Goal: Task Accomplishment & Management: Manage account settings

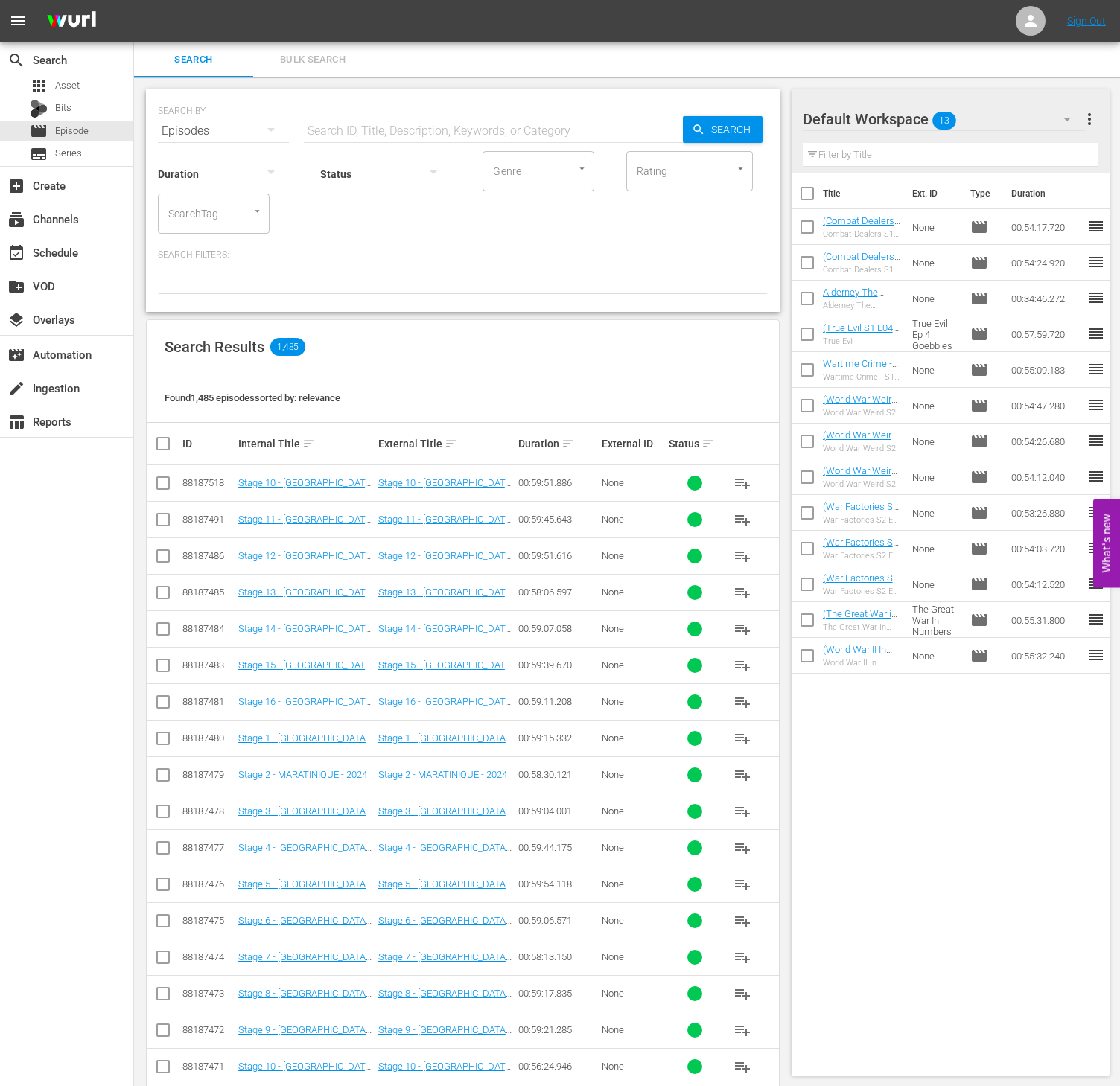
click at [1097, 124] on span "more_vert" at bounding box center [1090, 119] width 18 height 18
click at [1010, 153] on div "Clear All Workspace Items" at bounding box center [993, 146] width 175 height 26
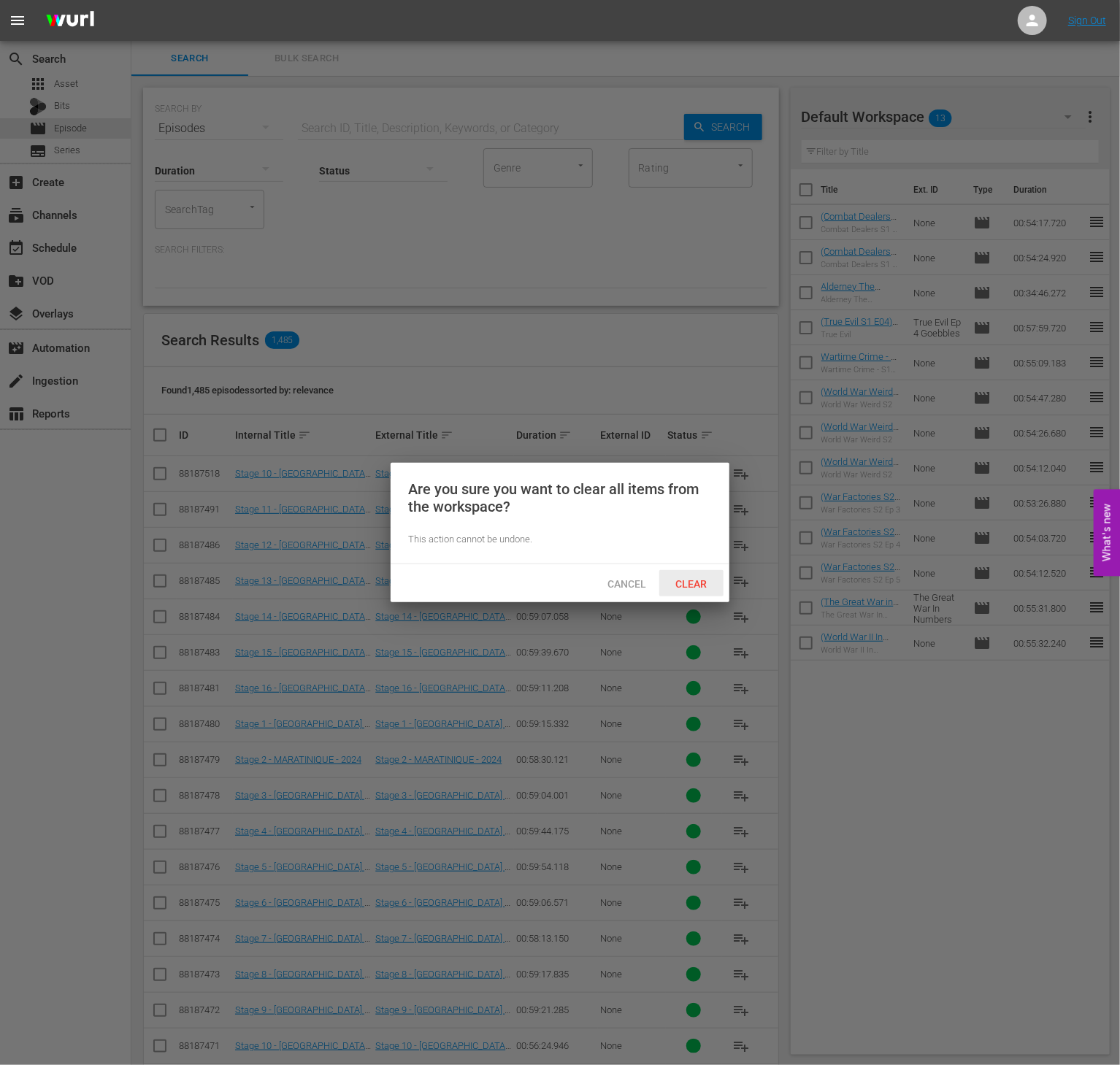
click at [711, 589] on div "Clear" at bounding box center [691, 583] width 64 height 27
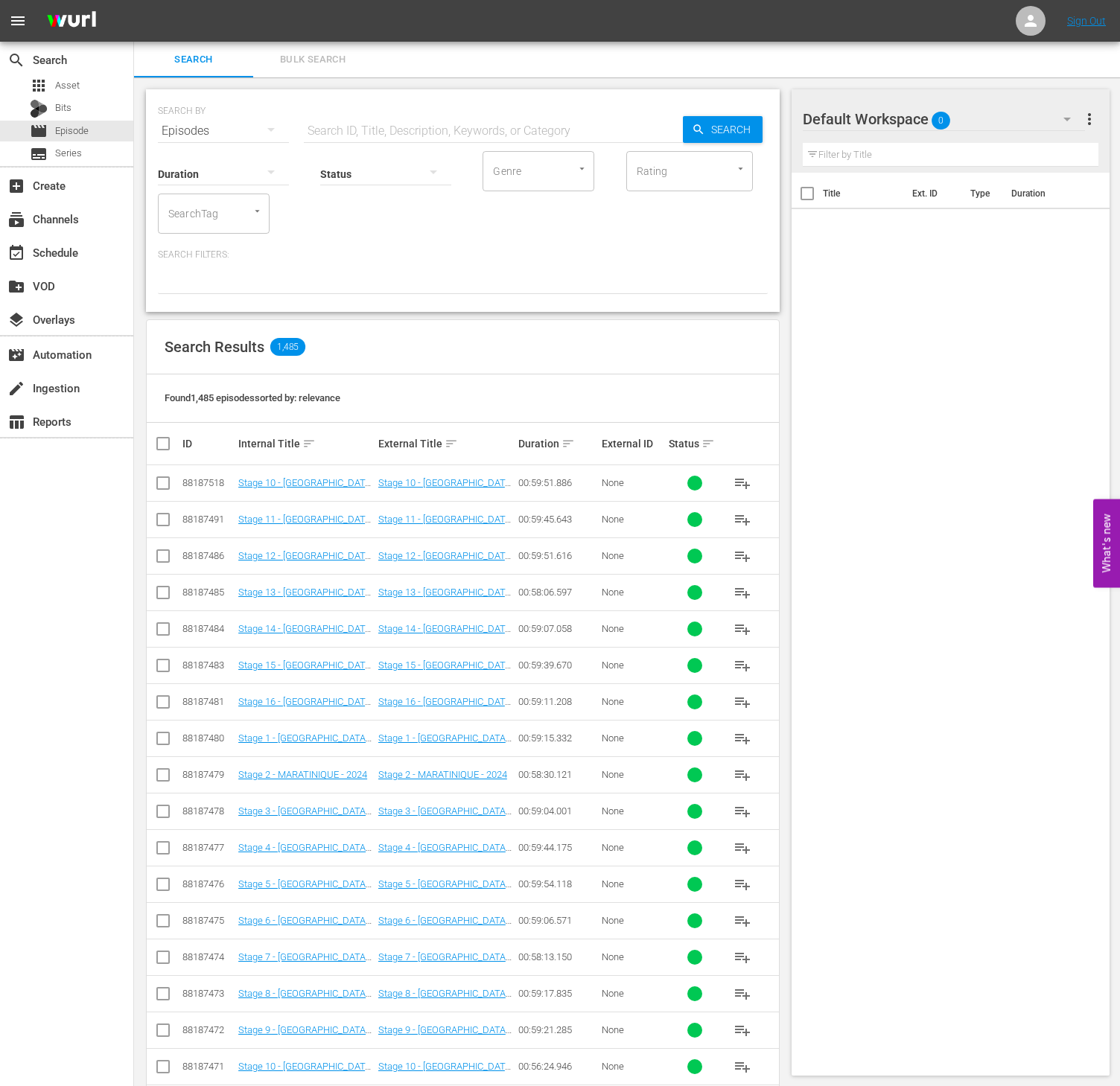
click at [405, 32] on nav "menu Sign Out" at bounding box center [560, 21] width 1120 height 42
click at [47, 238] on div "event_available Schedule" at bounding box center [66, 251] width 134 height 30
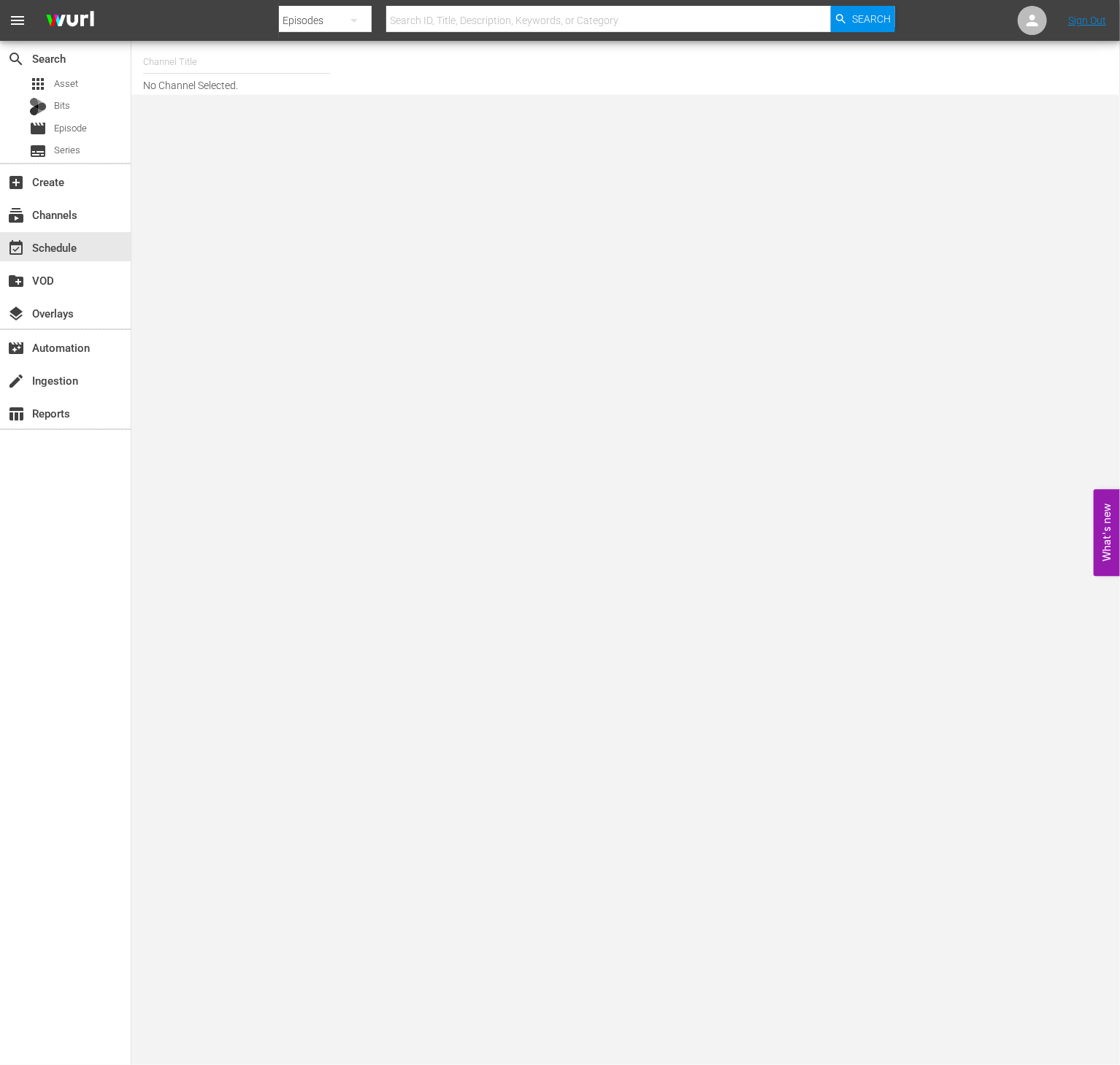
click at [210, 62] on input "text" at bounding box center [236, 62] width 187 height 35
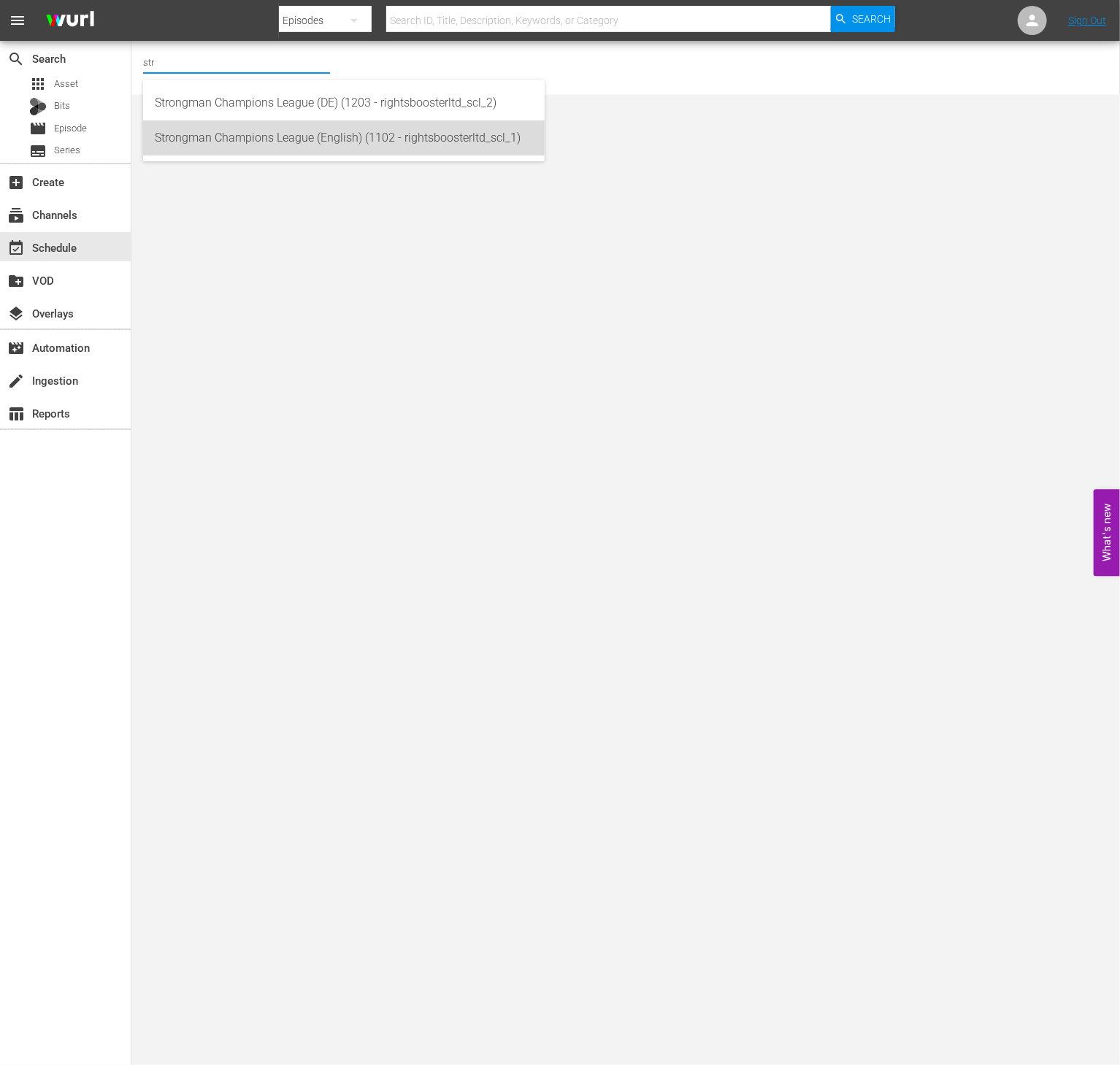
click at [254, 136] on div "Strongman Champions League (English) (1102 - rightsboosterltd_scl_1)" at bounding box center [344, 137] width 378 height 35
type input "Strongman Champions League (English) (1102 - rightsboosterltd_scl_1)"
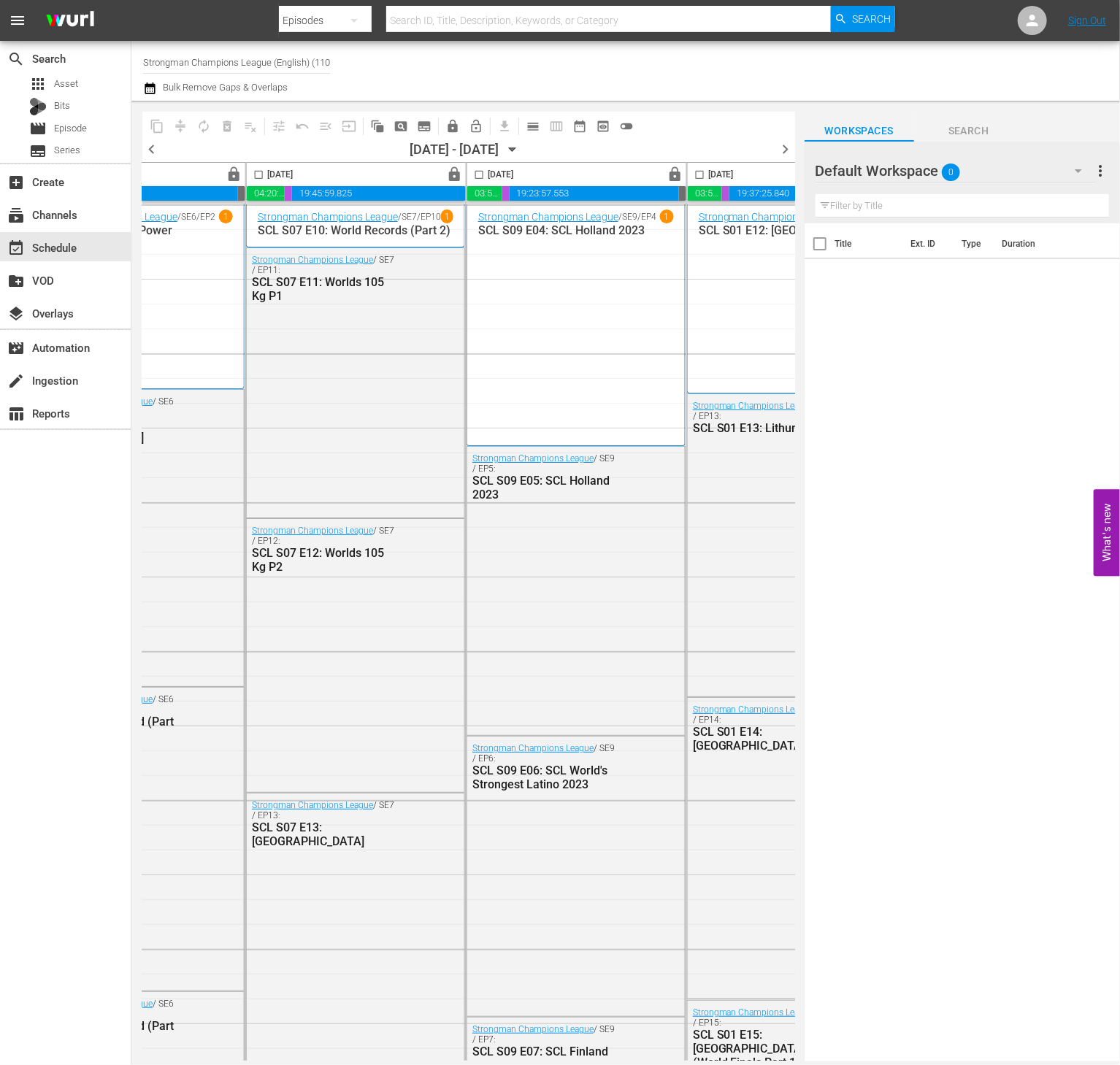
scroll to position [0, 943]
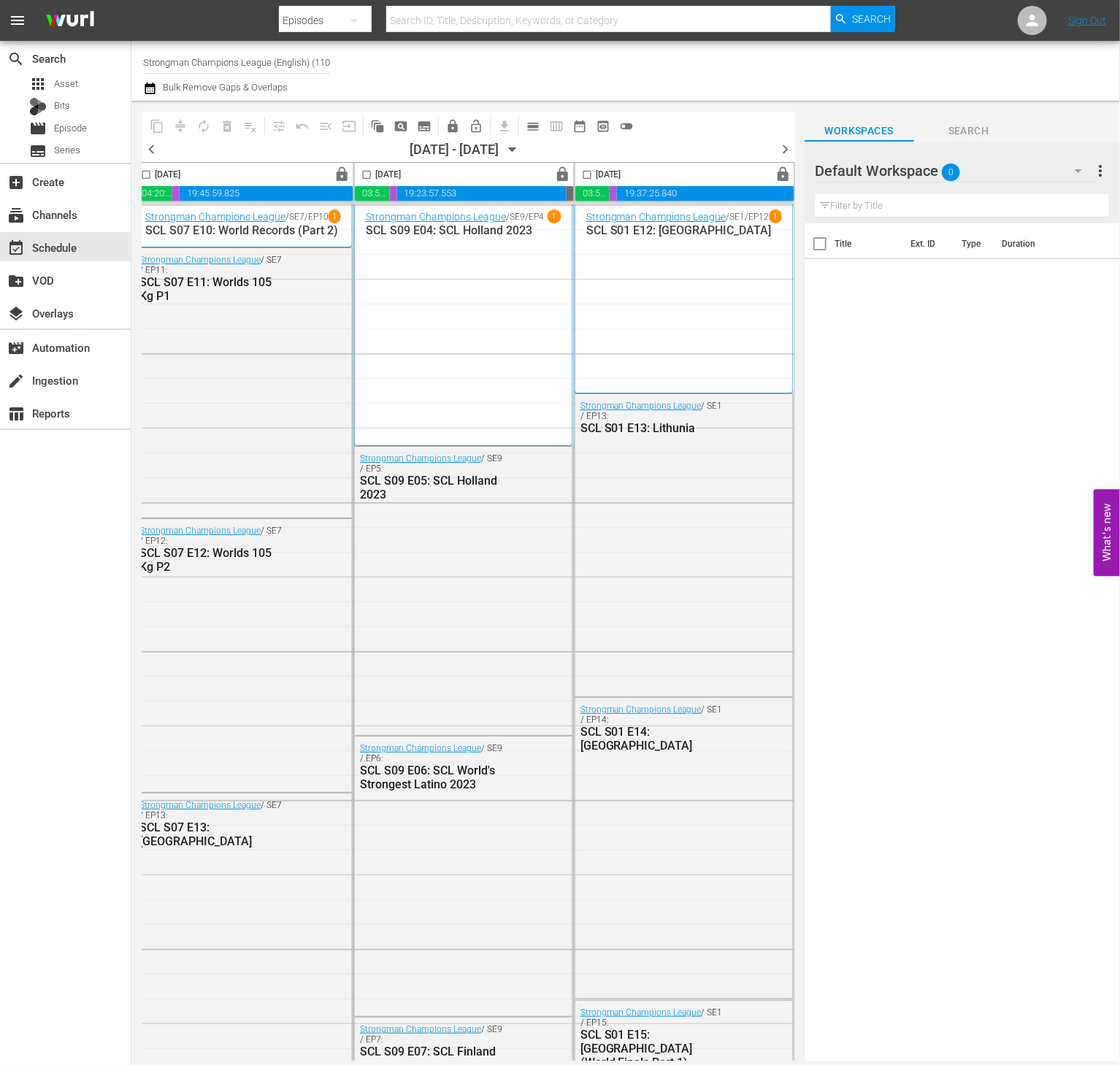
click at [781, 144] on span "chevron_right" at bounding box center [786, 149] width 18 height 18
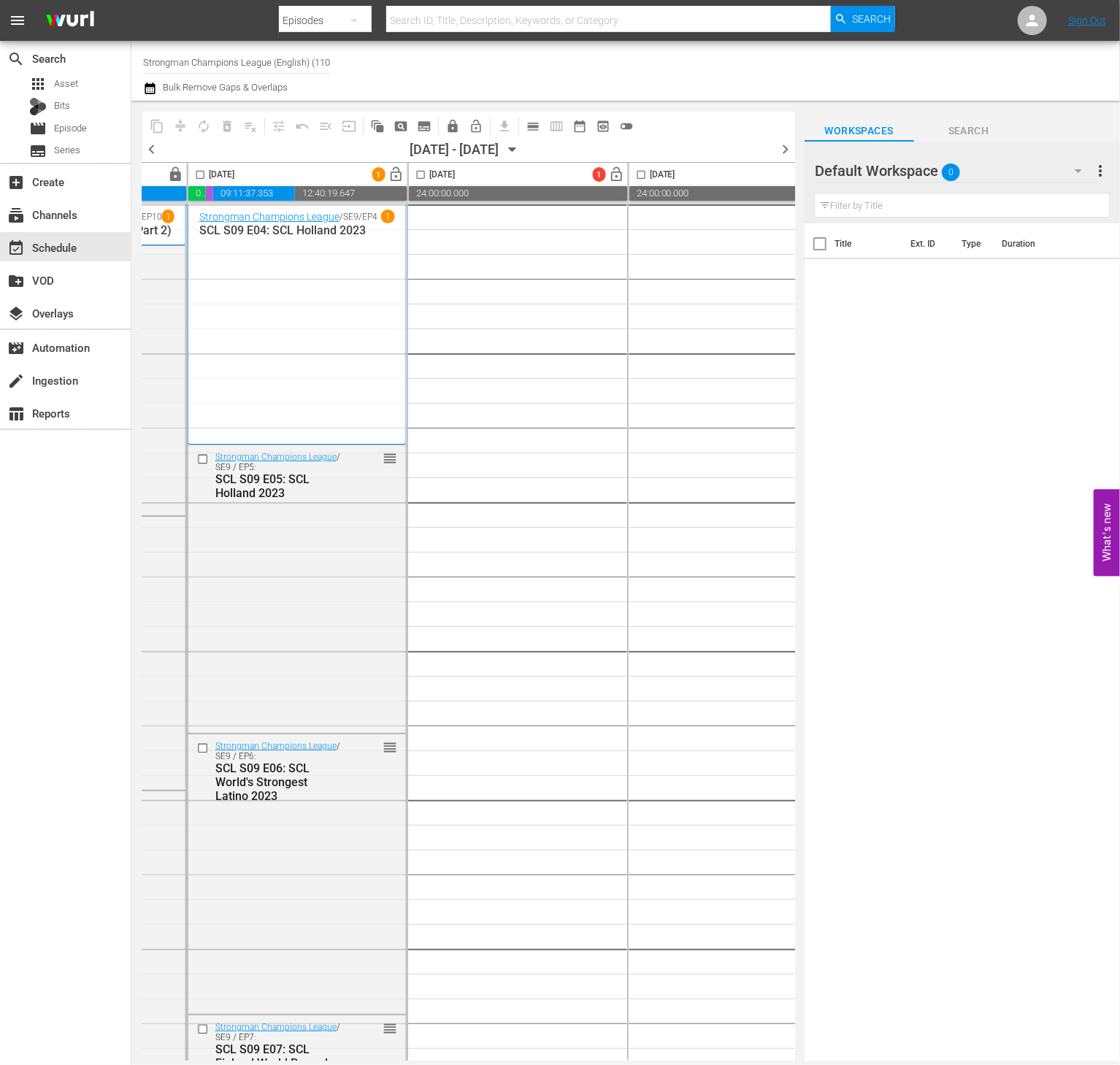
scroll to position [0, 894]
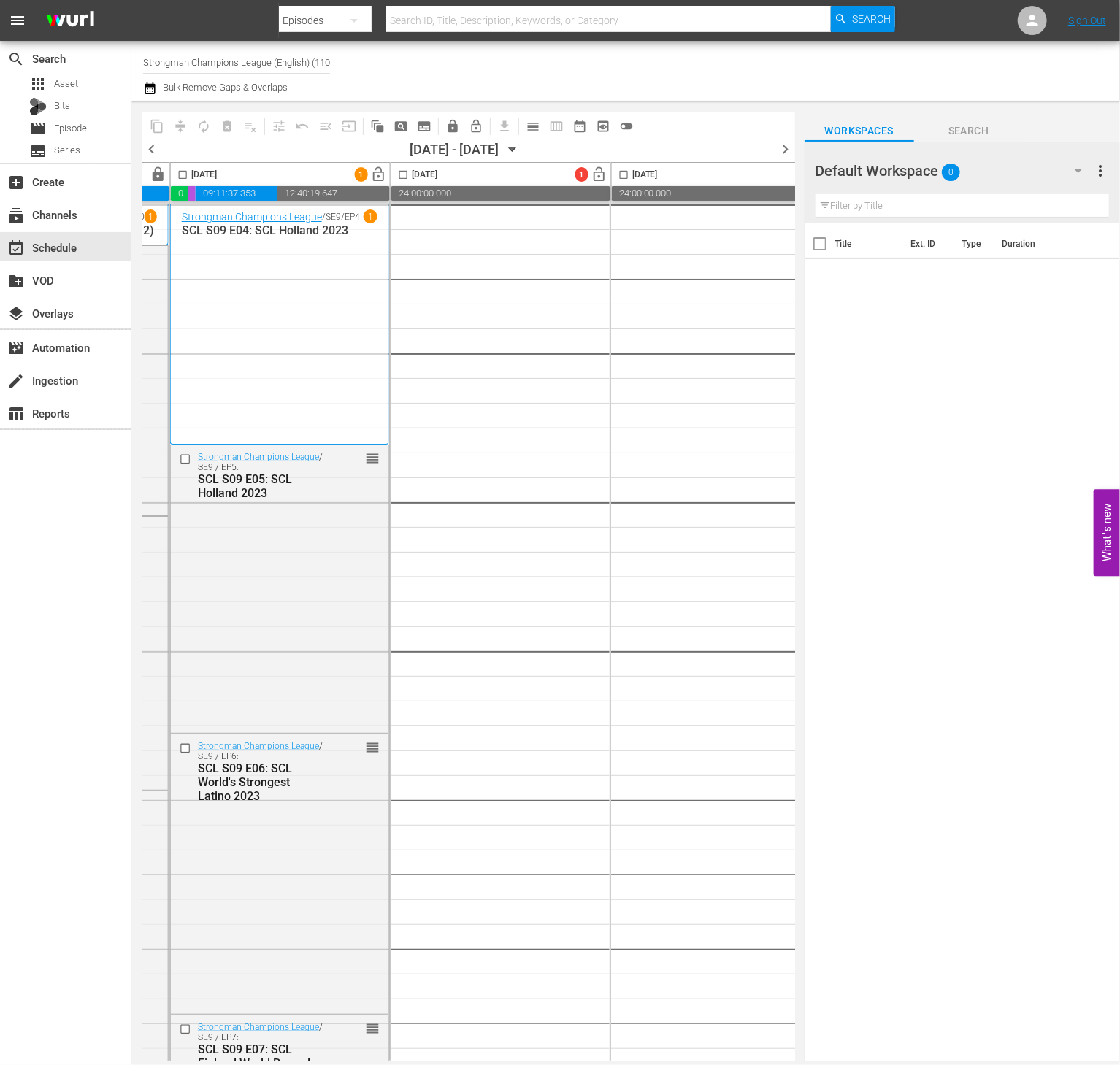
click at [137, 58] on div "Channel Title Strongman Champions League (English) (1102) Bulk Remove Gaps & Ov…" at bounding box center [625, 70] width 988 height 60
drag, startPoint x: 143, startPoint y: 64, endPoint x: 470, endPoint y: 74, distance: 327.2
click at [470, 74] on div "Channel Title Strongman Champions League (English) (1102) Bulk Remove Gaps & Ov…" at bounding box center [406, 70] width 526 height 53
click at [280, 66] on input "str" at bounding box center [236, 62] width 187 height 35
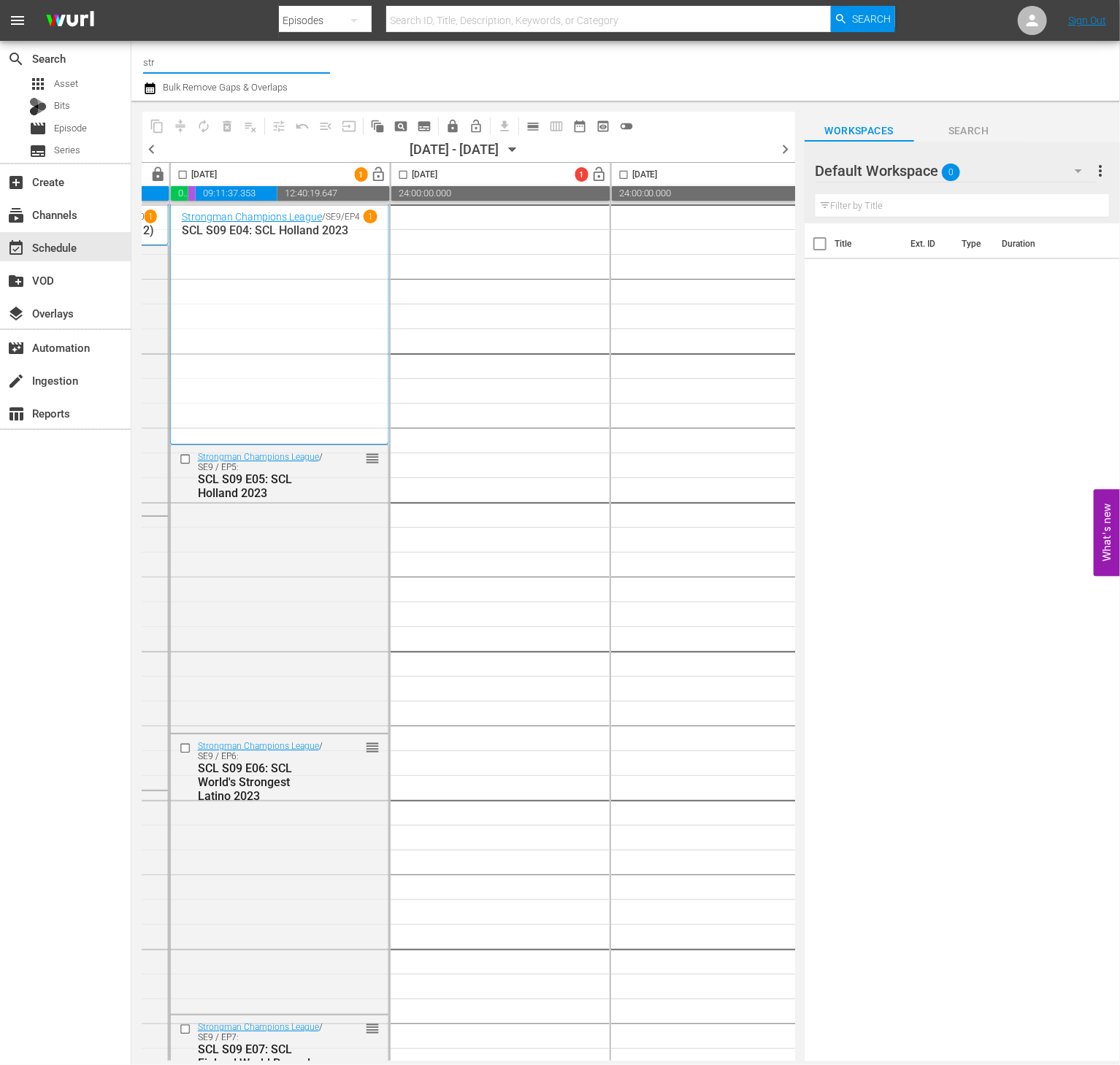
scroll to position [0, 0]
click at [171, 61] on input "str" at bounding box center [236, 62] width 187 height 35
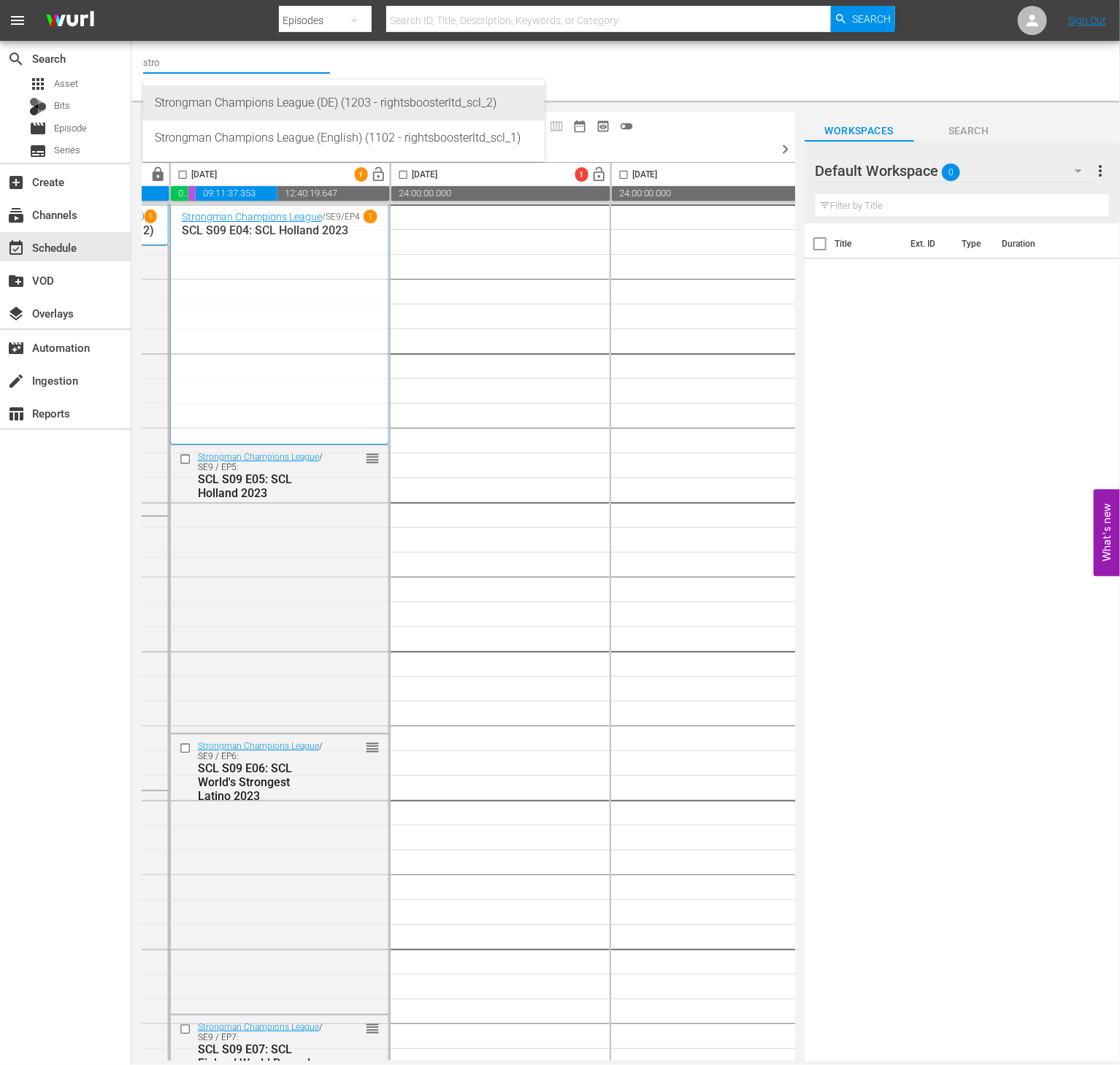
click at [332, 95] on div "Strongman Champions League (DE) (1203 - rightsboosterltd_scl_2)" at bounding box center [344, 103] width 378 height 35
type input "Strongman Champions League (DE) (1203 - rightsboosterltd_scl_2)"
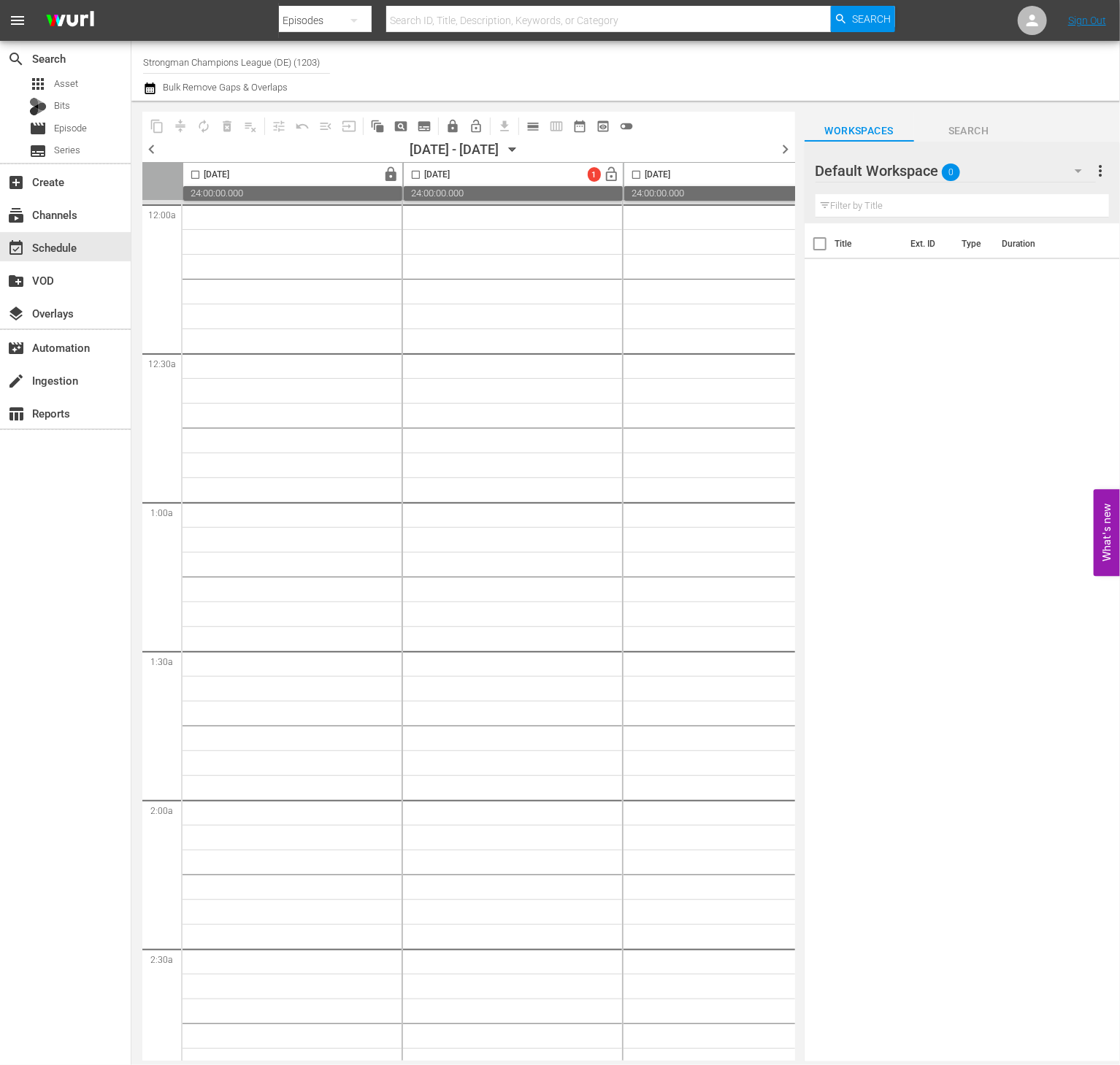
click at [148, 155] on span "chevron_left" at bounding box center [152, 149] width 18 height 18
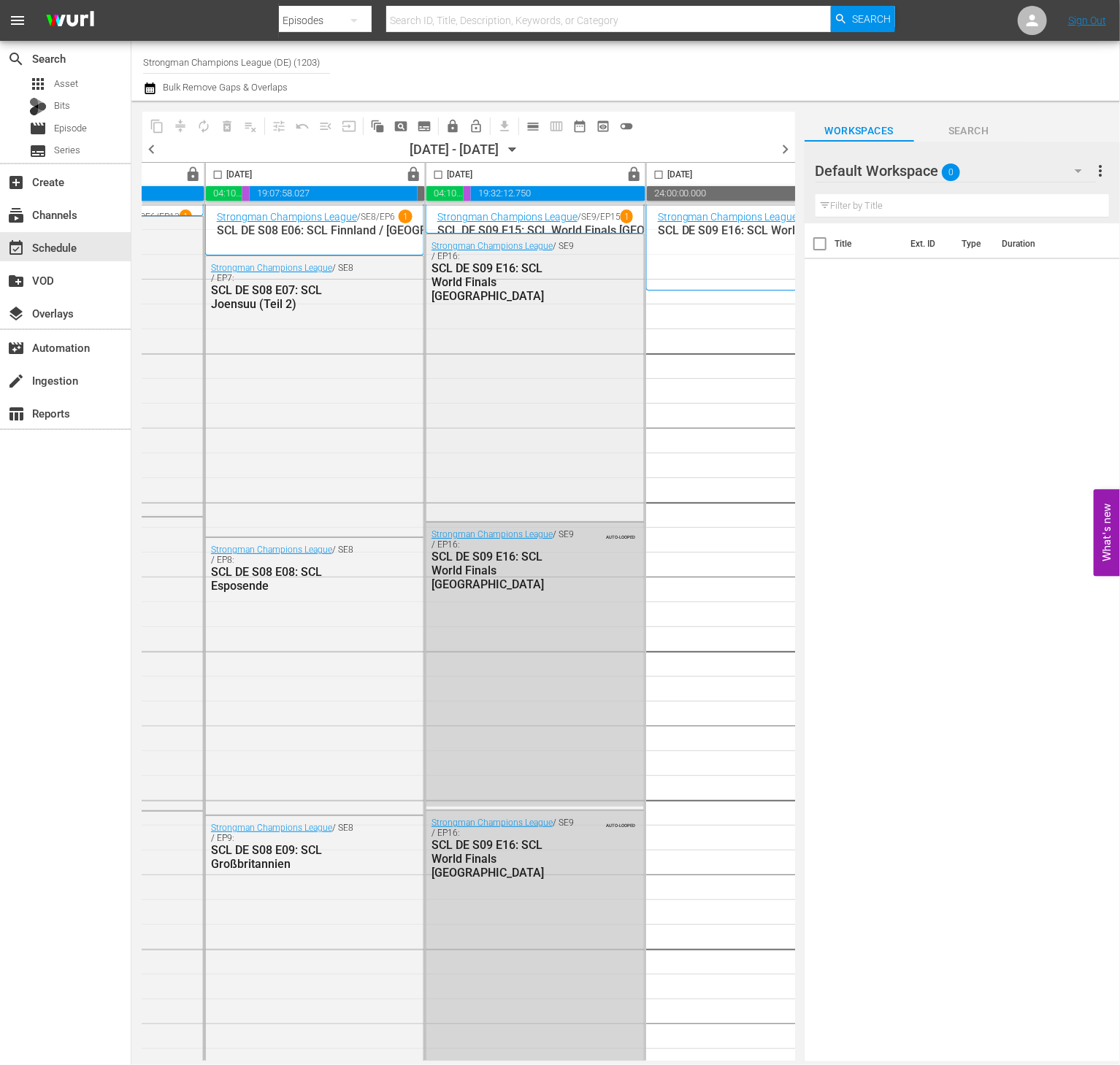
scroll to position [1, 859]
click at [639, 181] on span "lock" at bounding box center [634, 175] width 17 height 17
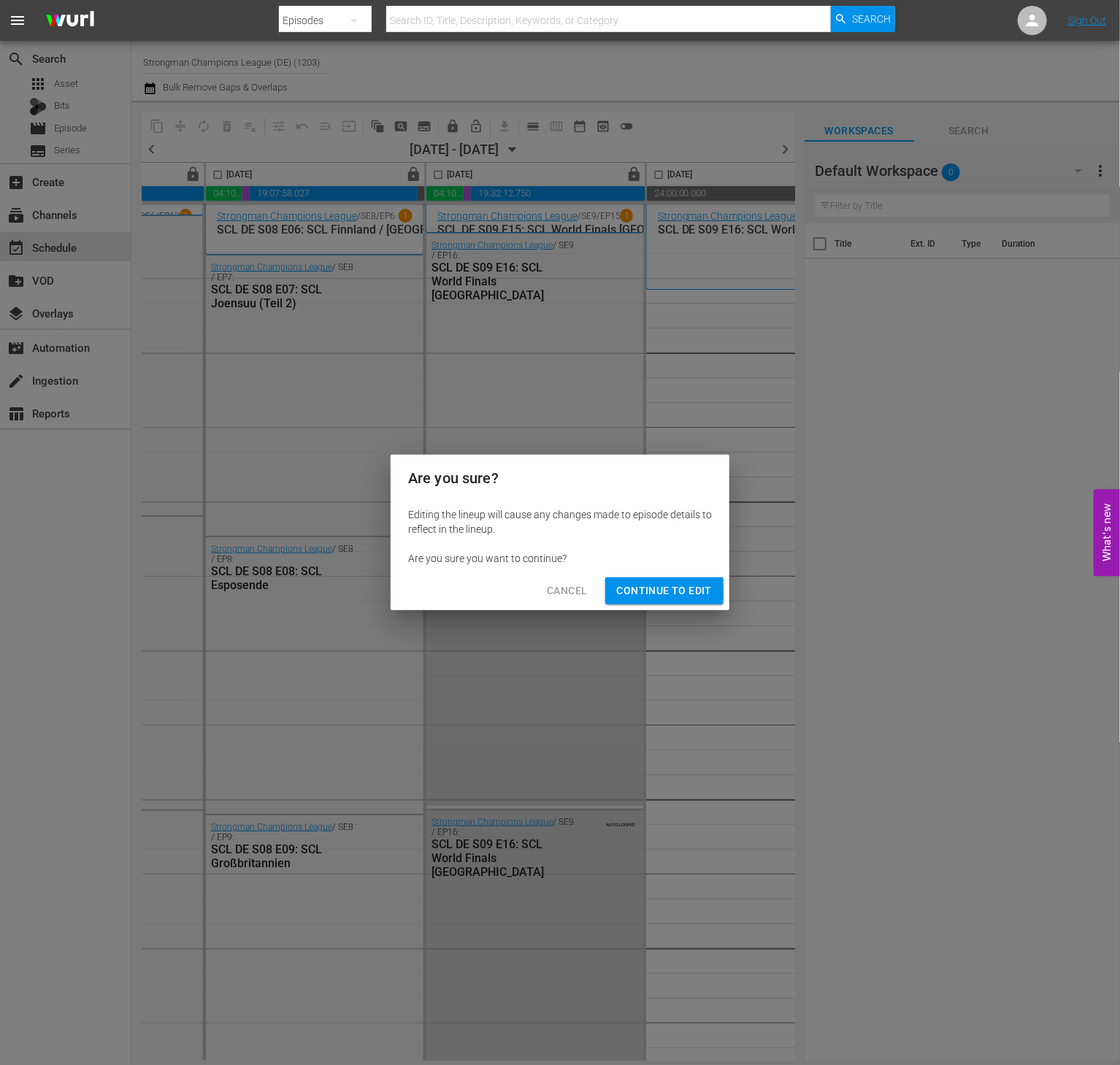
click at [692, 586] on span "Continue to Edit" at bounding box center [664, 590] width 95 height 18
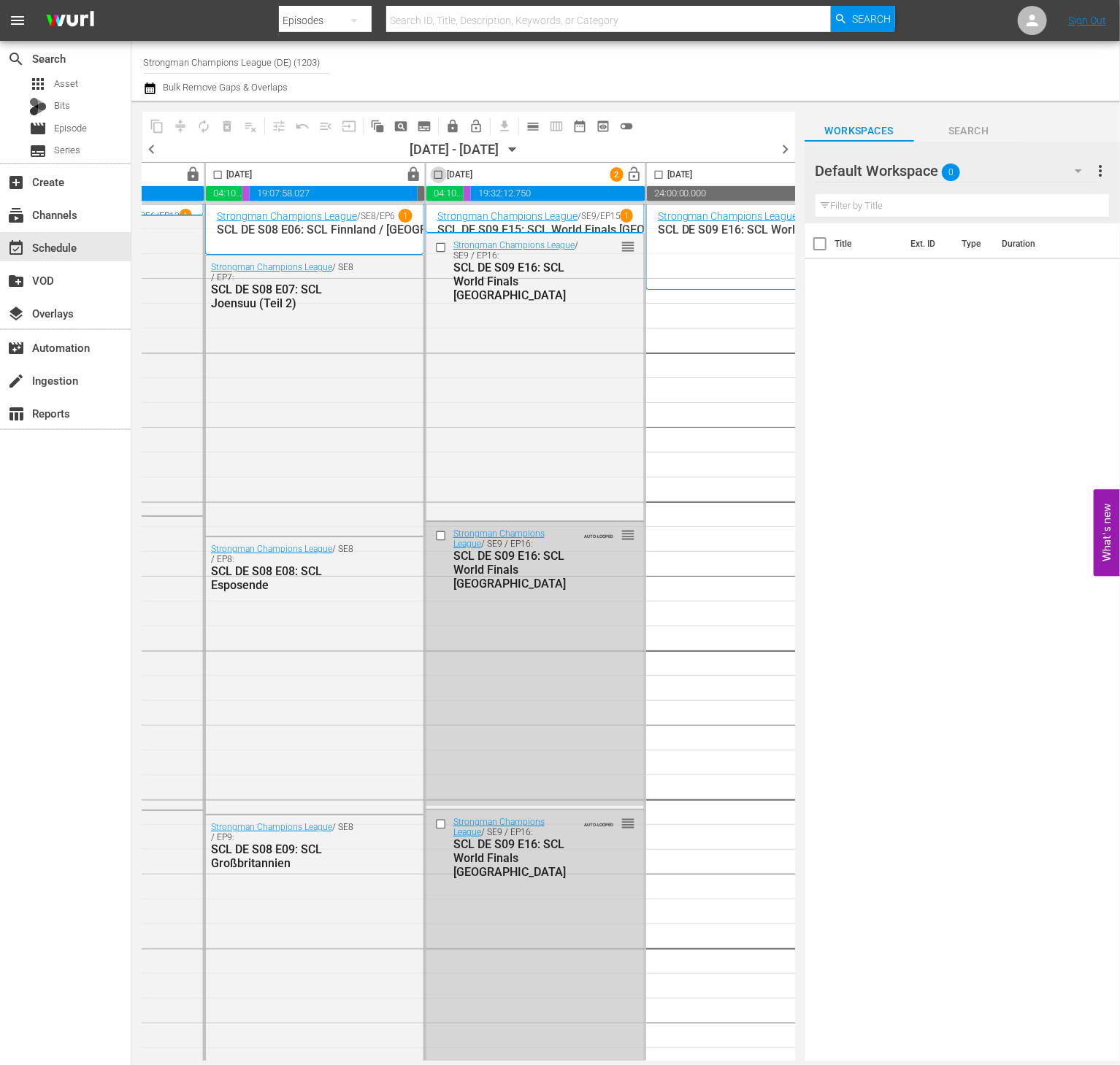
click at [445, 173] on input "checkbox" at bounding box center [438, 178] width 17 height 17
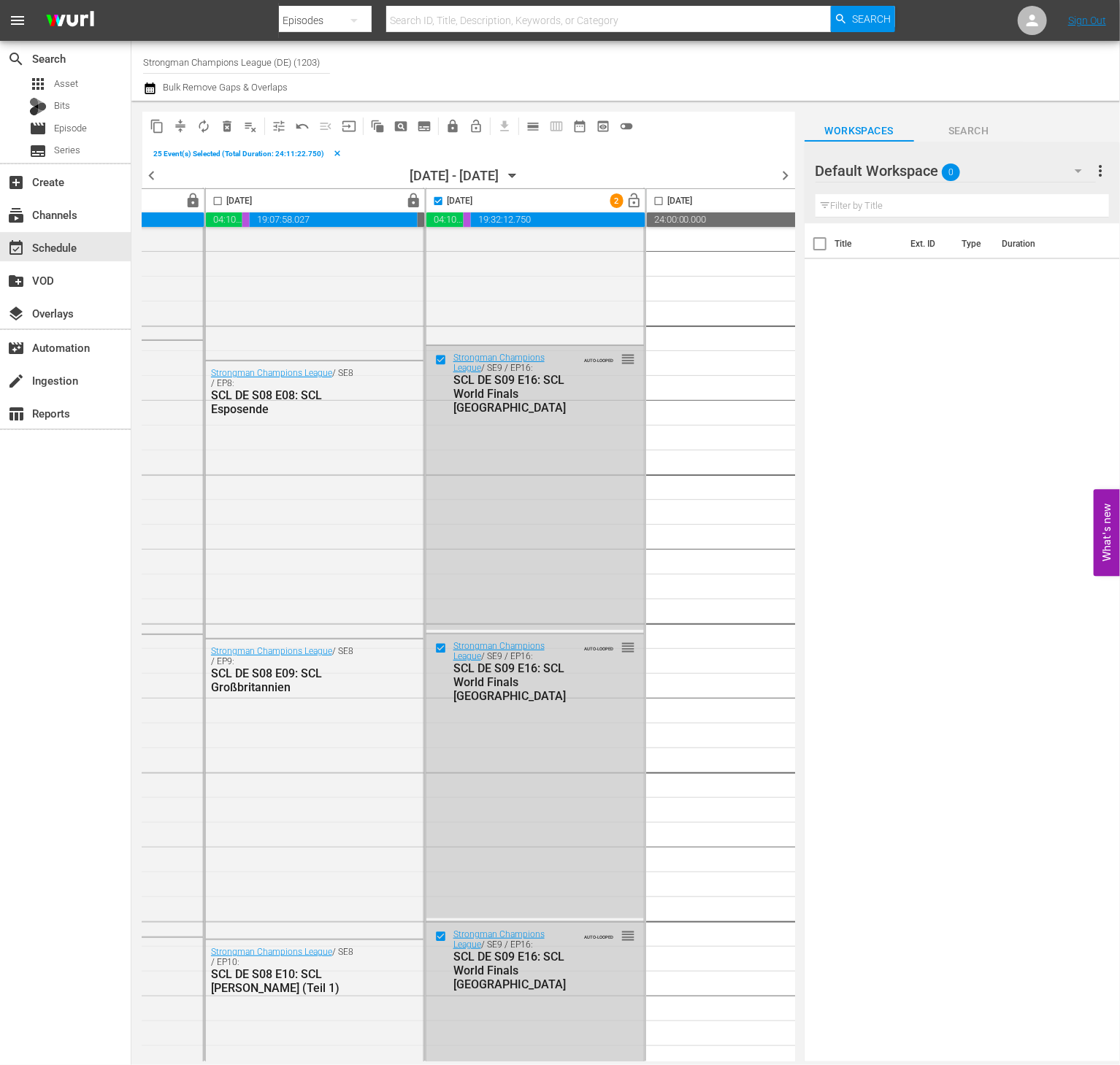
scroll to position [0, 859]
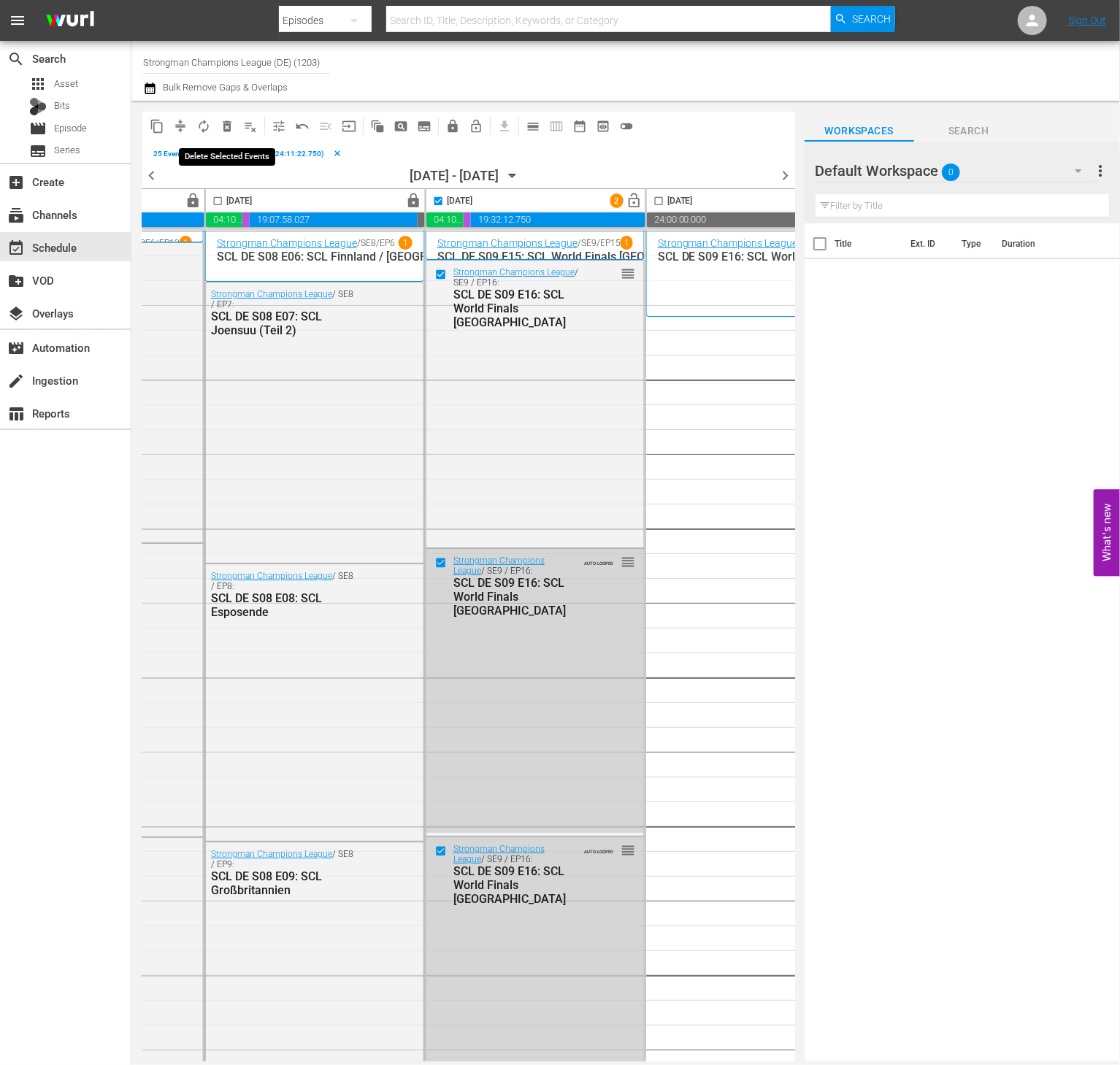
click at [227, 135] on button "delete_forever_outlined" at bounding box center [226, 127] width 23 height 23
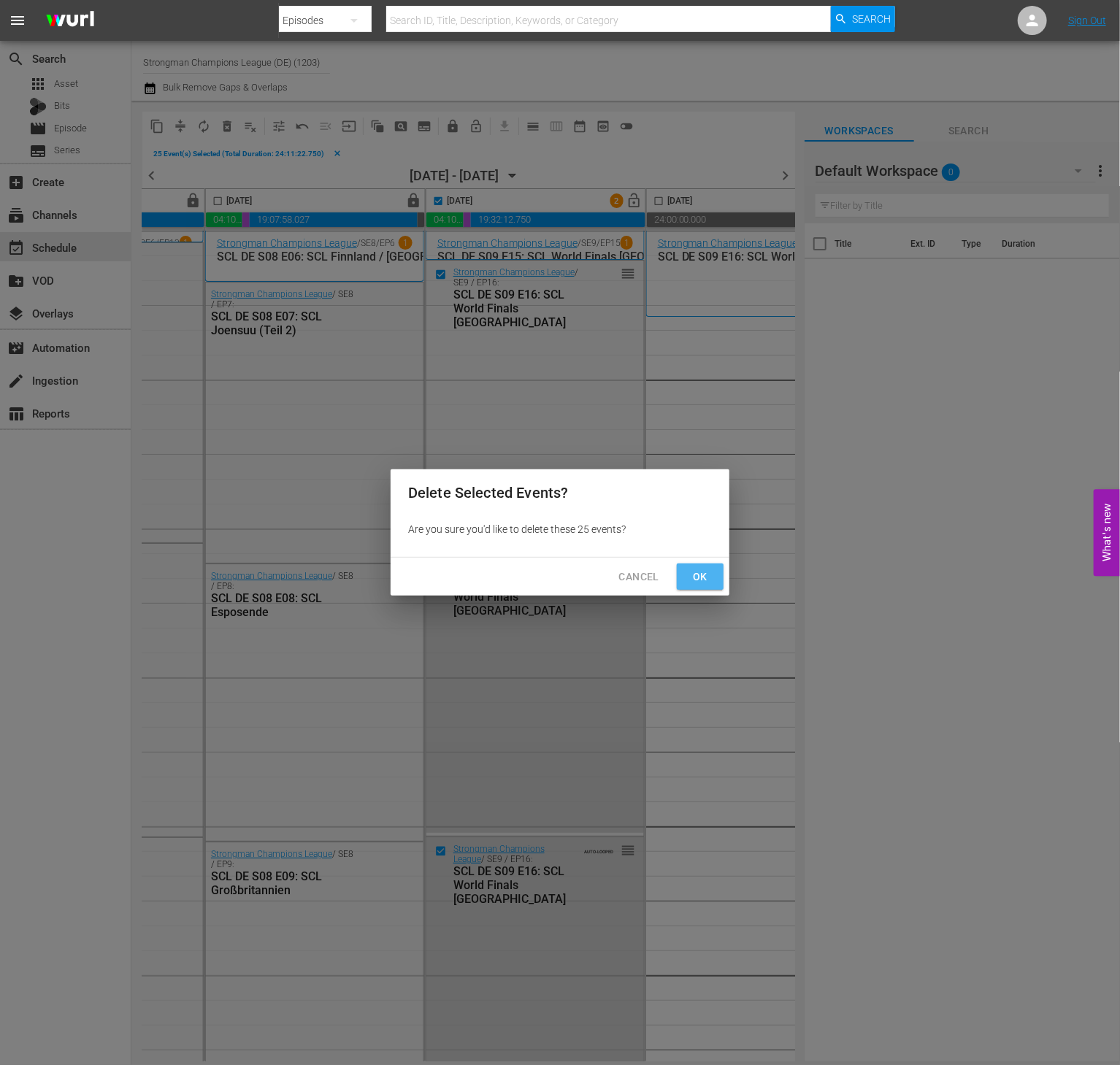
click at [712, 582] on button "Ok" at bounding box center [700, 577] width 46 height 27
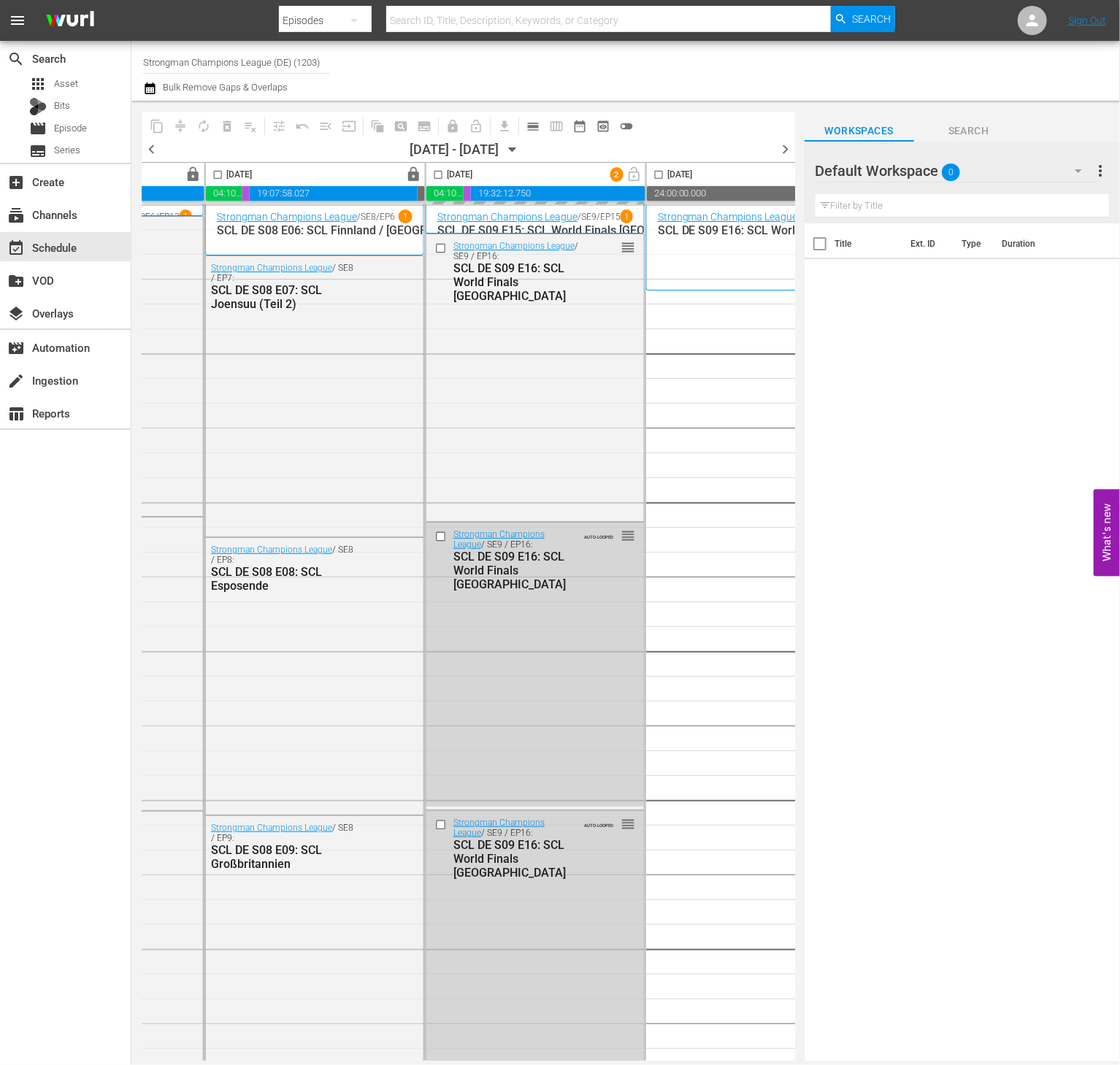
checkbox input "false"
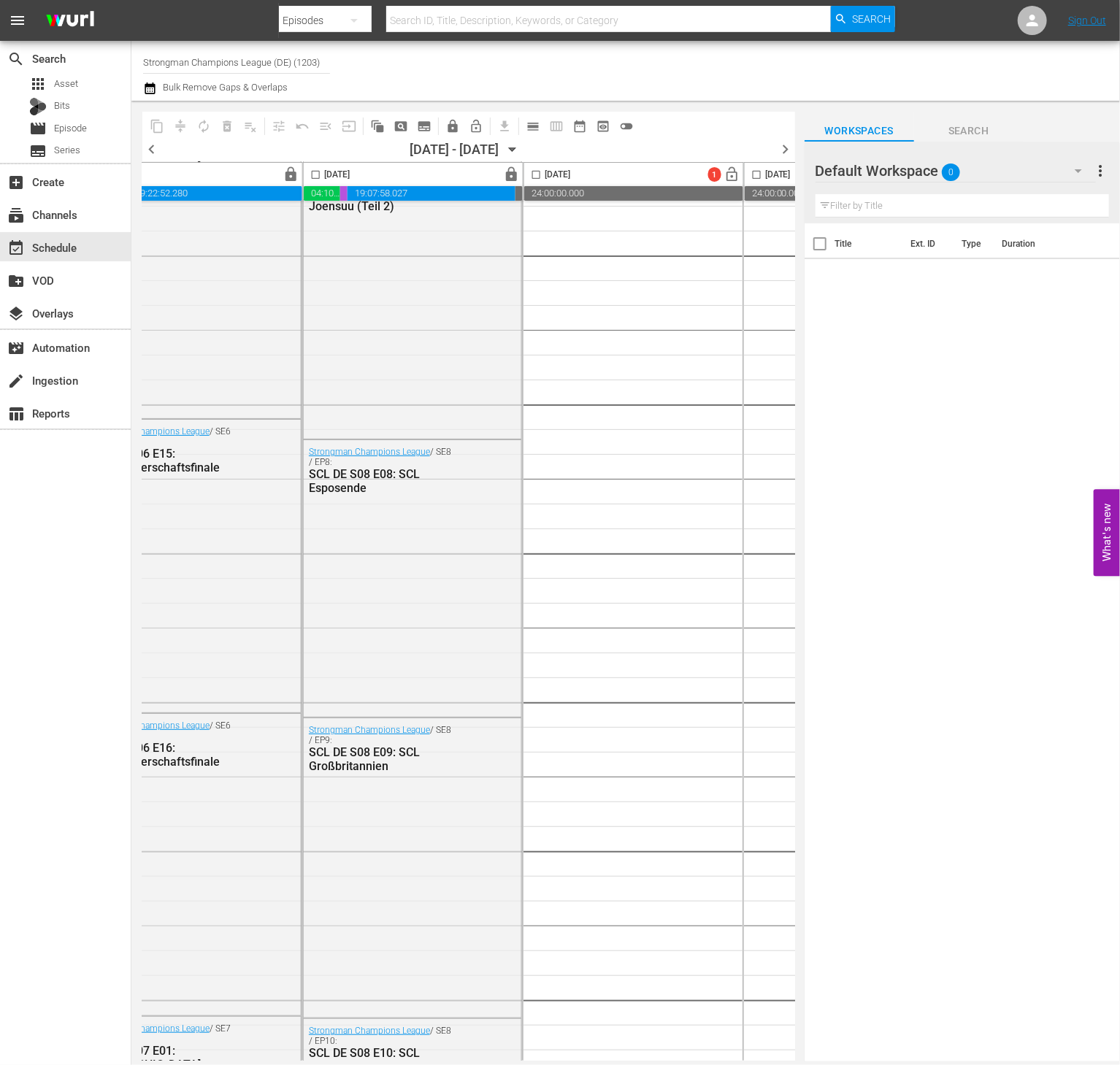
scroll to position [0, 762]
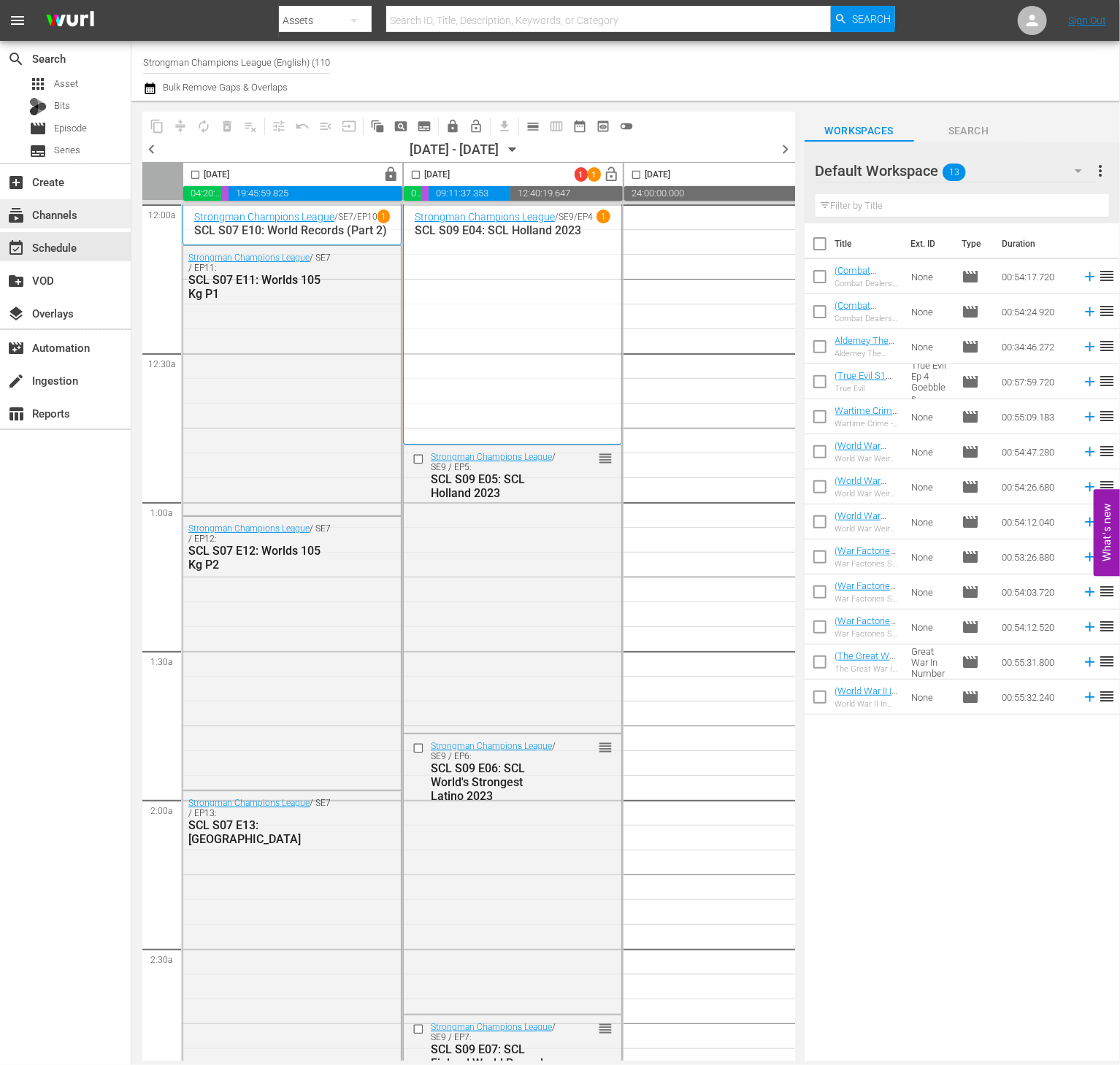
scroll to position [18, 474]
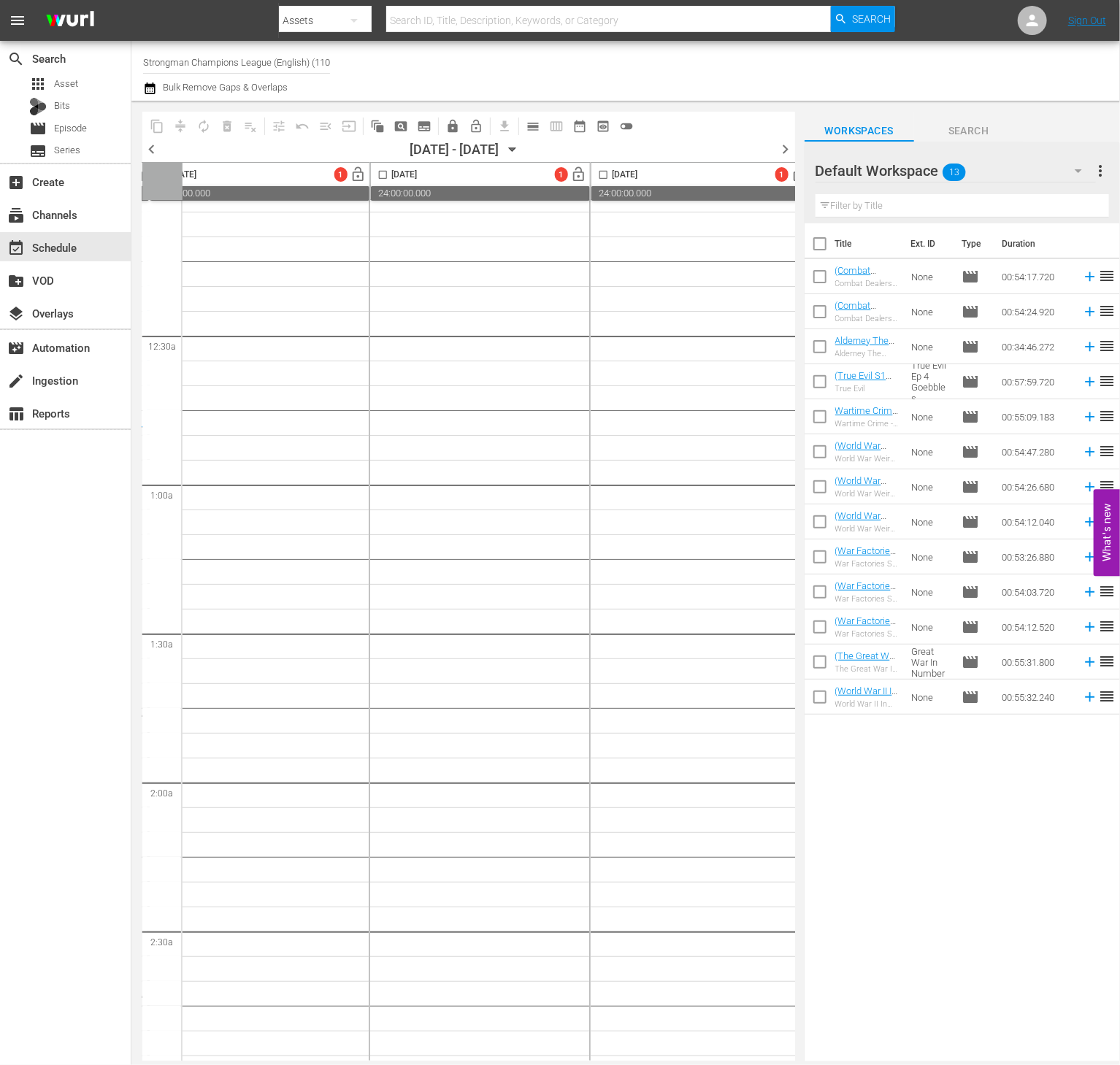
click at [1098, 171] on span "more_vert" at bounding box center [1100, 171] width 18 height 18
click at [941, 201] on div "Clear All Workspace Items" at bounding box center [1005, 198] width 171 height 26
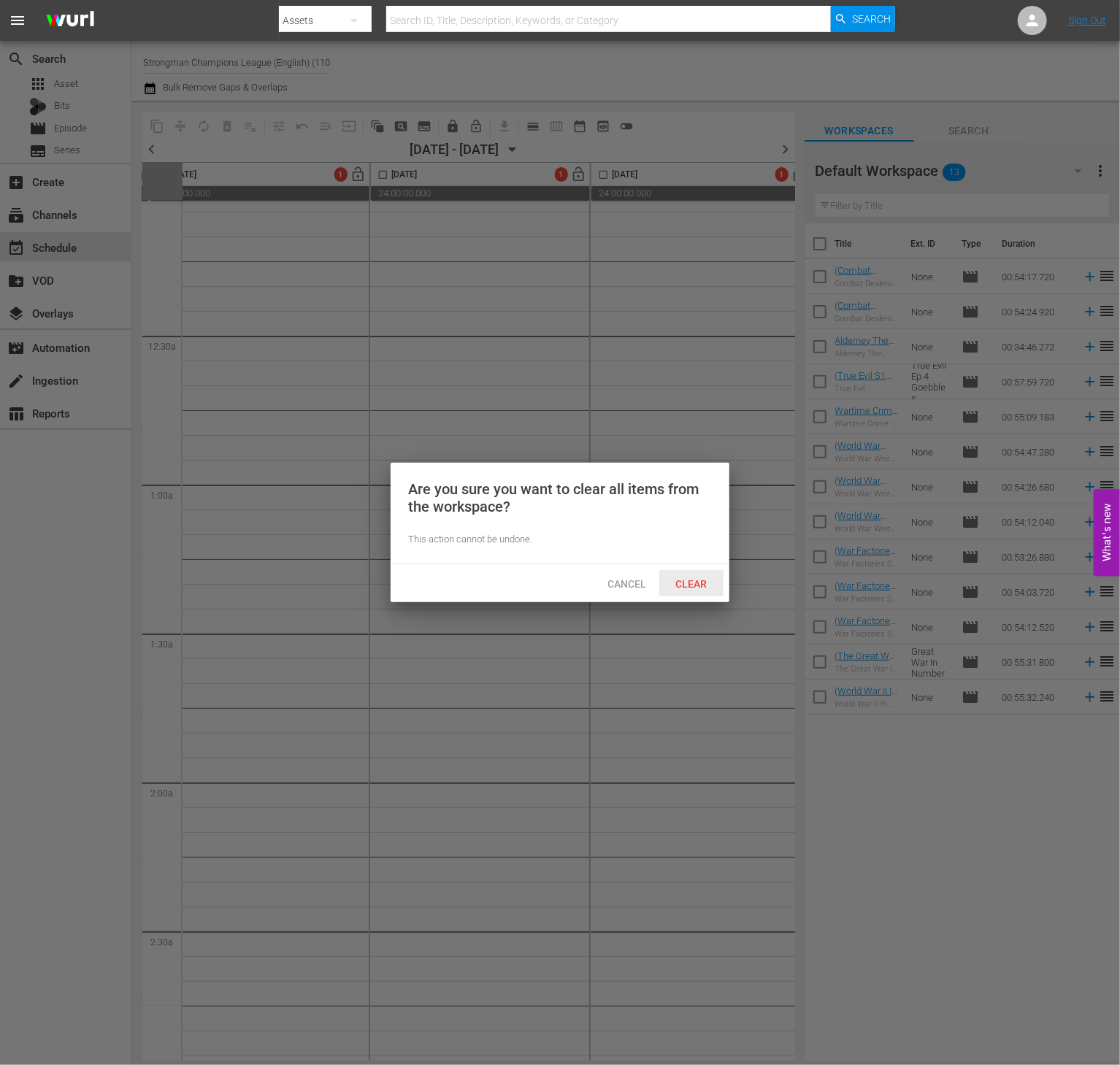
click at [678, 571] on div "Clear" at bounding box center [691, 583] width 64 height 27
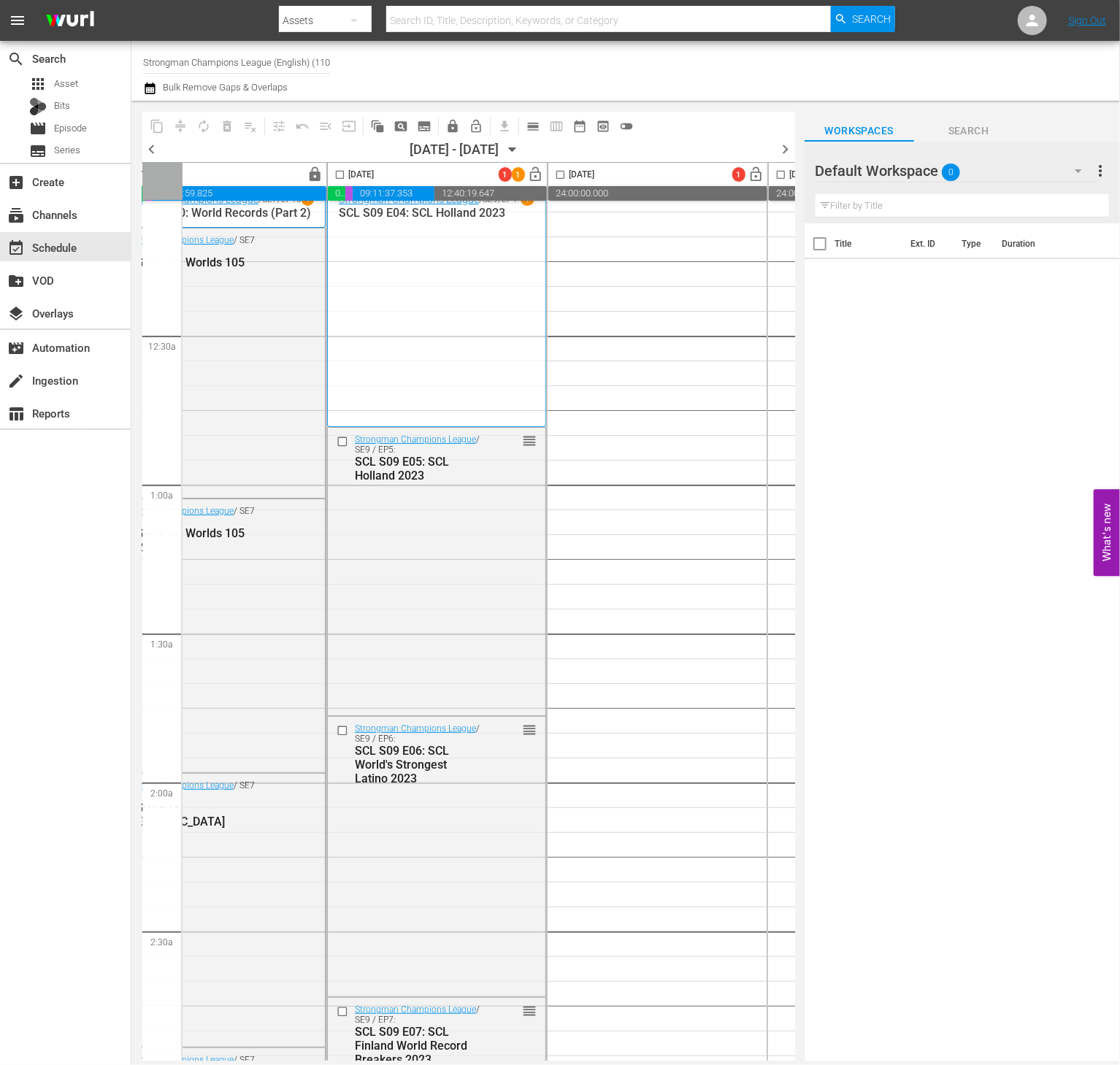
scroll to position [18, 0]
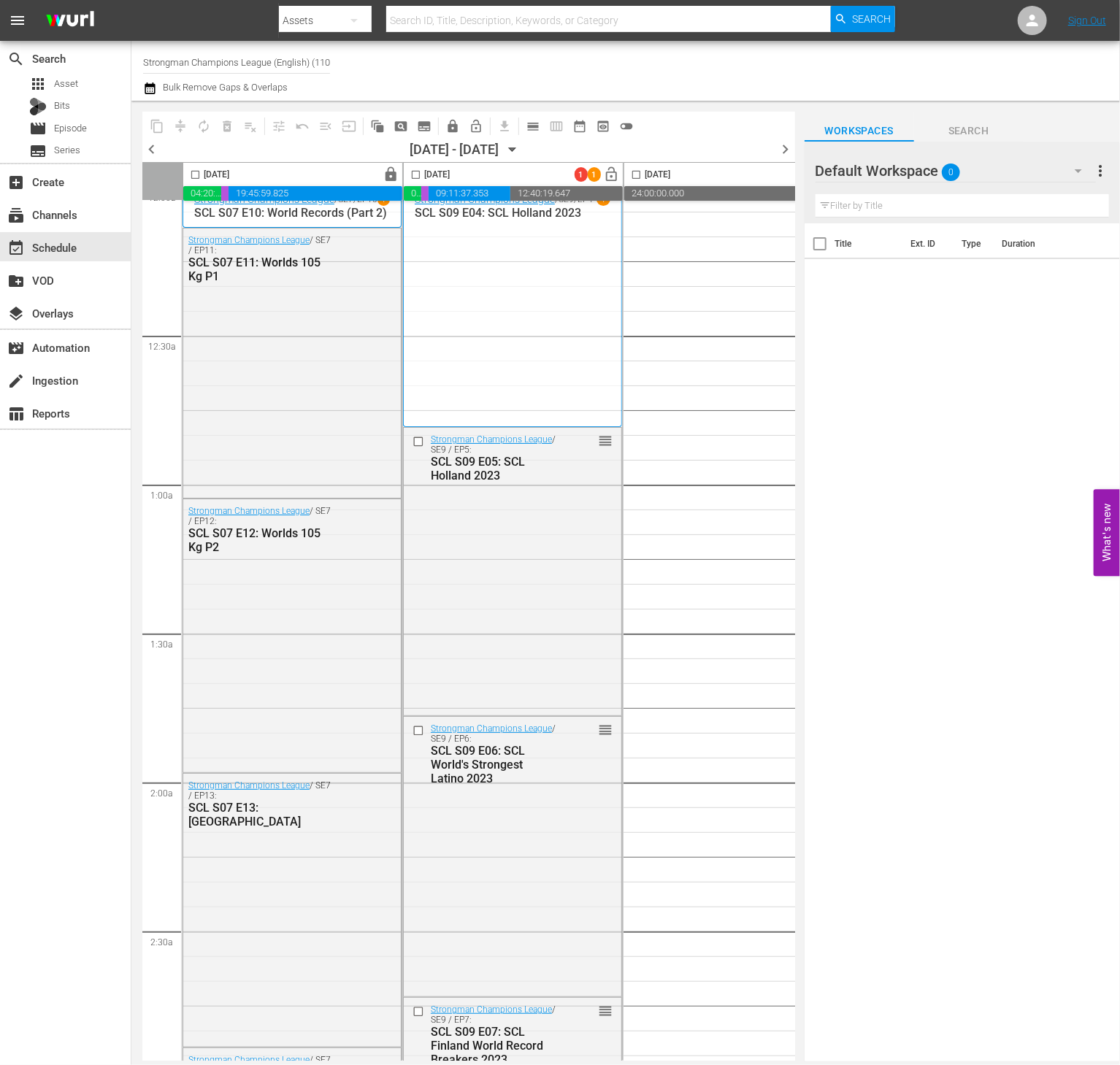
click at [160, 144] on span "chevron_left" at bounding box center [152, 149] width 18 height 18
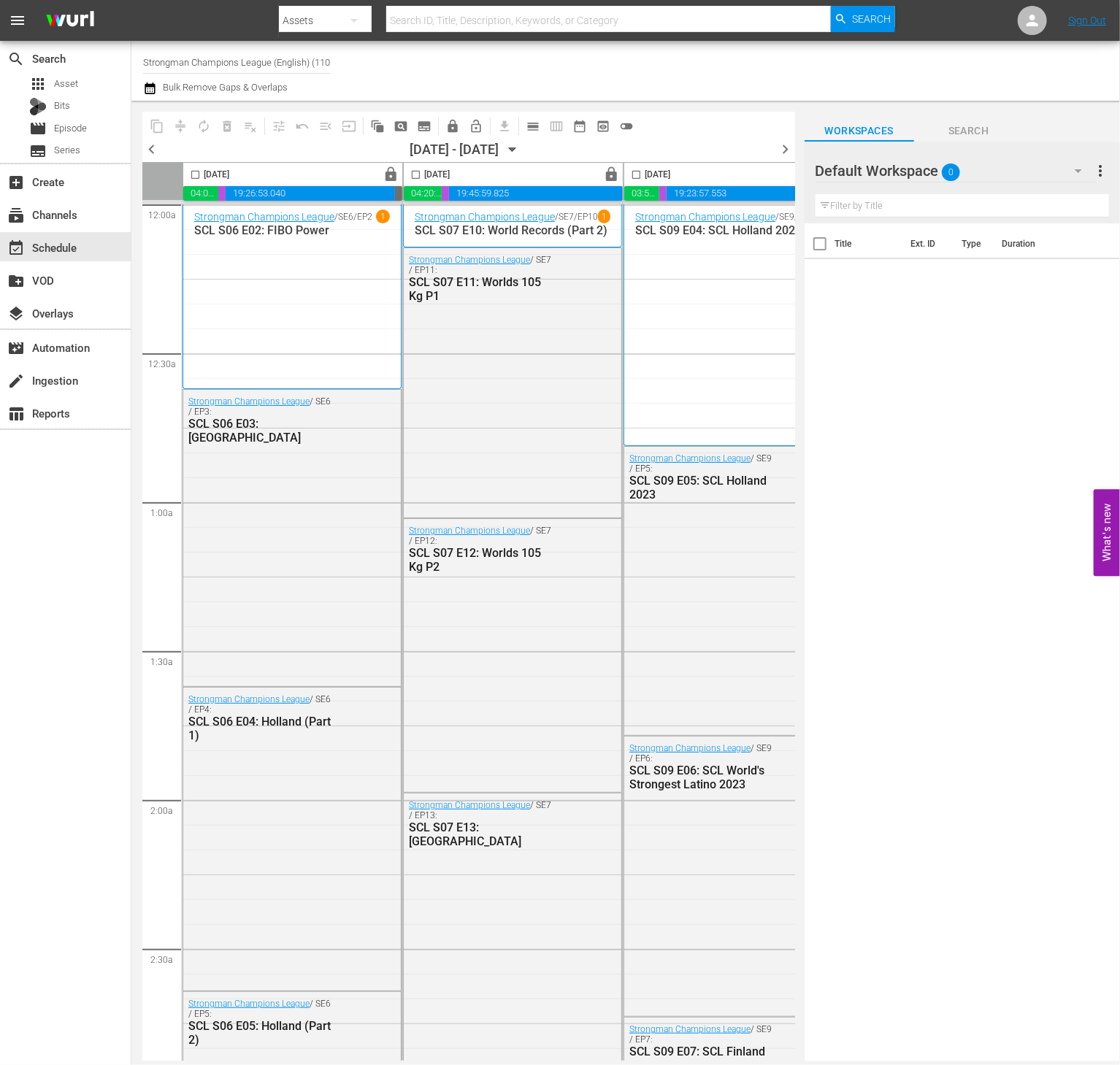
click at [152, 150] on span "chevron_left" at bounding box center [152, 149] width 18 height 18
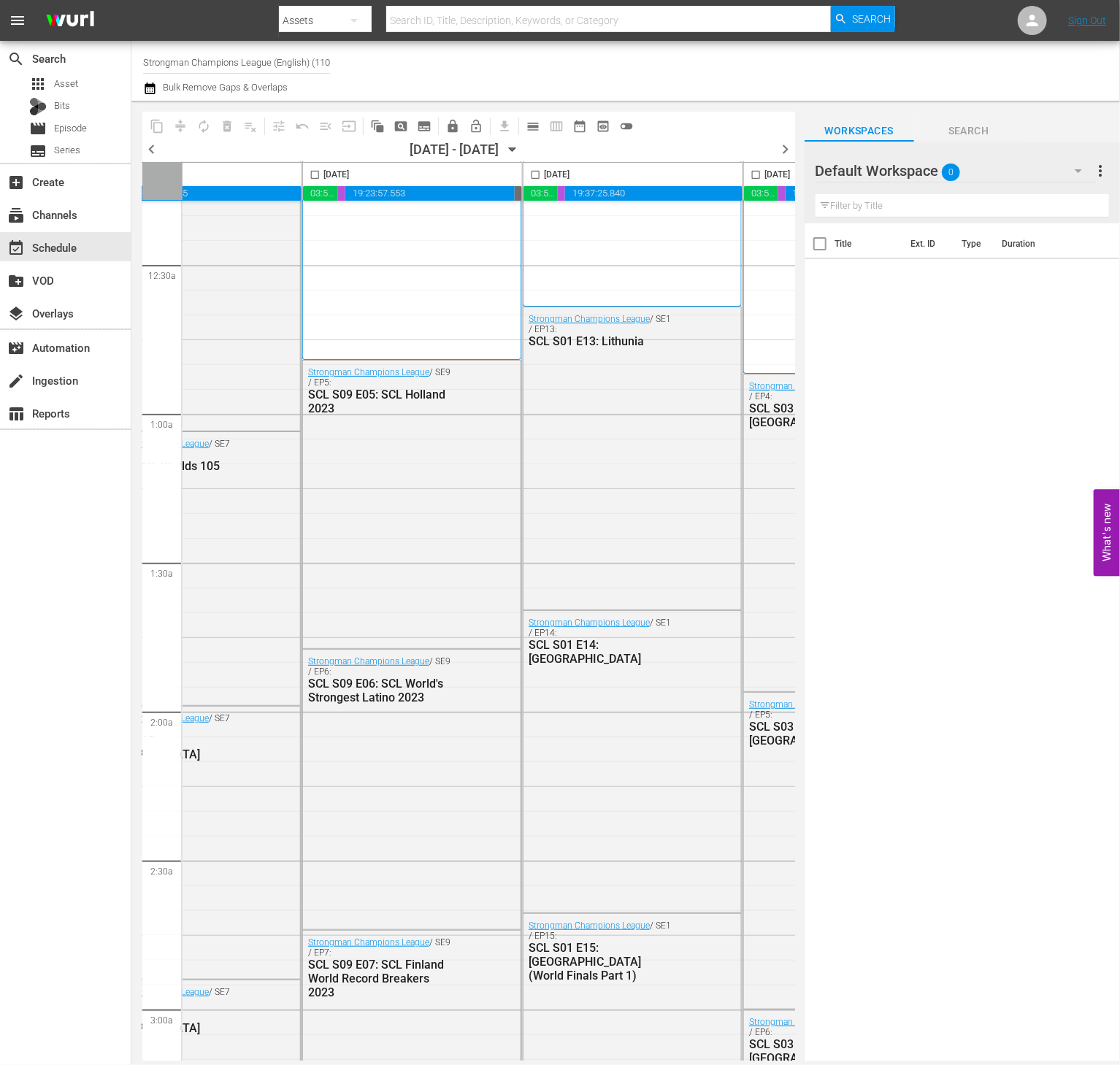
scroll to position [0, 541]
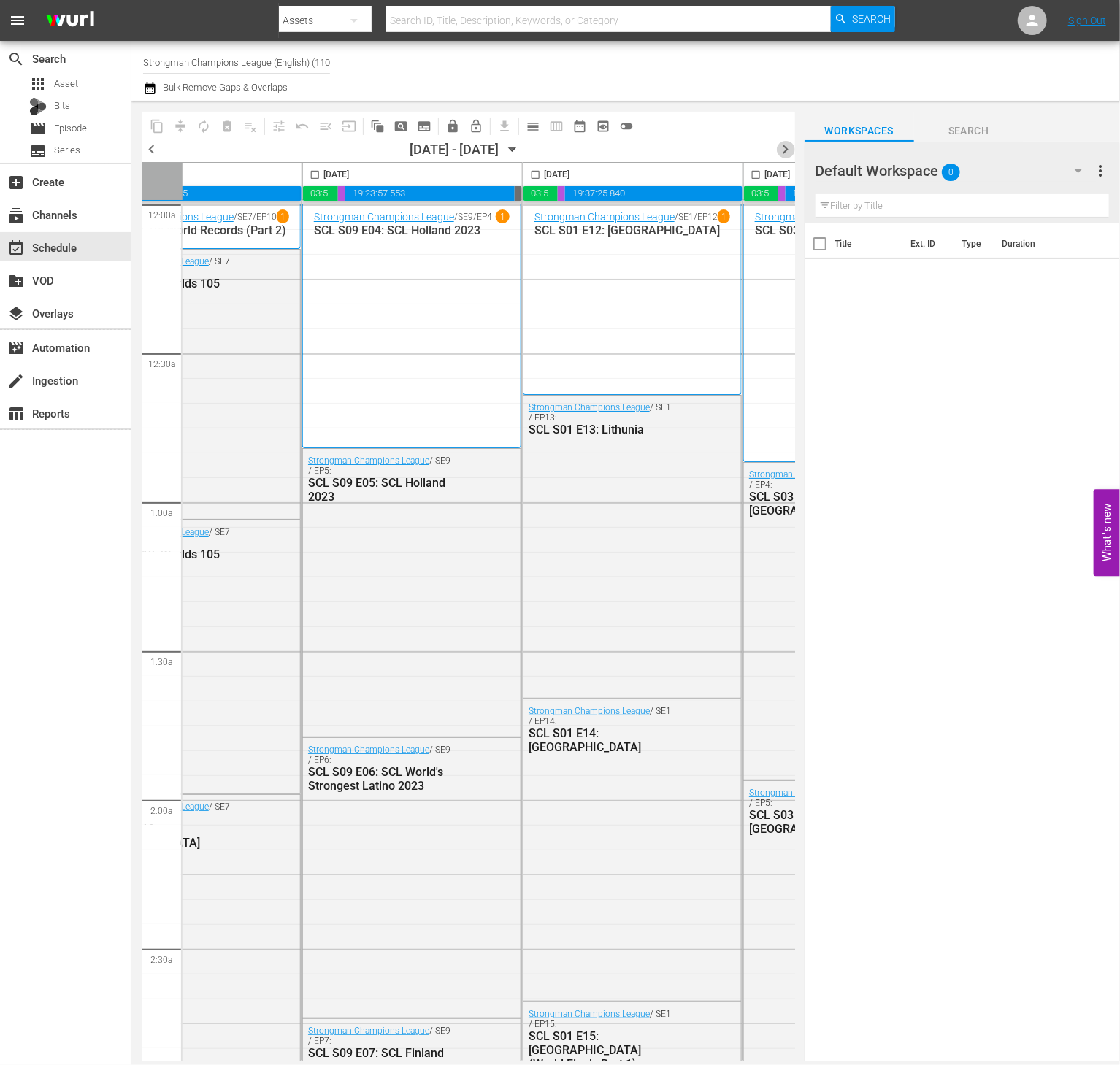
click at [781, 150] on span "chevron_right" at bounding box center [786, 149] width 18 height 18
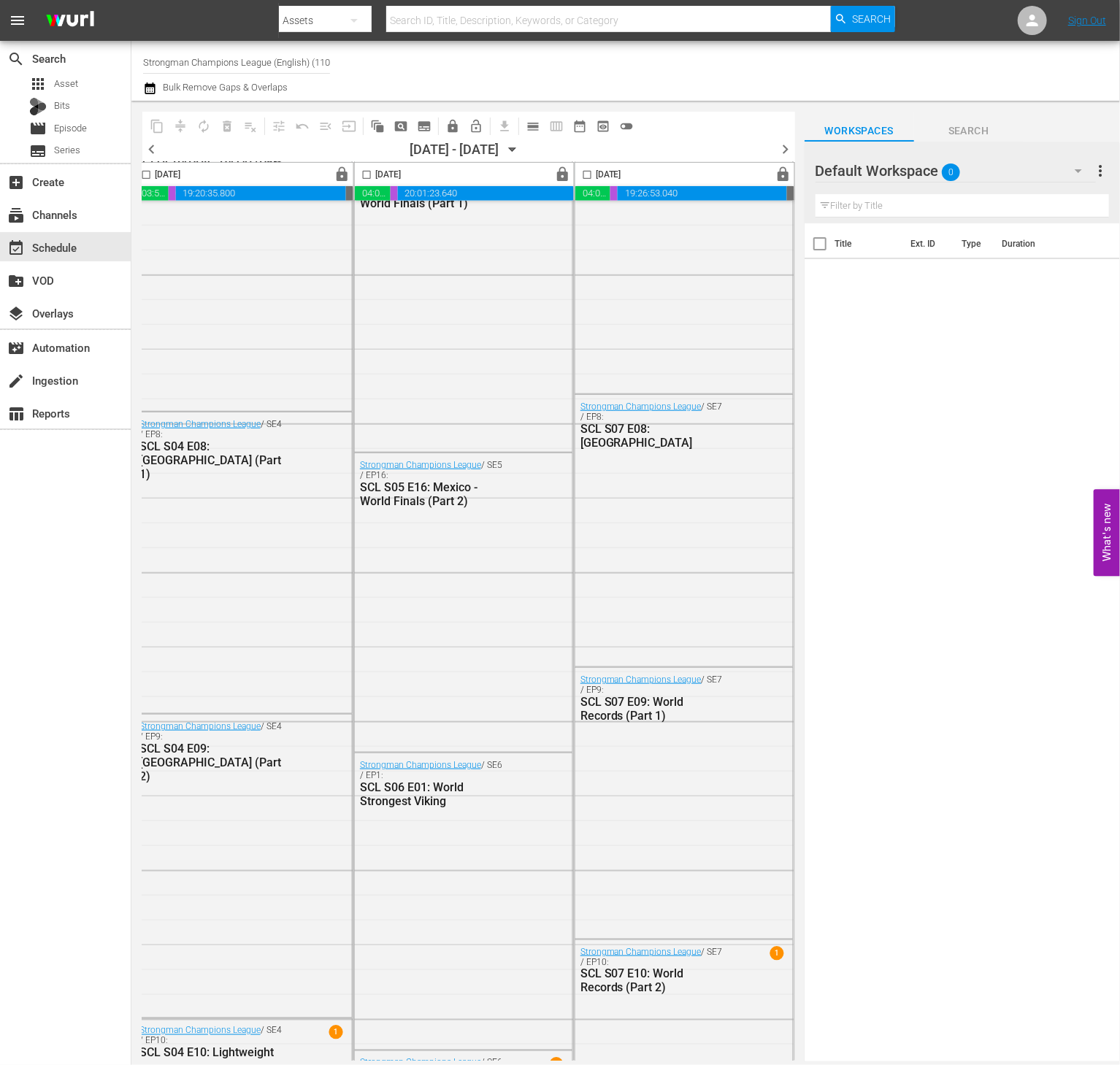
scroll to position [6297, 943]
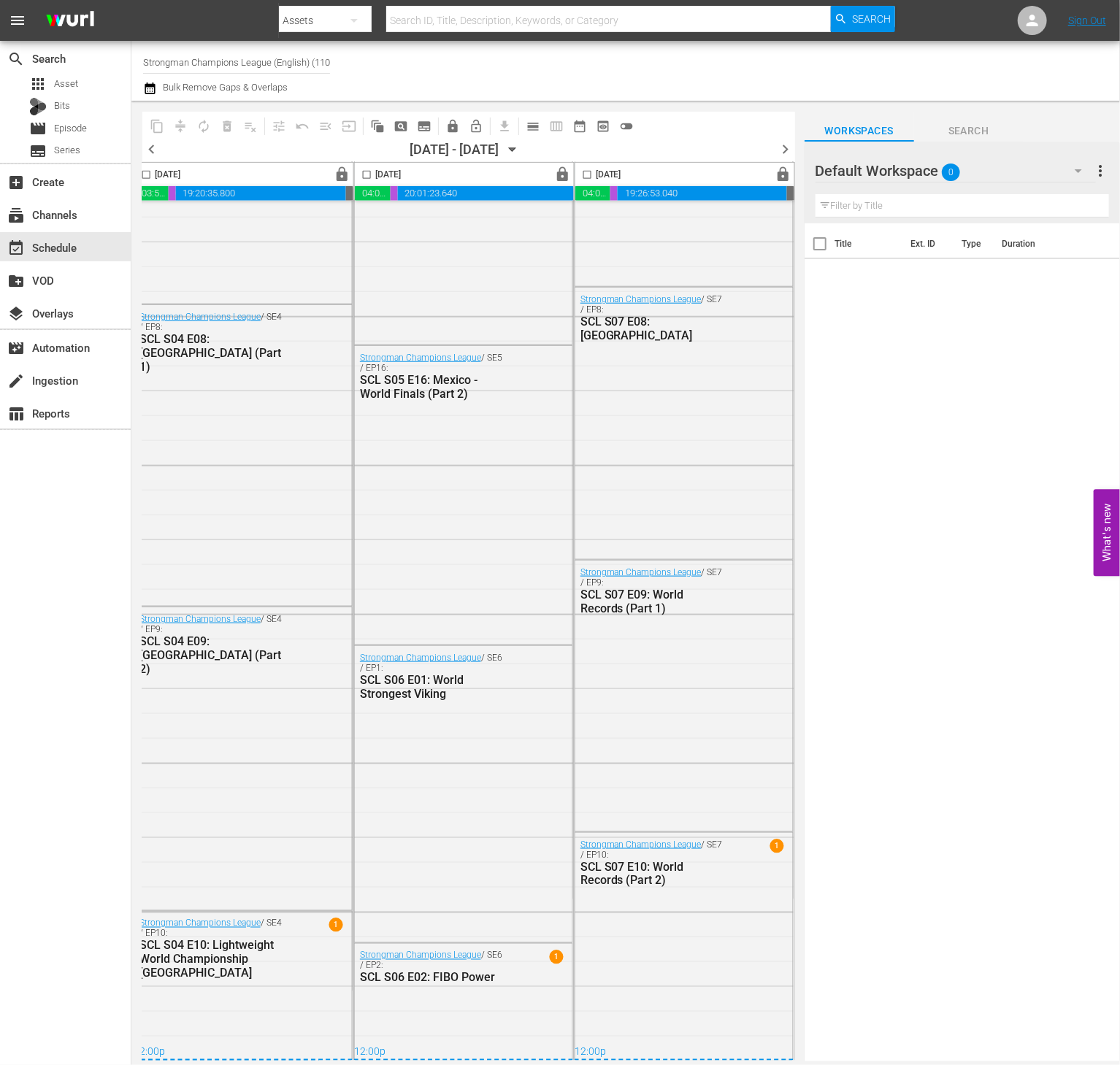
click at [789, 146] on span "chevron_right" at bounding box center [786, 149] width 18 height 18
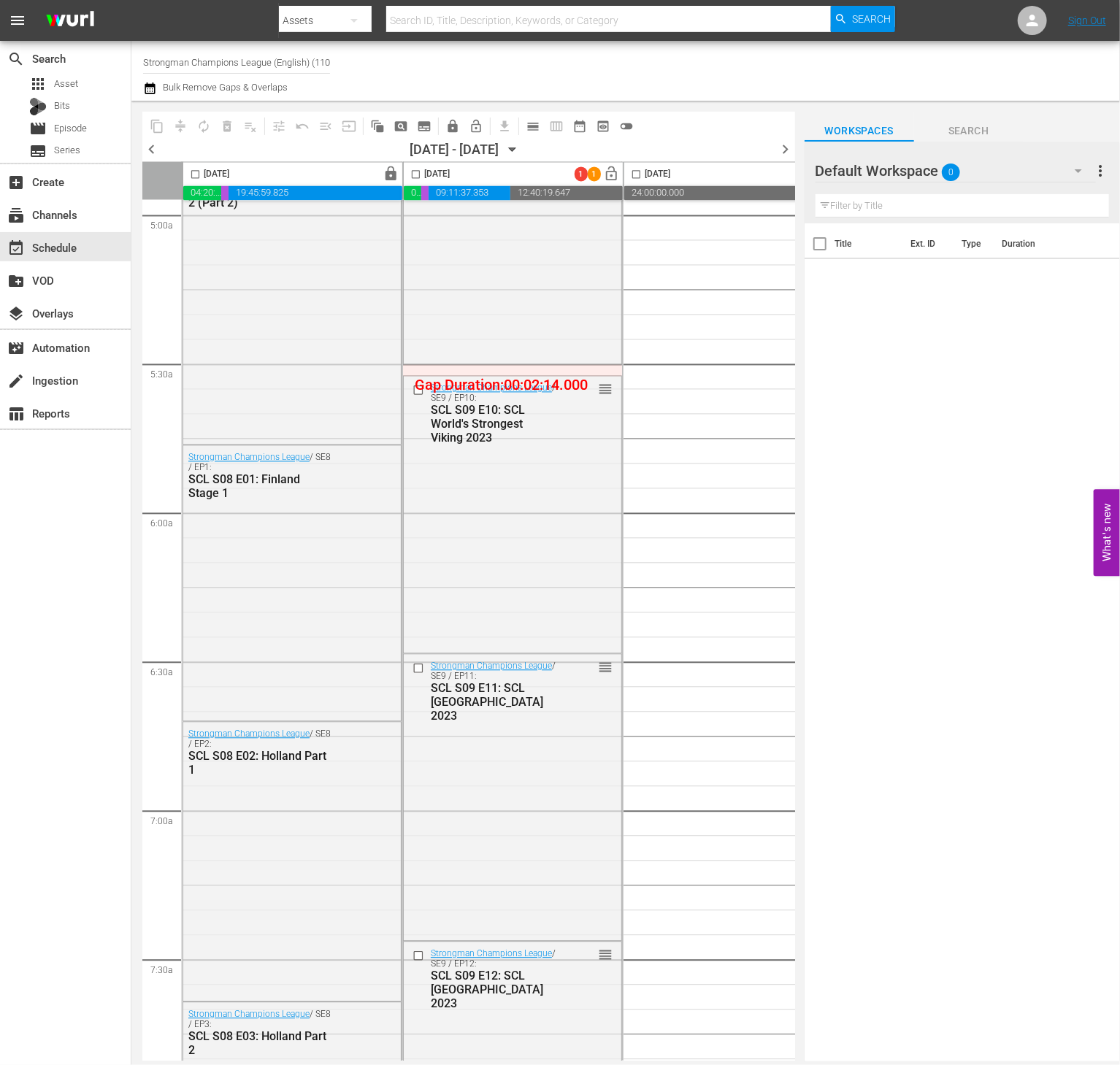
scroll to position [1478, 0]
click at [411, 171] on input "checkbox" at bounding box center [416, 178] width 17 height 17
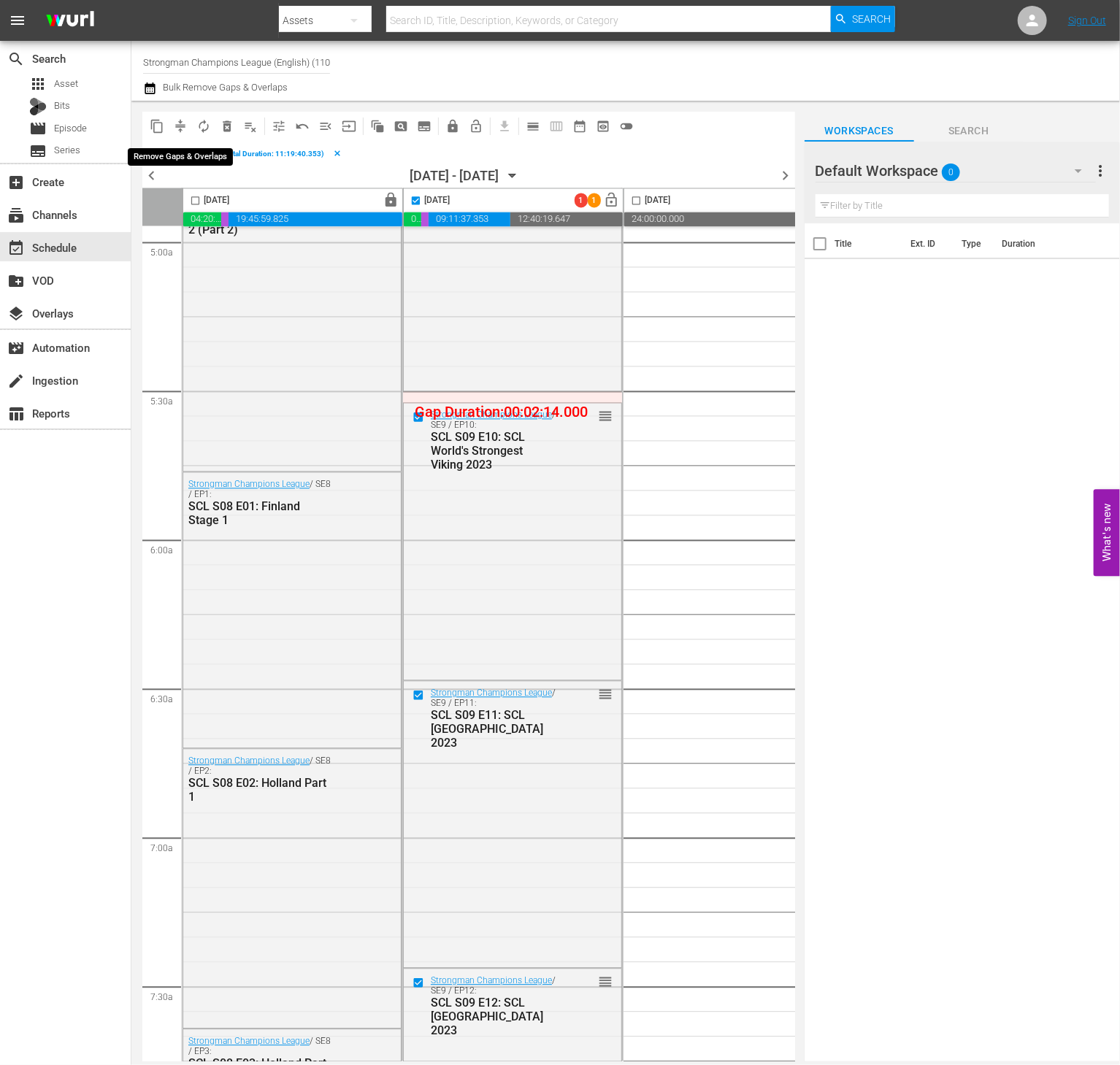
click at [174, 131] on span "compress" at bounding box center [180, 126] width 14 height 14
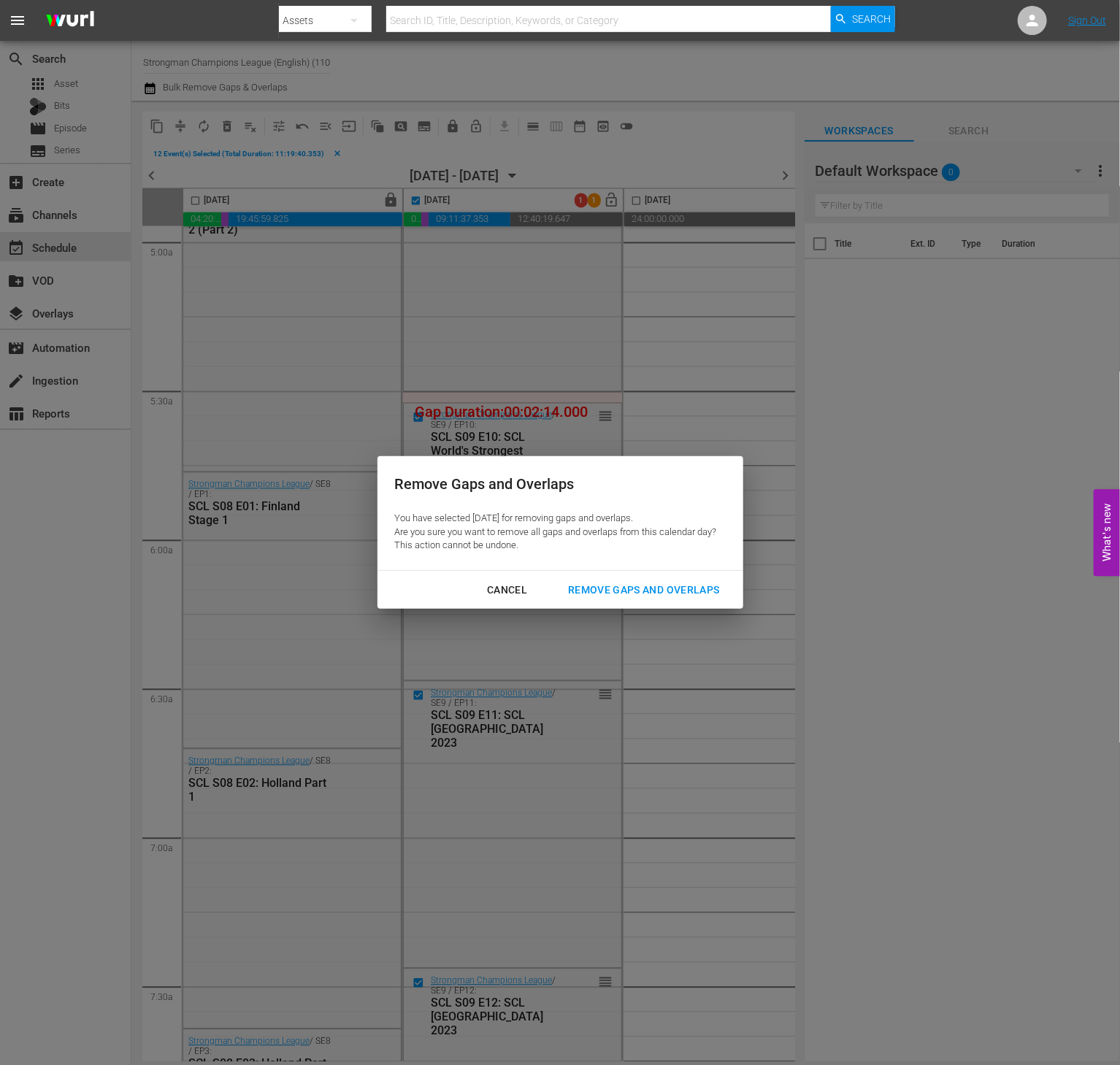
click at [645, 585] on div "Remove Gaps and Overlaps" at bounding box center [644, 590] width 175 height 18
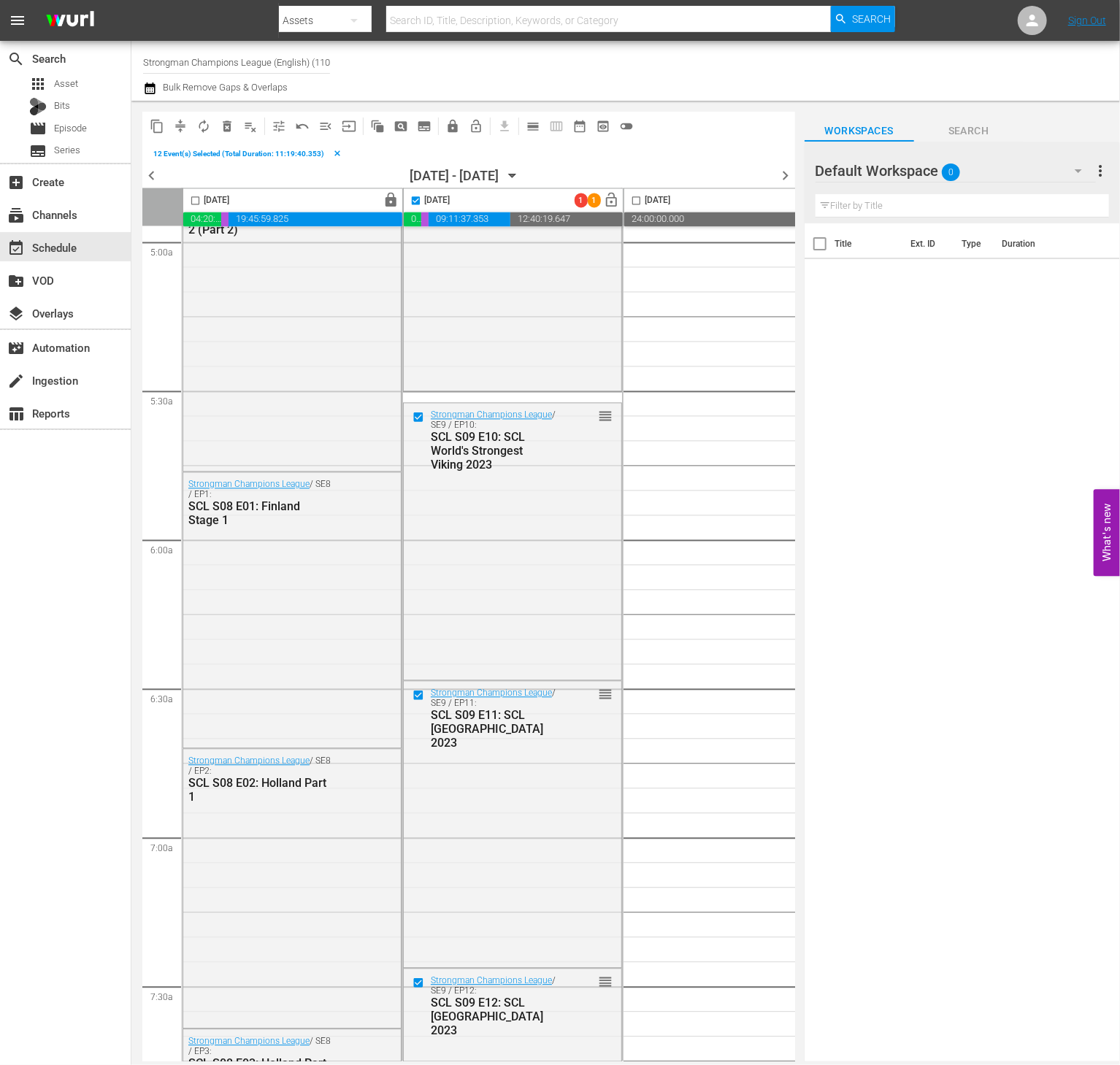
checkbox input "false"
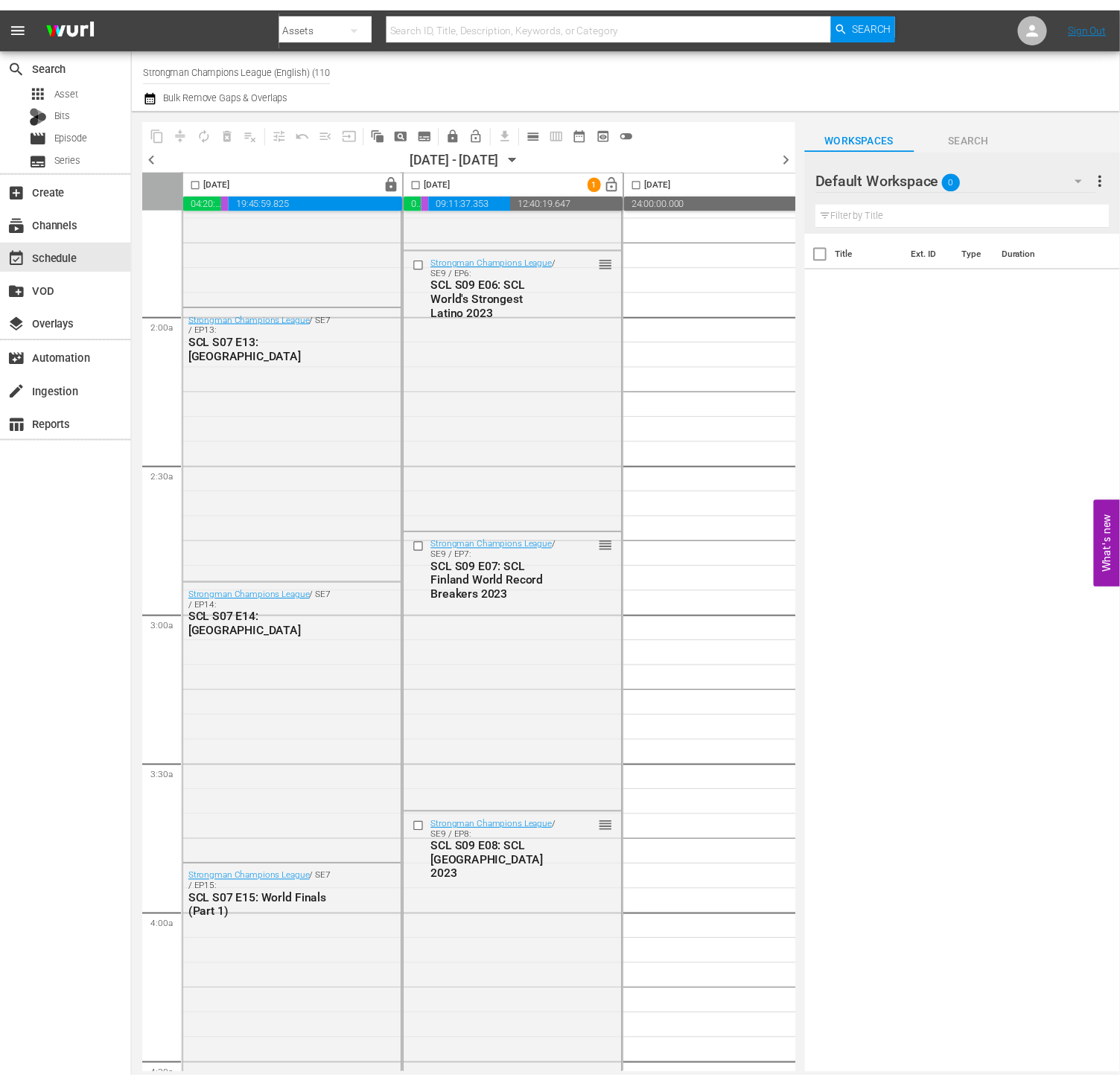
scroll to position [0, 0]
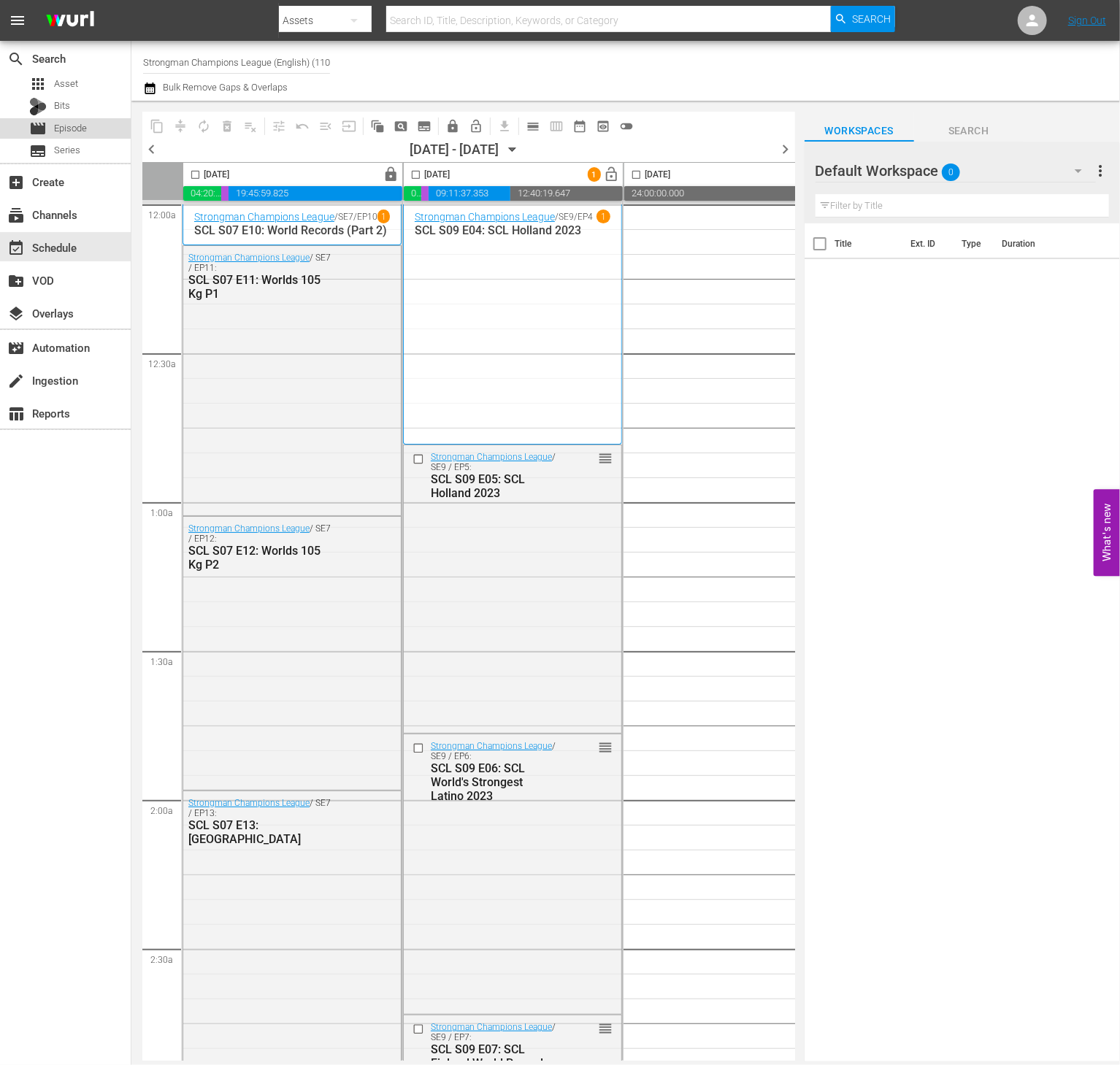
click at [90, 133] on div "movie Episode" at bounding box center [65, 128] width 131 height 21
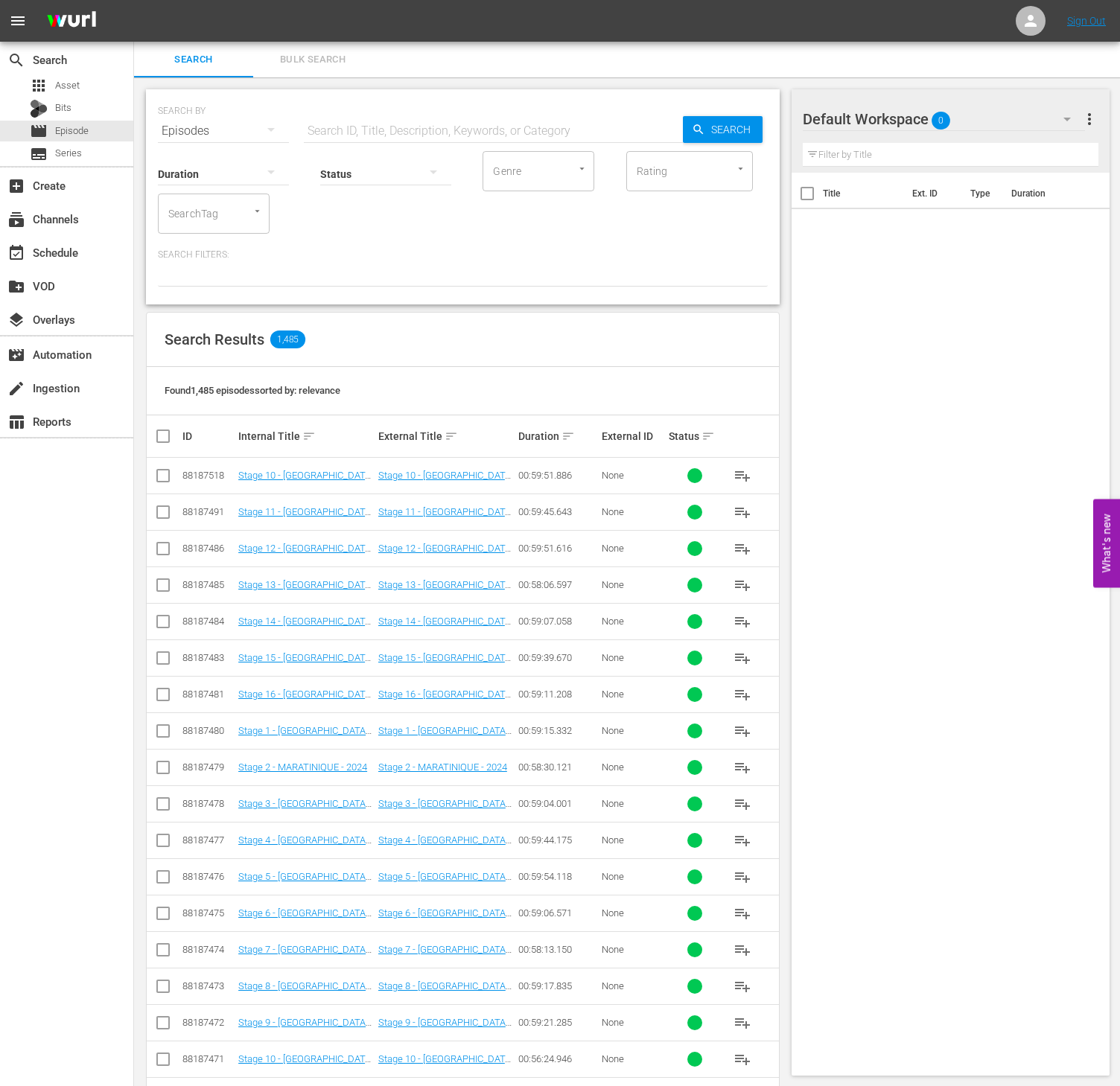
click at [194, 203] on input "SearchTag" at bounding box center [193, 213] width 56 height 26
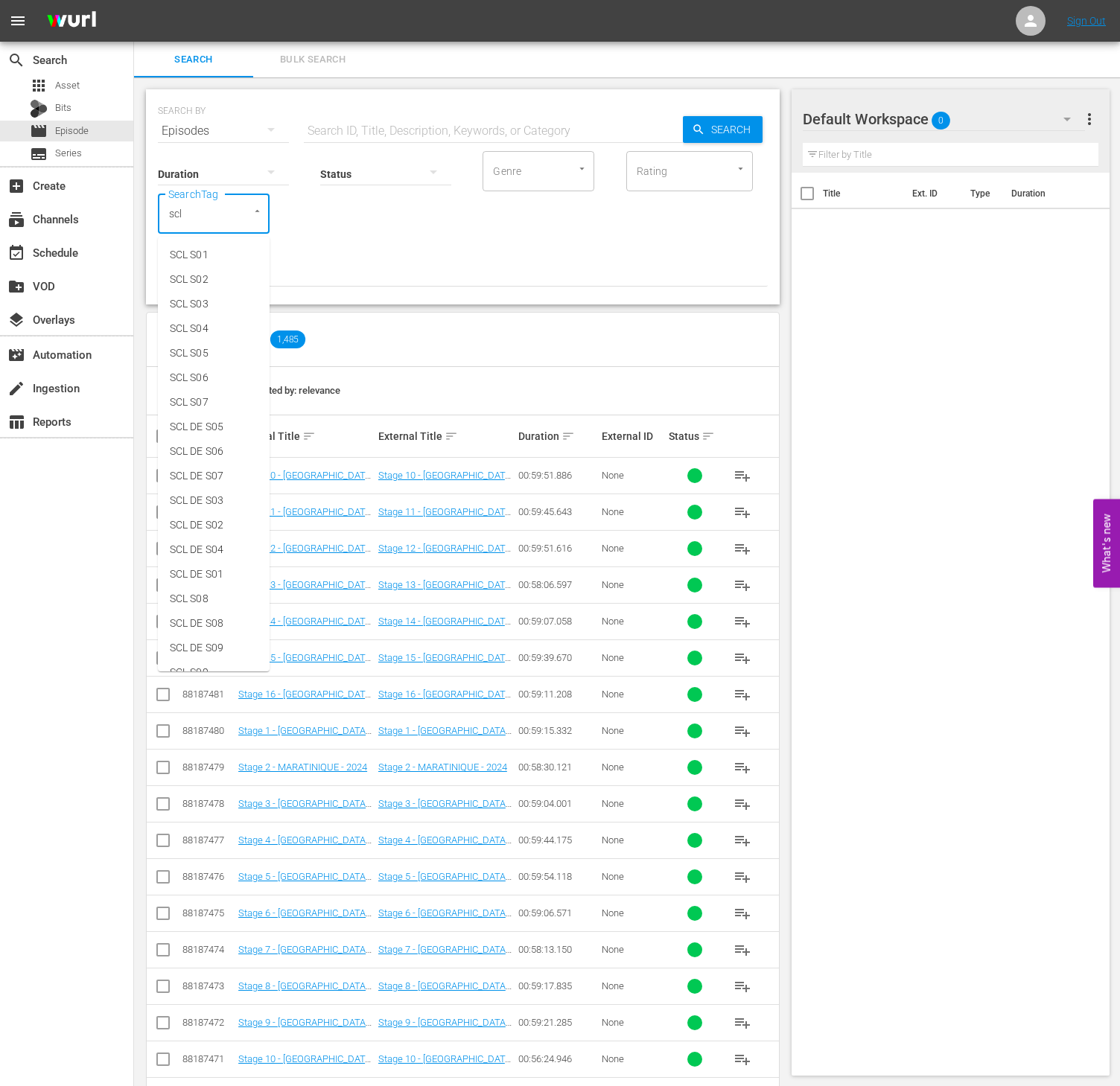
type input "scl d"
click at [216, 449] on span "SCL DE S09" at bounding box center [197, 451] width 54 height 15
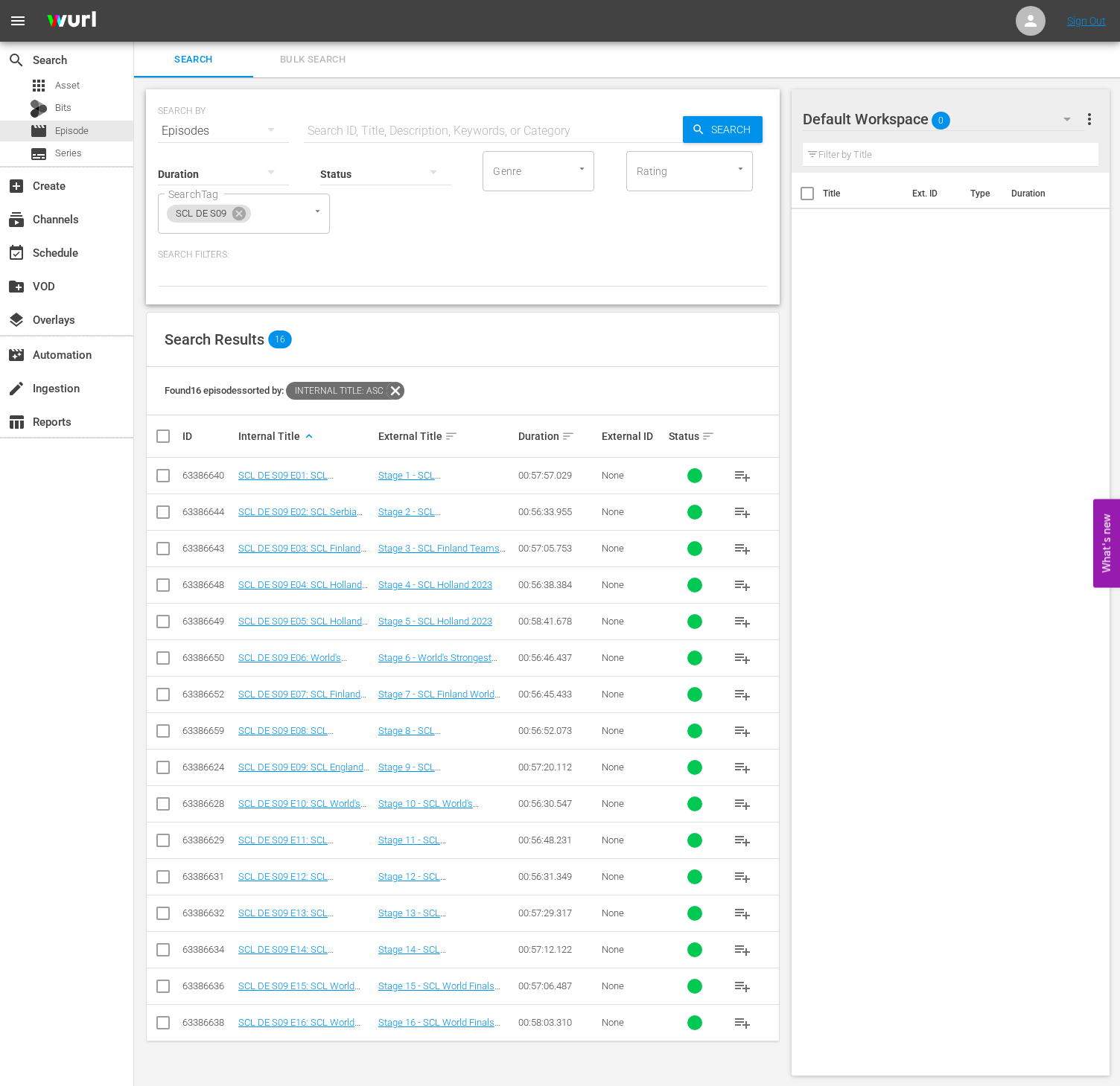
click at [156, 442] on input "checkbox" at bounding box center [168, 437] width 30 height 18
checkbox input "true"
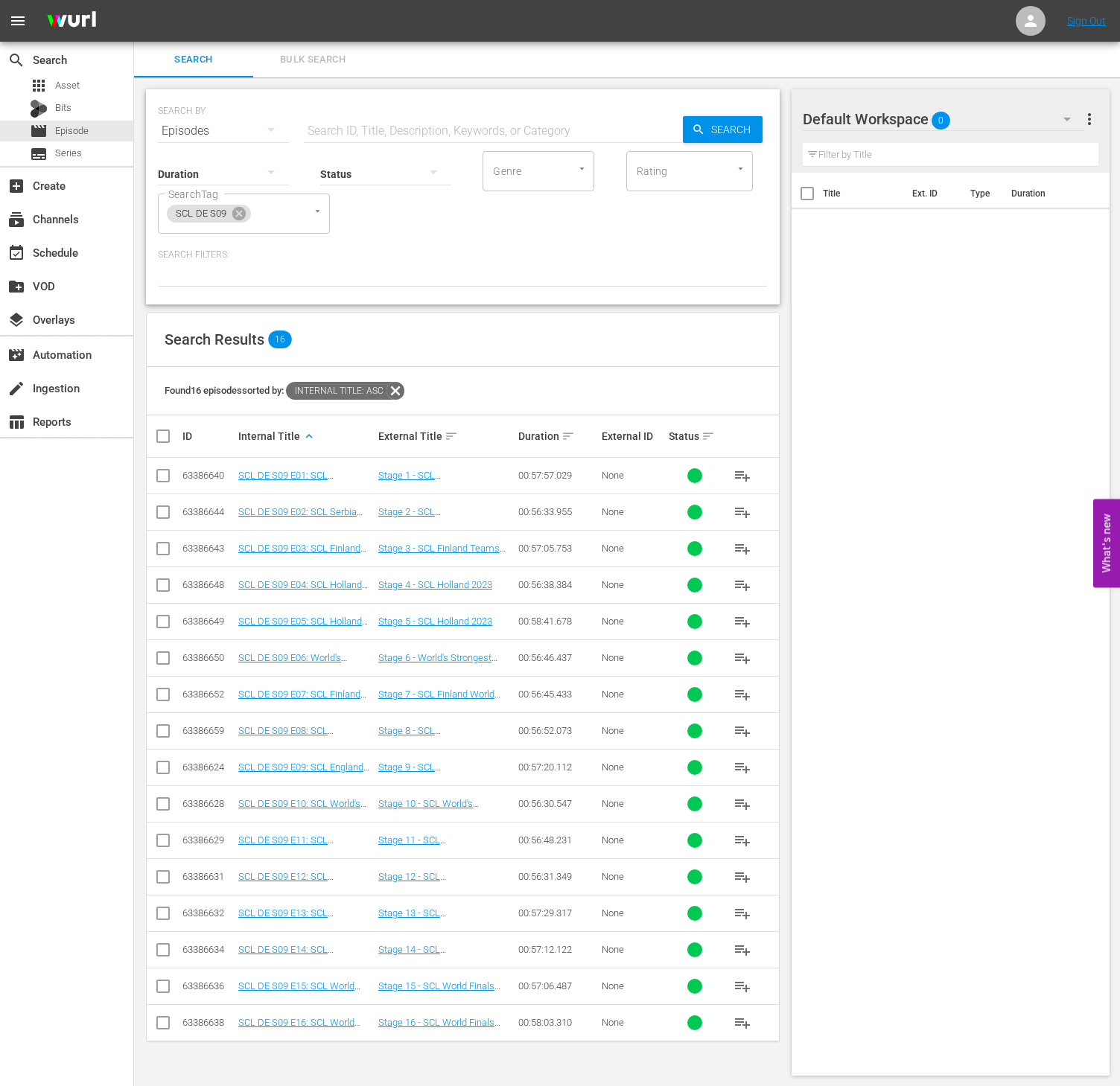
checkbox input "true"
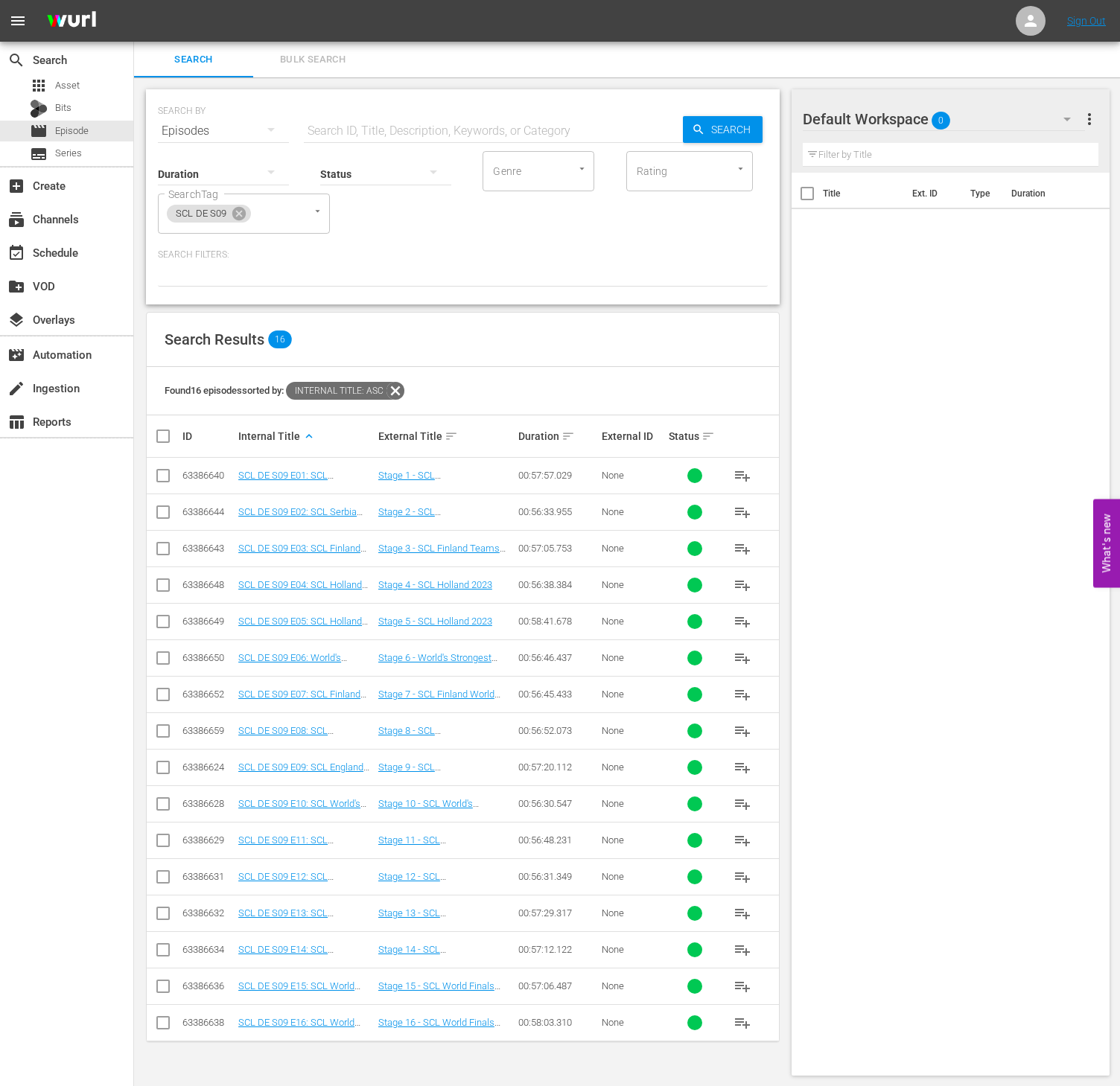
checkbox input "true"
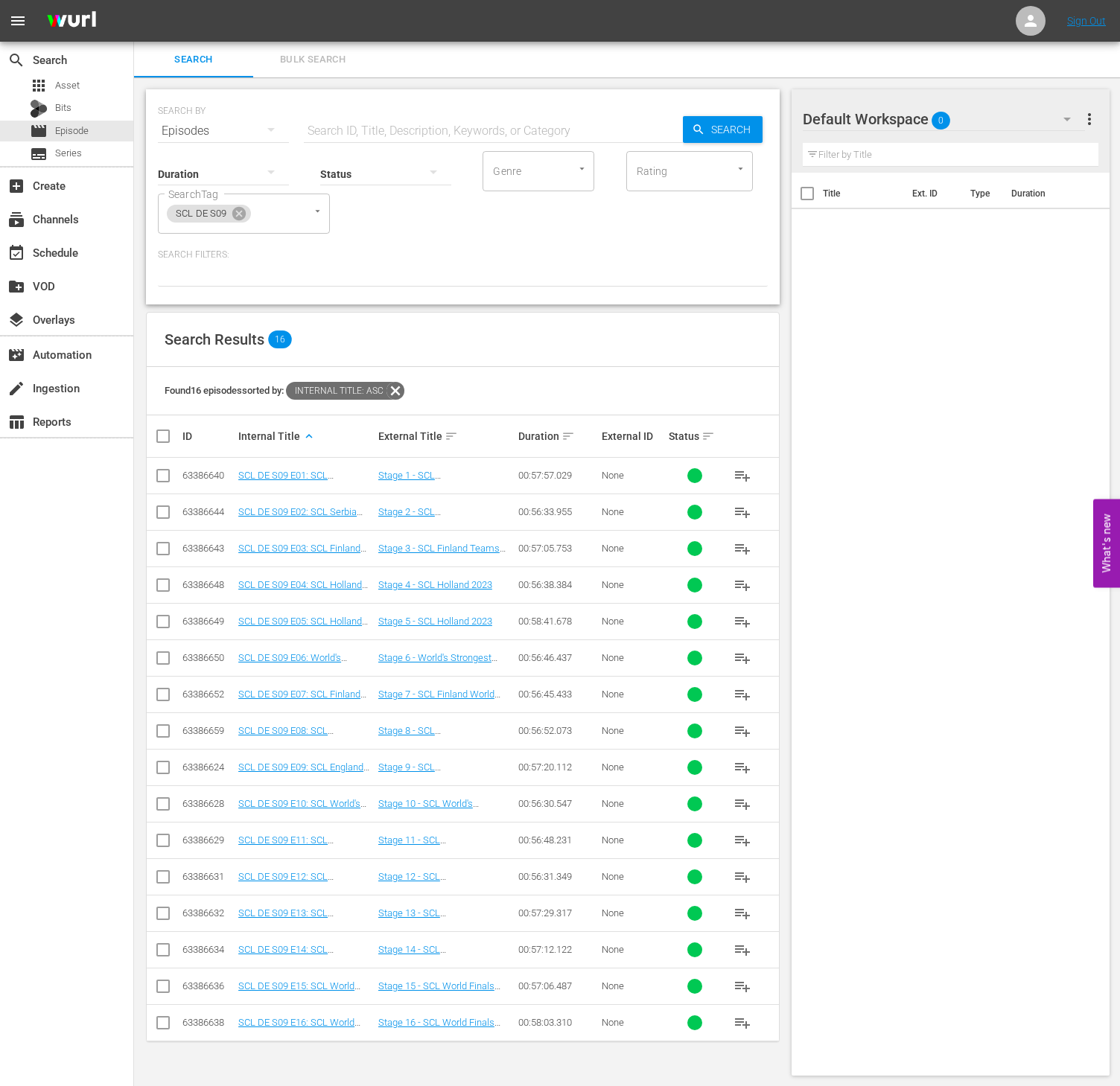
checkbox input "true"
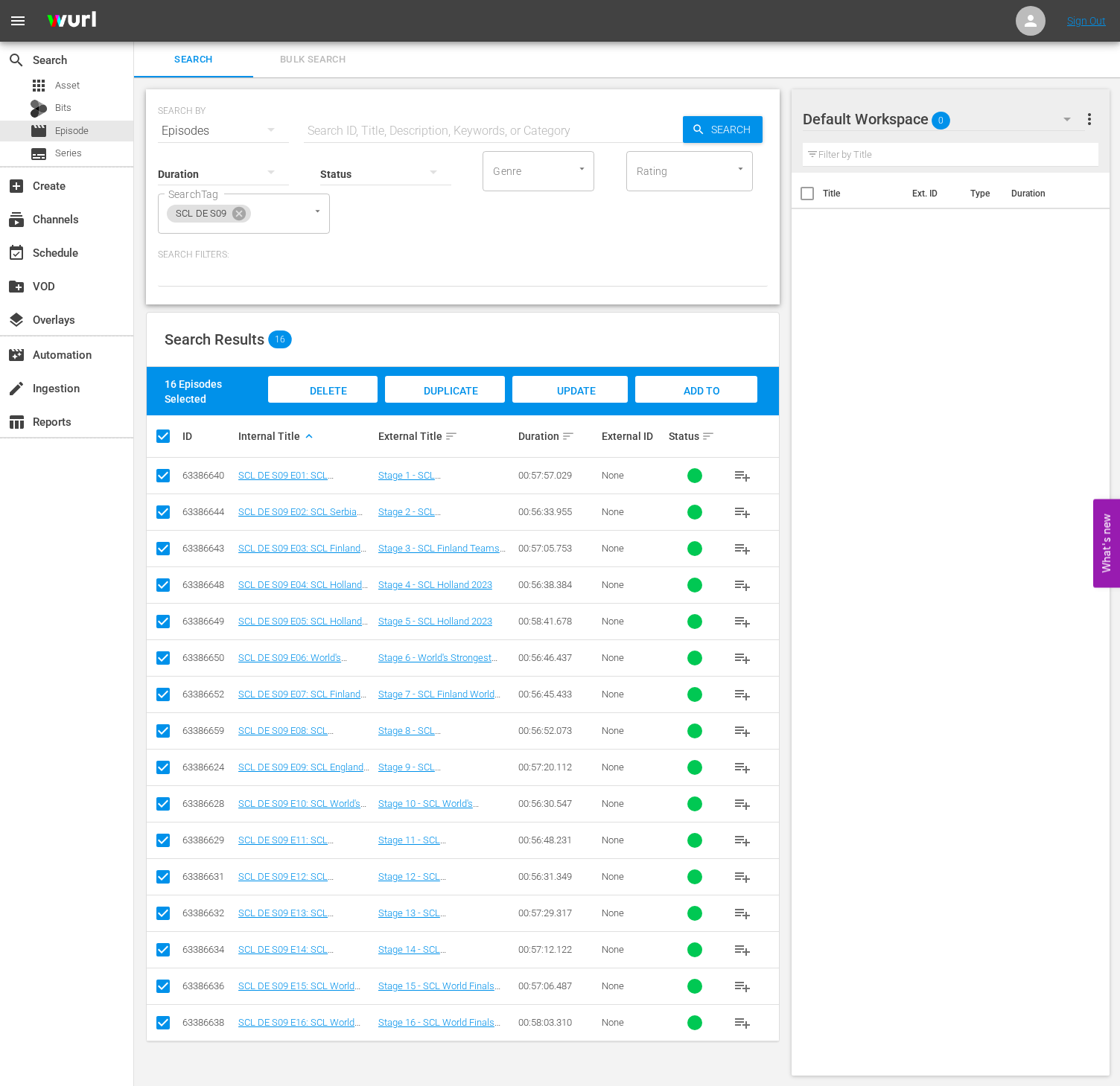
click at [680, 385] on span "Add to Workspace" at bounding box center [696, 405] width 73 height 40
click at [236, 211] on icon at bounding box center [238, 214] width 14 height 14
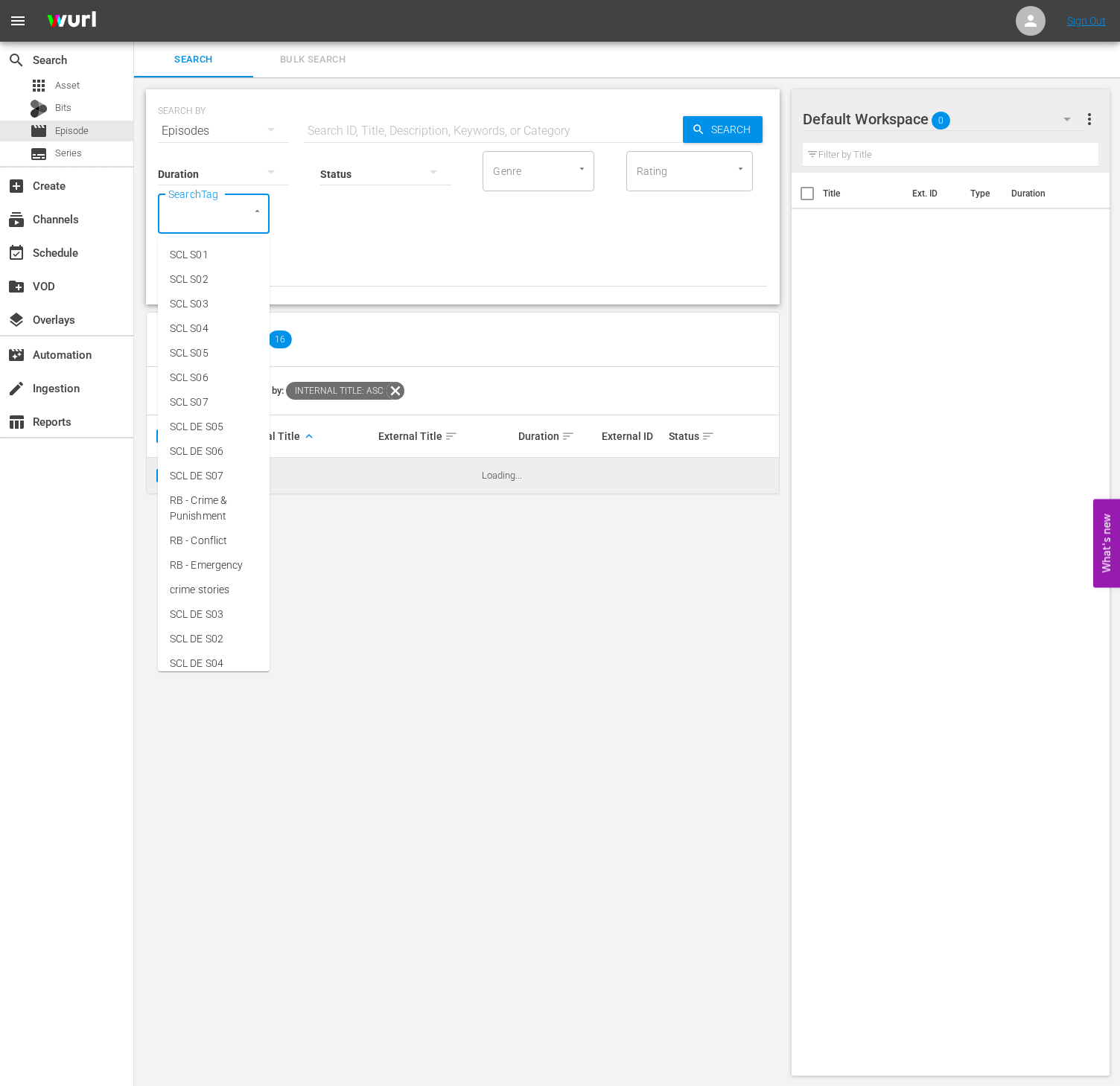
click at [193, 220] on input "SearchTag" at bounding box center [193, 213] width 56 height 26
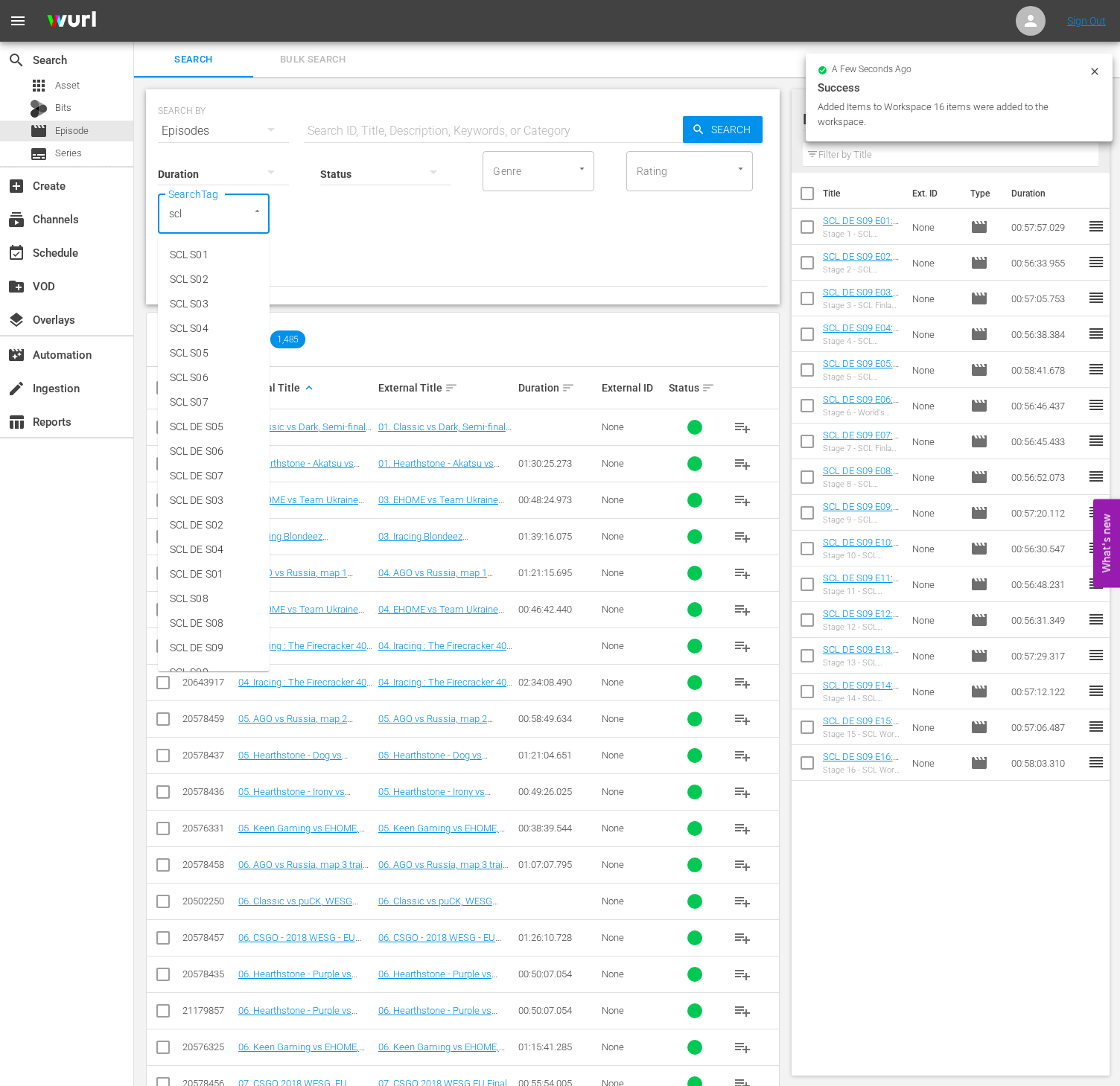
type input "scl"
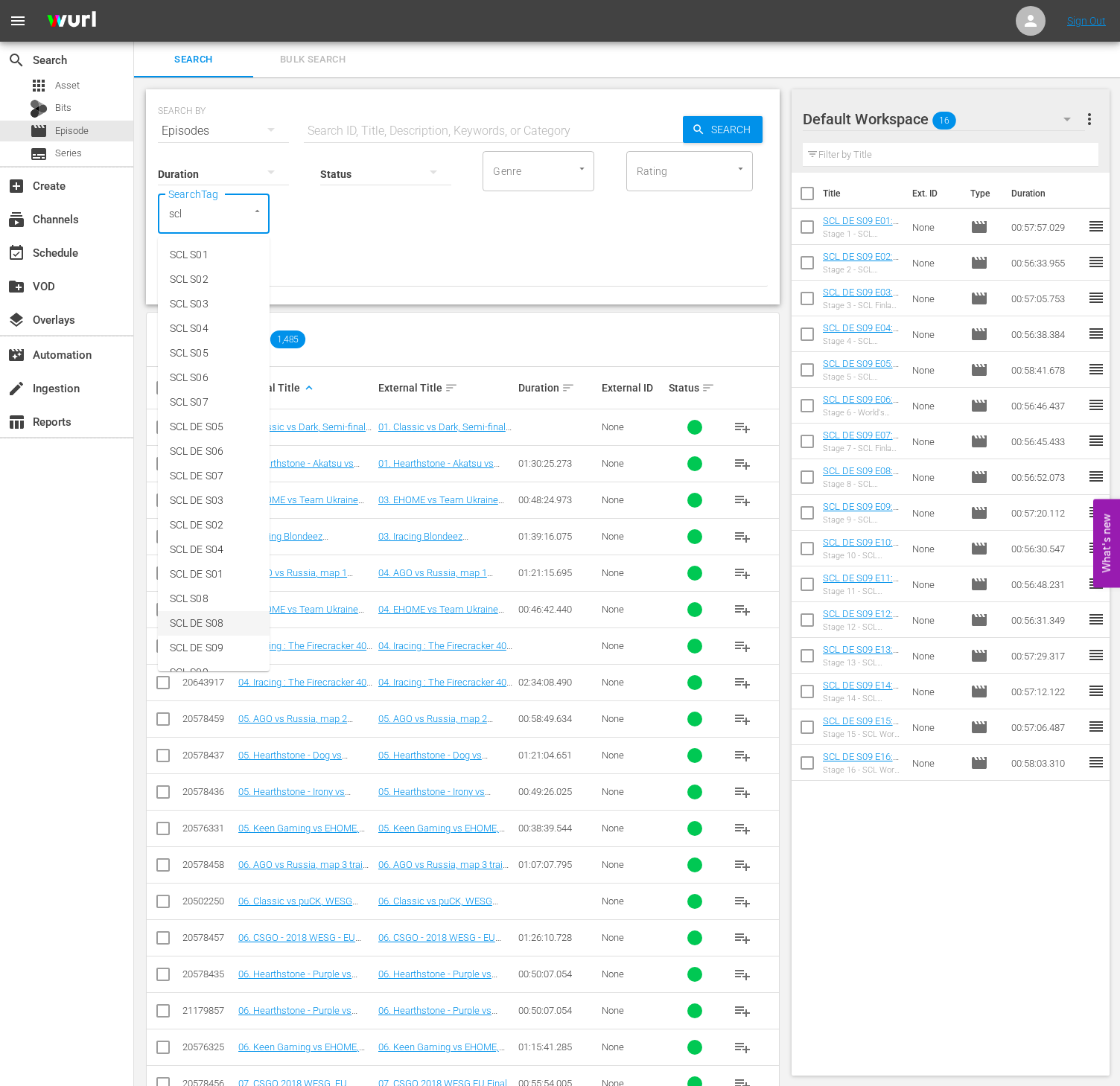
click at [203, 626] on span "SCL DE S08" at bounding box center [197, 623] width 54 height 15
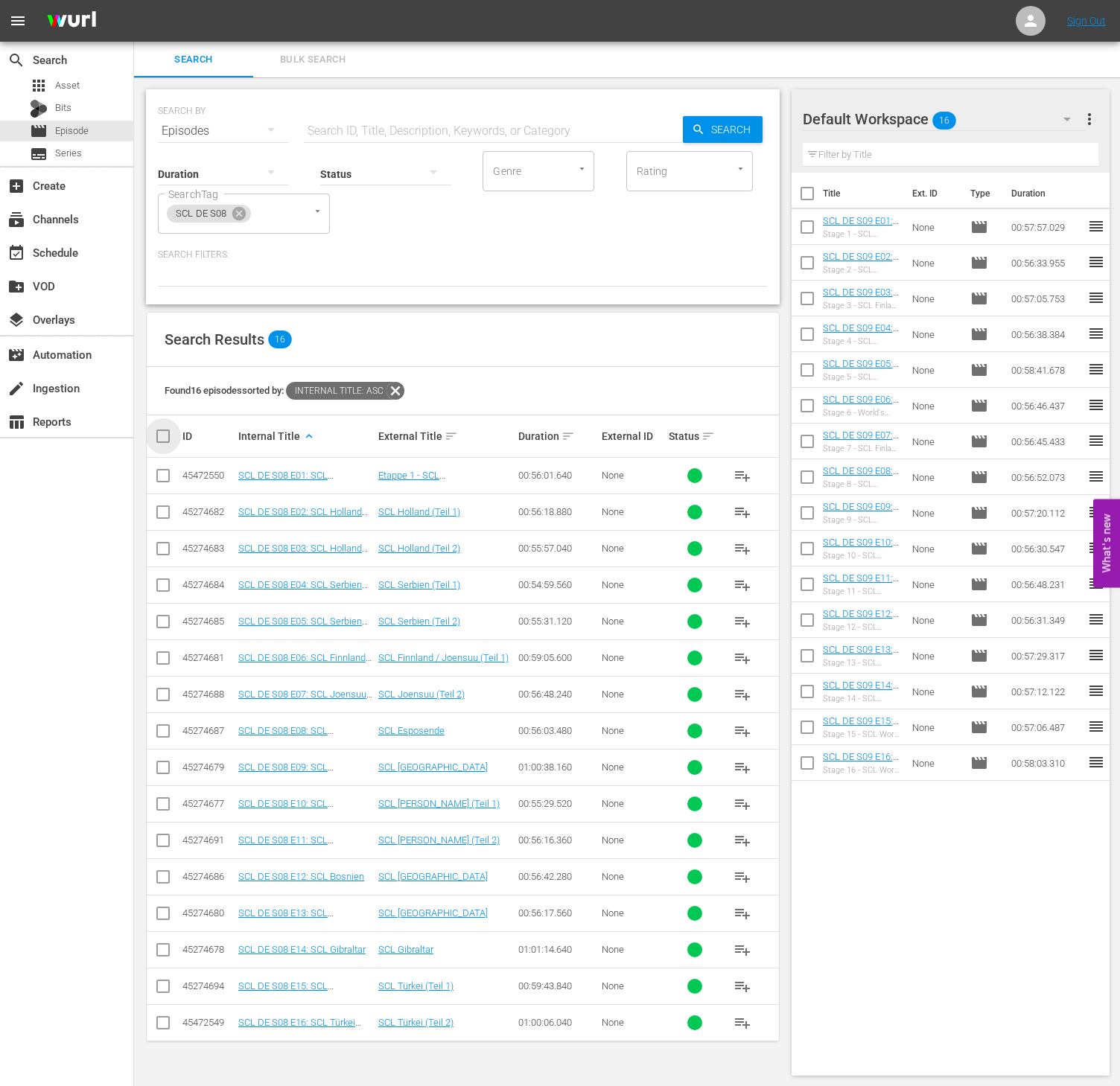
click at [155, 428] on input "checkbox" at bounding box center [168, 437] width 30 height 18
checkbox input "true"
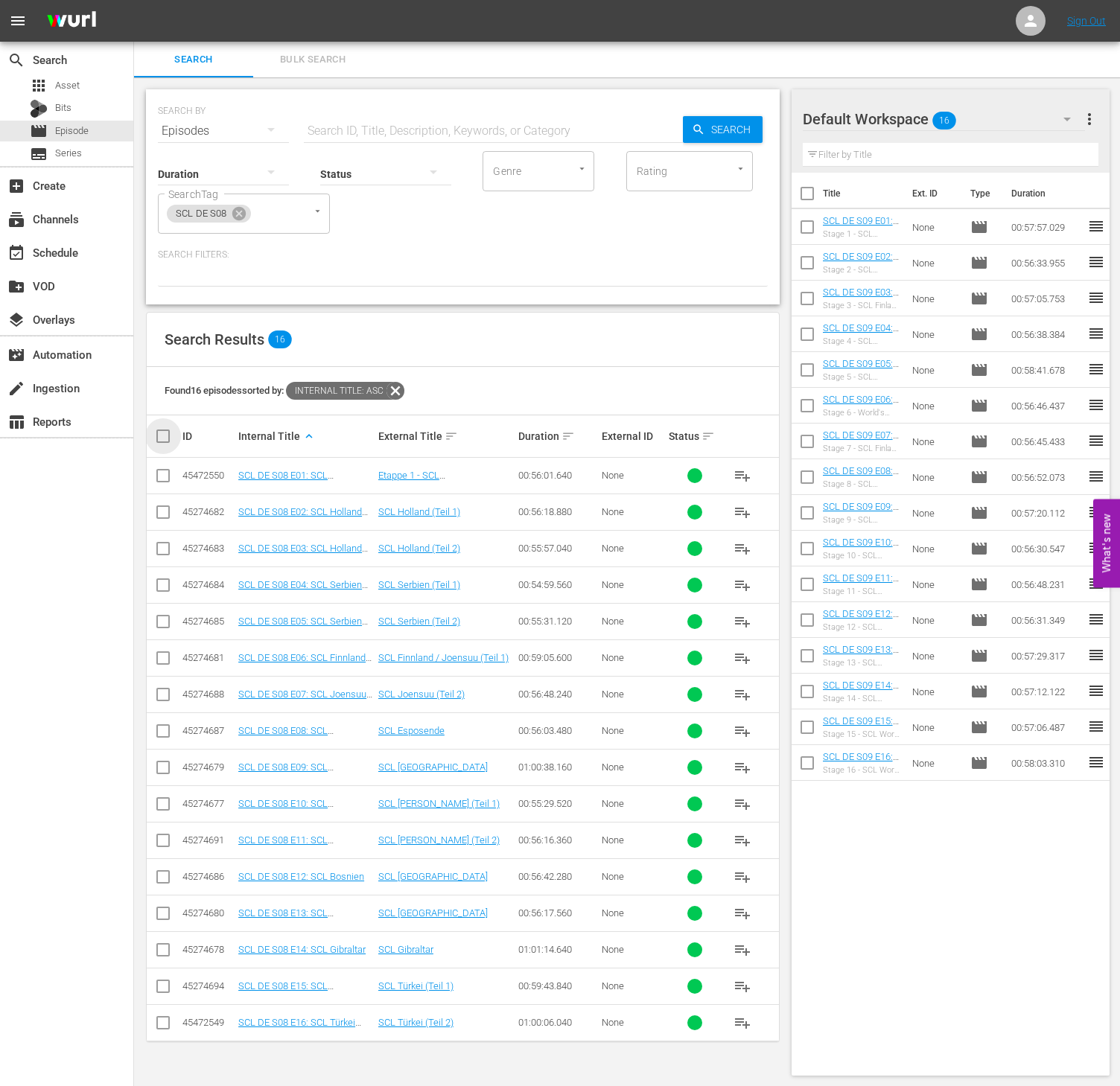
checkbox input "true"
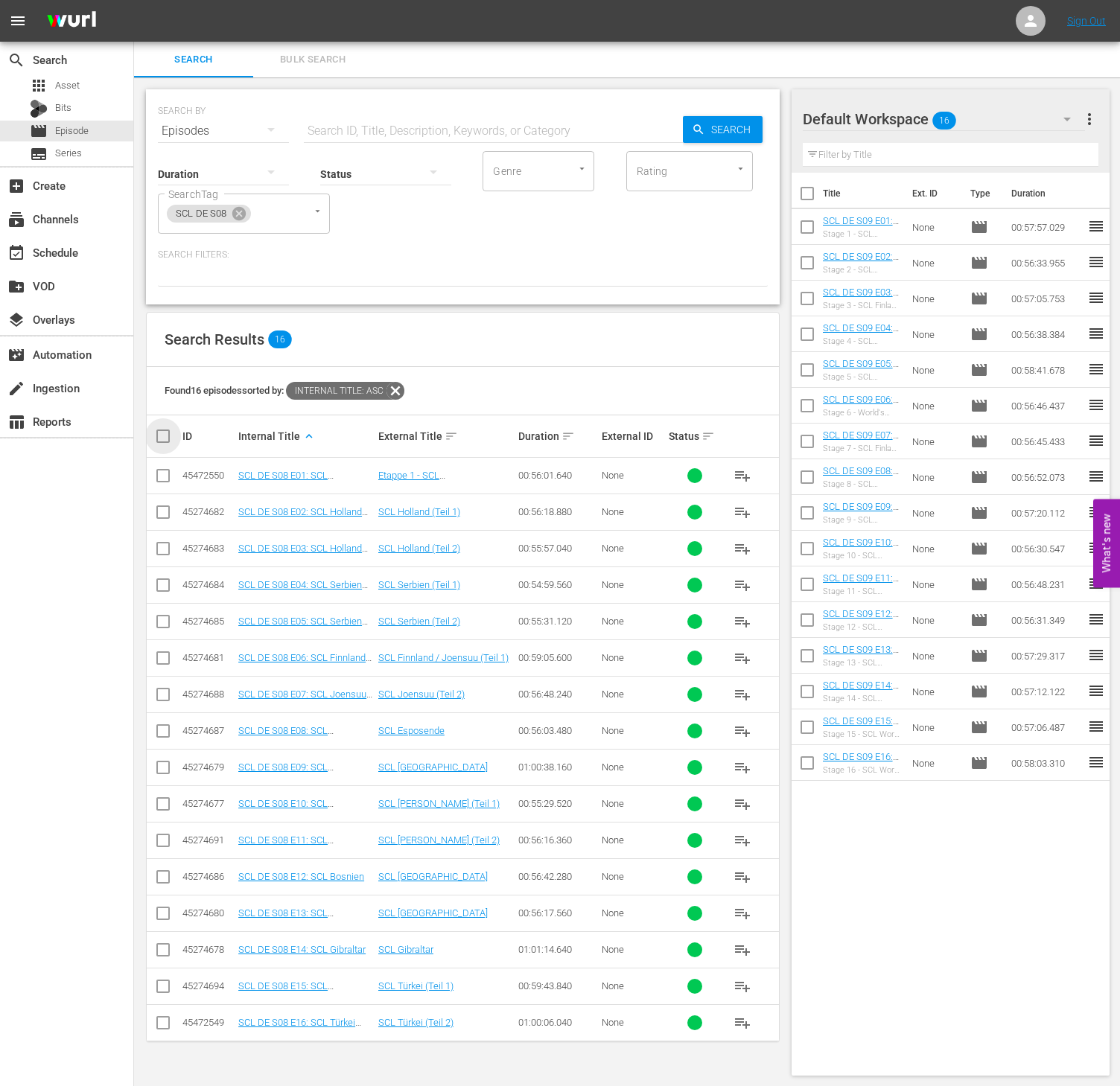
checkbox input "true"
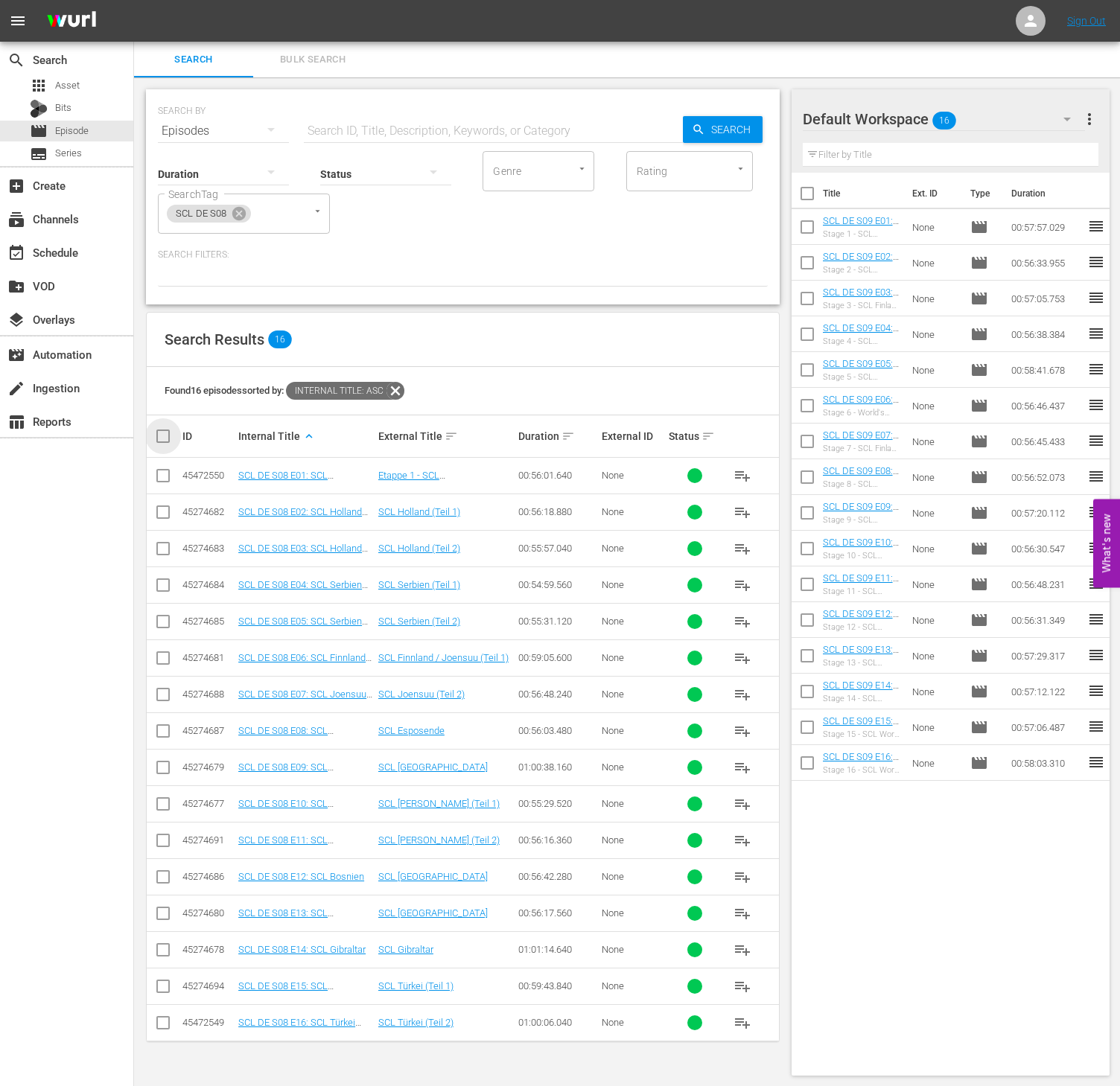
checkbox input "true"
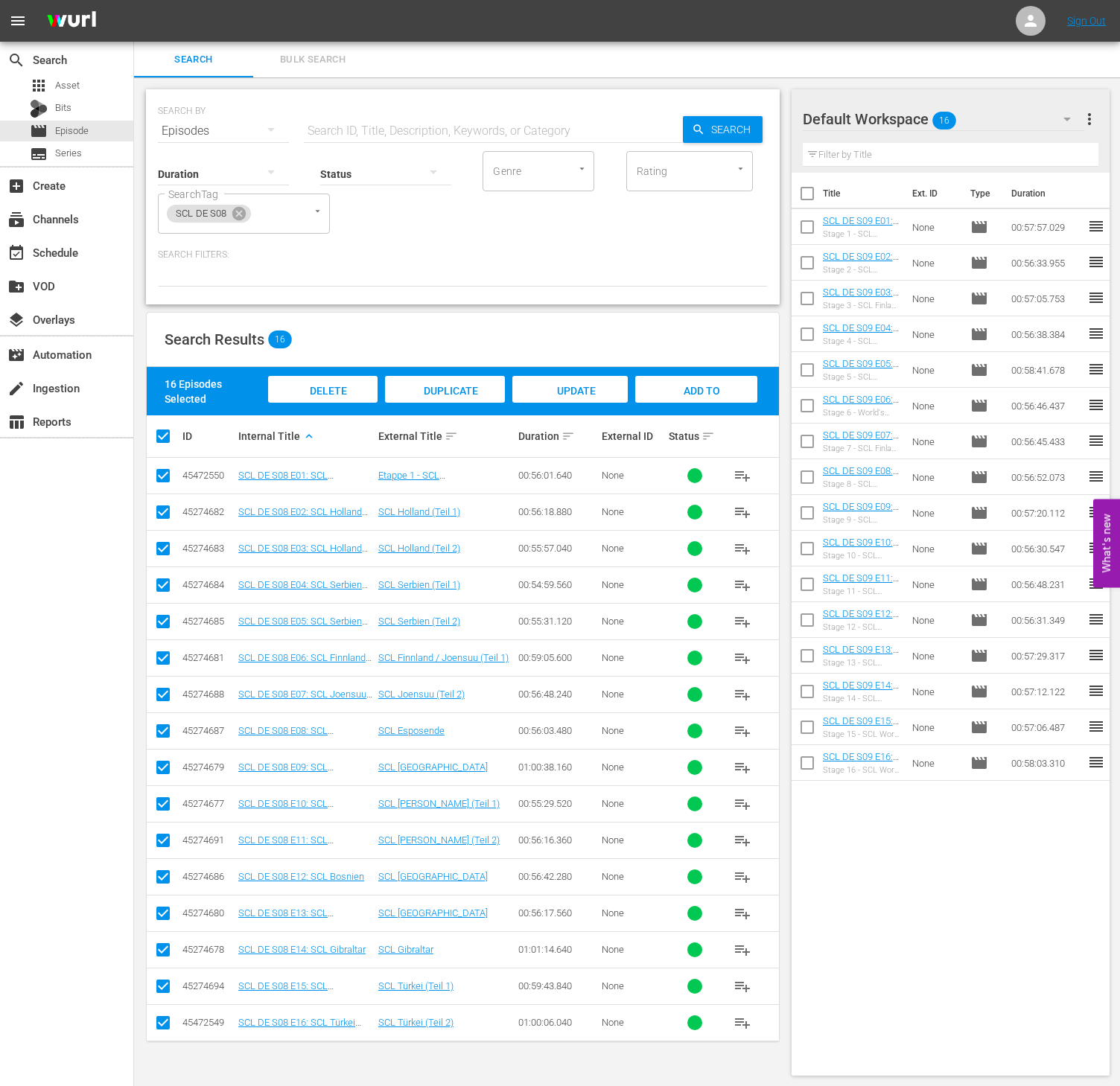
click at [729, 397] on div "Add to Workspace" at bounding box center [695, 403] width 121 height 55
click at [233, 211] on icon at bounding box center [238, 214] width 14 height 14
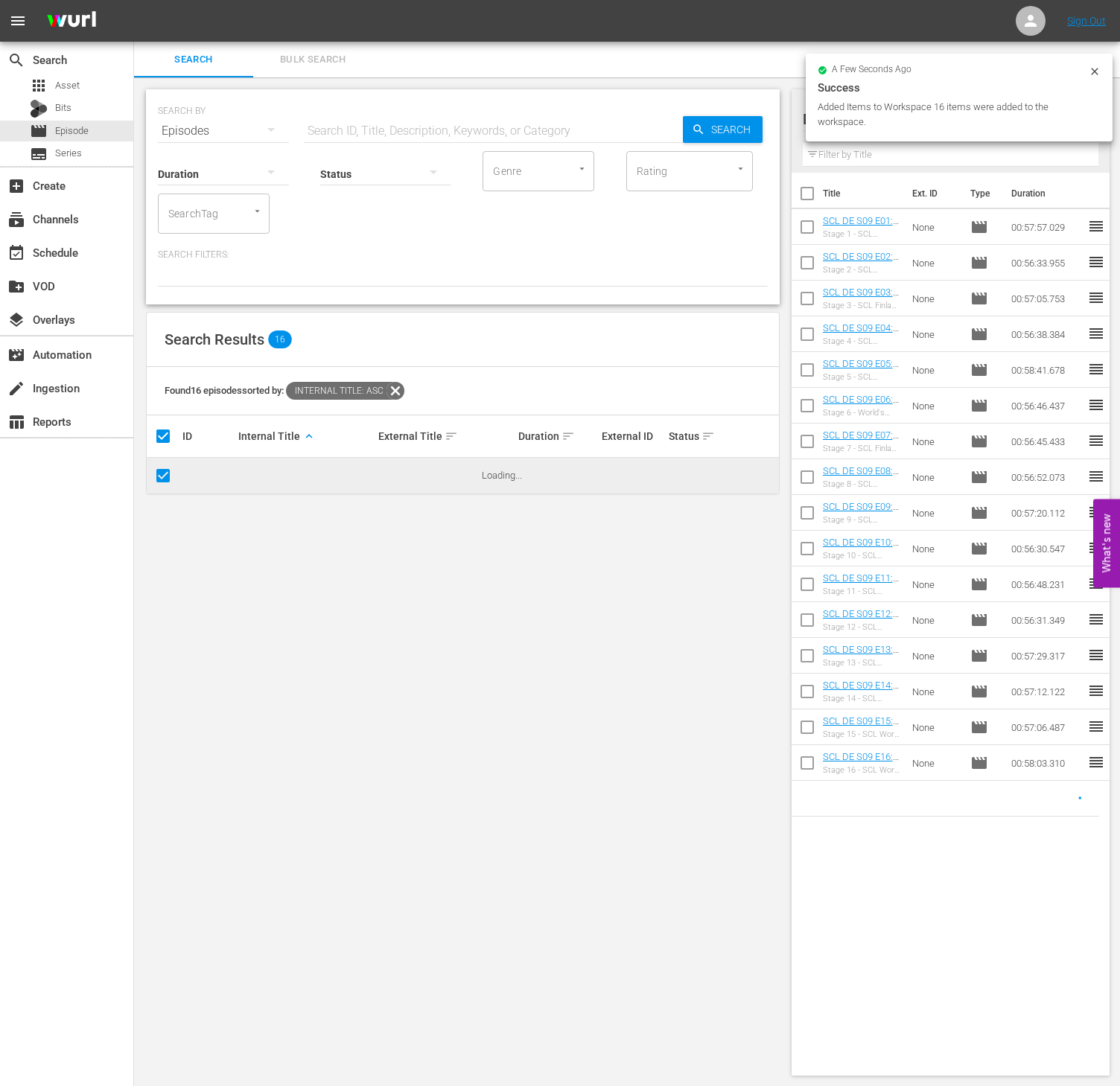
click at [211, 213] on input "SearchTag" at bounding box center [193, 213] width 56 height 26
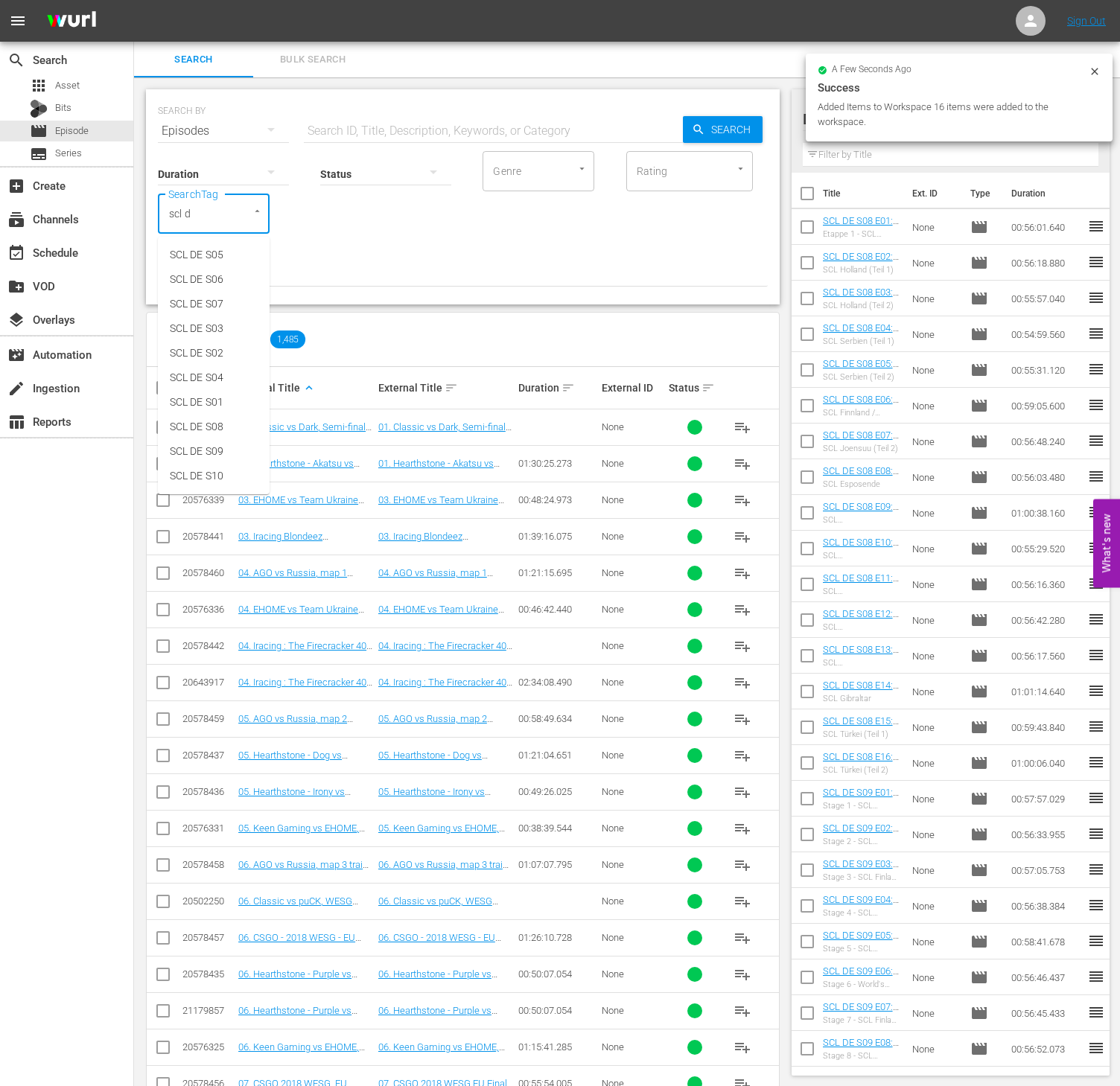
type input "scl de"
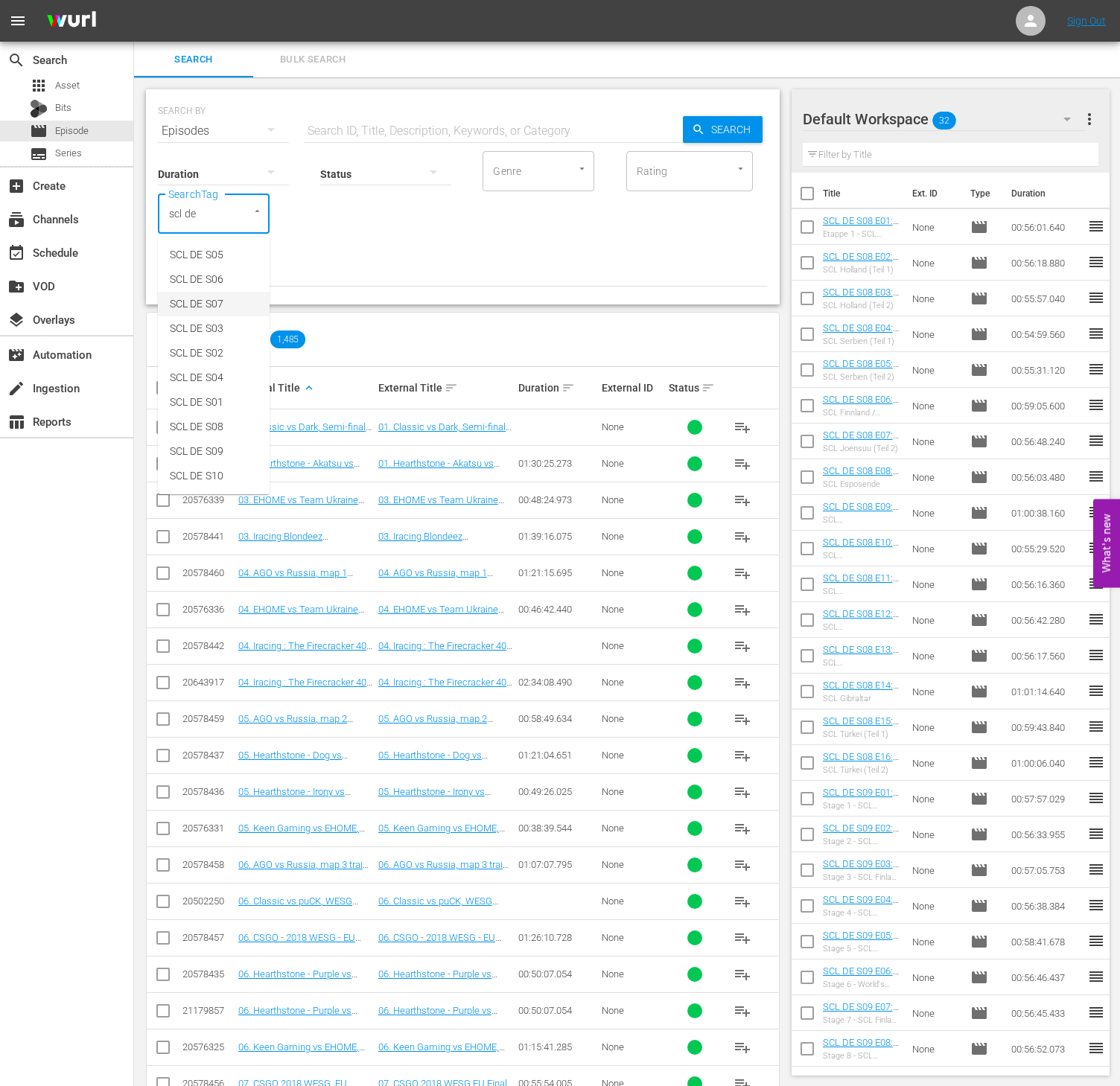
click at [213, 307] on span "SCL DE S07" at bounding box center [197, 304] width 54 height 15
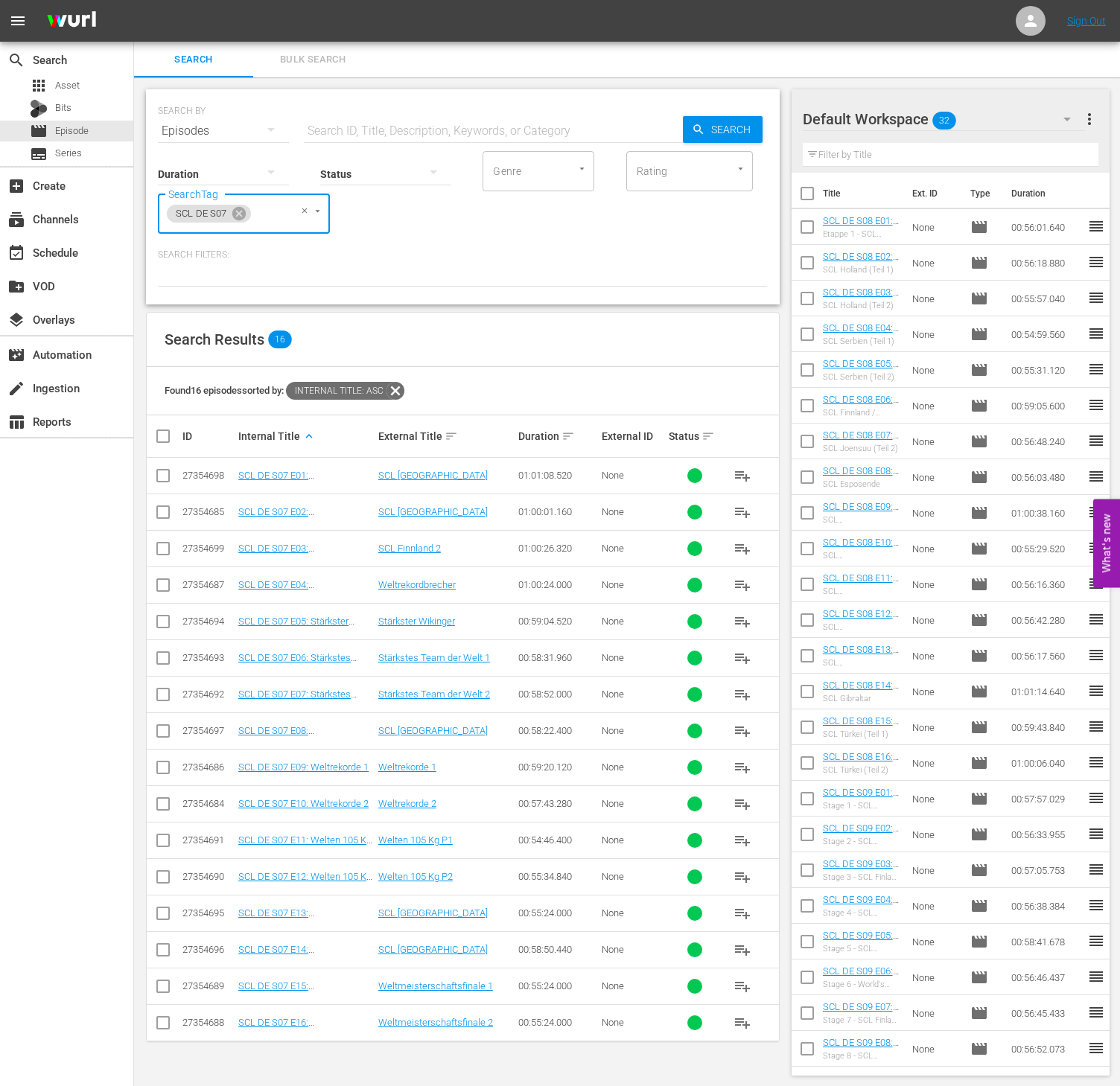
click at [167, 437] on input "checkbox" at bounding box center [168, 437] width 30 height 18
checkbox input "true"
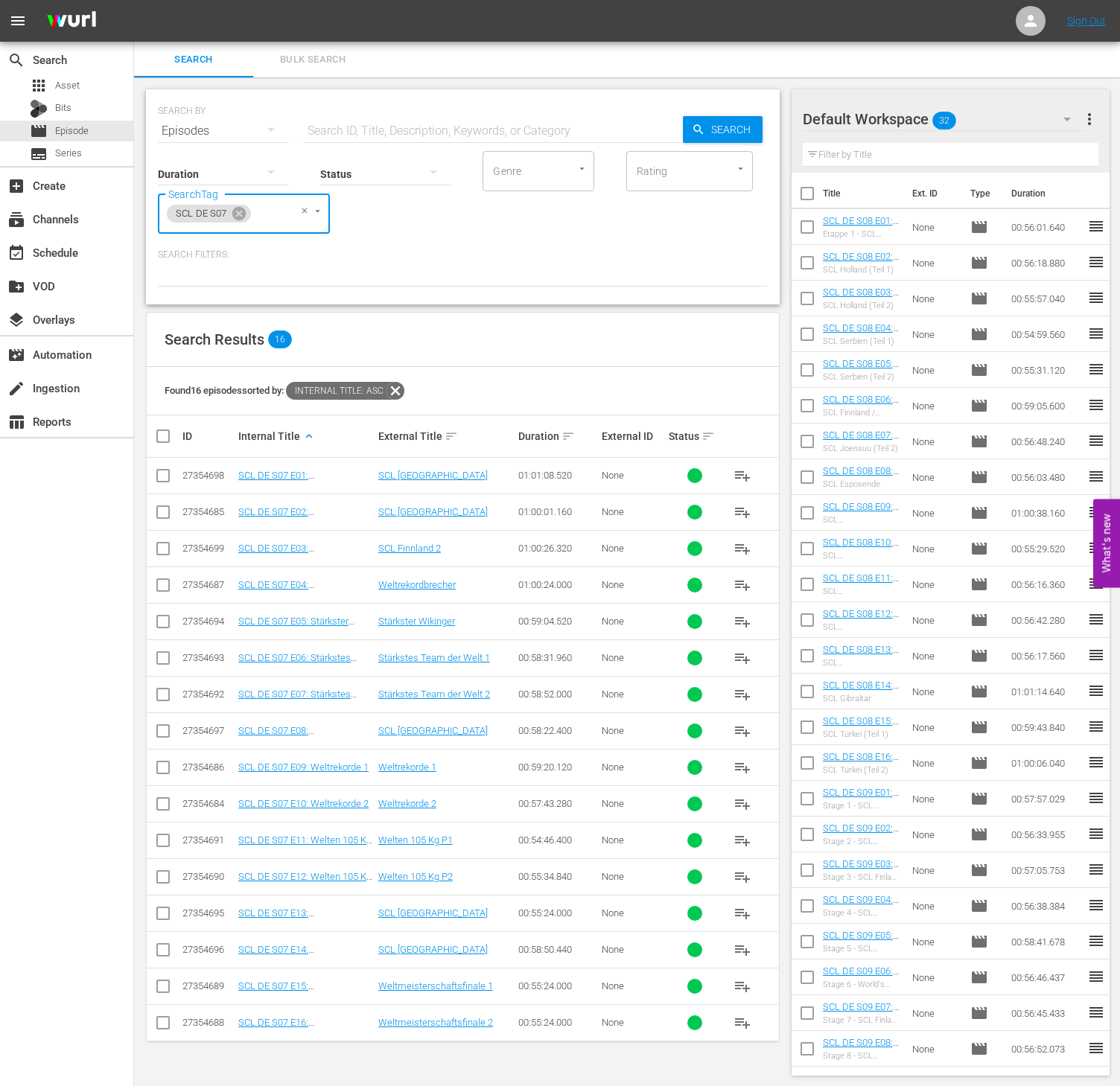
checkbox input "true"
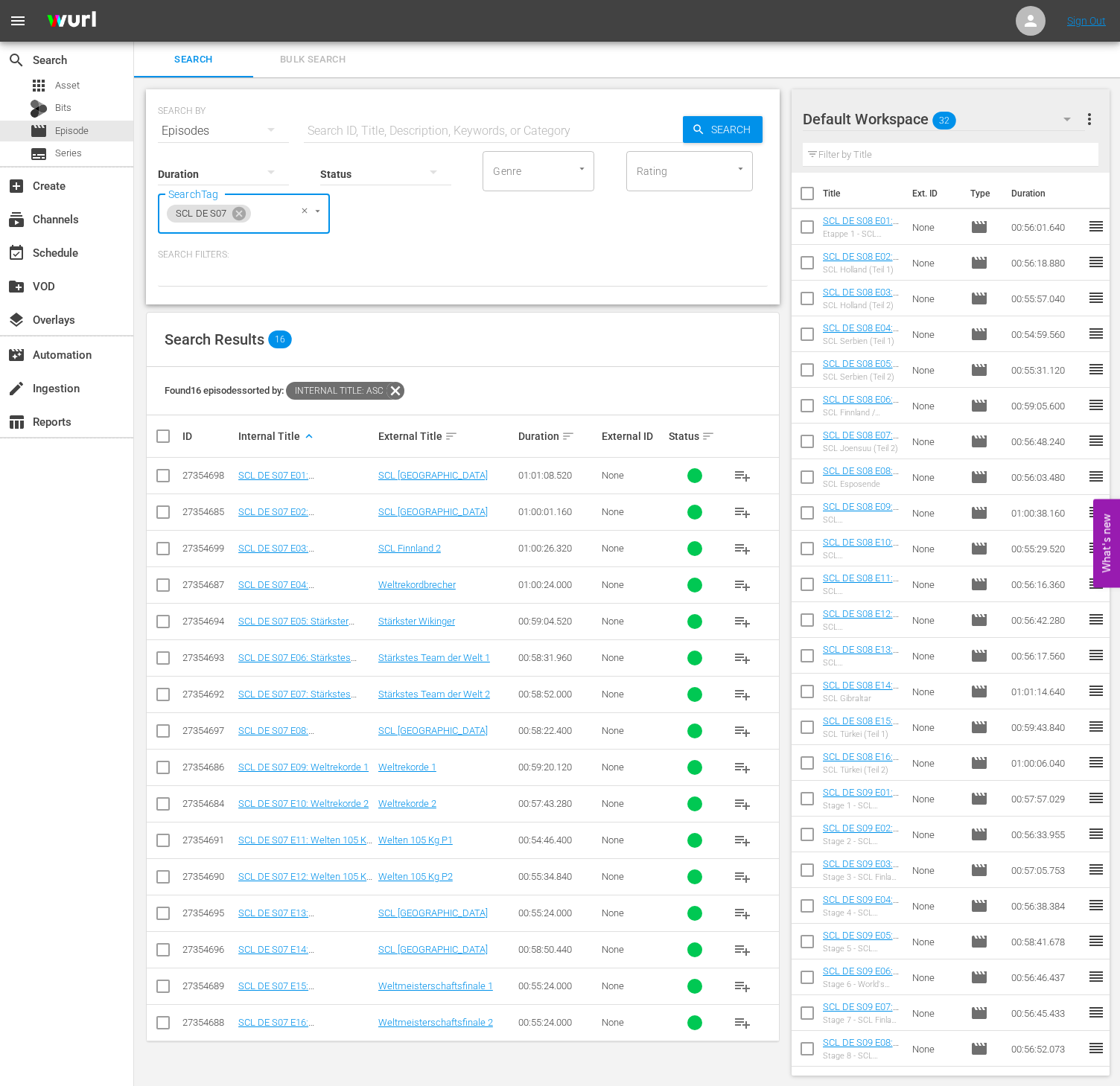
checkbox input "true"
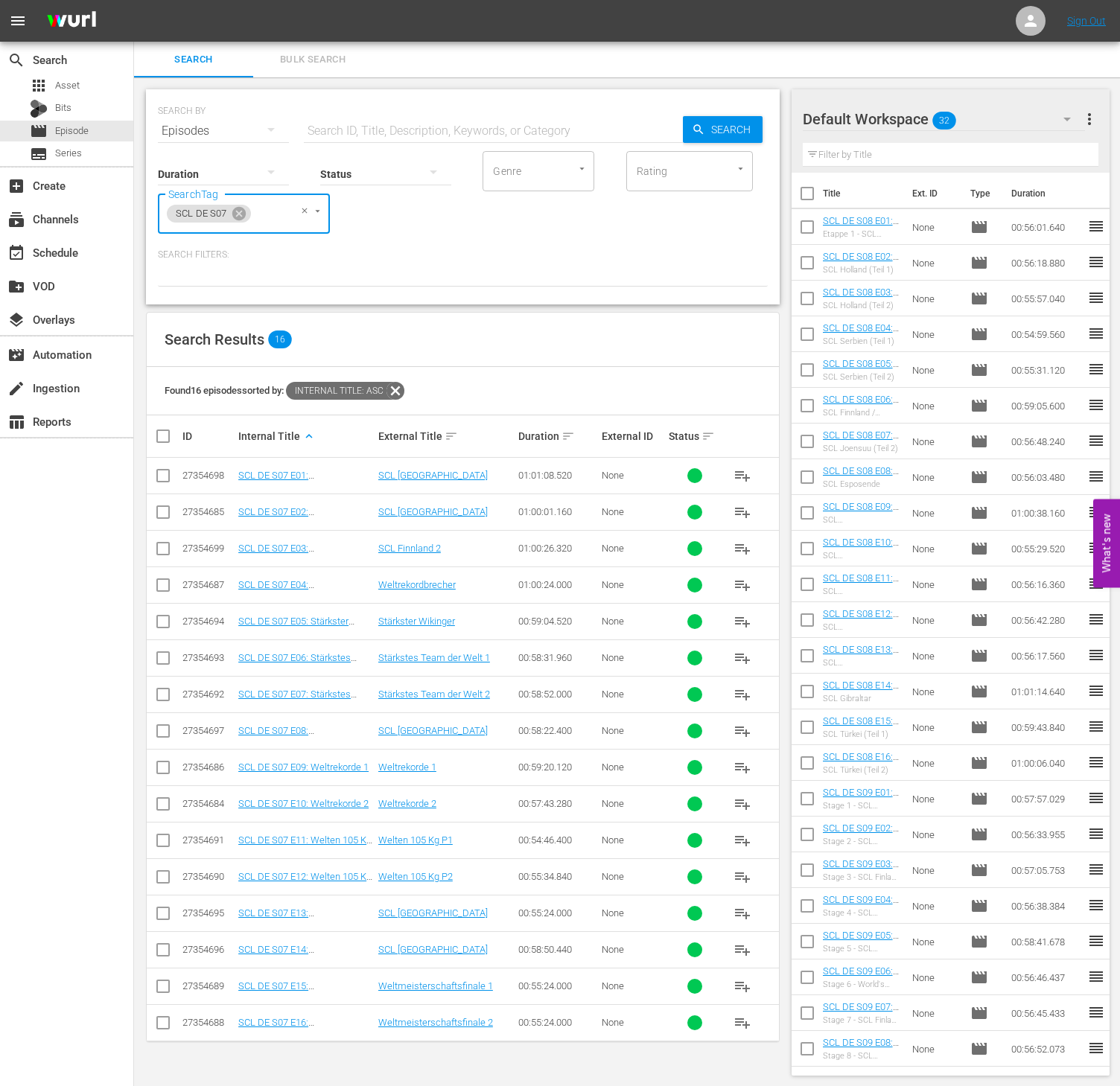
checkbox input "true"
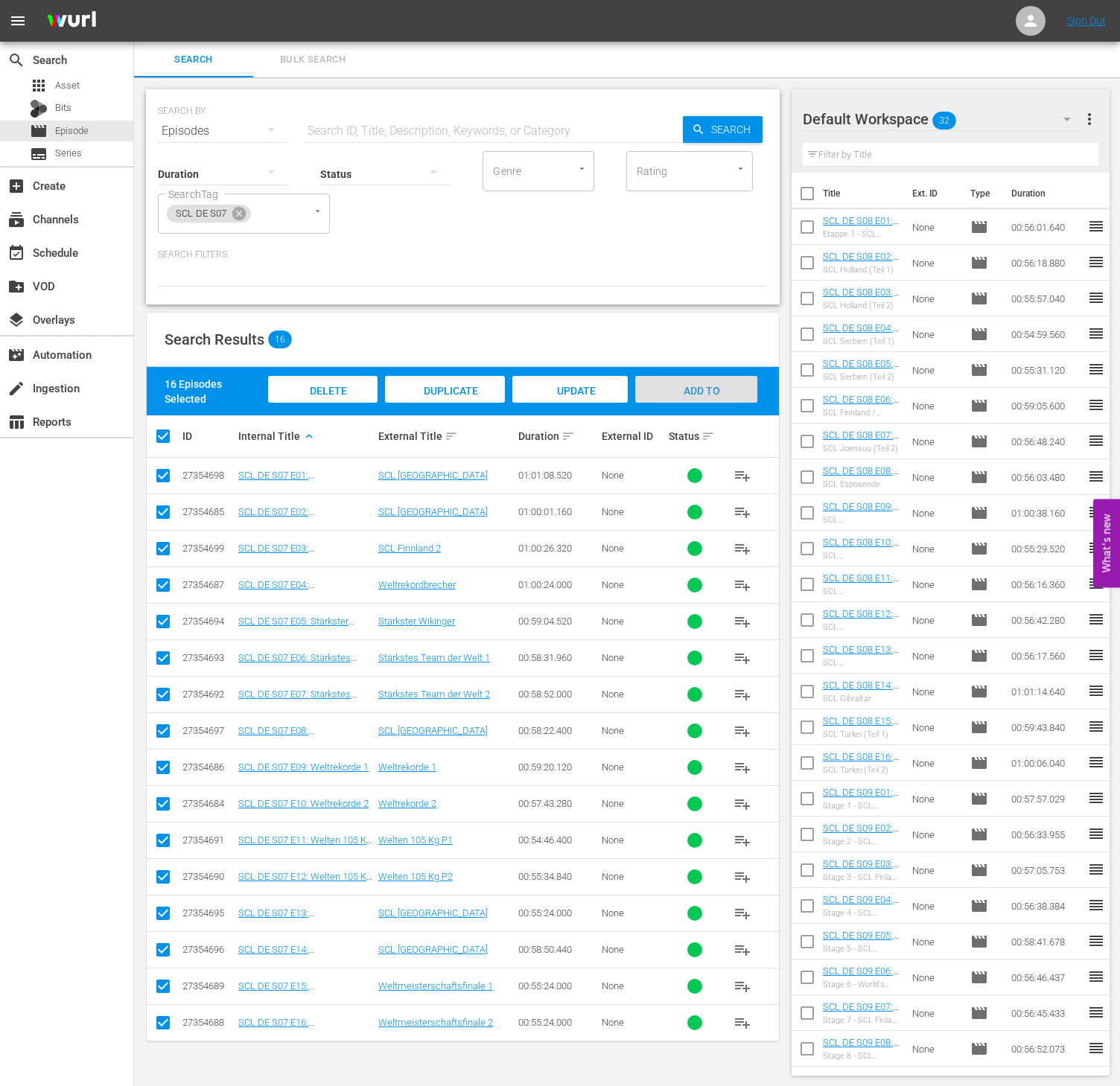
click at [729, 397] on div "Add to Workspace" at bounding box center [695, 403] width 121 height 55
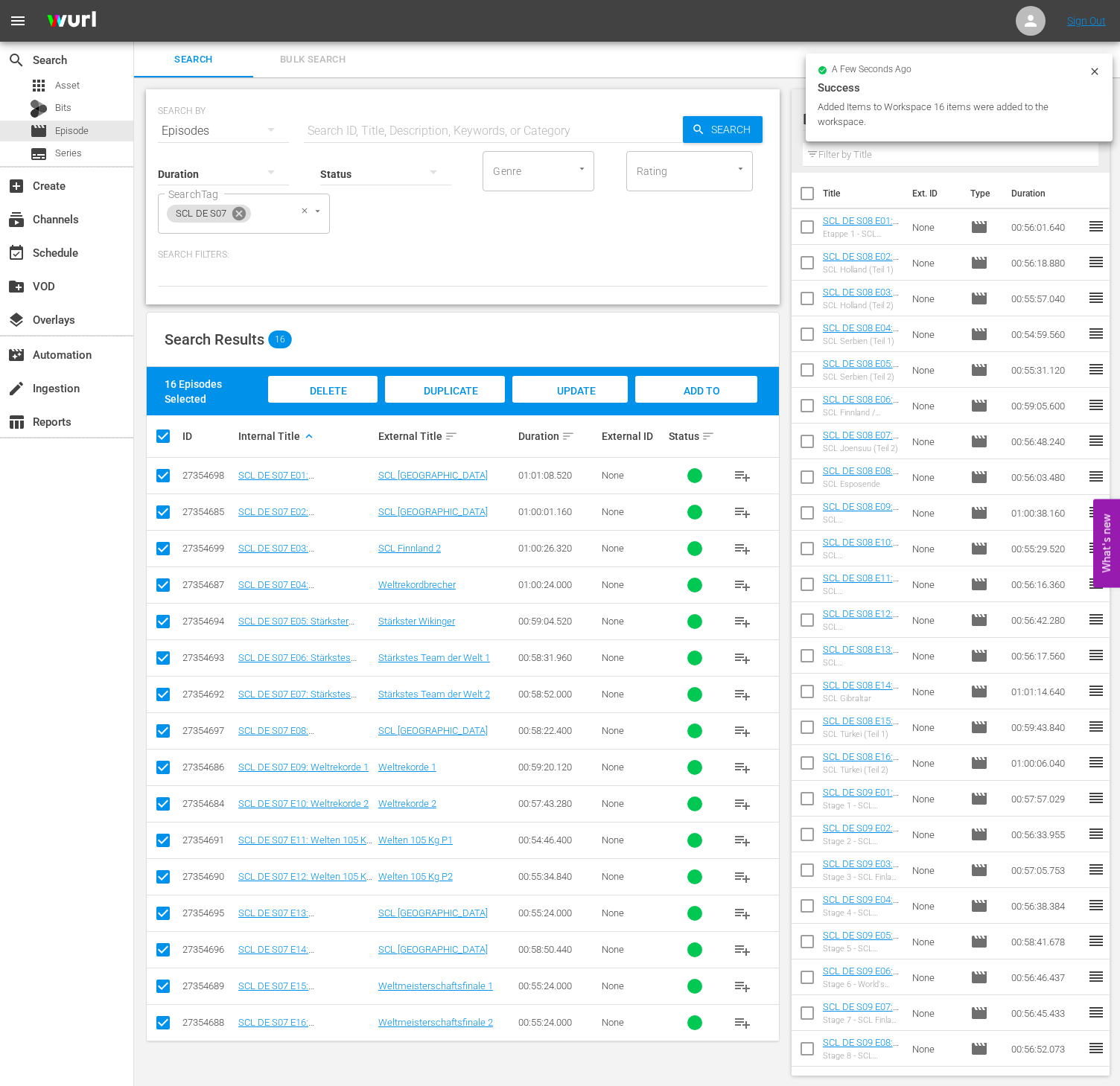
click at [240, 213] on icon at bounding box center [238, 214] width 14 height 14
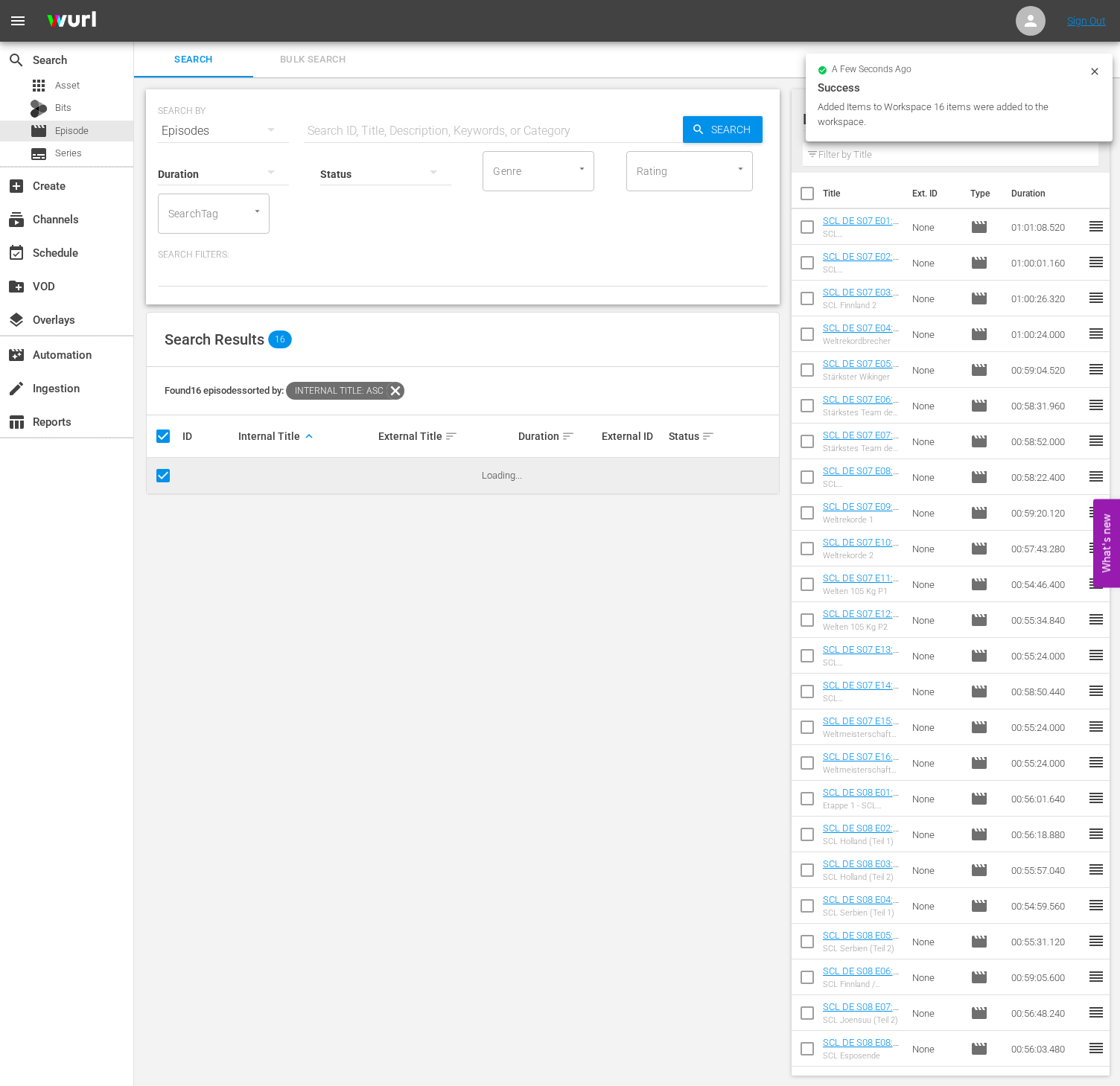
click at [211, 212] on input "SearchTag" at bounding box center [193, 213] width 56 height 26
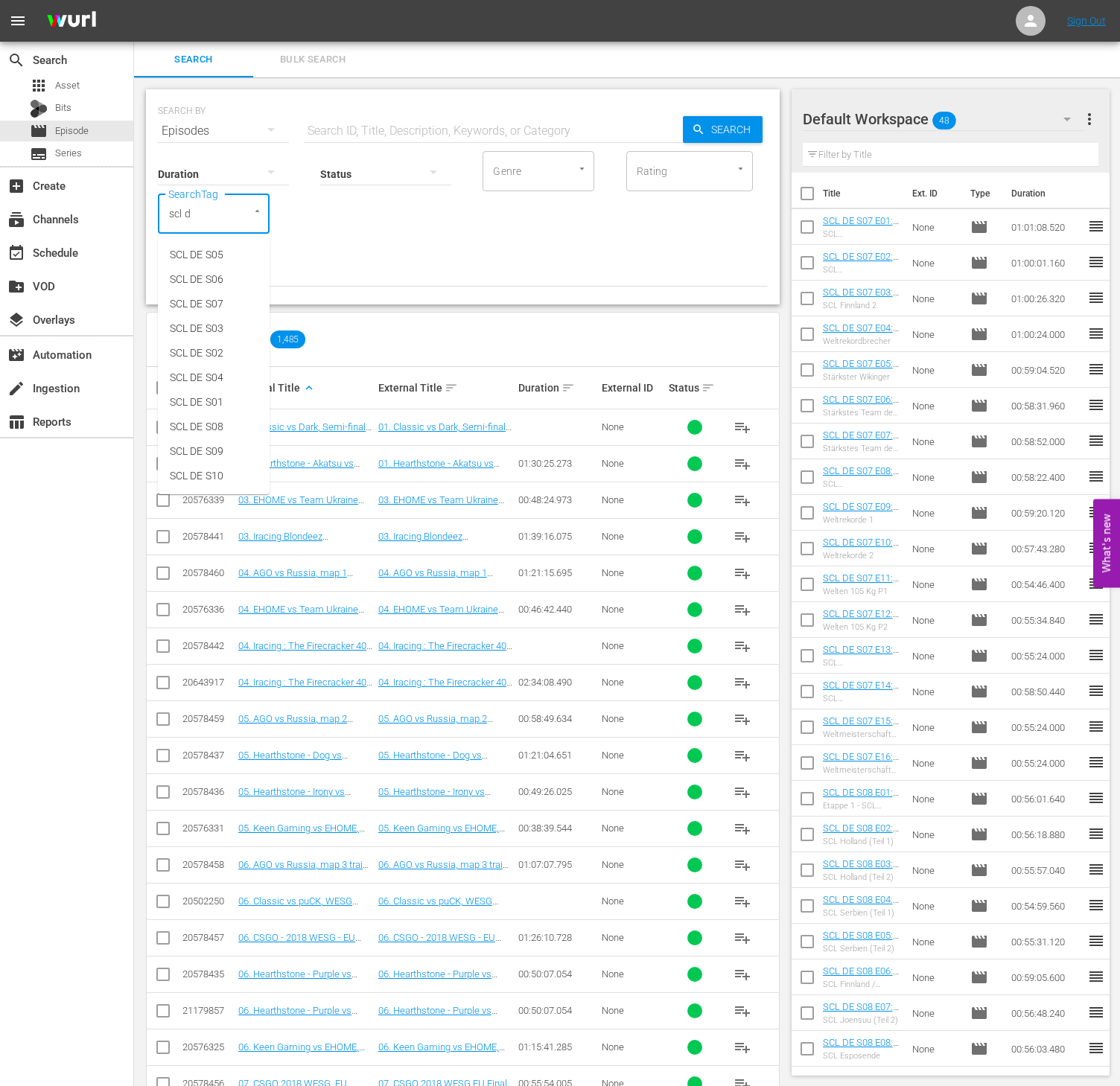
type input "scl de"
click at [215, 288] on li "SCL DE S06" at bounding box center [214, 279] width 112 height 25
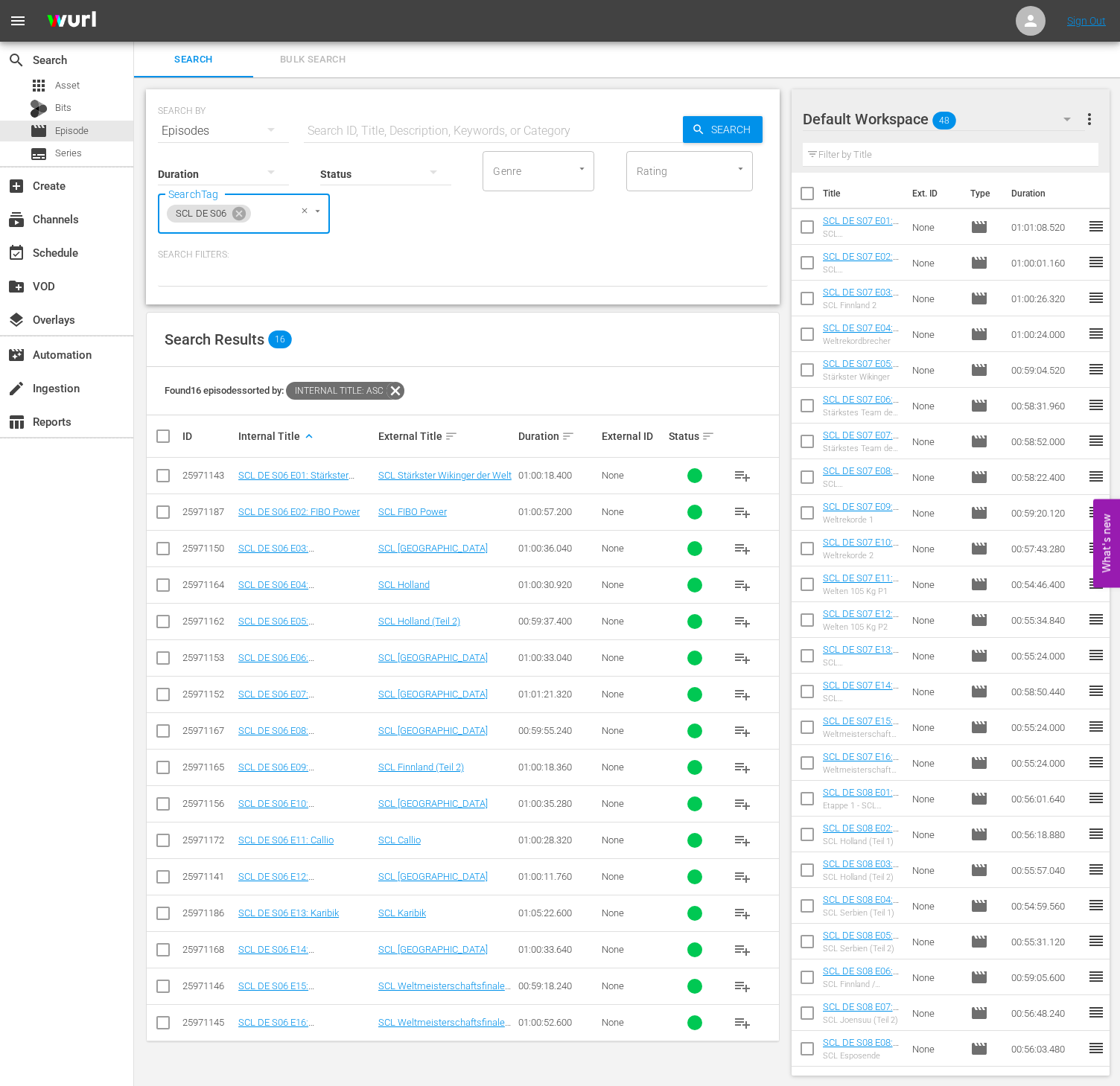
click at [170, 442] on input "checkbox" at bounding box center [168, 437] width 30 height 18
checkbox input "true"
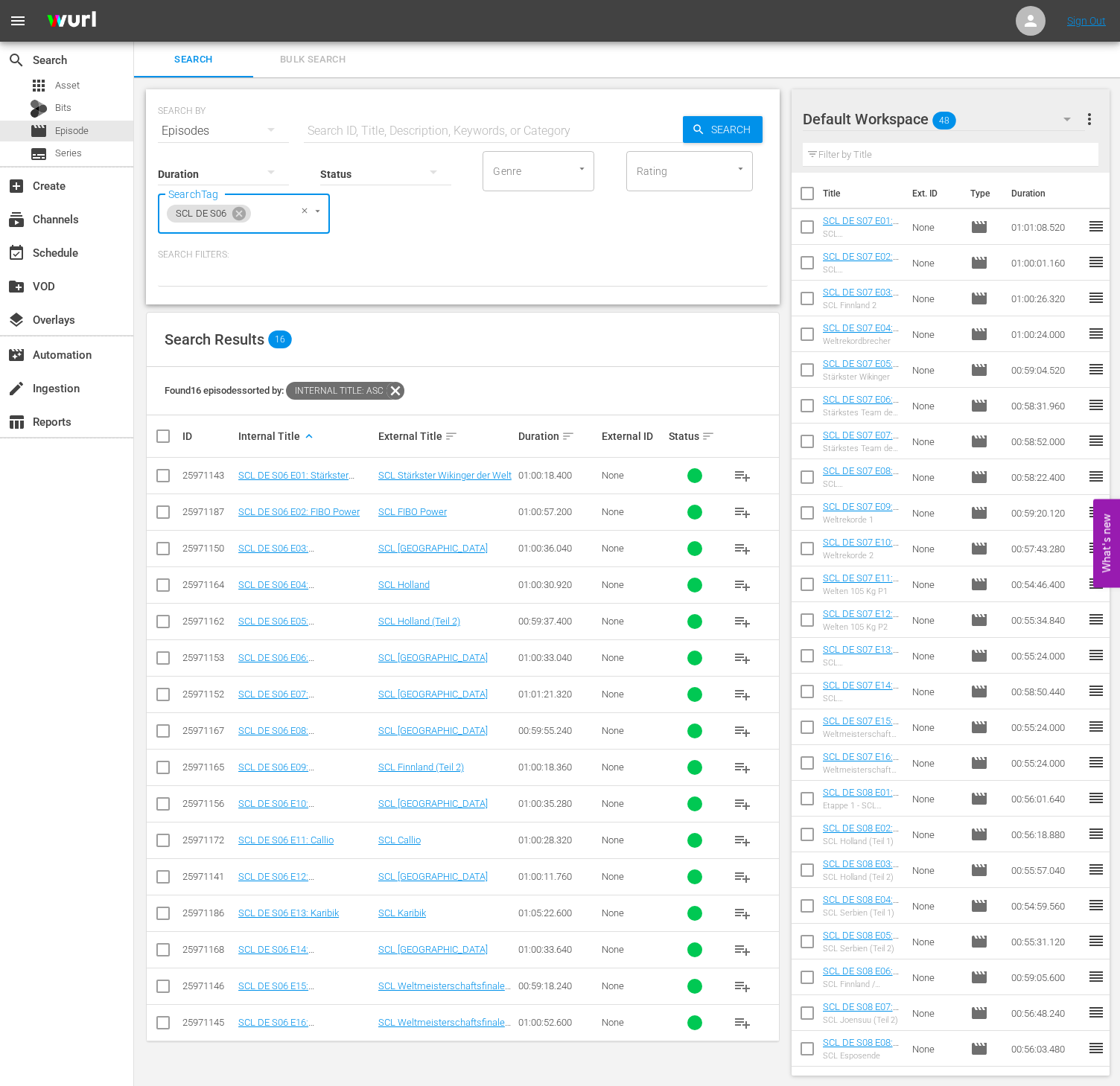
checkbox input "true"
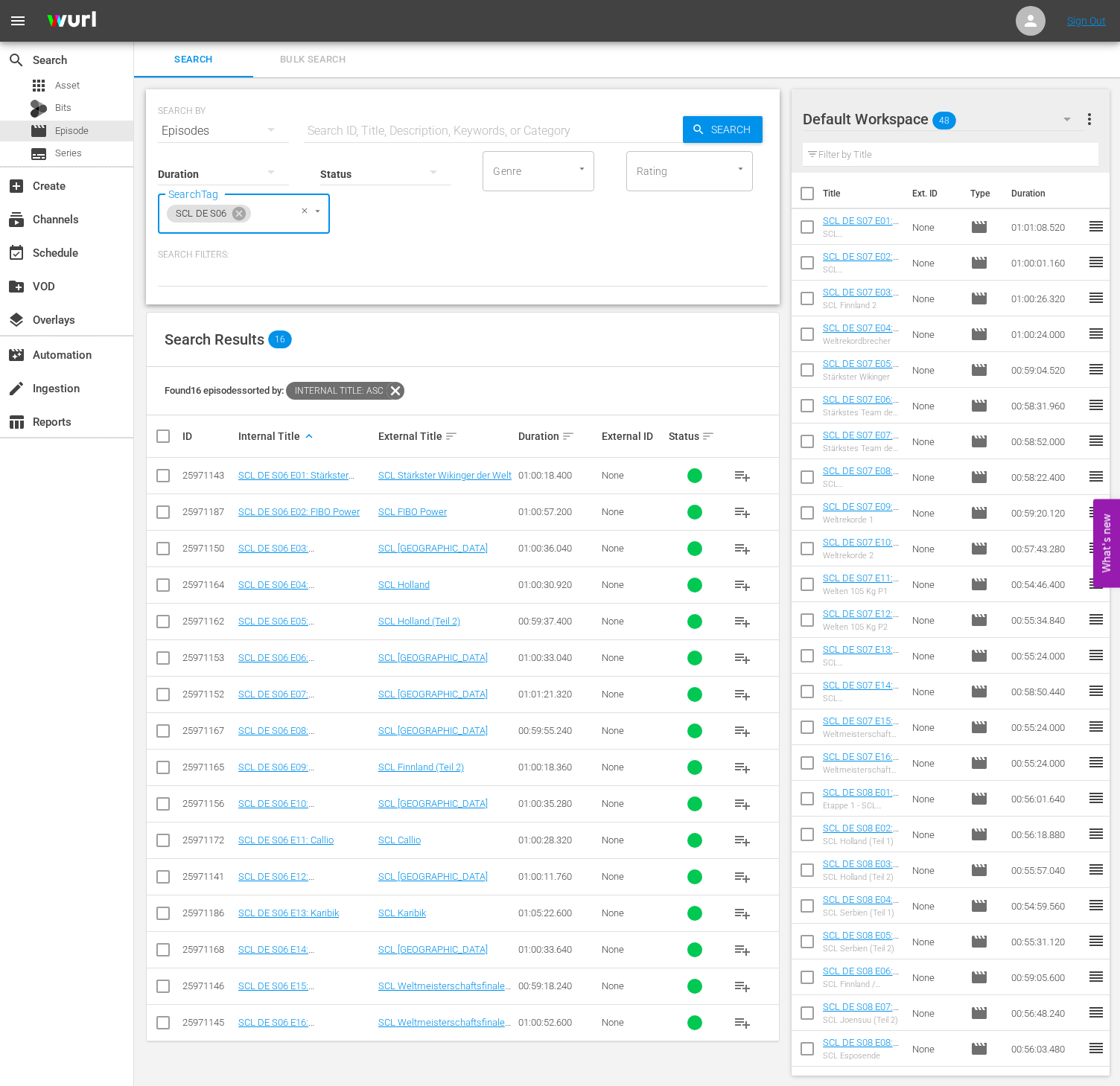
checkbox input "true"
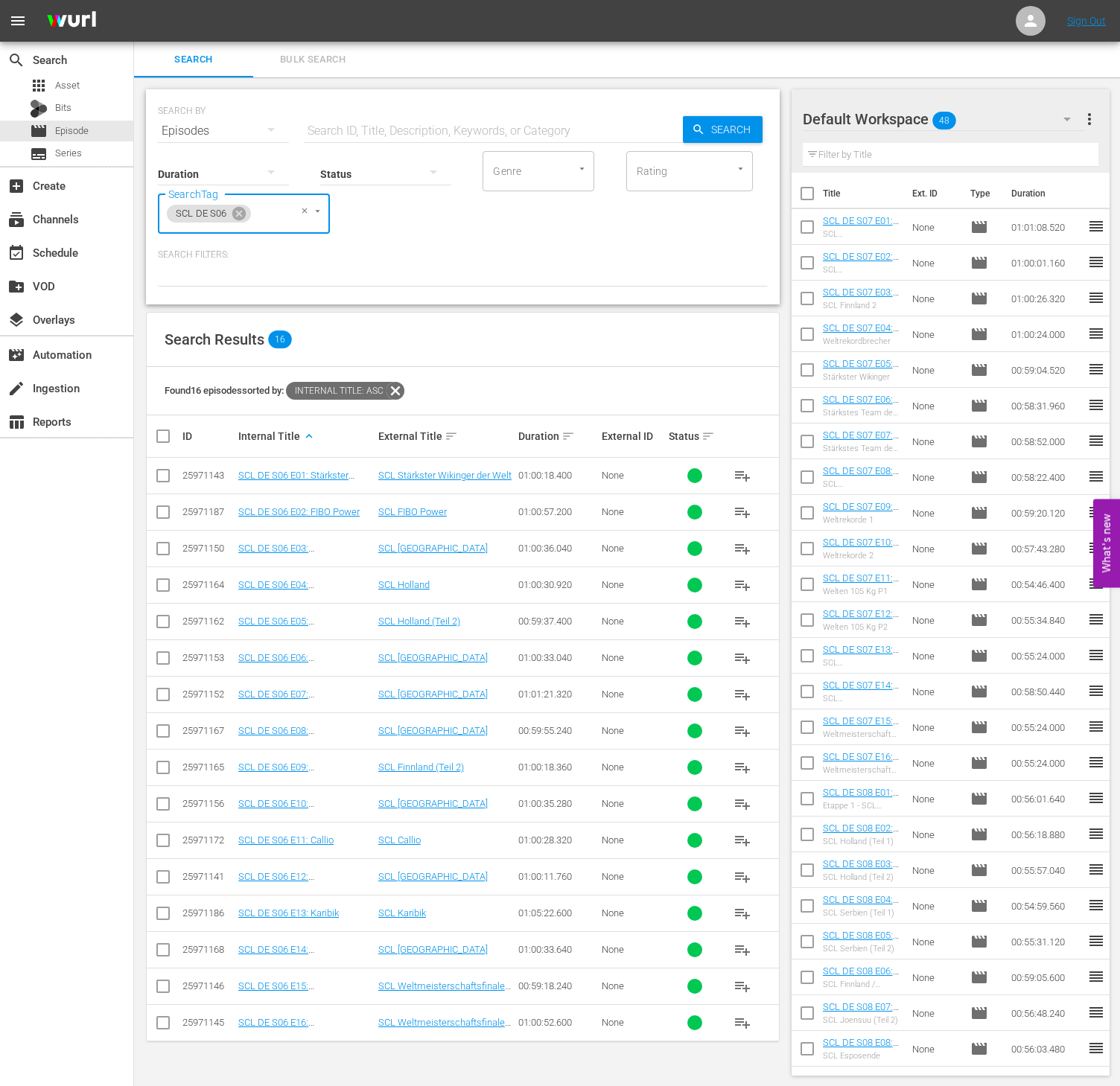
checkbox input "true"
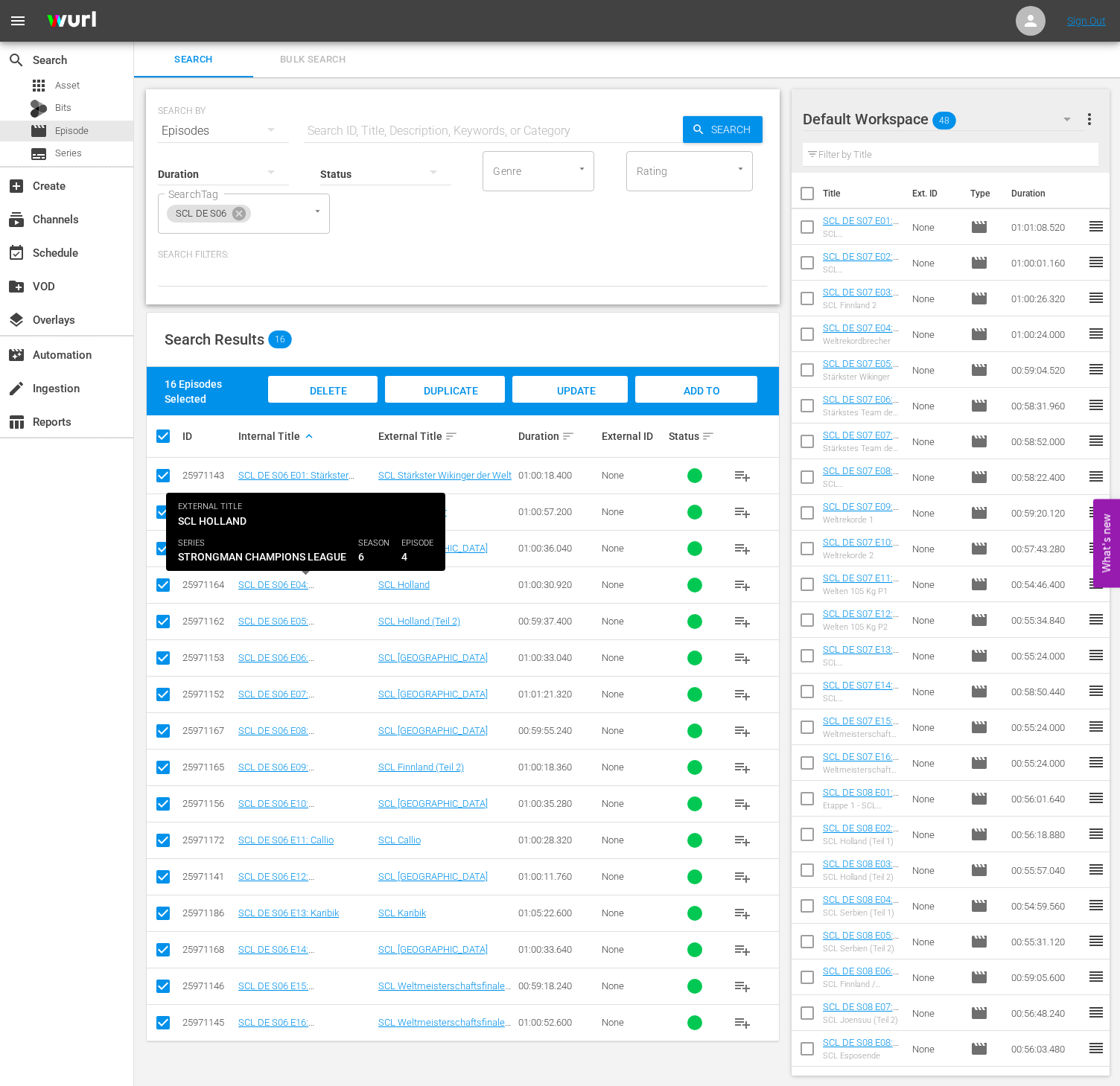
scroll to position [1, 0]
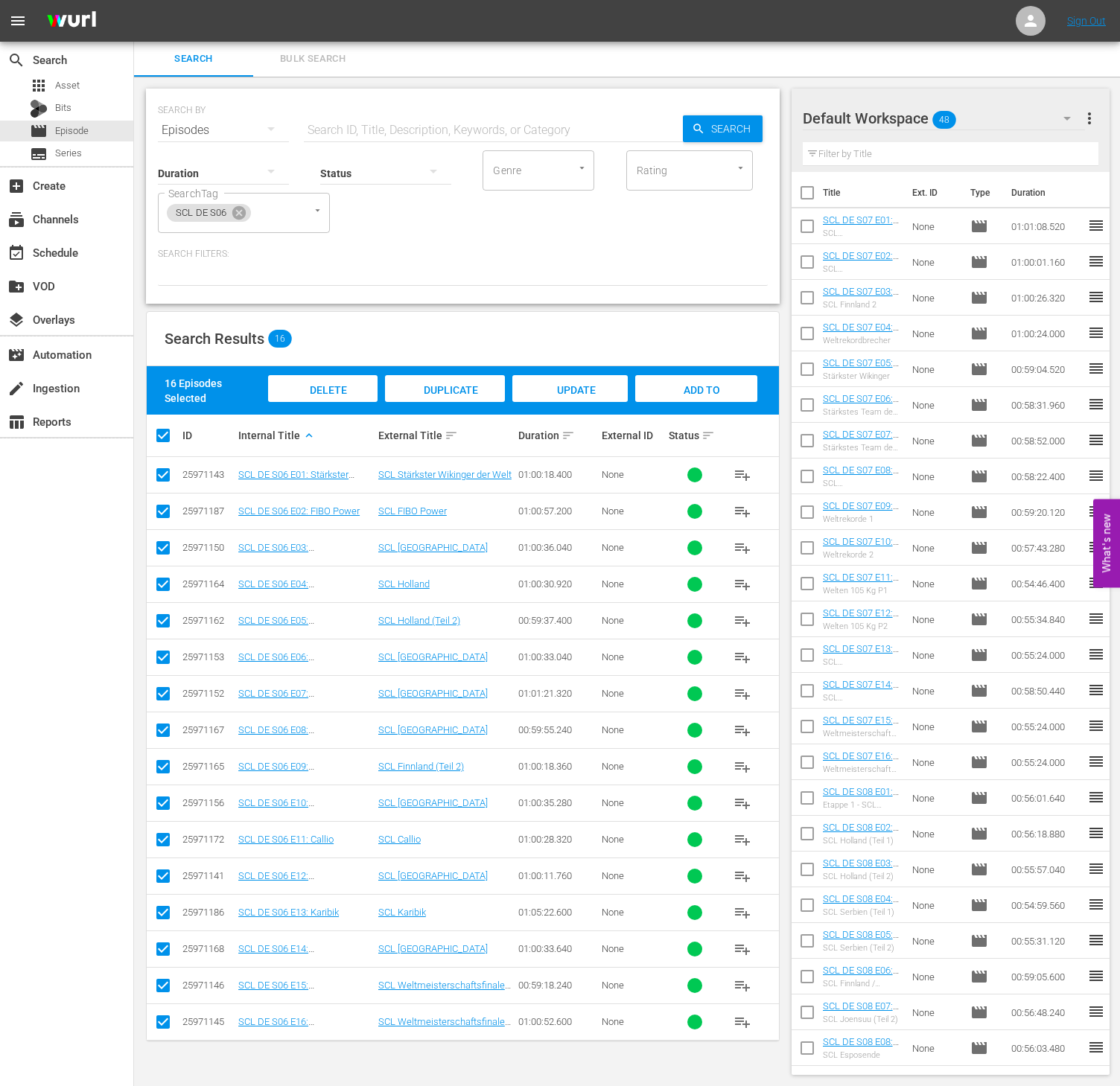
click at [701, 395] on span "Add to Workspace" at bounding box center [696, 404] width 73 height 40
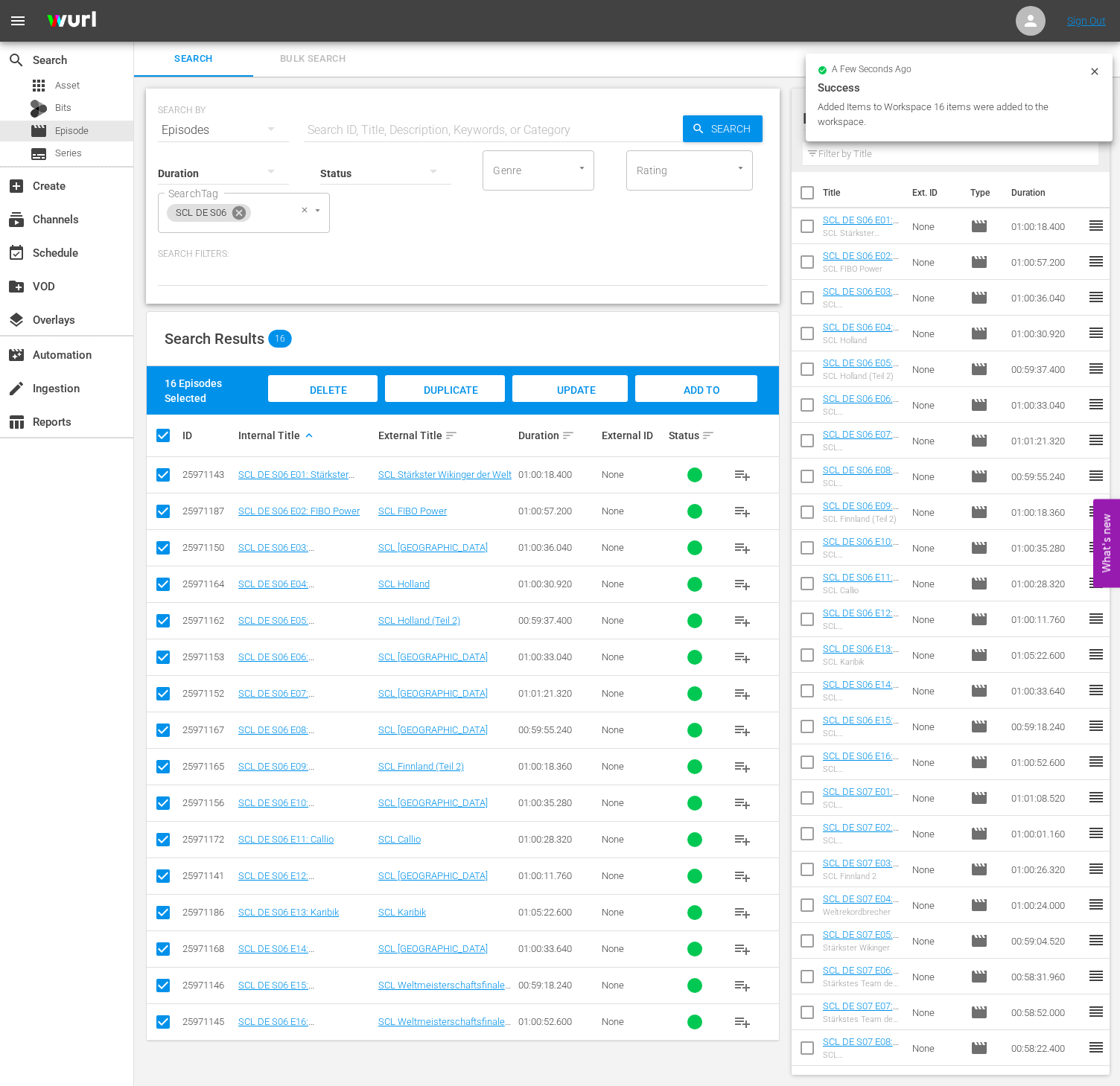
click at [244, 211] on icon at bounding box center [238, 213] width 14 height 14
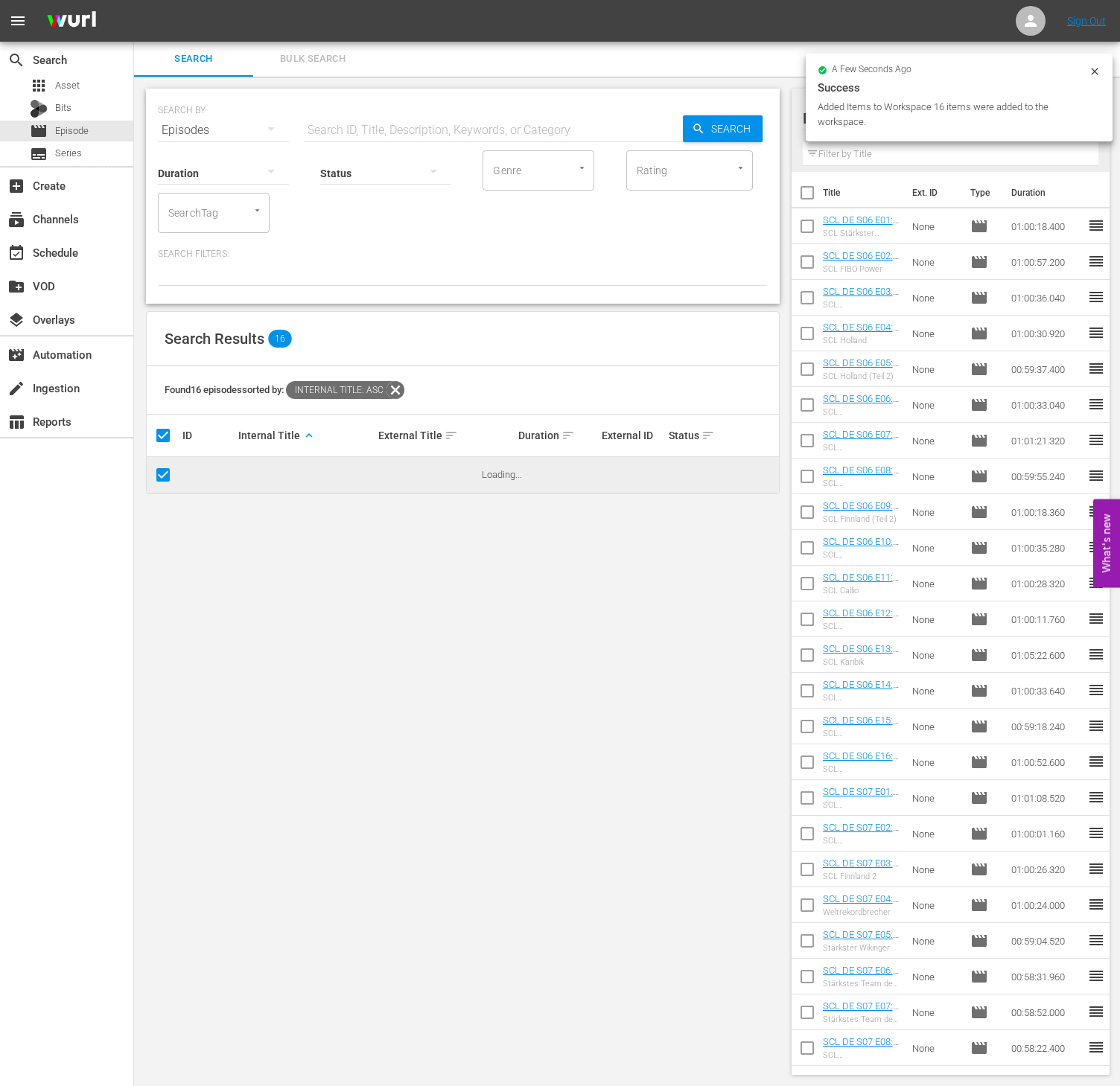
click at [206, 216] on input "SearchTag" at bounding box center [193, 212] width 56 height 26
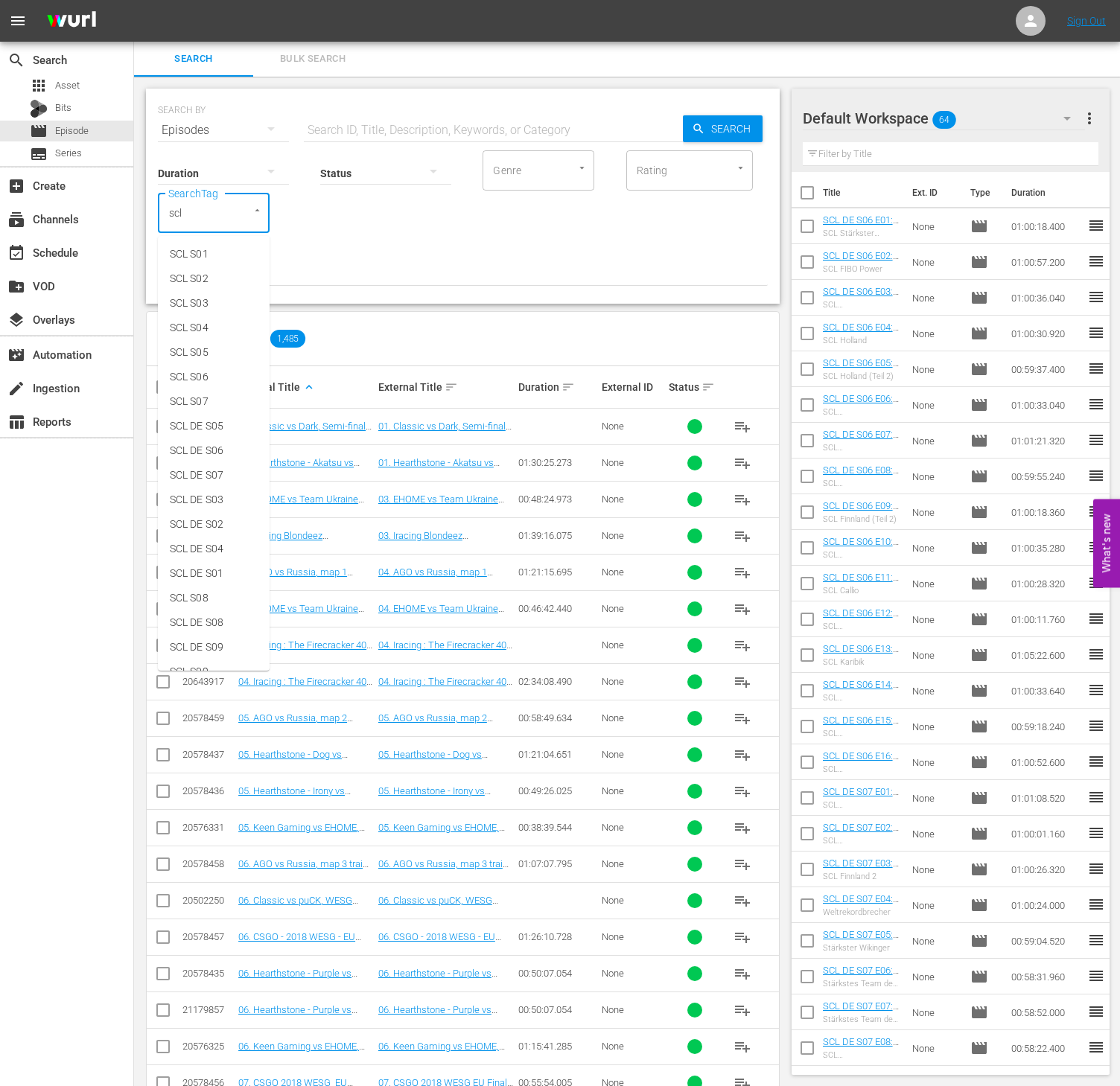
type input "scl"
click at [221, 428] on span "SCL DE S05" at bounding box center [197, 426] width 54 height 15
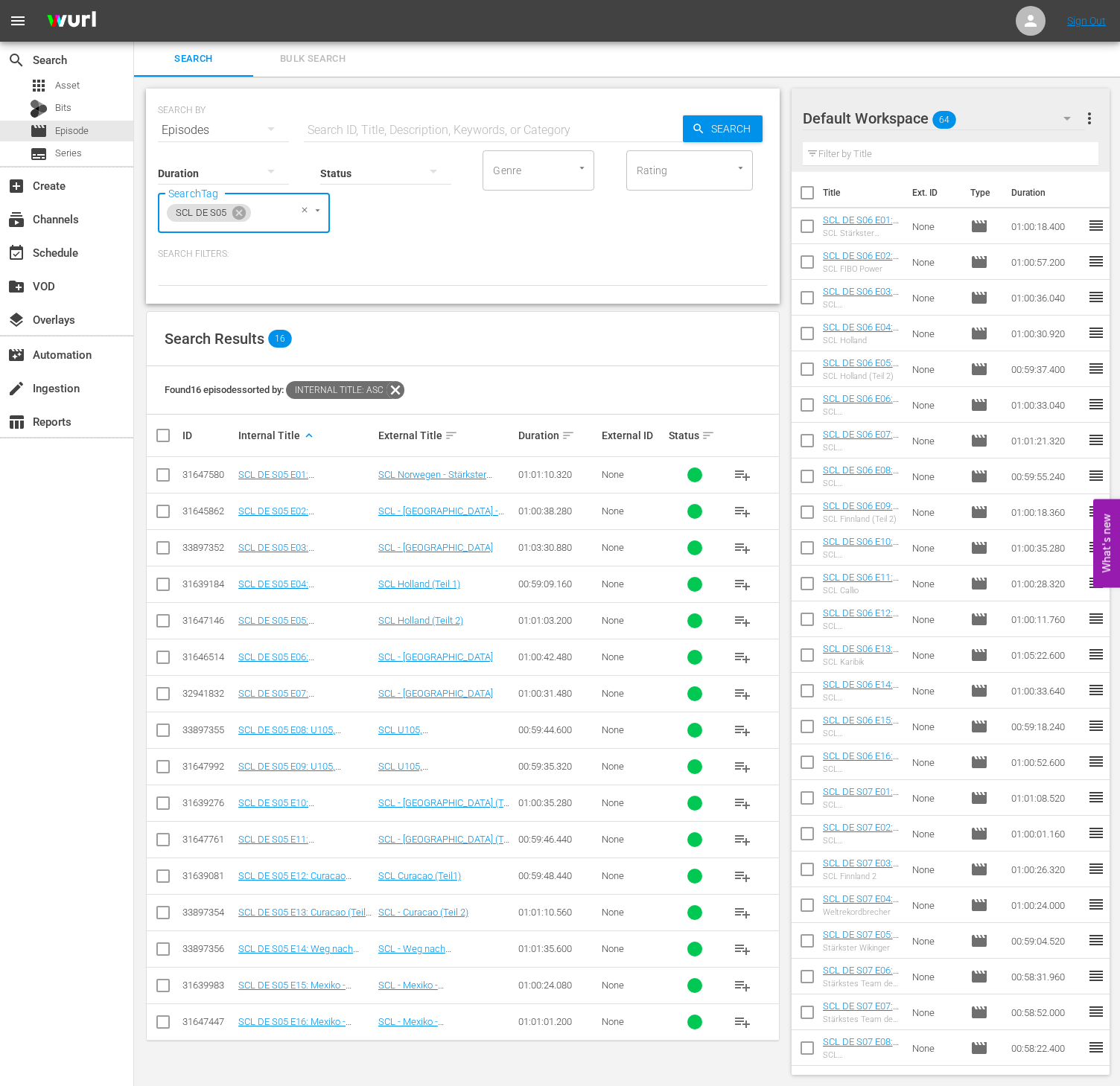
click at [166, 431] on input "checkbox" at bounding box center [168, 436] width 30 height 18
checkbox input "true"
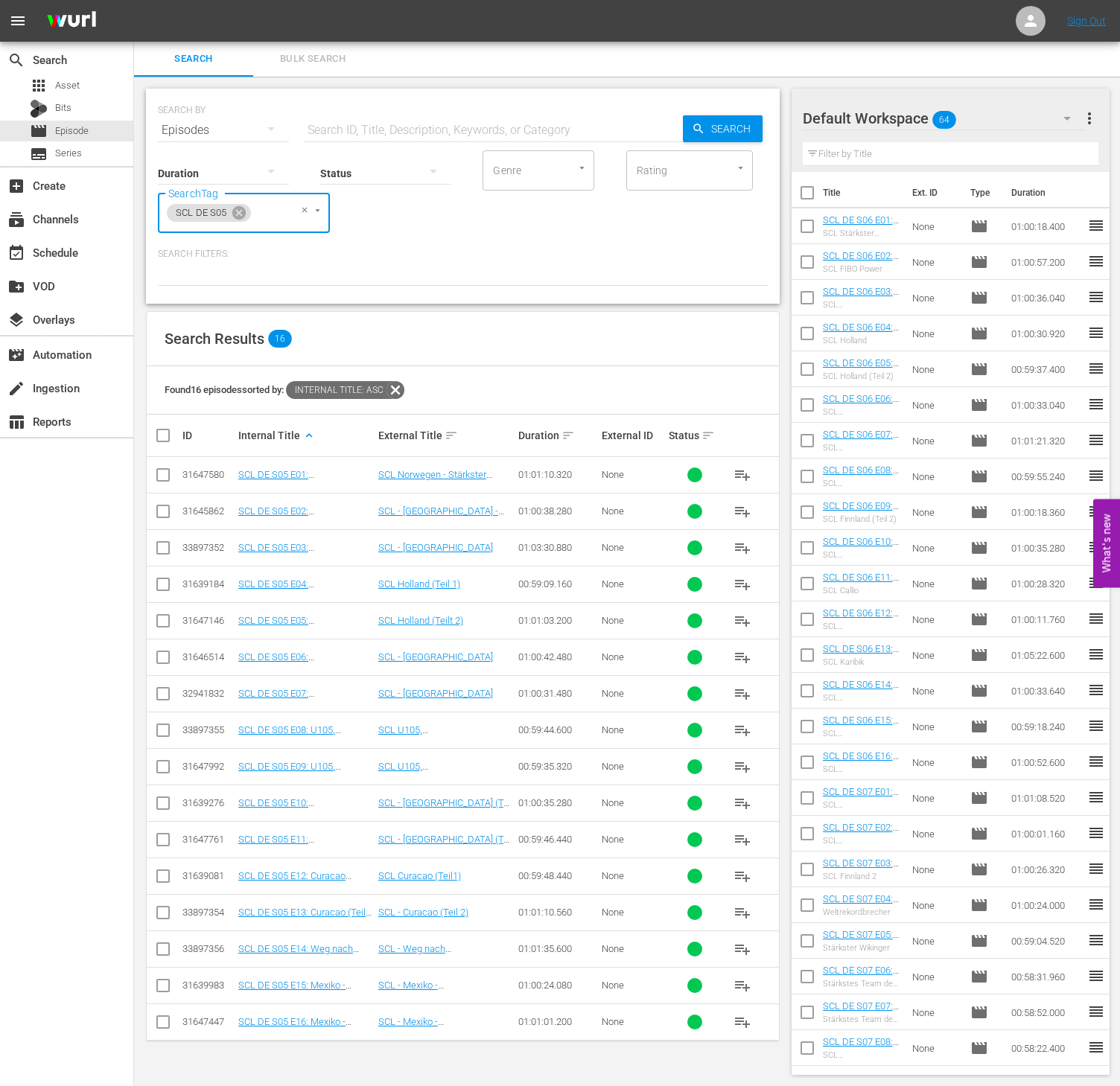
checkbox input "true"
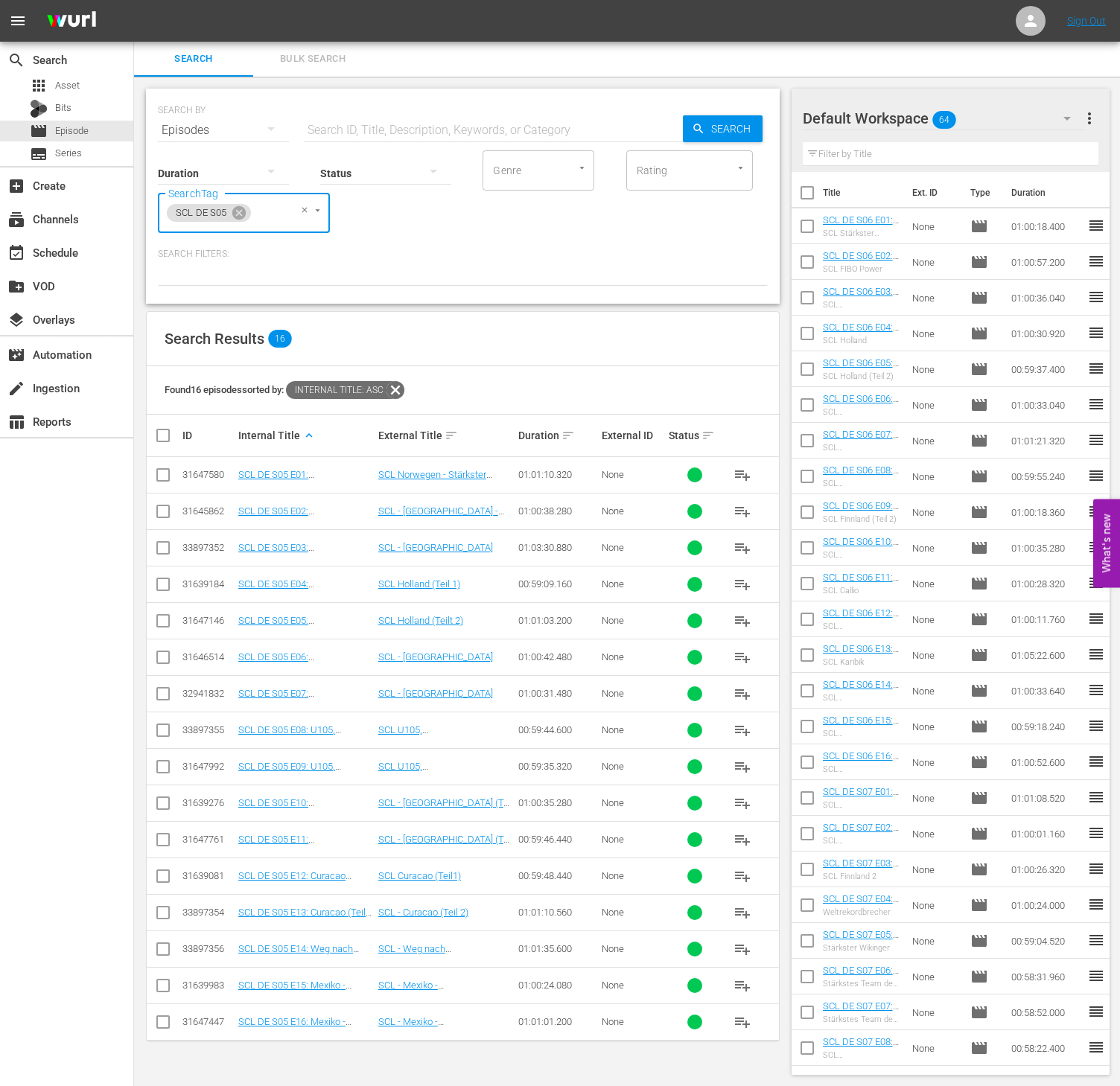
checkbox input "true"
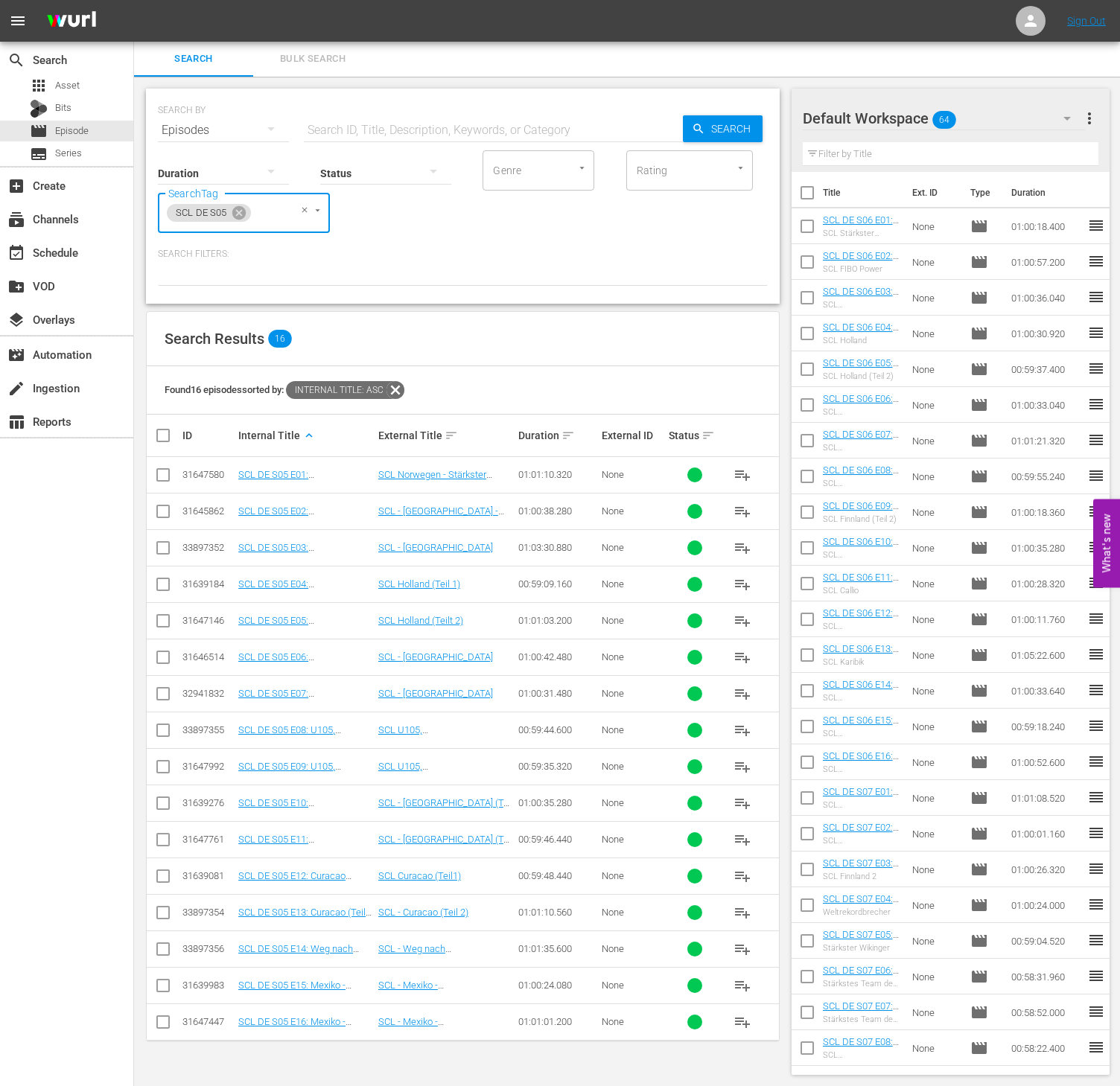
checkbox input "true"
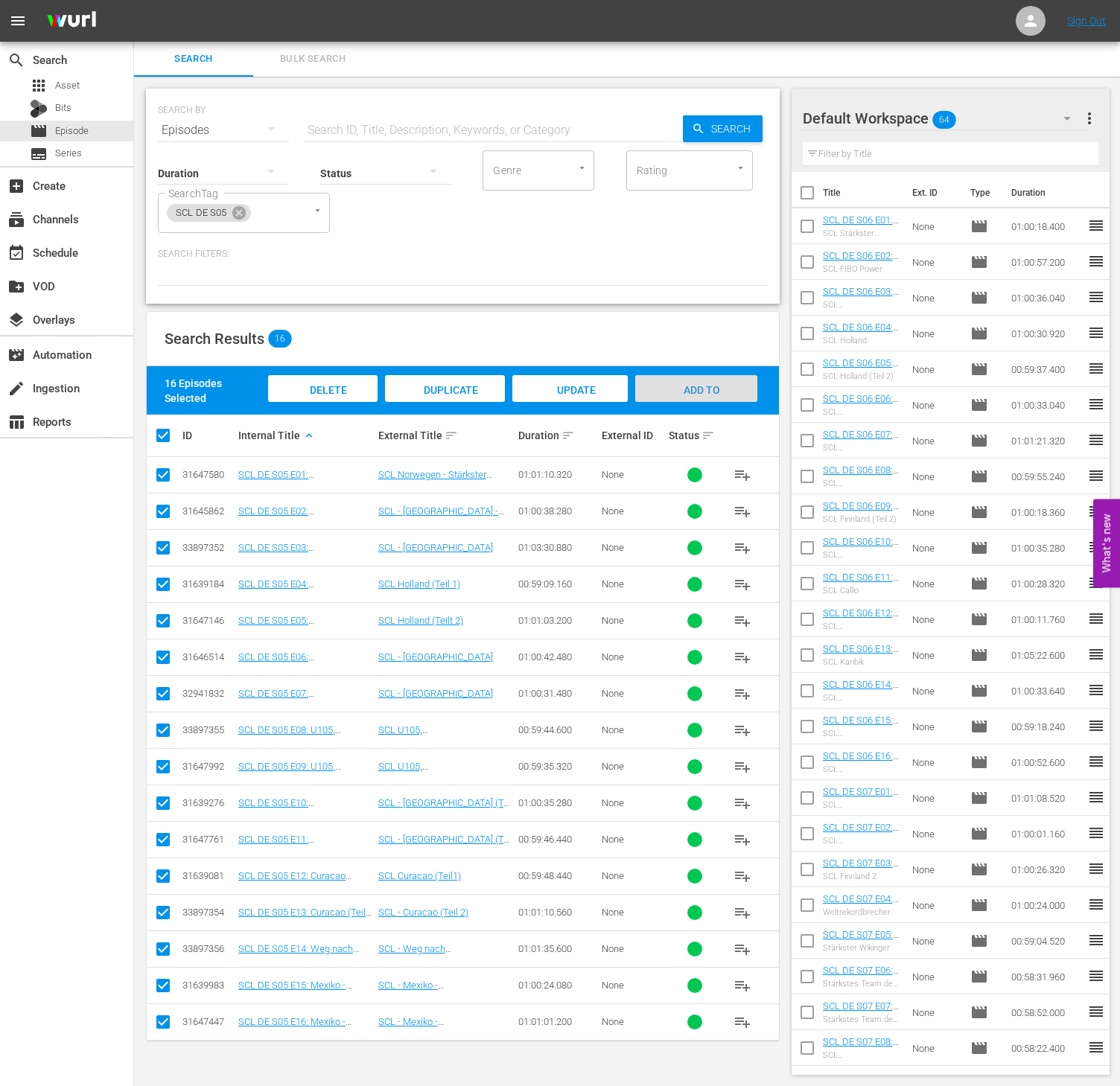
click at [688, 397] on div "Add to Workspace" at bounding box center [695, 403] width 121 height 55
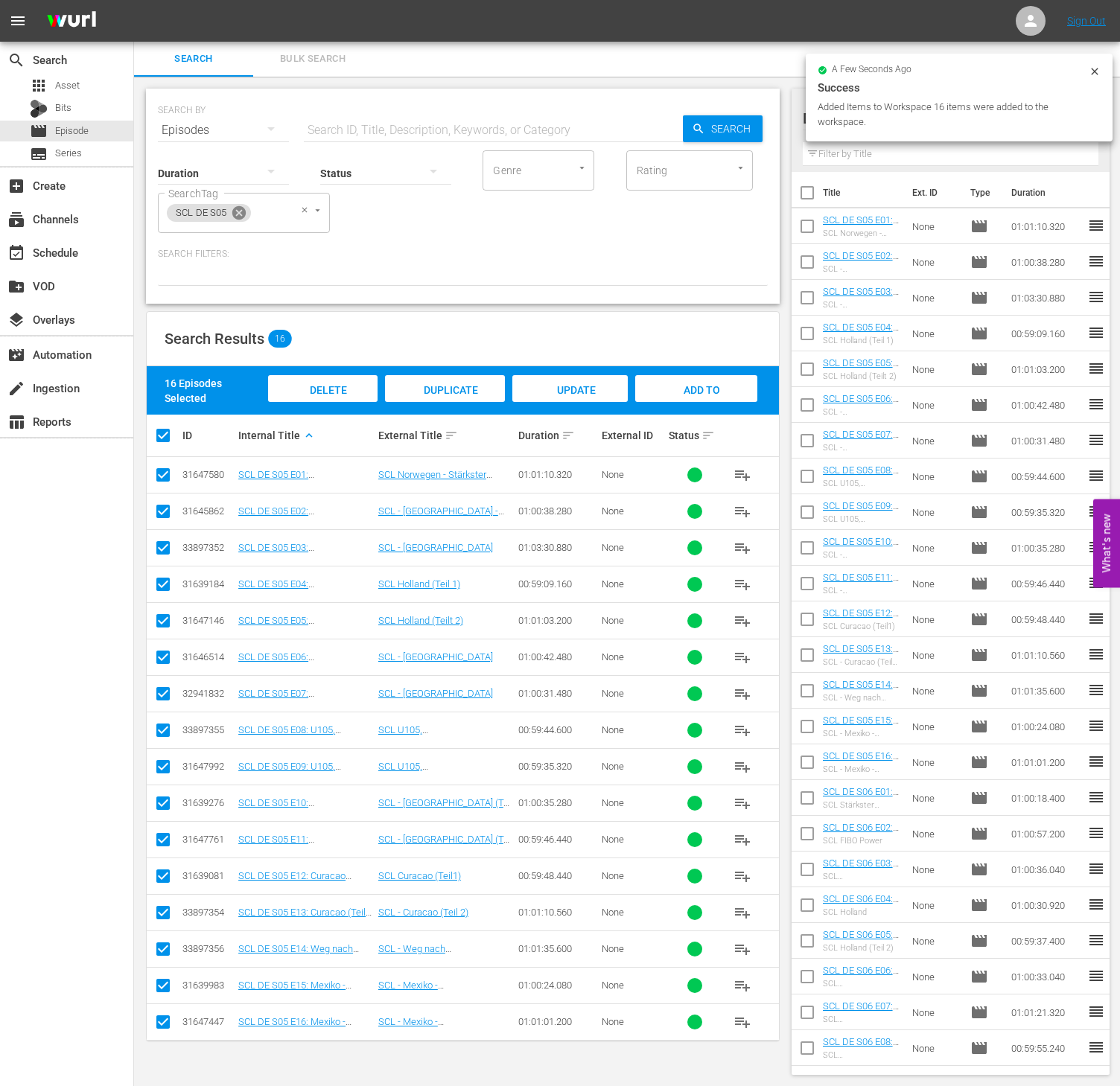
click at [240, 216] on icon at bounding box center [238, 213] width 14 height 14
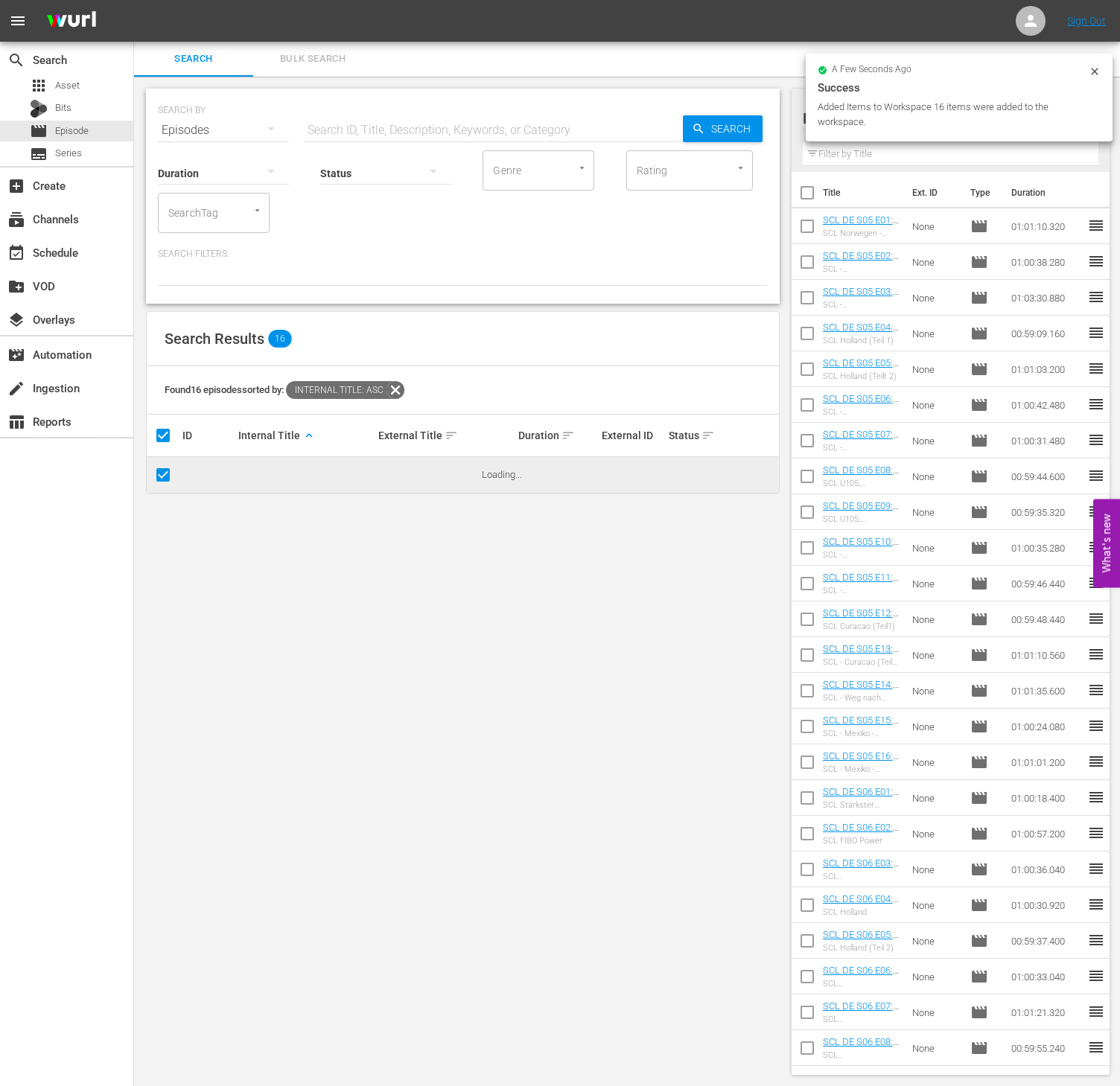
click at [223, 215] on div "SearchTag" at bounding box center [214, 213] width 112 height 40
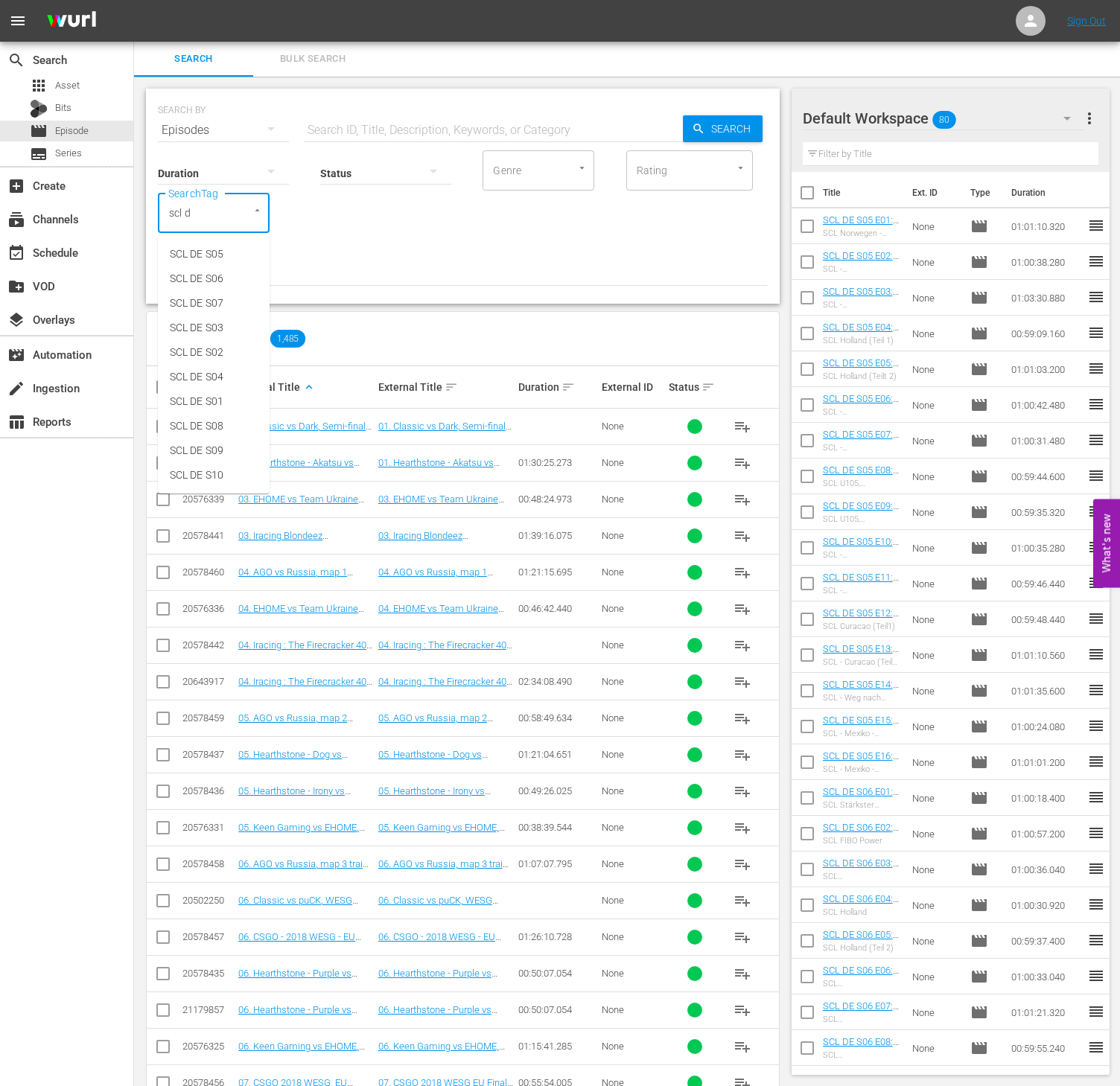
type input "scl de"
click at [219, 376] on span "SCL DE S04" at bounding box center [197, 377] width 54 height 15
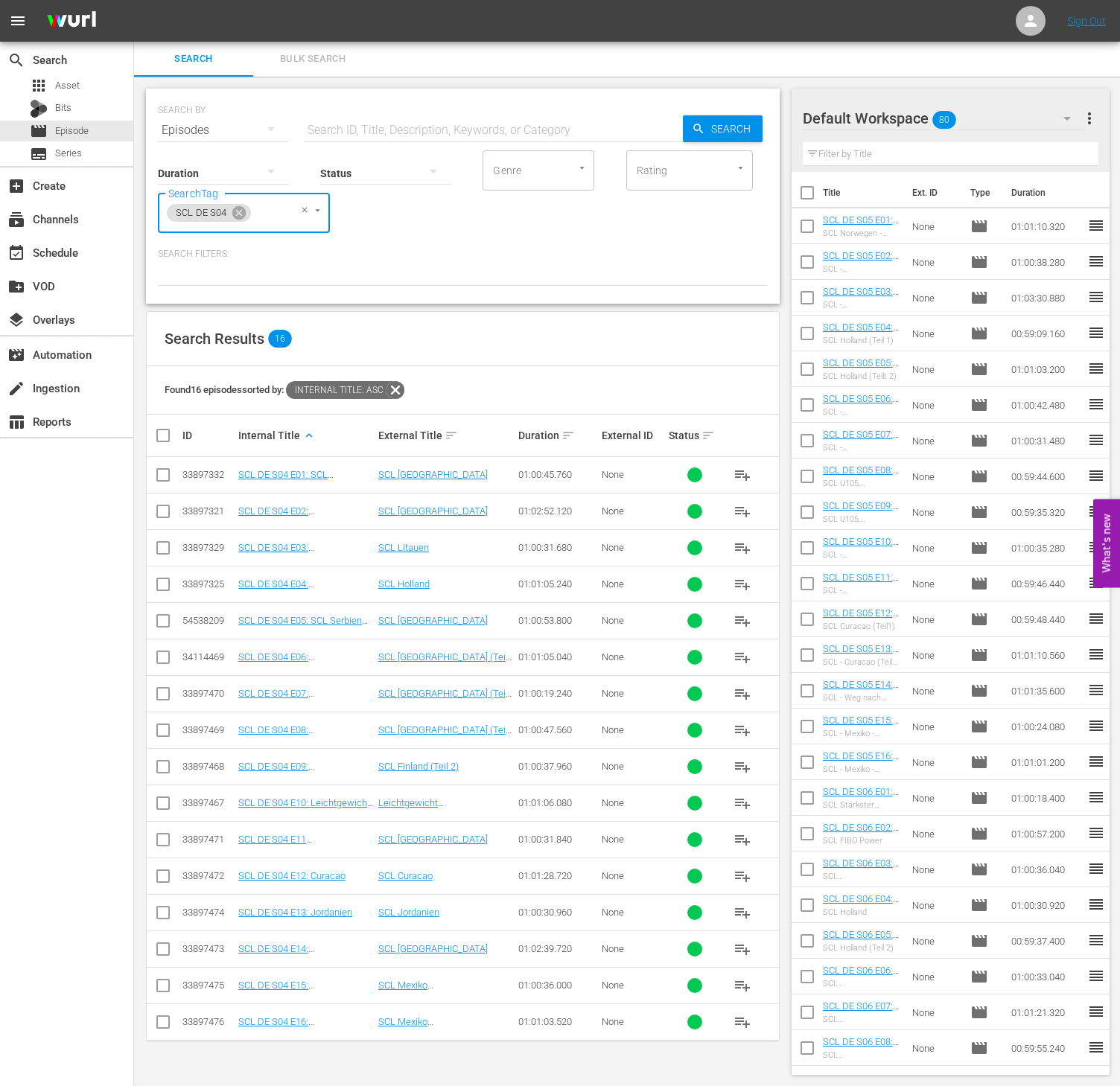
click at [176, 443] on input "checkbox" at bounding box center [168, 436] width 30 height 18
checkbox input "true"
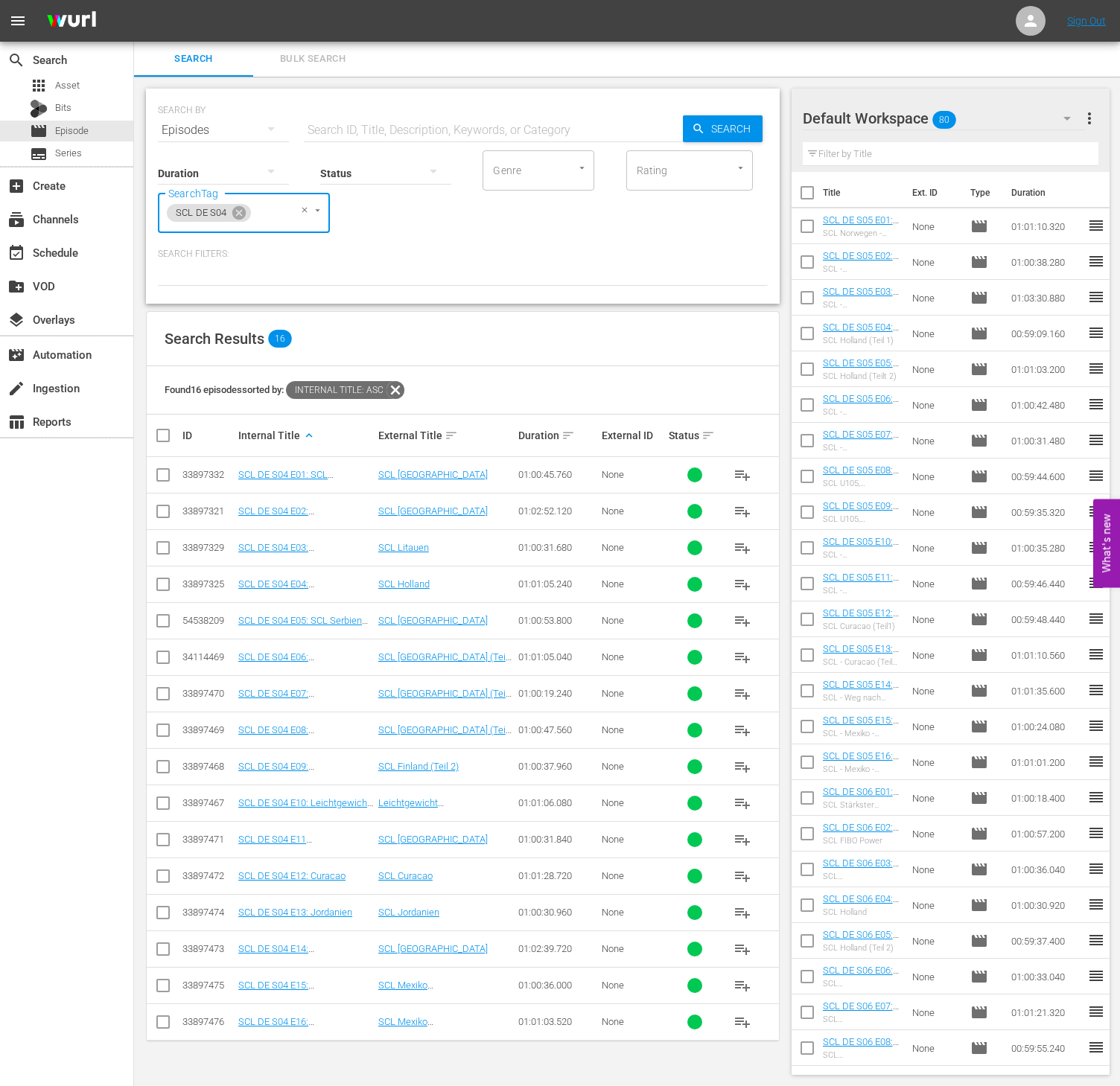
checkbox input "true"
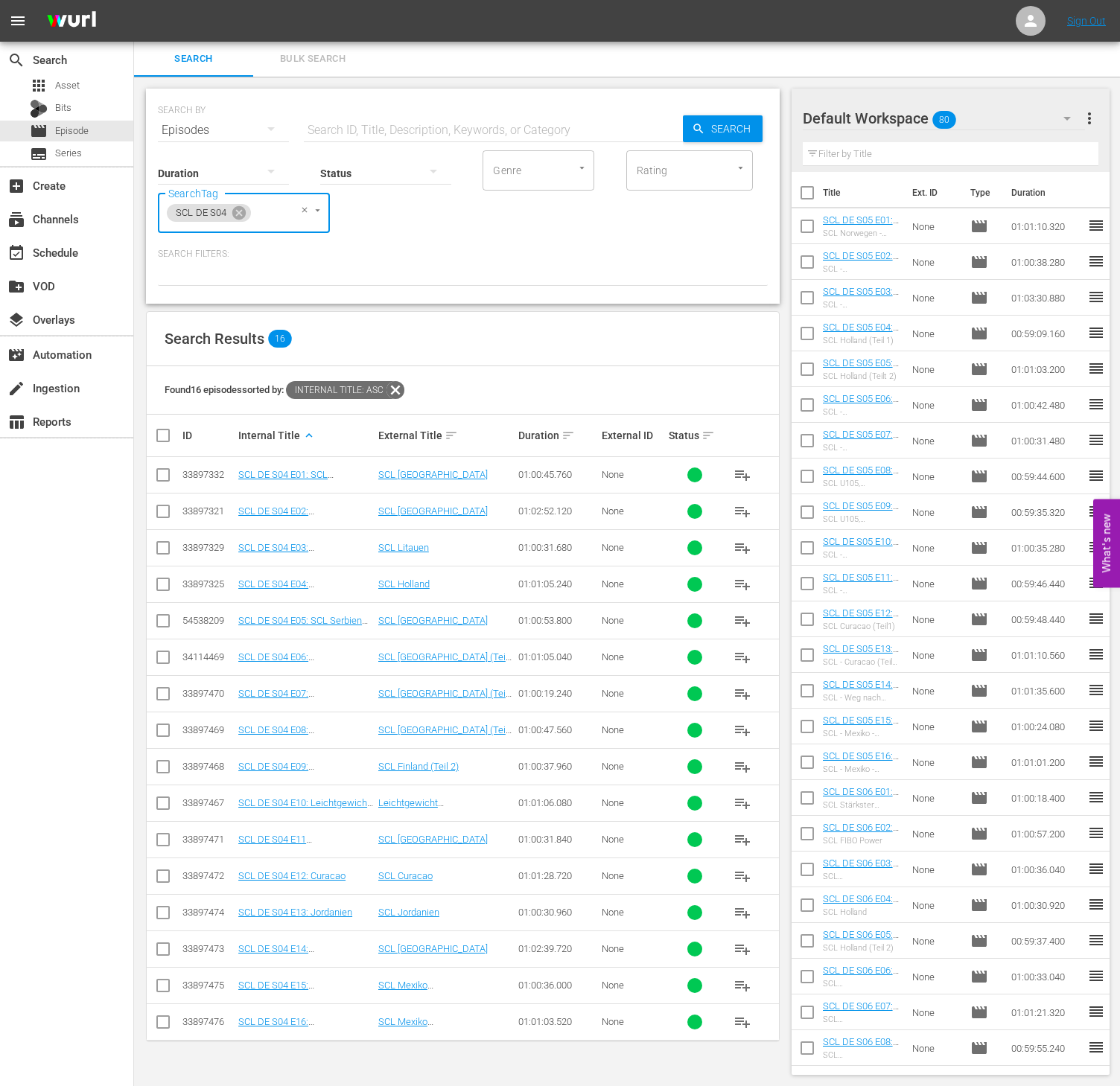
checkbox input "true"
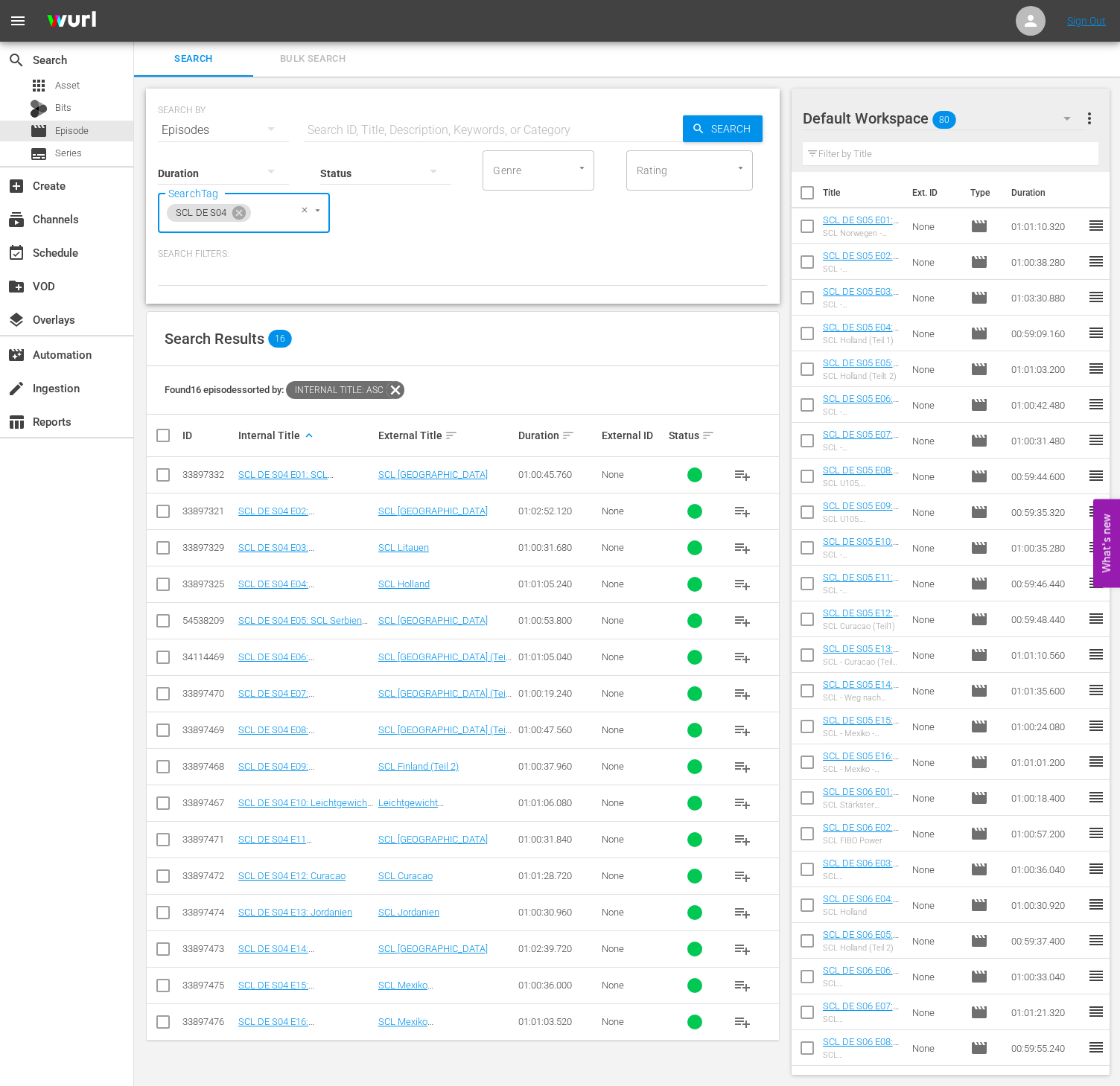
checkbox input "true"
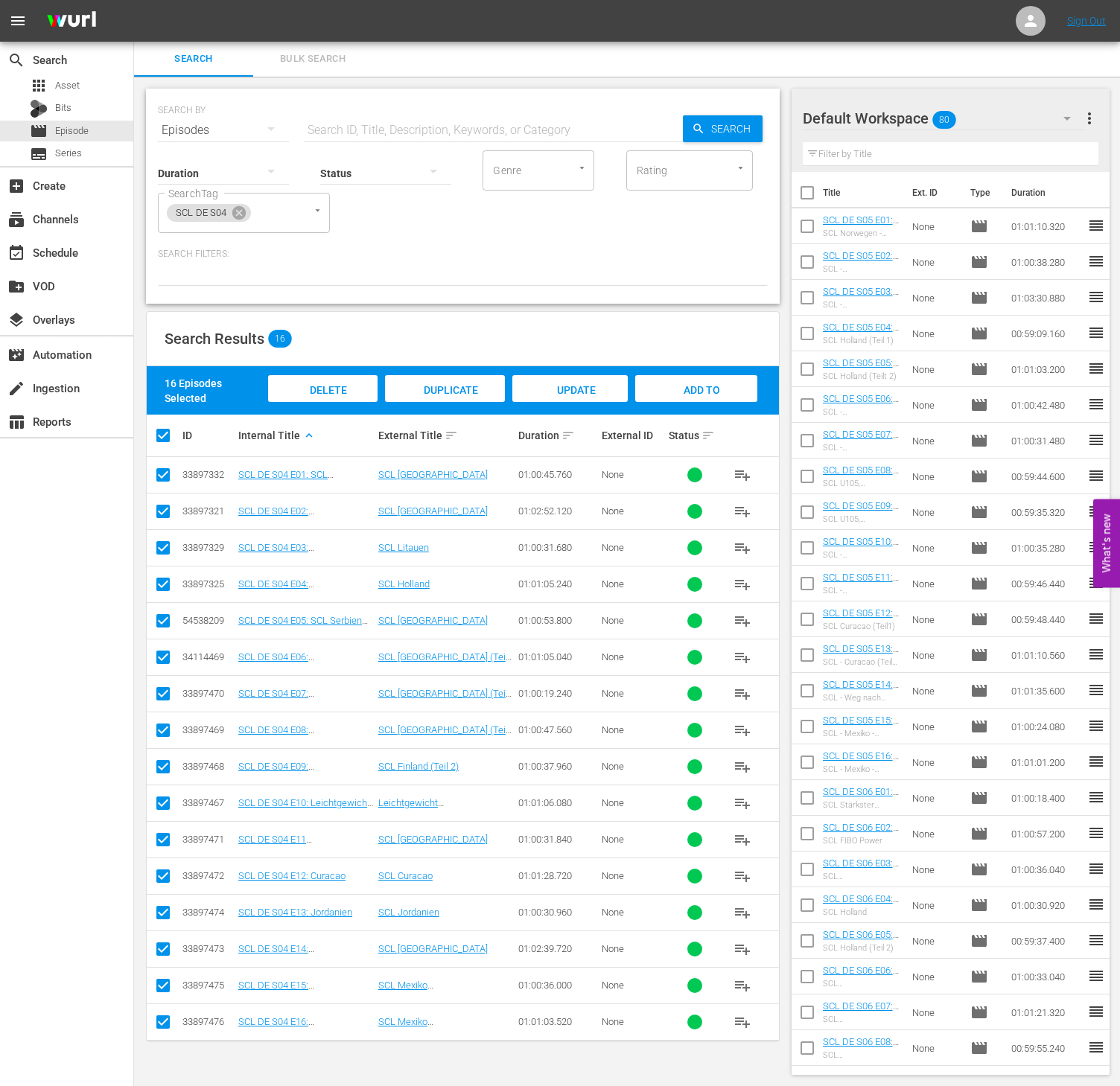
click at [715, 384] on span "Add to Workspace" at bounding box center [696, 404] width 73 height 40
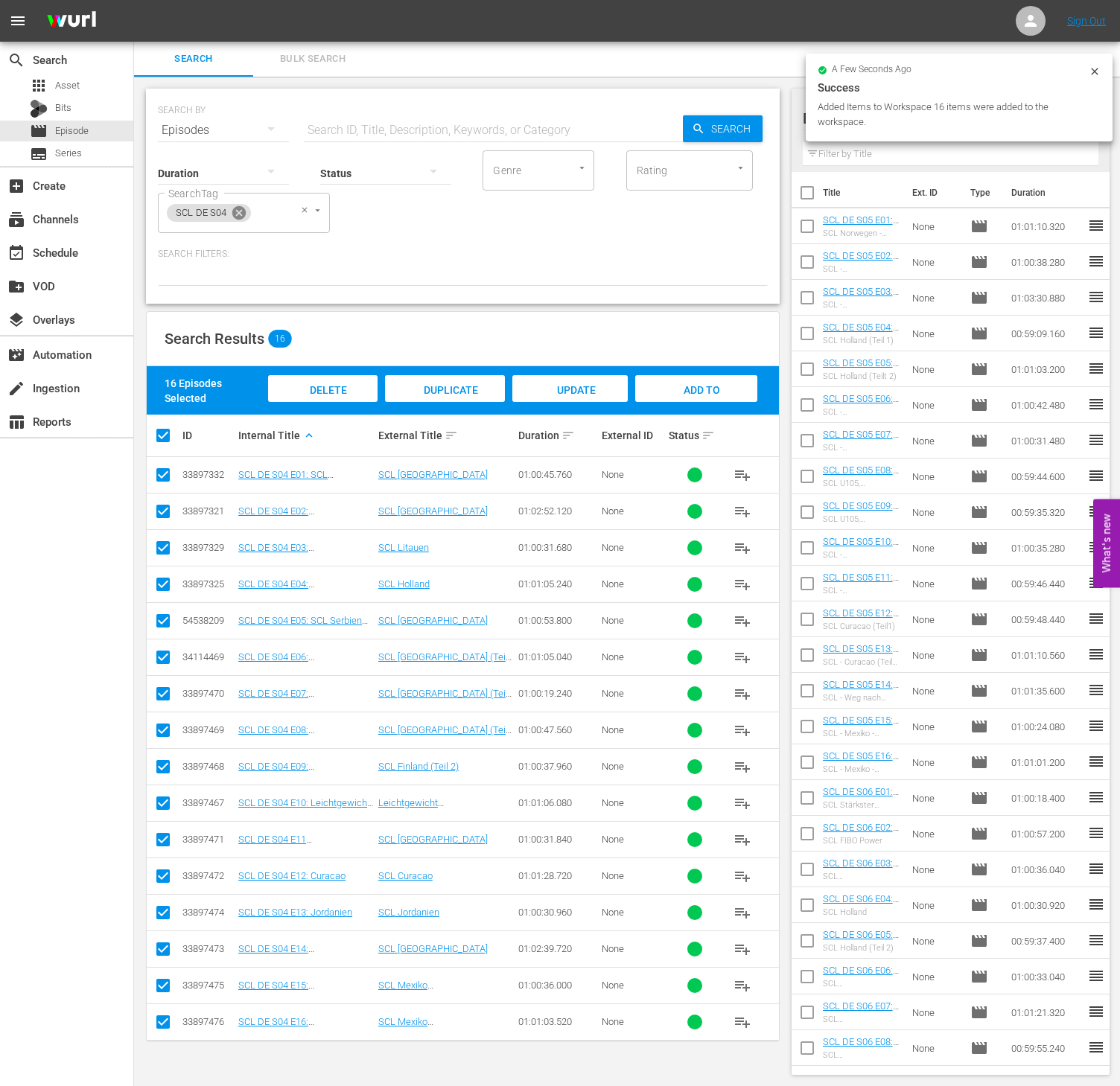
click at [232, 216] on icon at bounding box center [239, 213] width 16 height 16
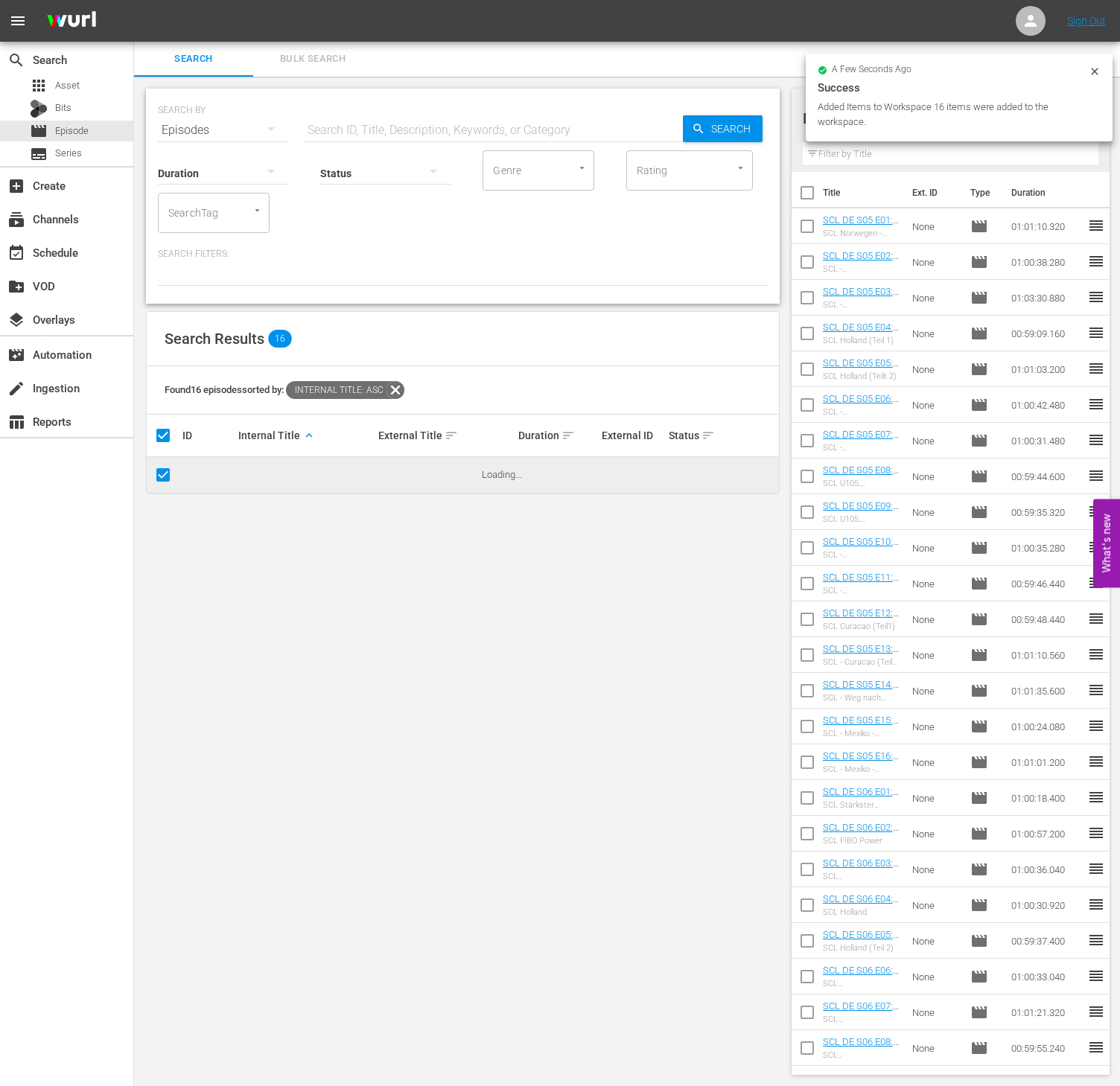
click at [207, 216] on input "SearchTag" at bounding box center [193, 212] width 56 height 26
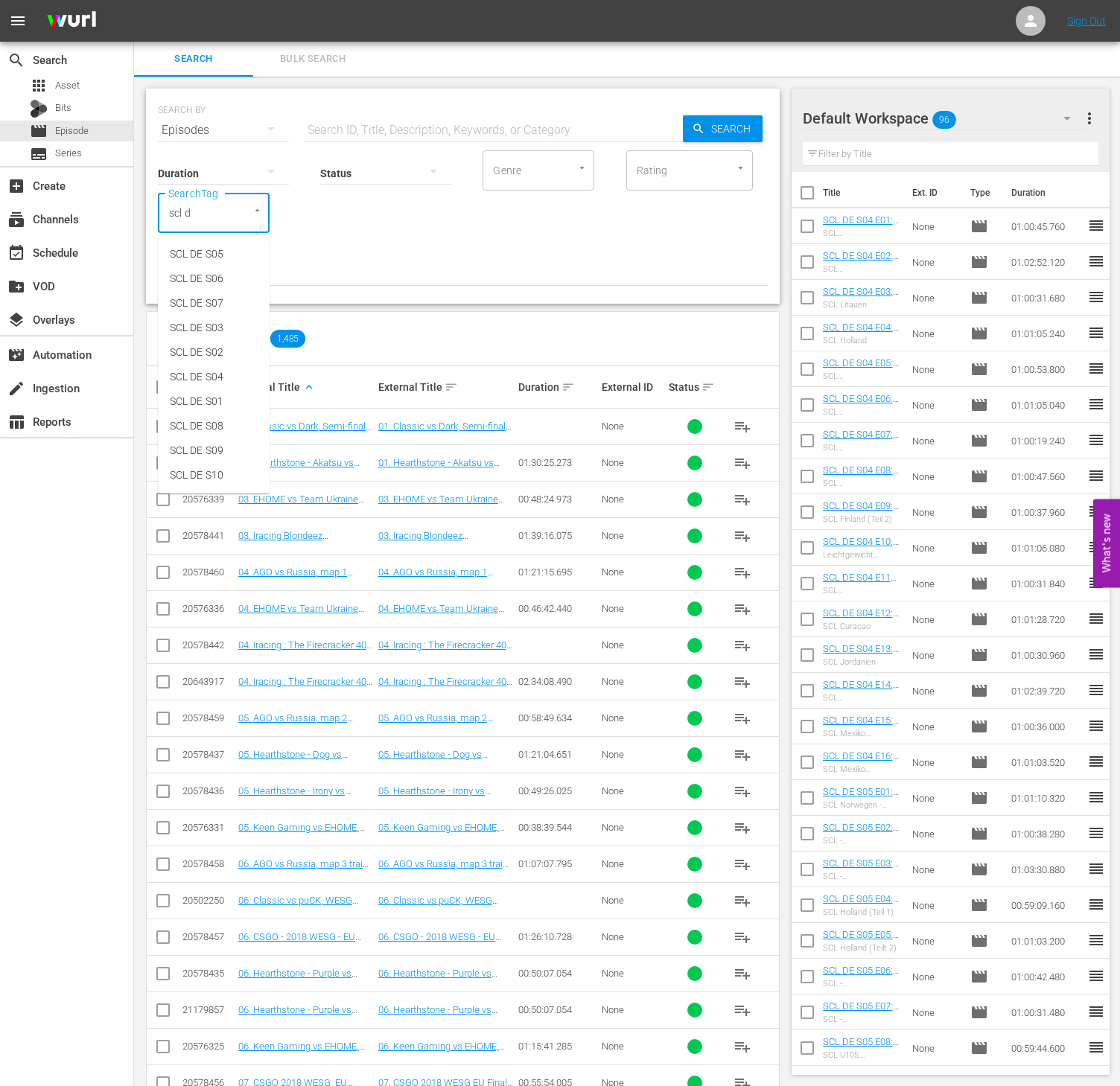
type input "scl de"
click at [219, 316] on li "SCL DE S03" at bounding box center [214, 327] width 112 height 25
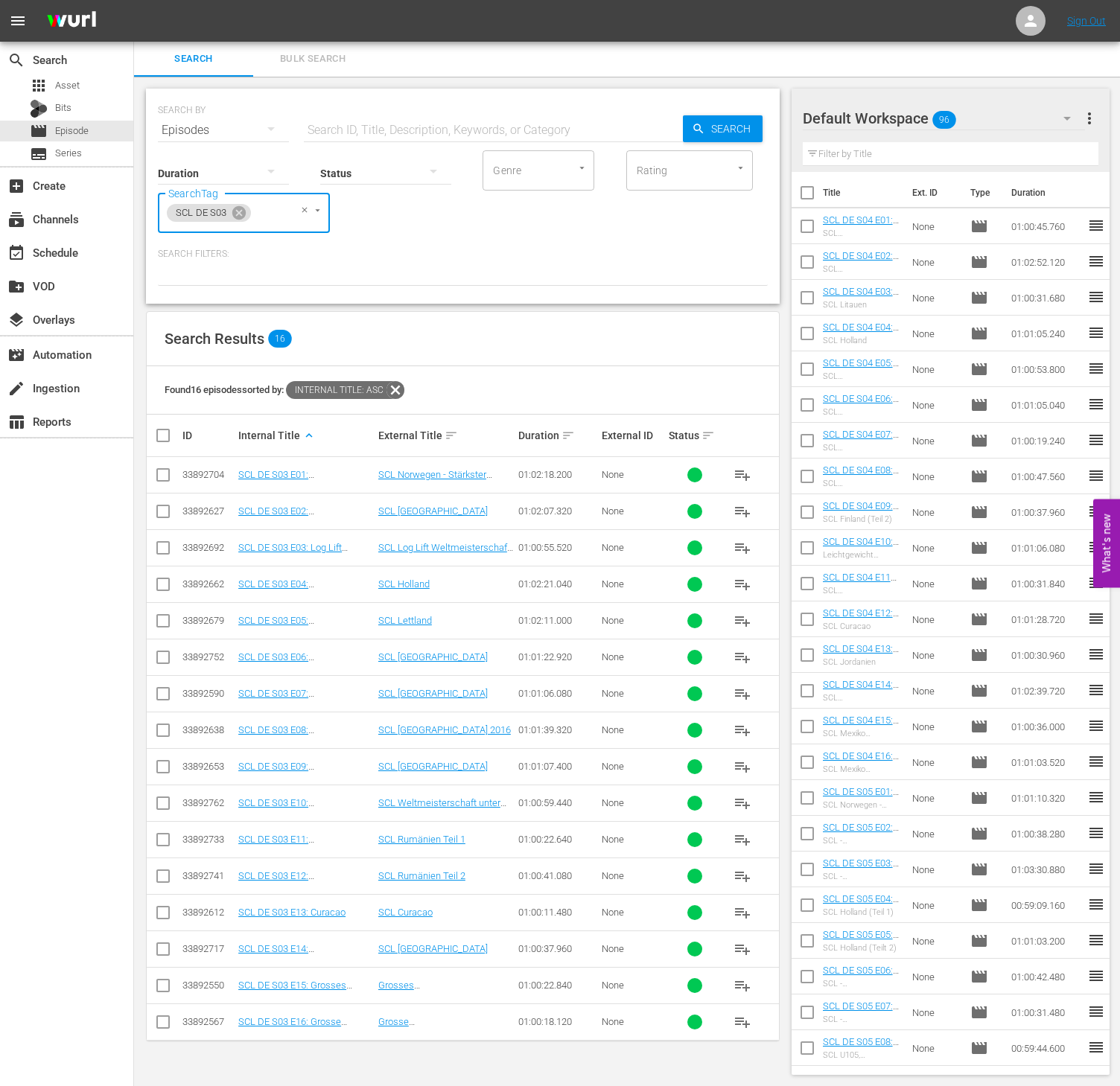
click at [174, 437] on input "checkbox" at bounding box center [168, 436] width 30 height 18
checkbox input "true"
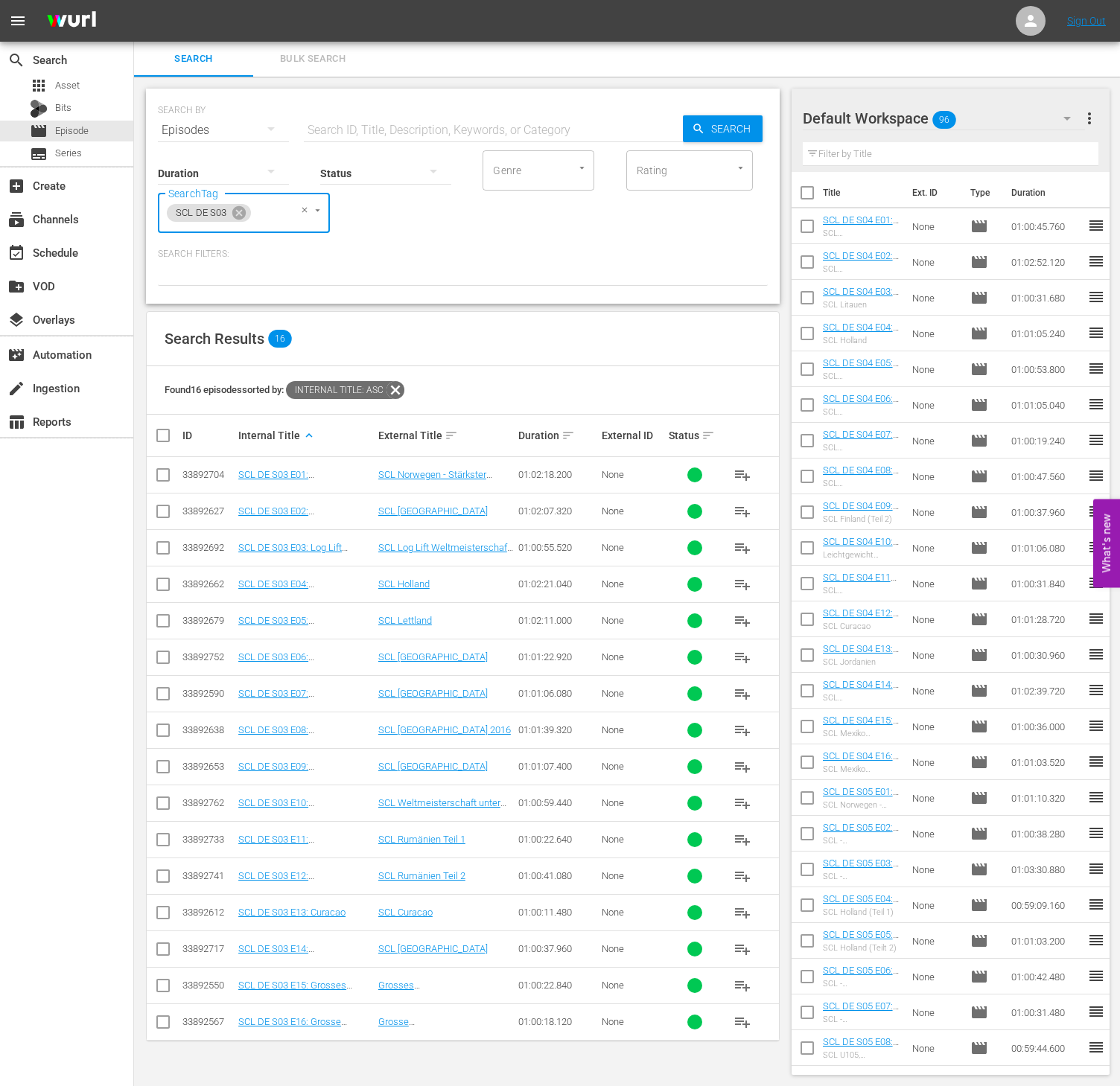
checkbox input "true"
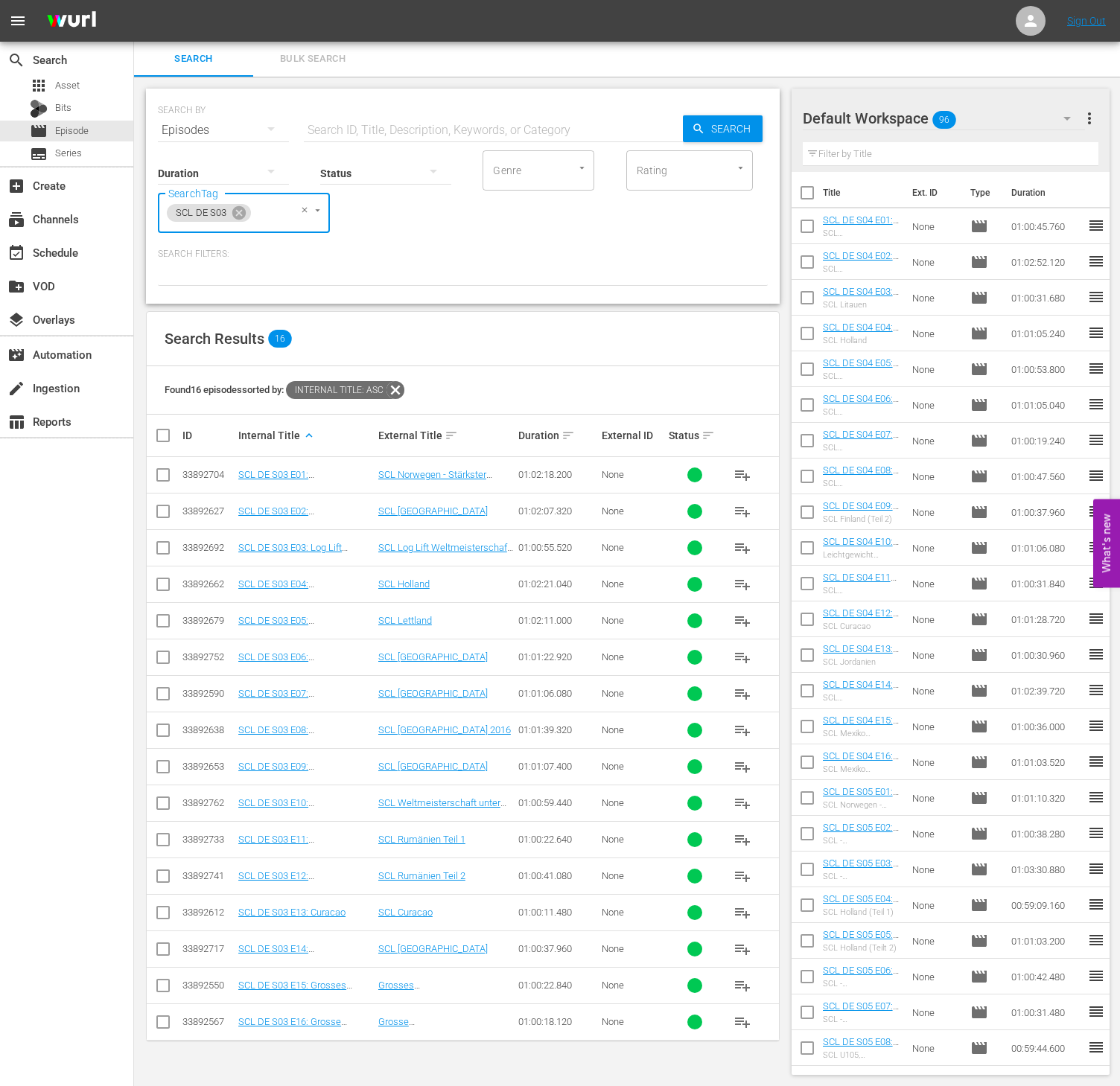
checkbox input "true"
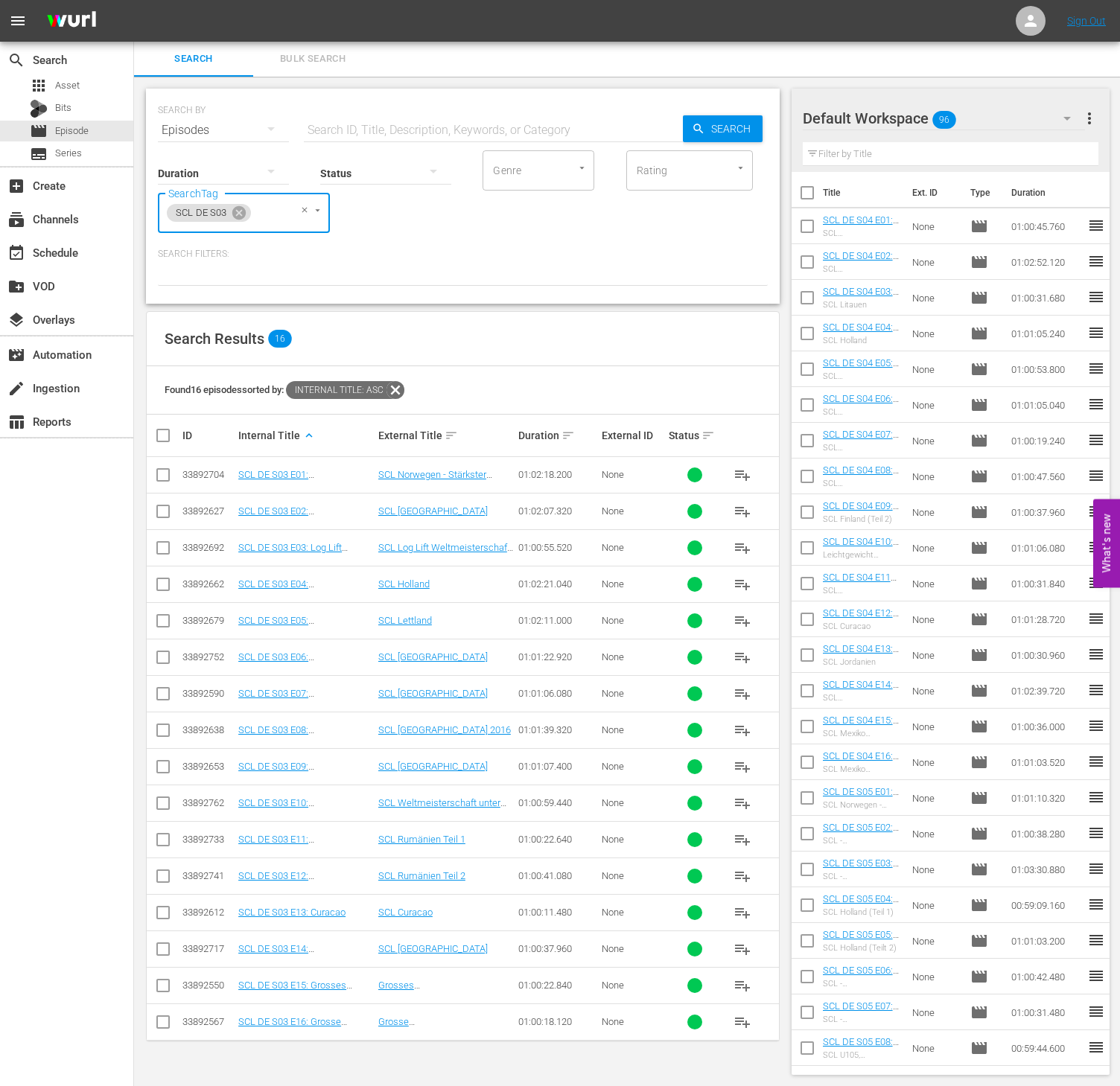
checkbox input "true"
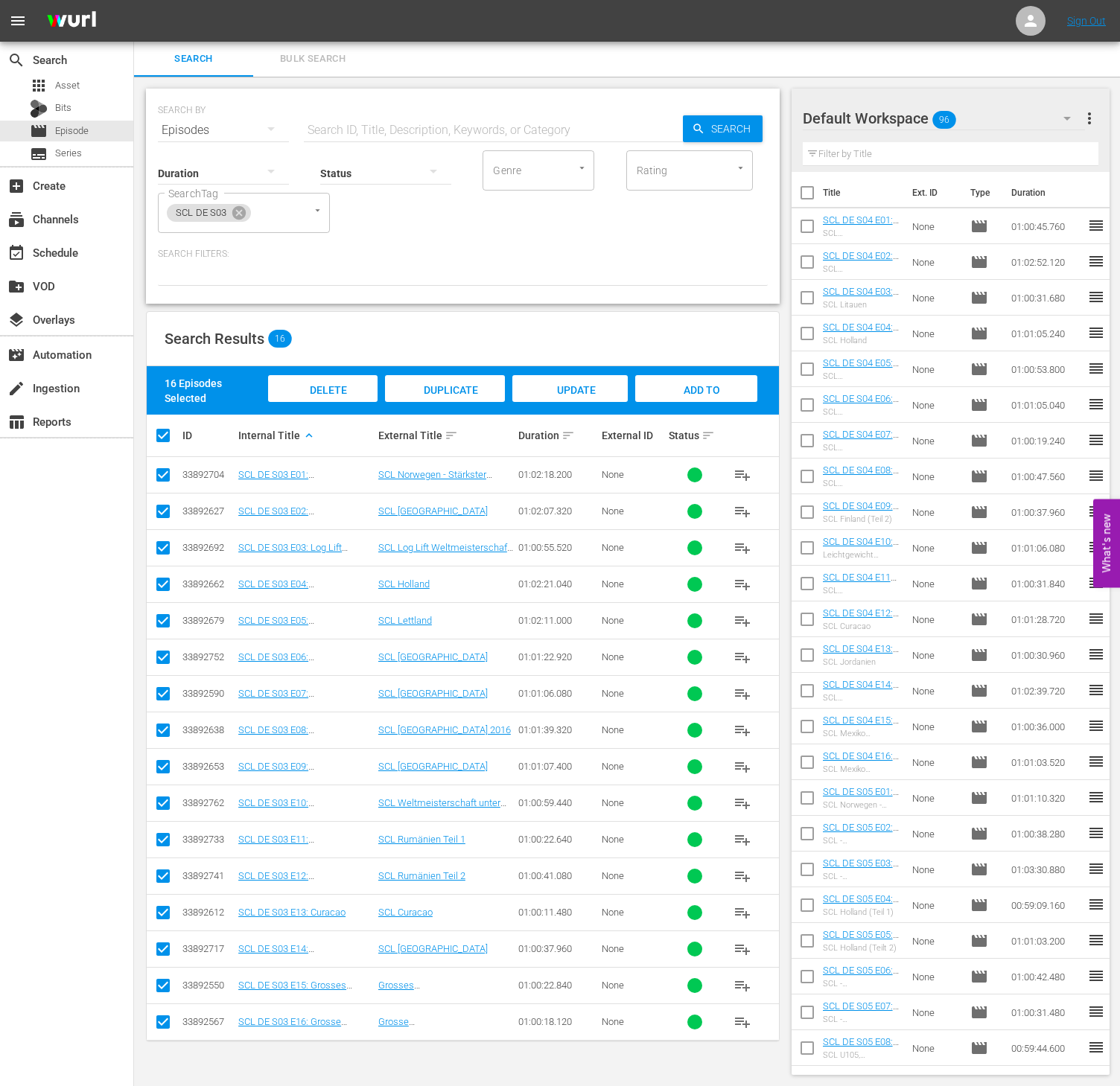
click at [700, 396] on div "Add to Workspace" at bounding box center [695, 403] width 121 height 55
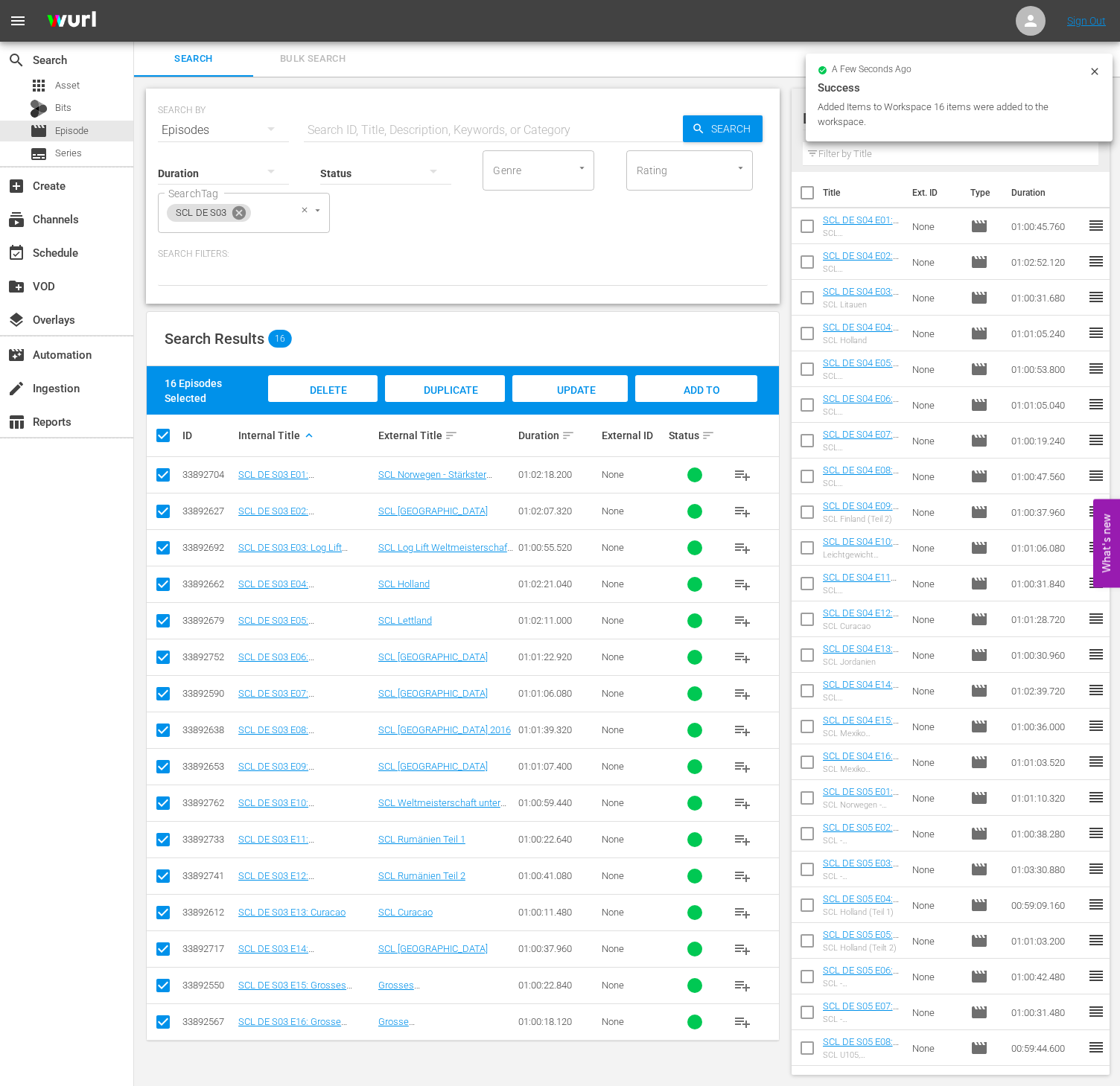
click at [237, 212] on icon at bounding box center [238, 213] width 14 height 14
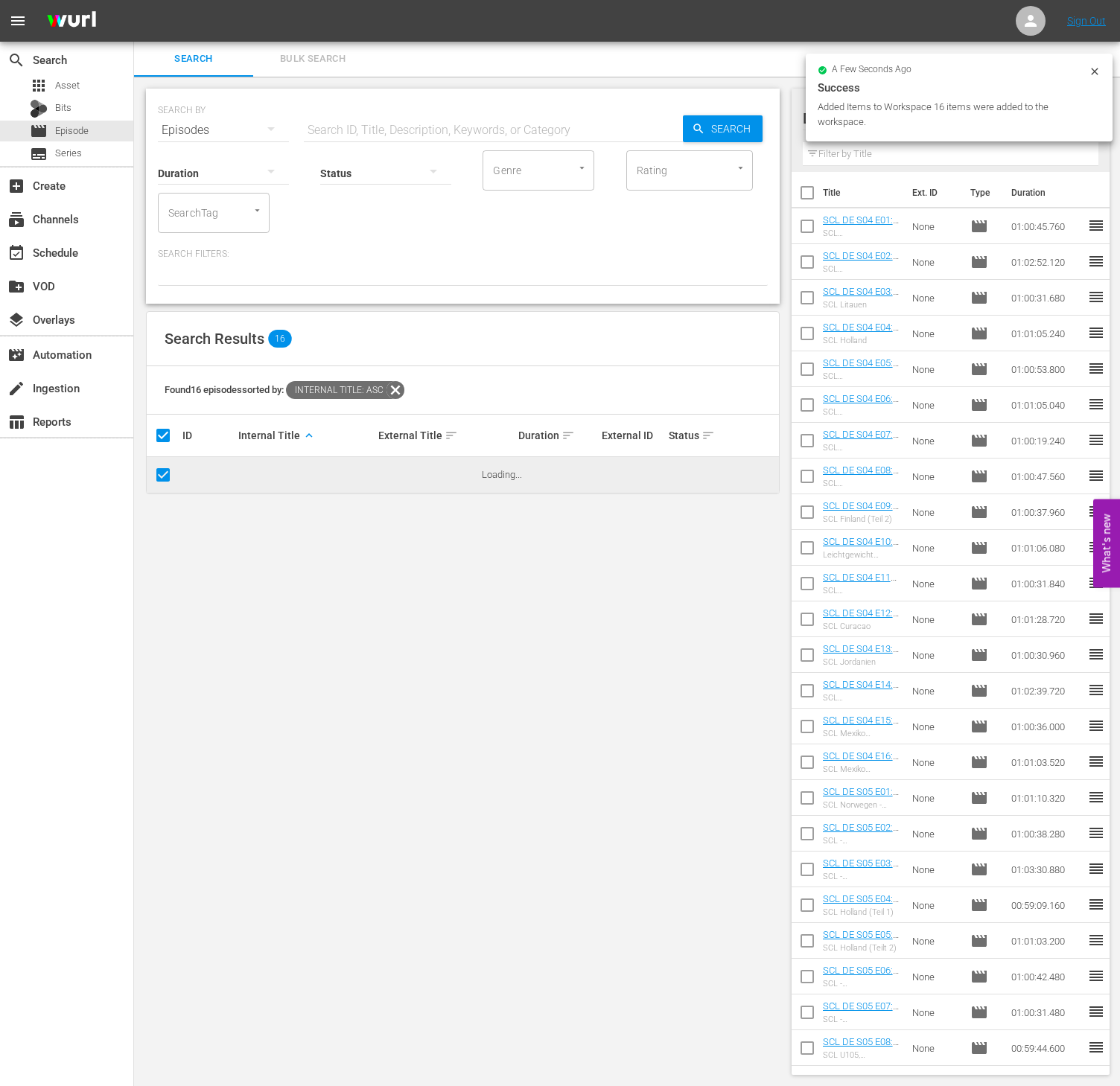
click at [213, 215] on input "SearchTag" at bounding box center [193, 212] width 56 height 26
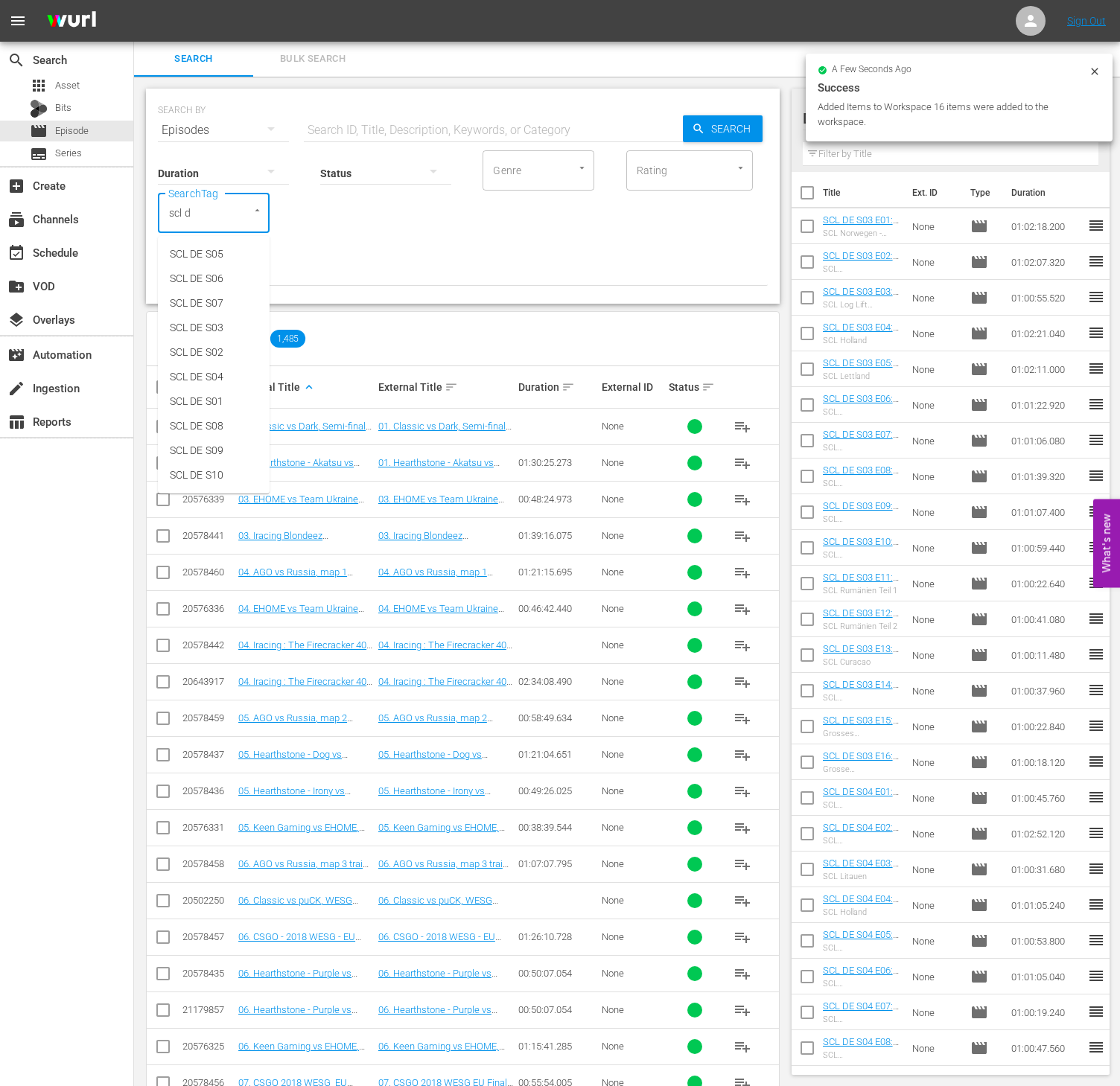
type input "scl de"
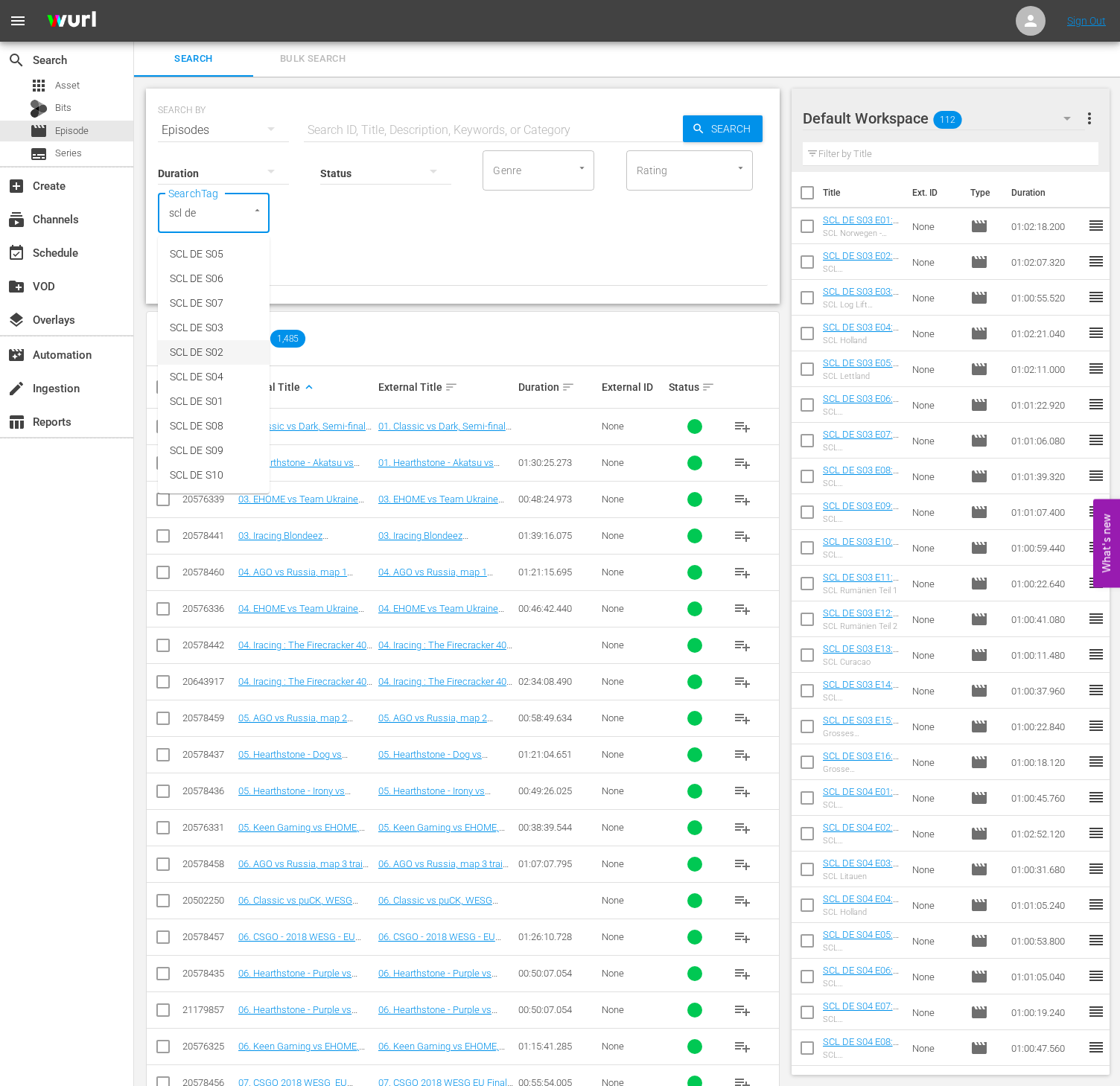
click at [209, 345] on span "SCL DE S02" at bounding box center [197, 352] width 54 height 15
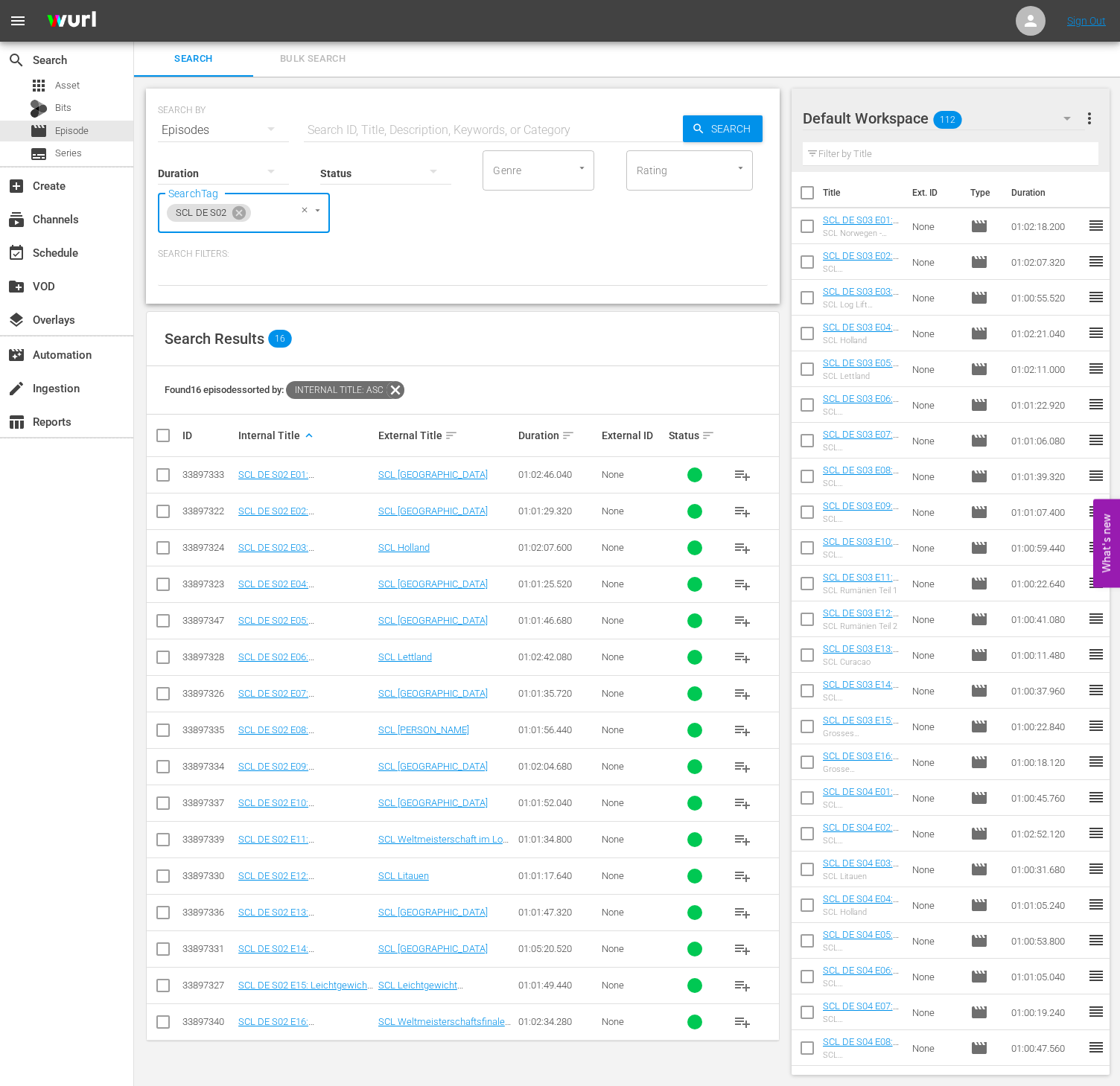
click at [158, 437] on input "checkbox" at bounding box center [168, 436] width 30 height 18
checkbox input "true"
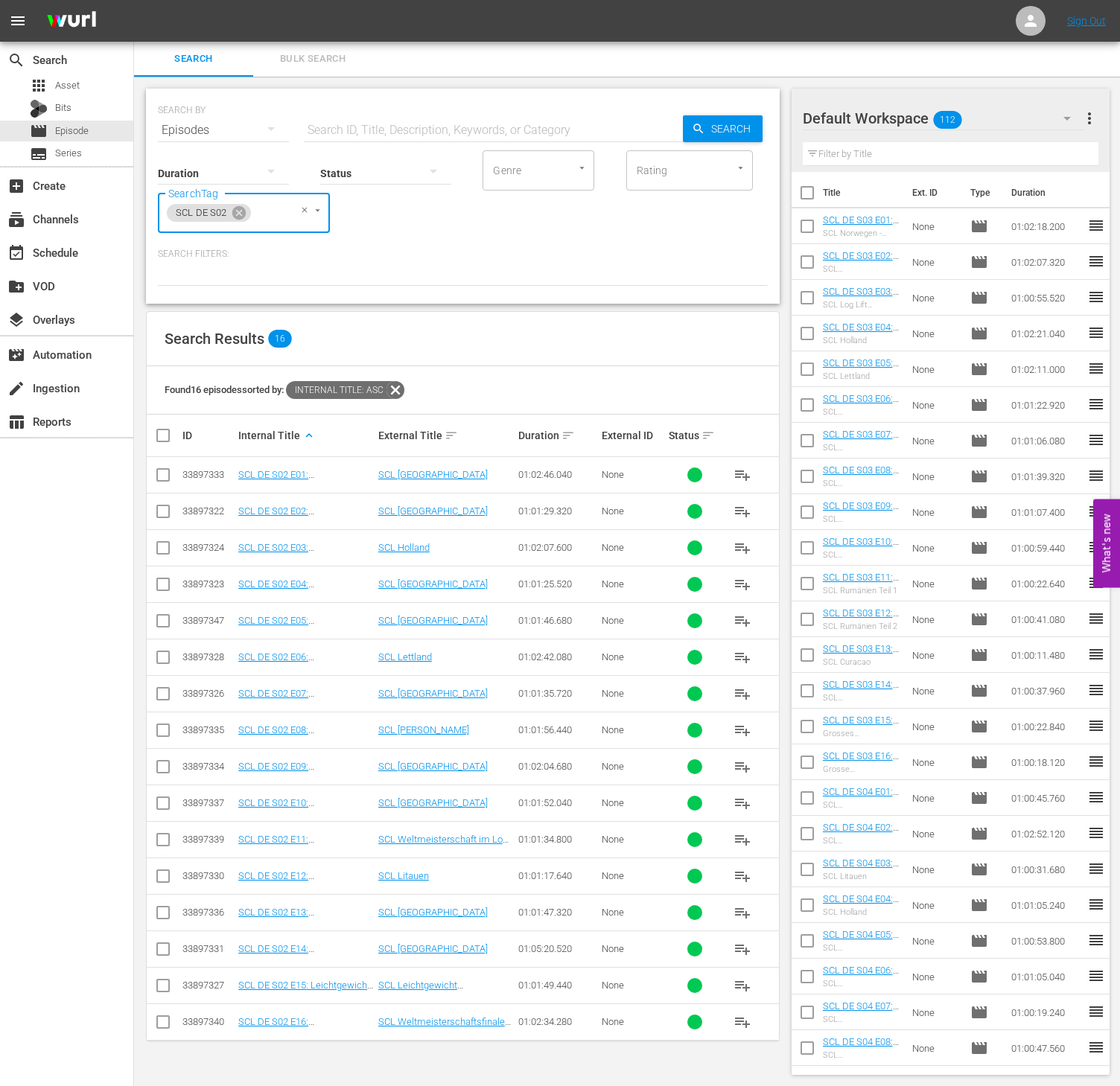
checkbox input "true"
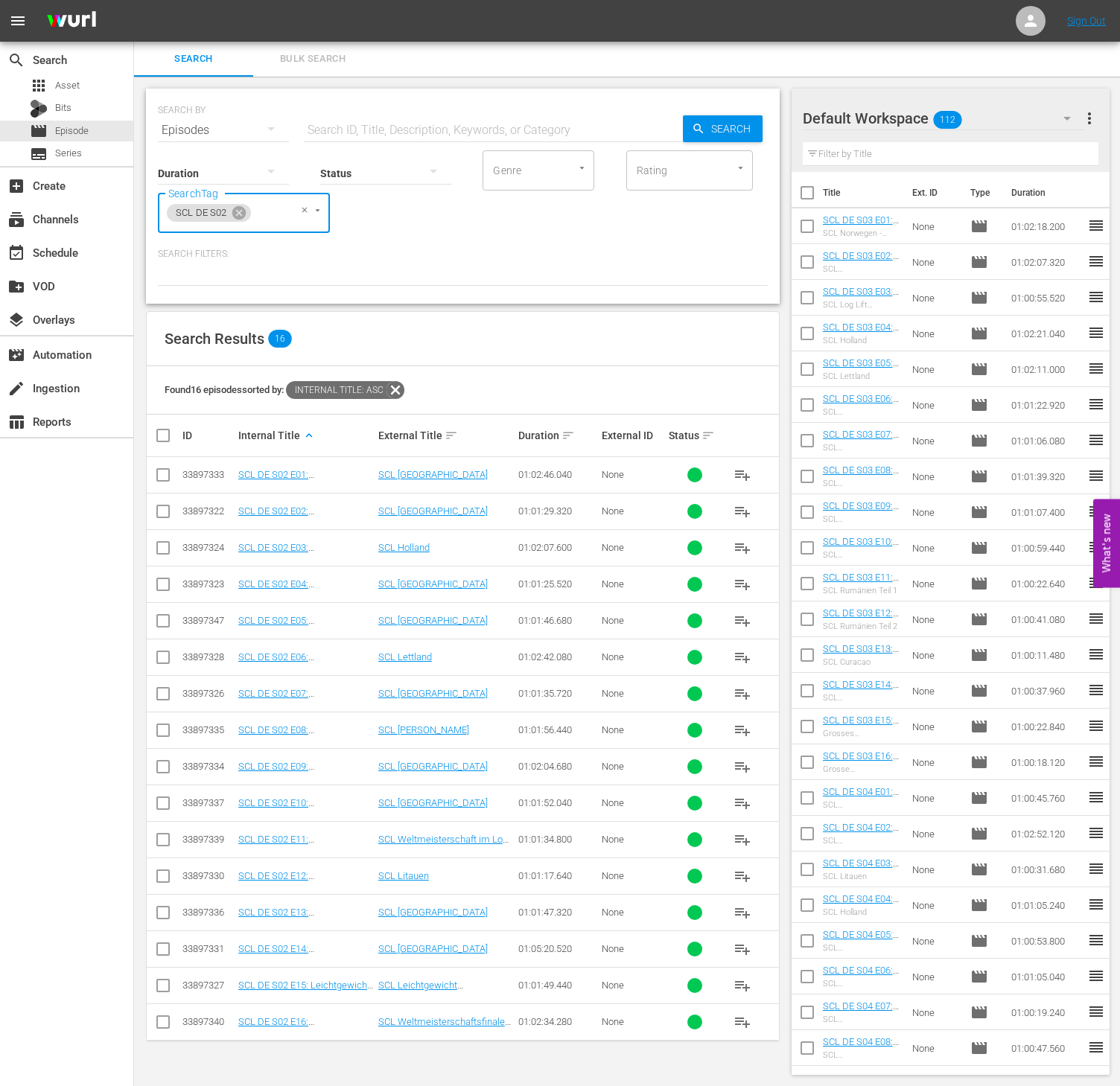
checkbox input "true"
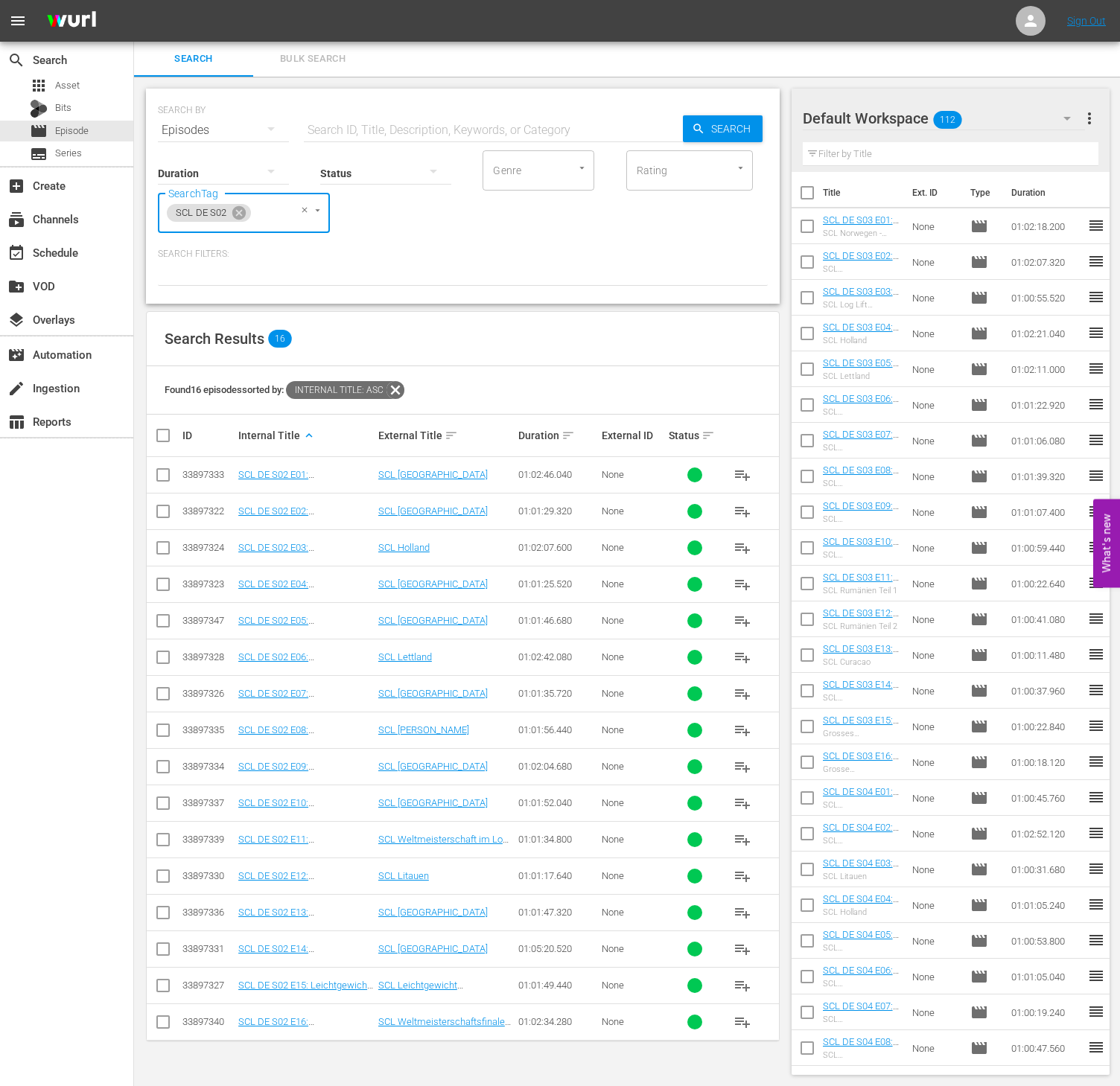
checkbox input "true"
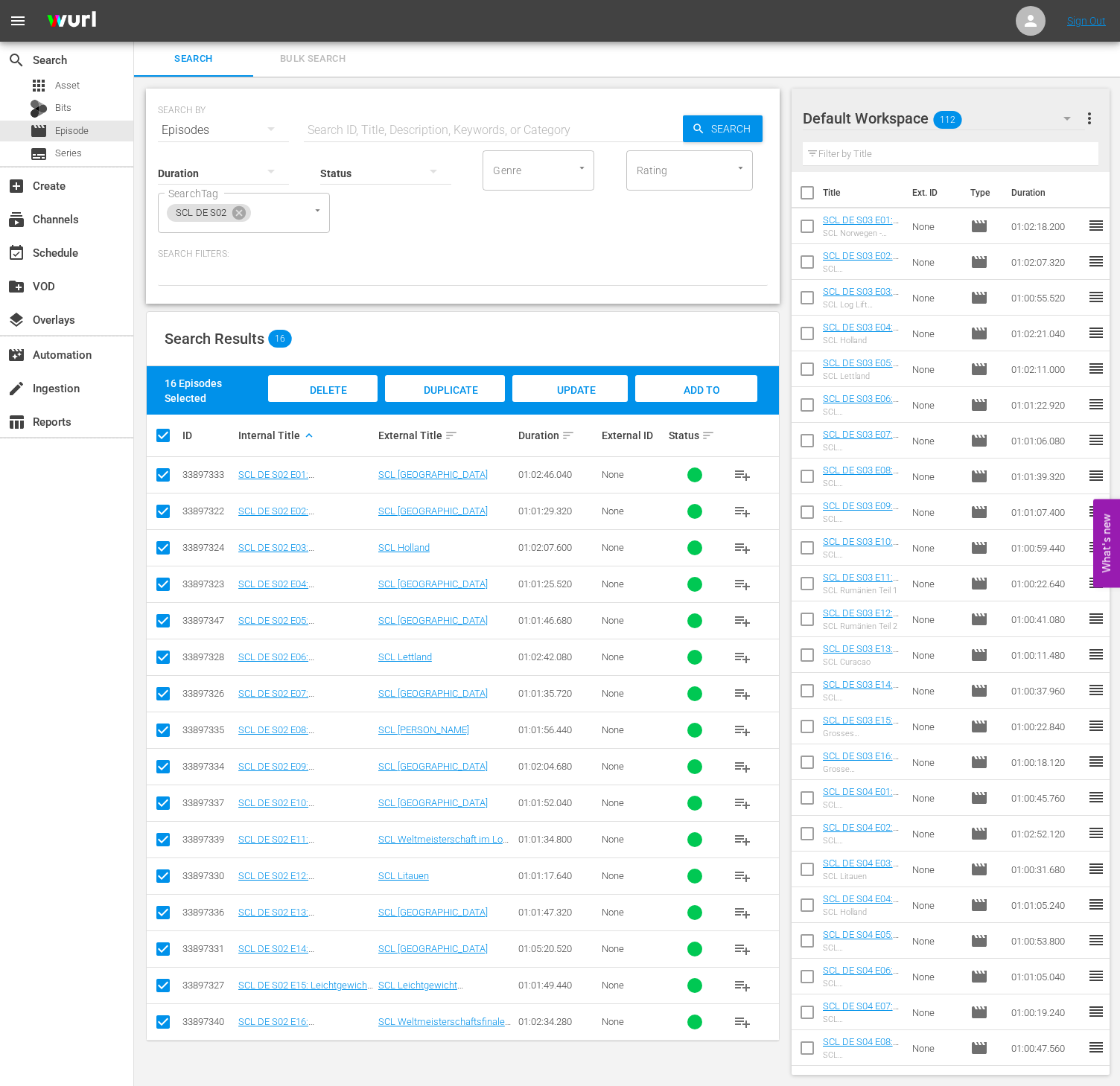
click at [691, 387] on span "Add to Workspace" at bounding box center [696, 404] width 73 height 40
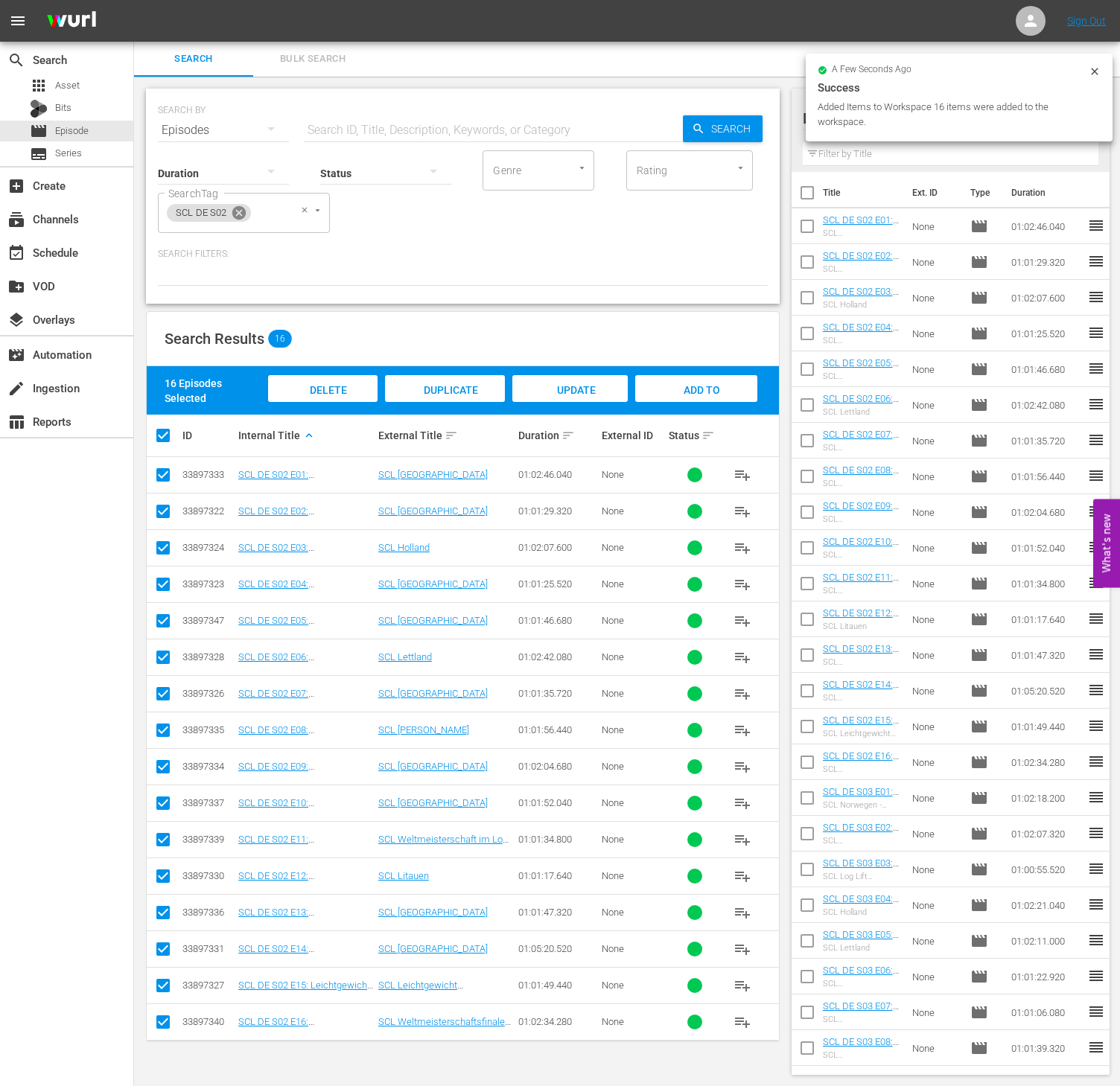
click at [240, 215] on icon at bounding box center [238, 213] width 14 height 14
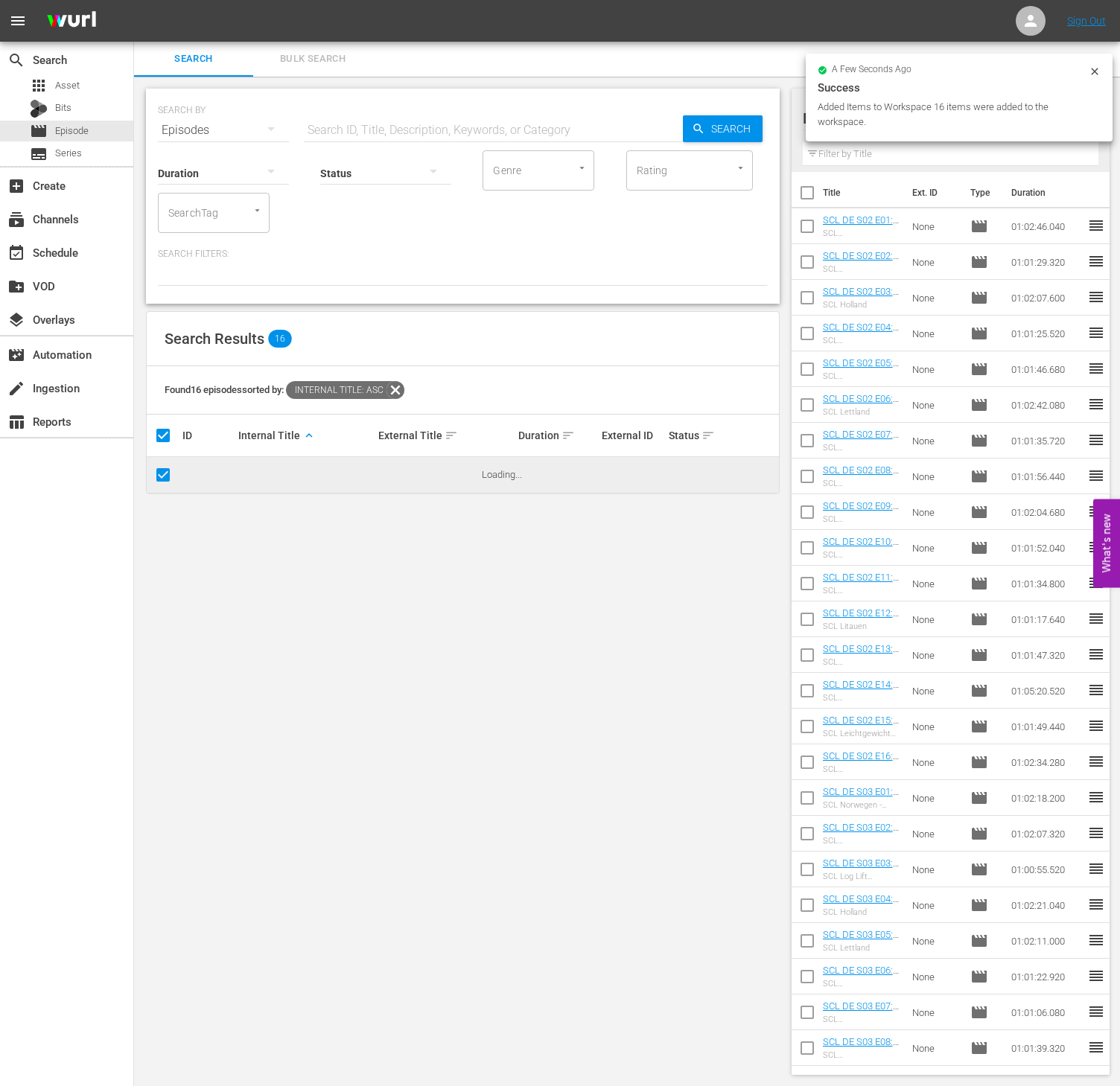
click at [203, 216] on input "SearchTag" at bounding box center [193, 212] width 56 height 26
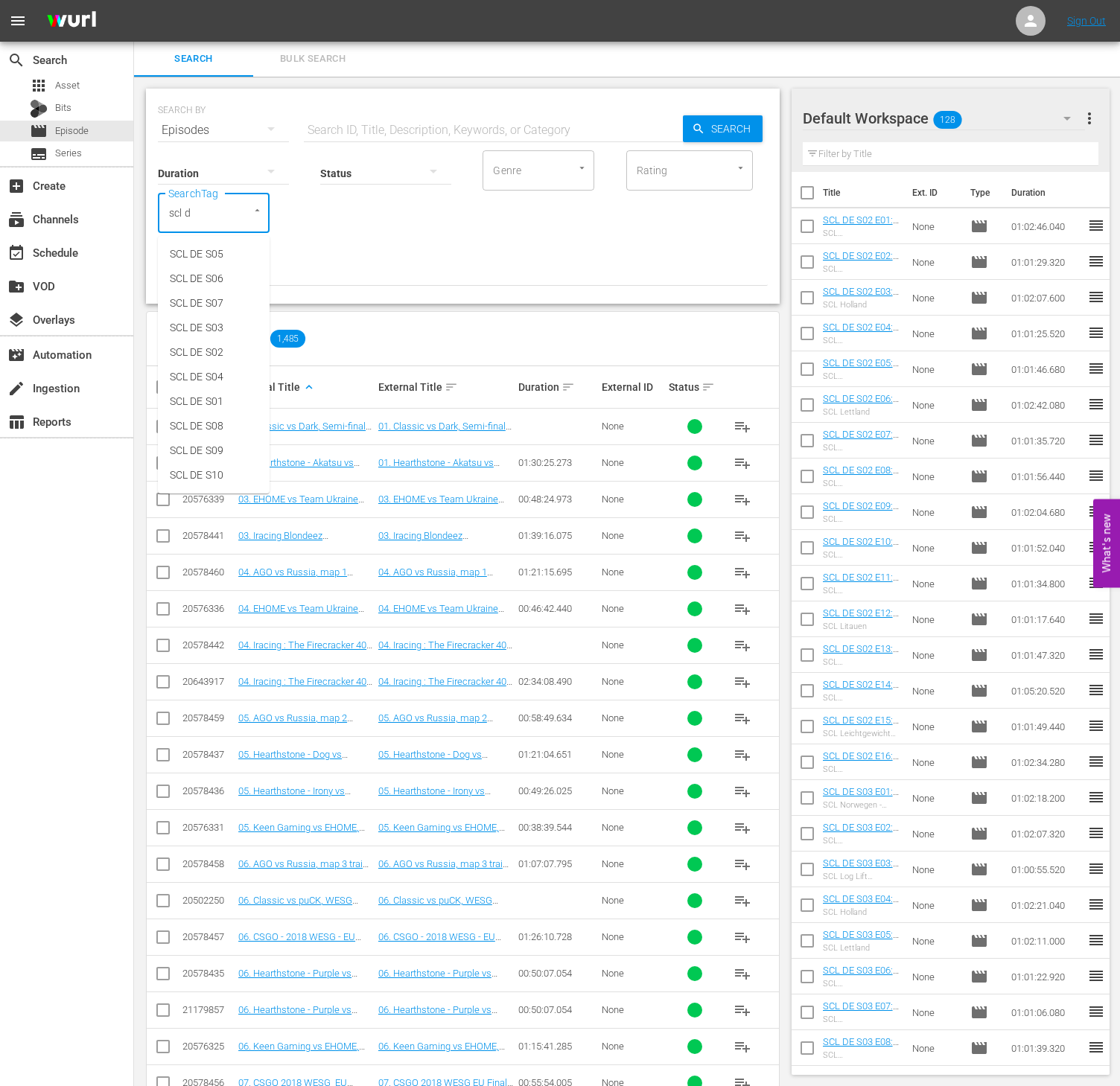
type input "scl de"
click at [224, 396] on span "SCL DE S01" at bounding box center [197, 401] width 54 height 15
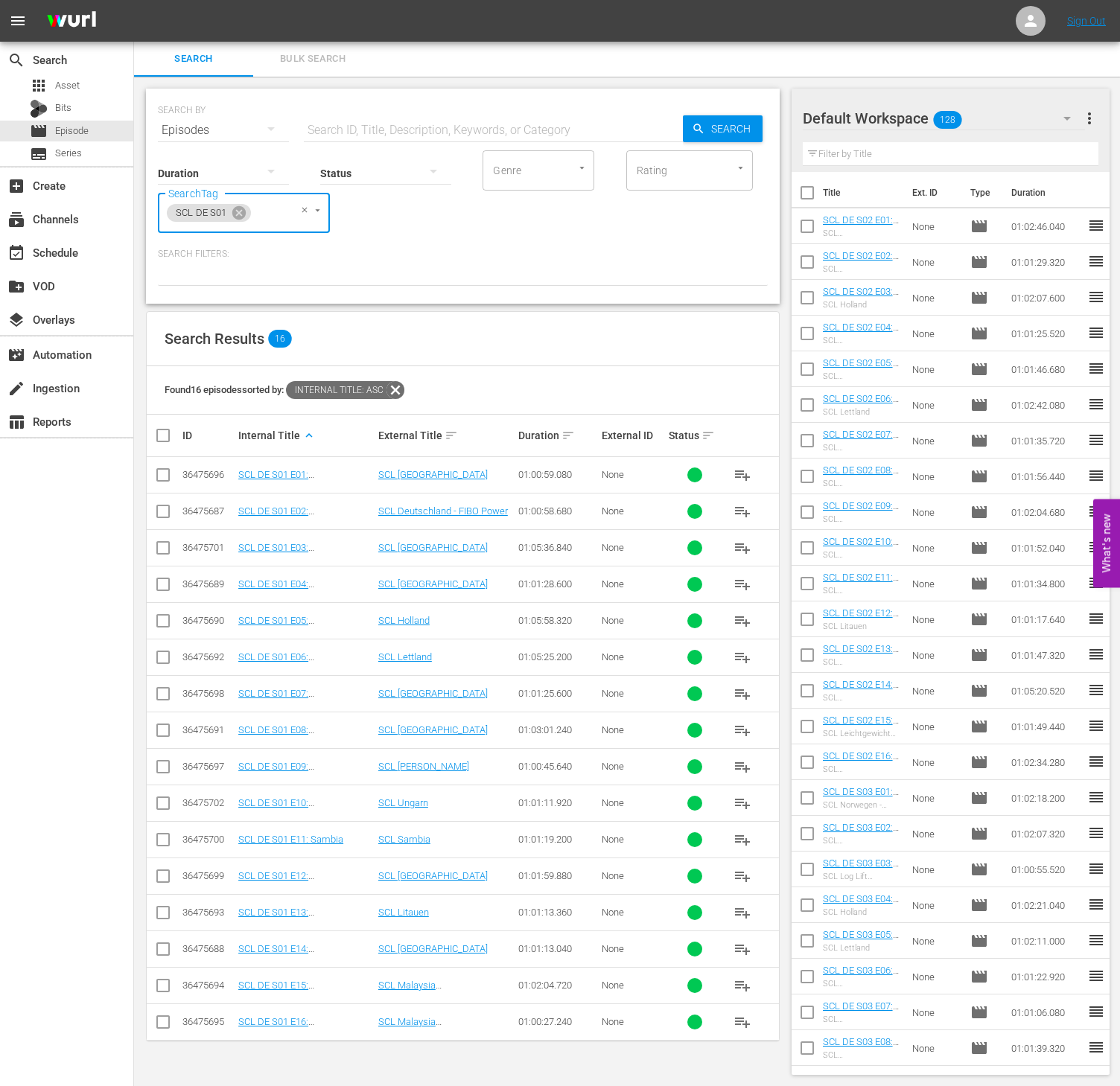
click at [167, 431] on input "checkbox" at bounding box center [168, 436] width 30 height 18
checkbox input "true"
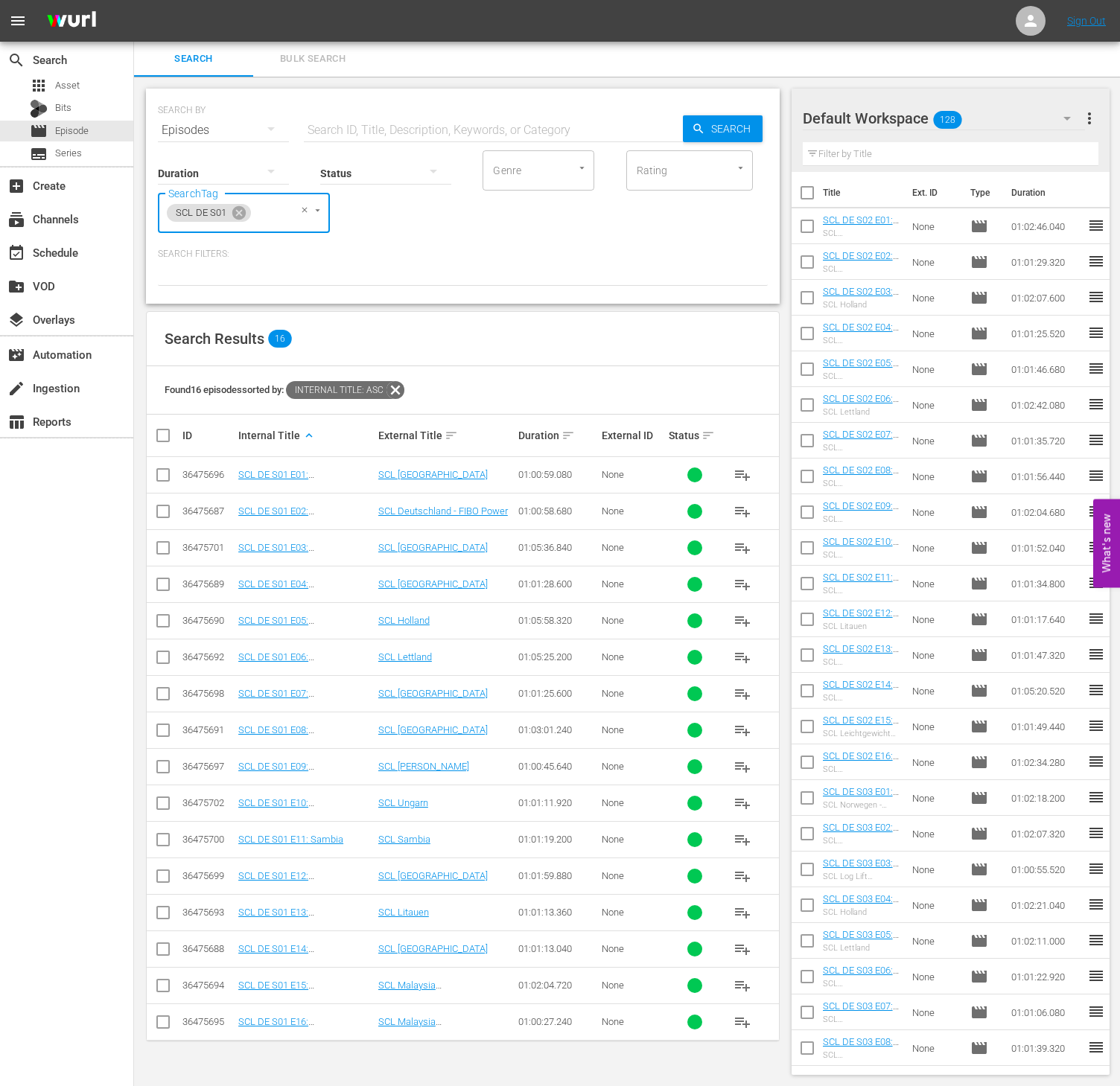
checkbox input "true"
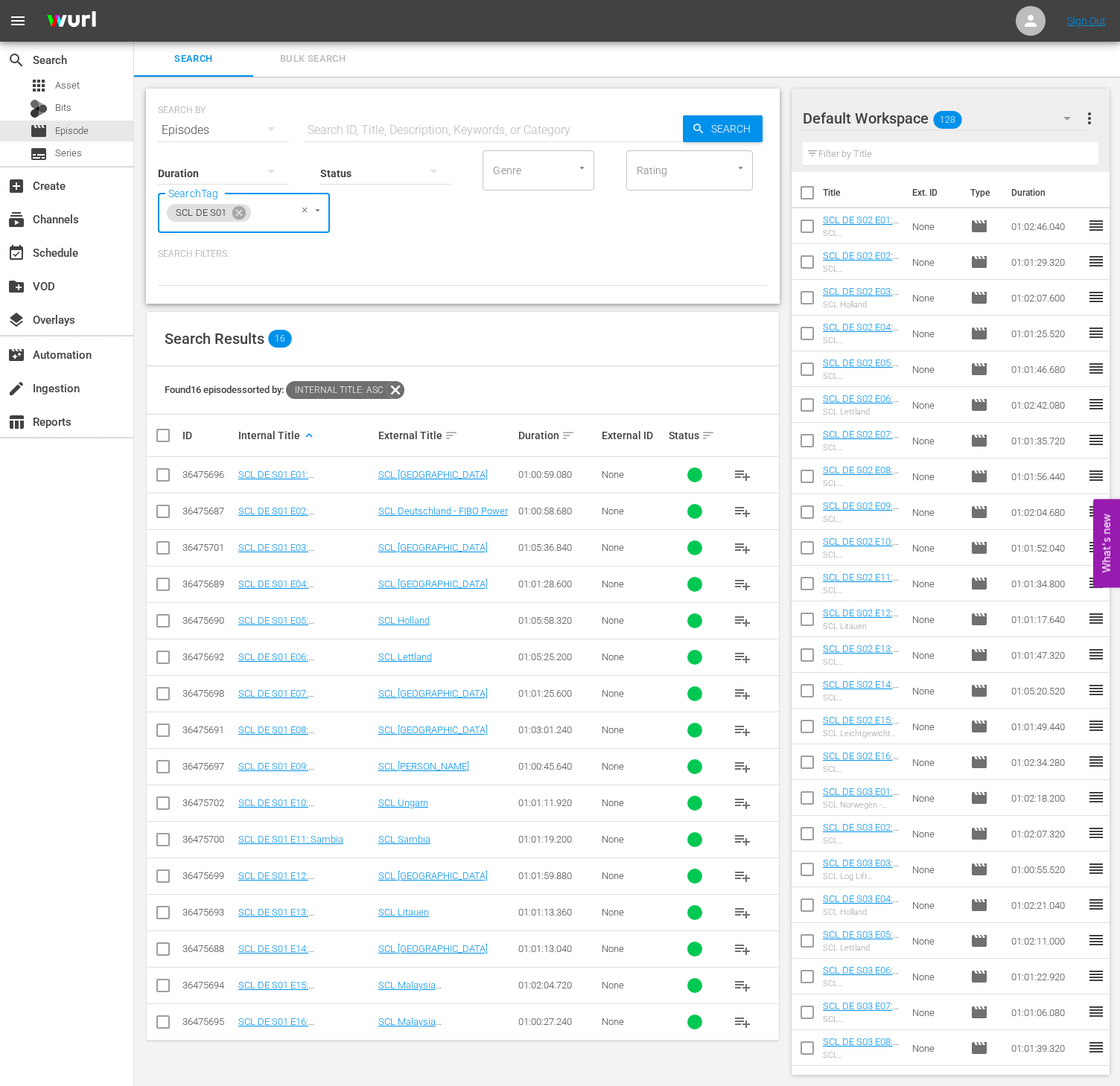
checkbox input "true"
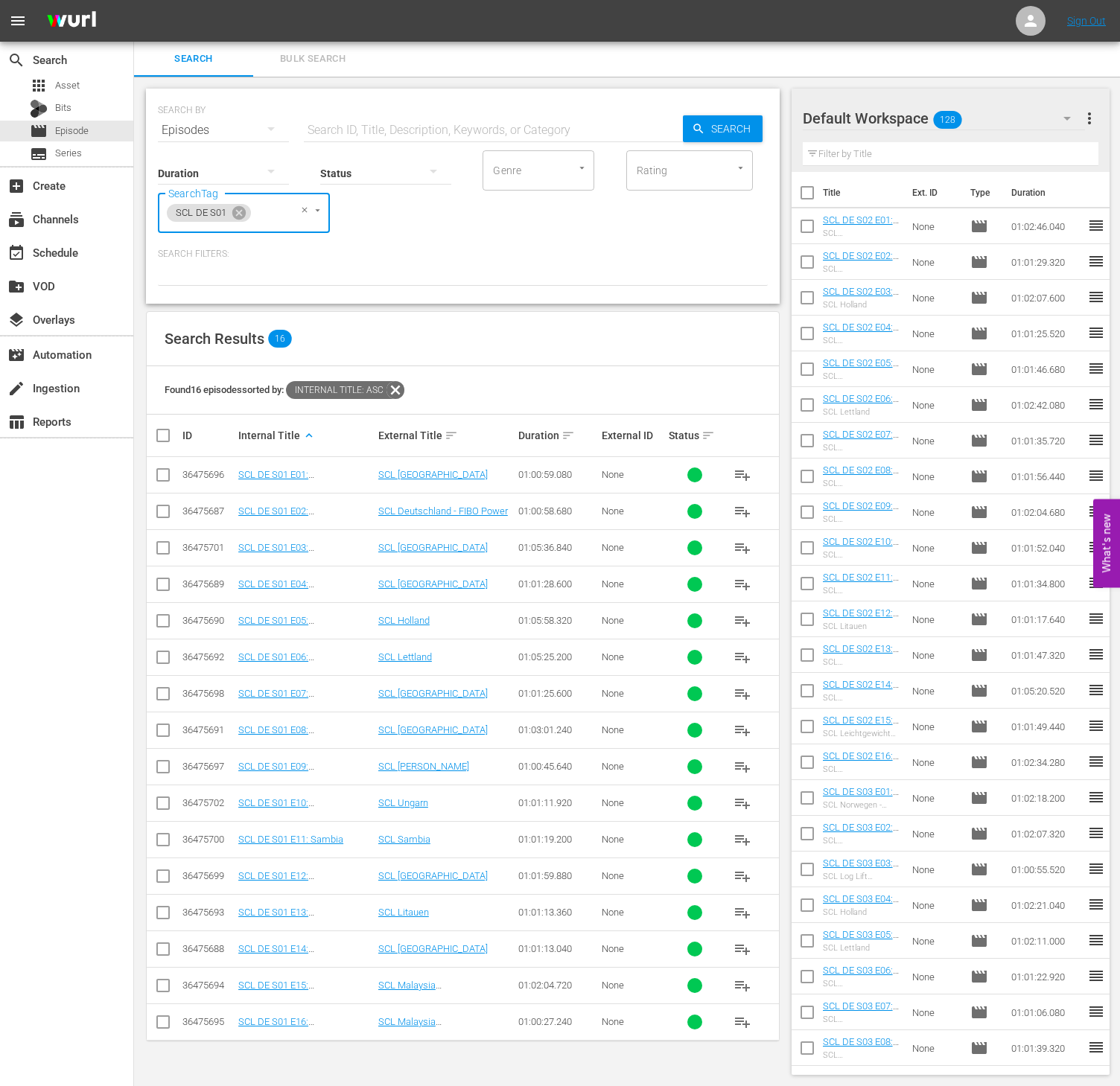
checkbox input "true"
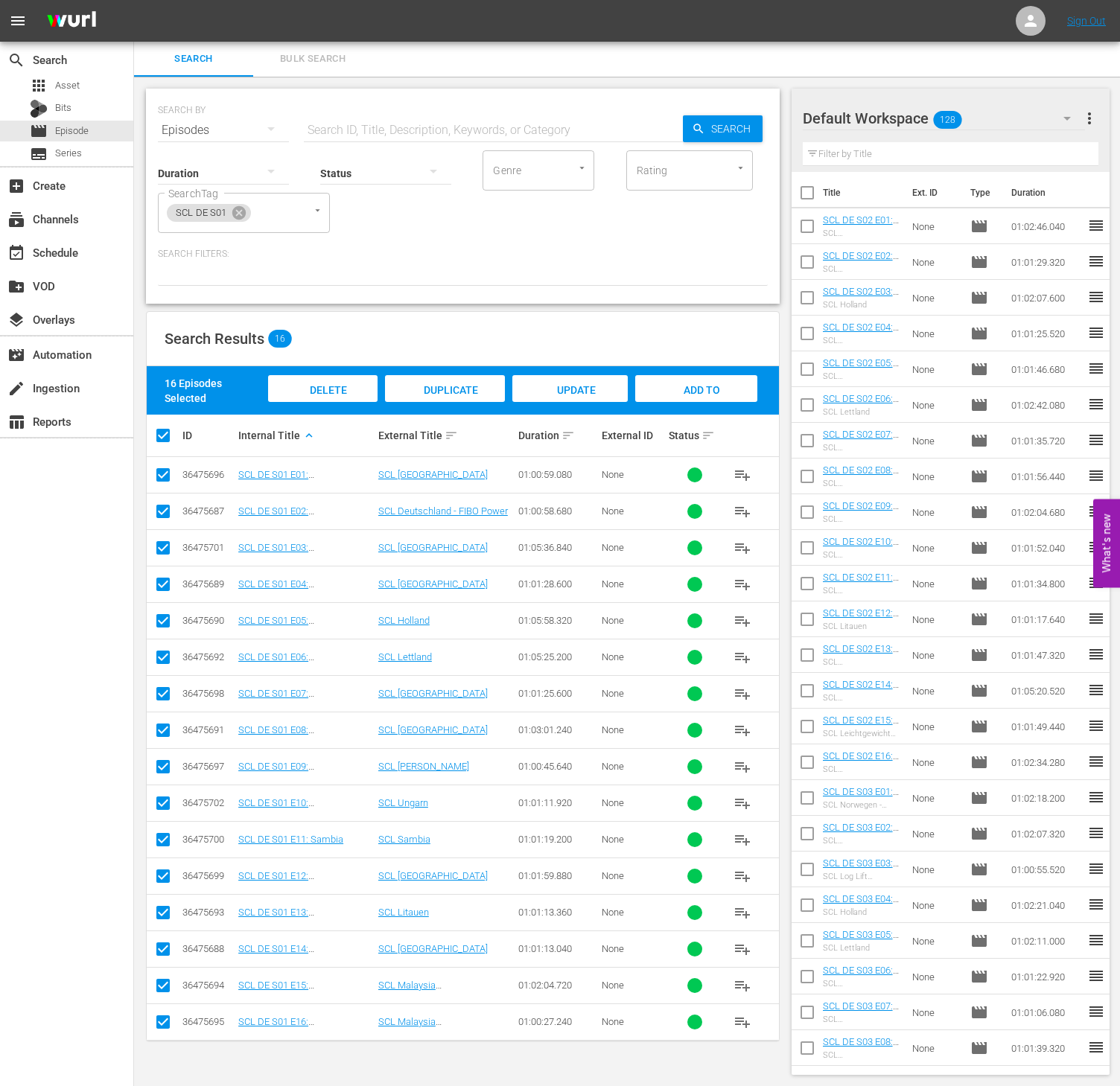
click at [718, 388] on span "Add to Workspace" at bounding box center [696, 404] width 73 height 40
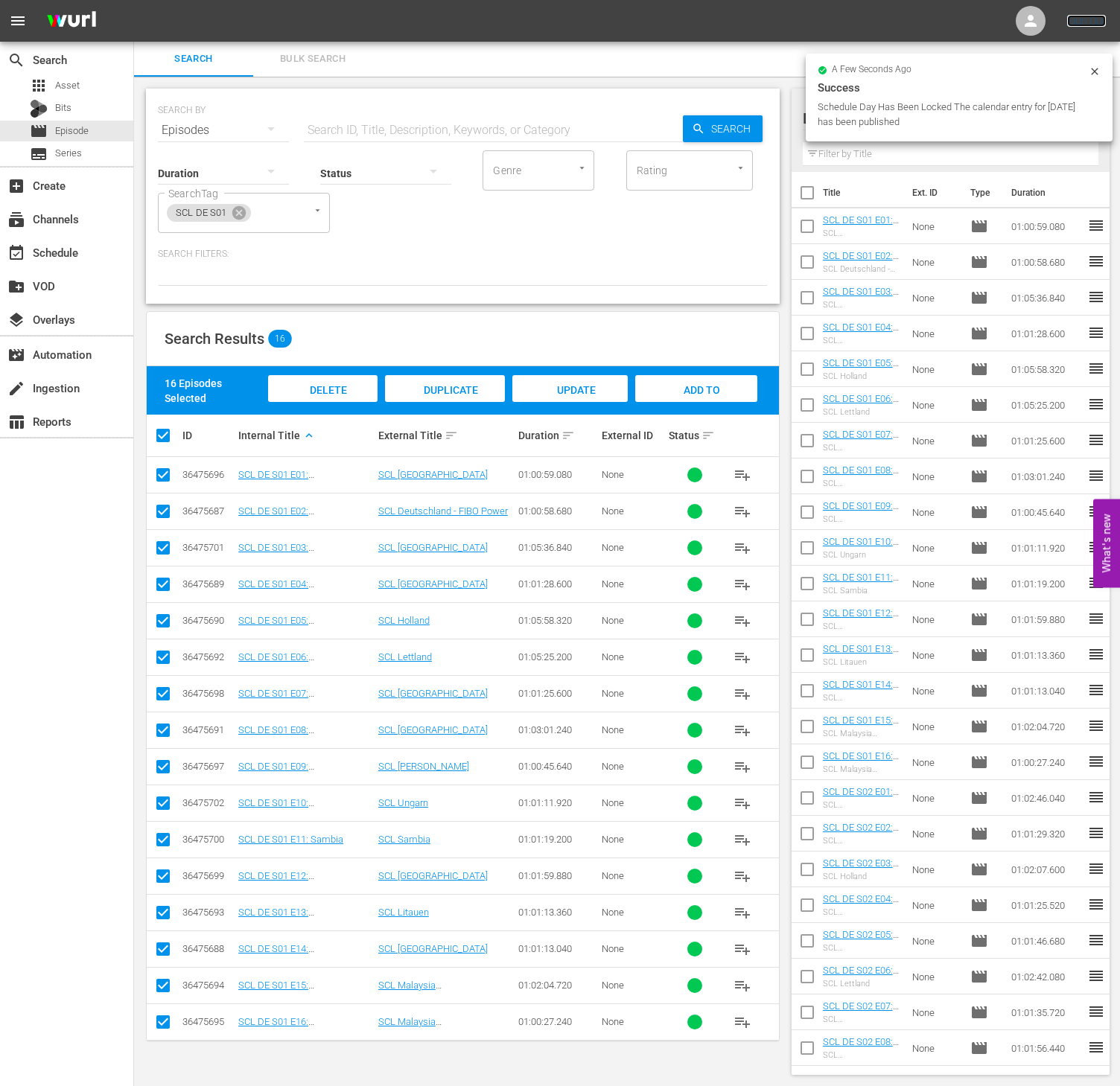
click at [1085, 19] on link "Sign Out" at bounding box center [1086, 20] width 39 height 12
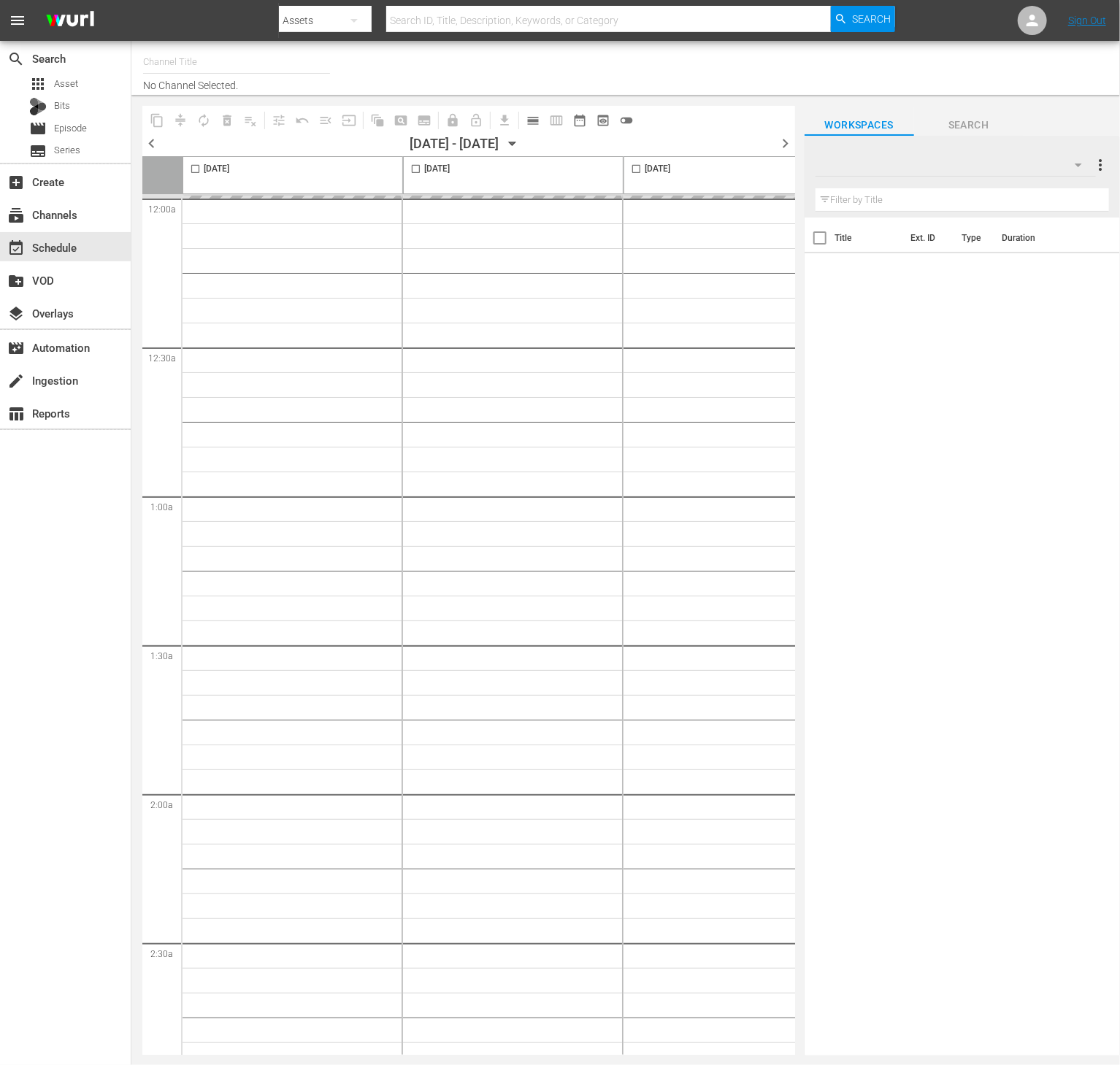
type input "Strongman Champions League (DE) (1203)"
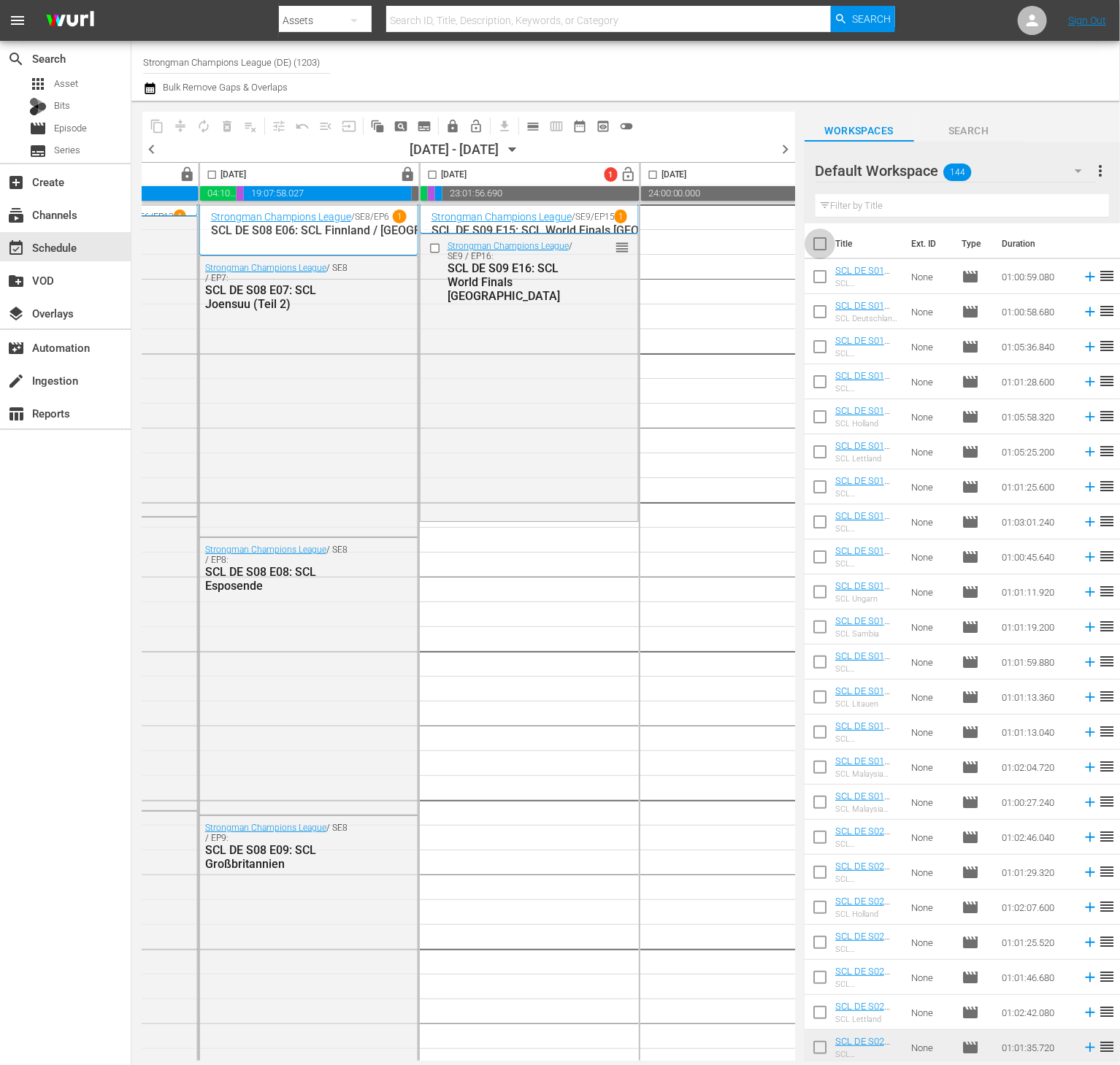
click at [819, 245] on input "checkbox" at bounding box center [819, 246] width 30 height 30
checkbox input "true"
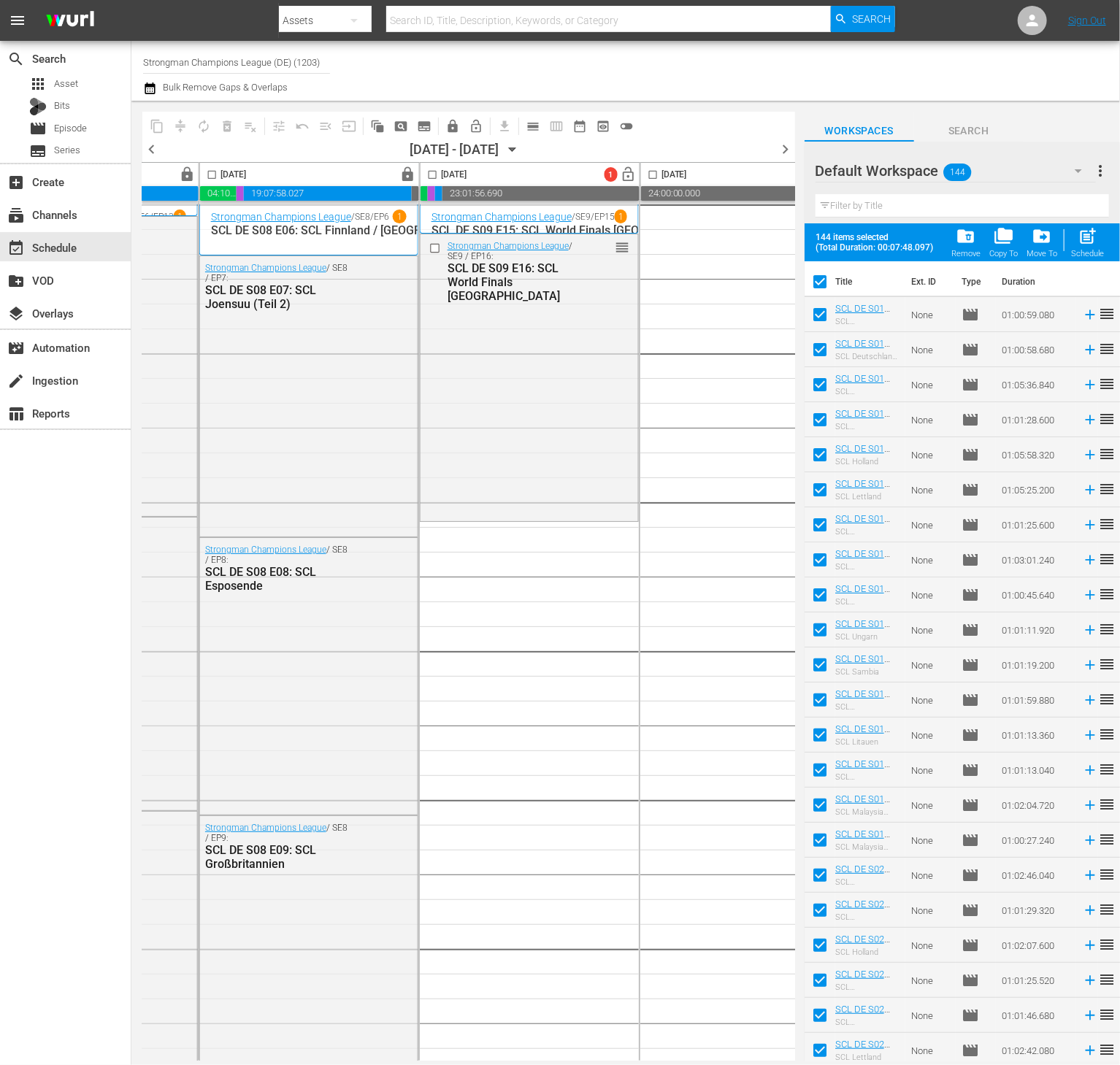
checkbox input "true"
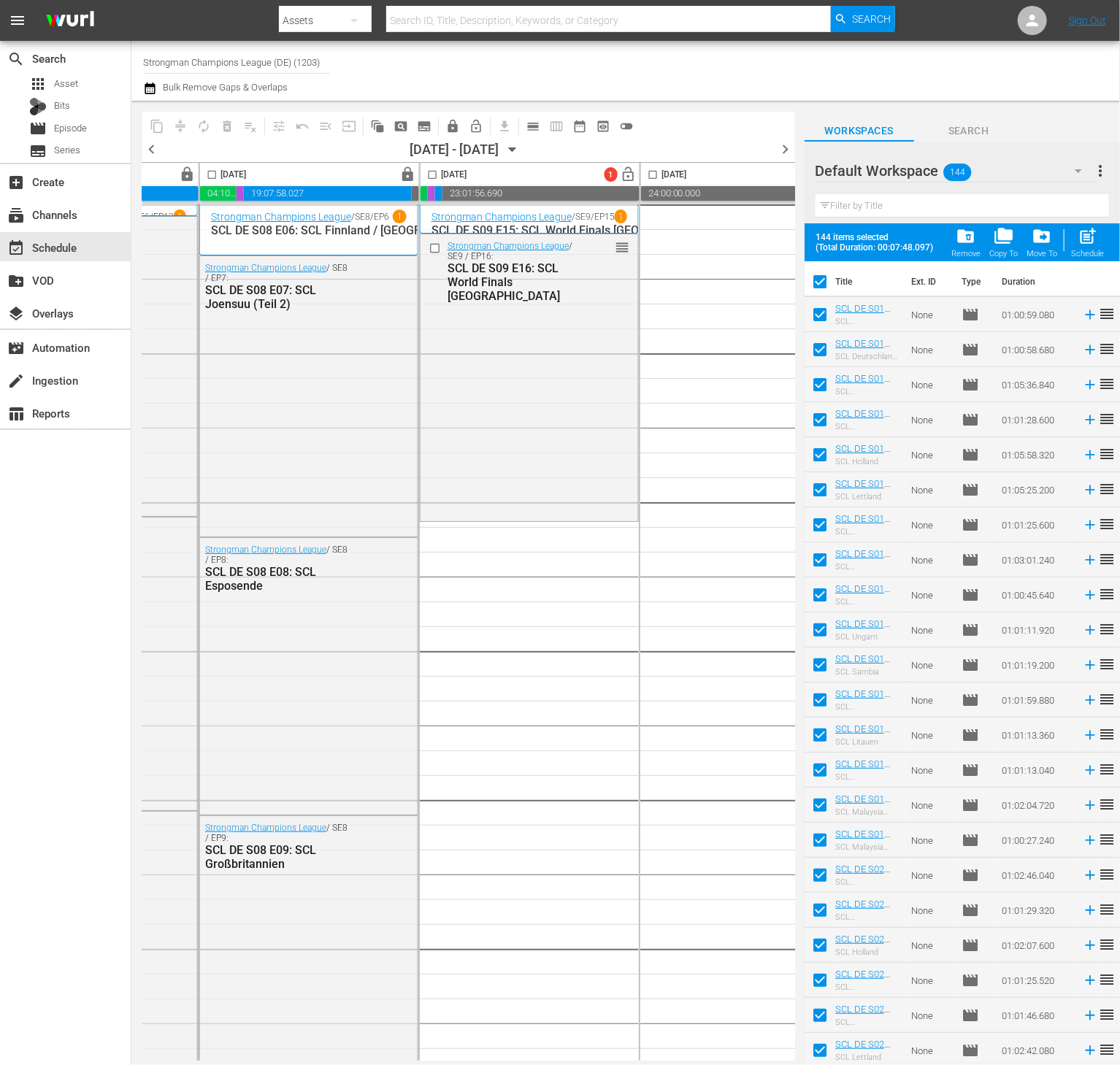
checkbox input "true"
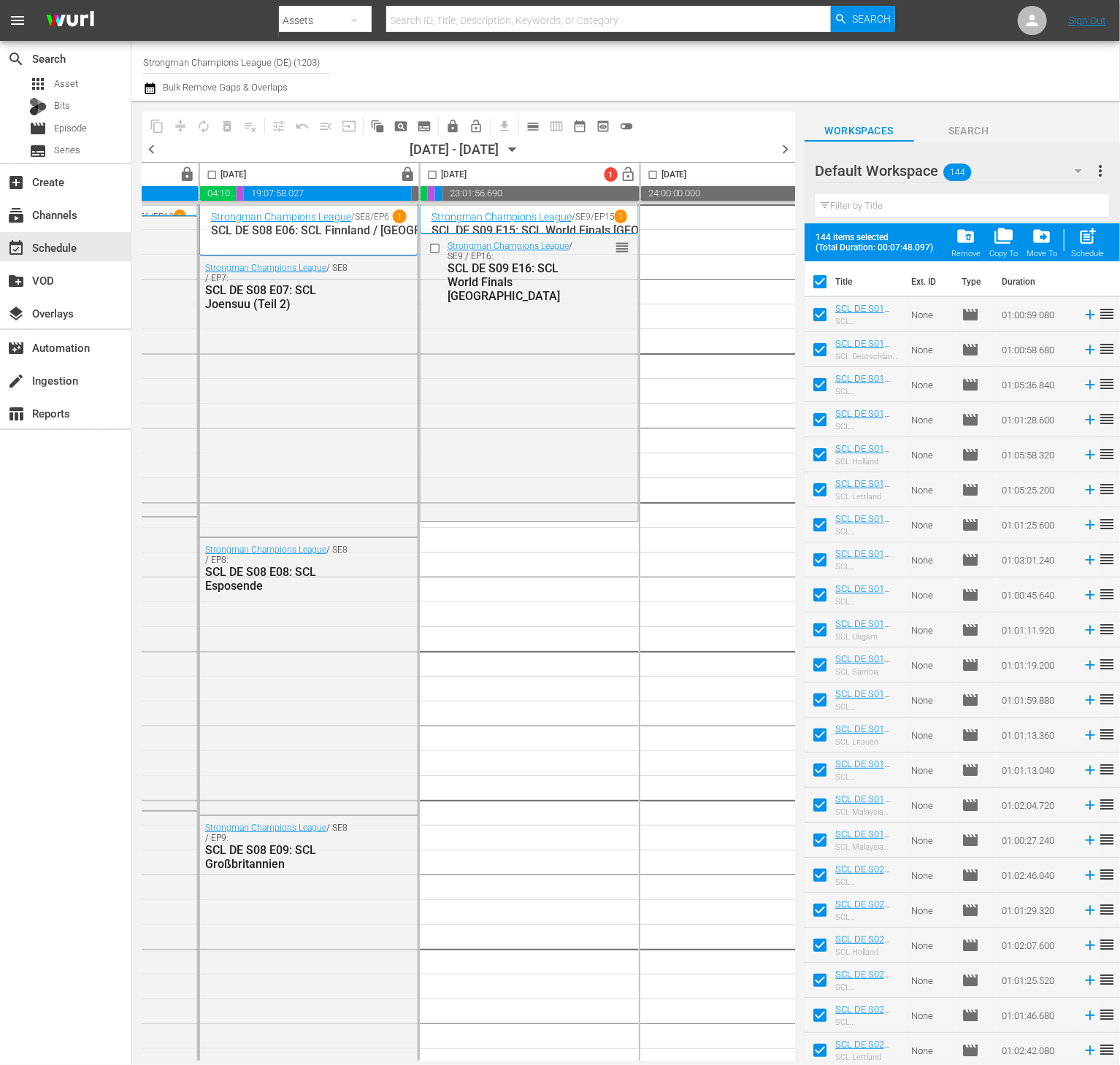
checkbox input "true"
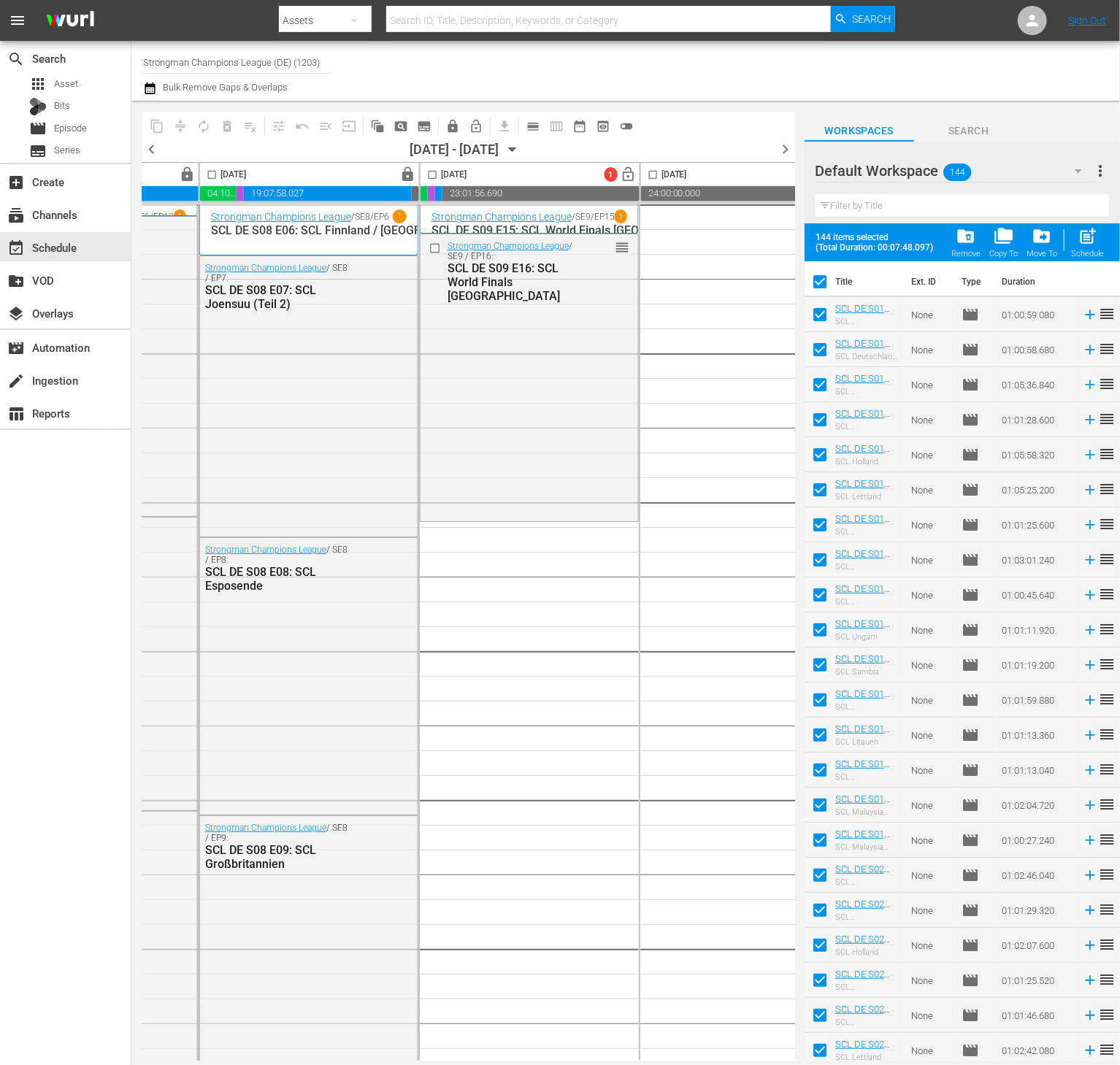
checkbox input "true"
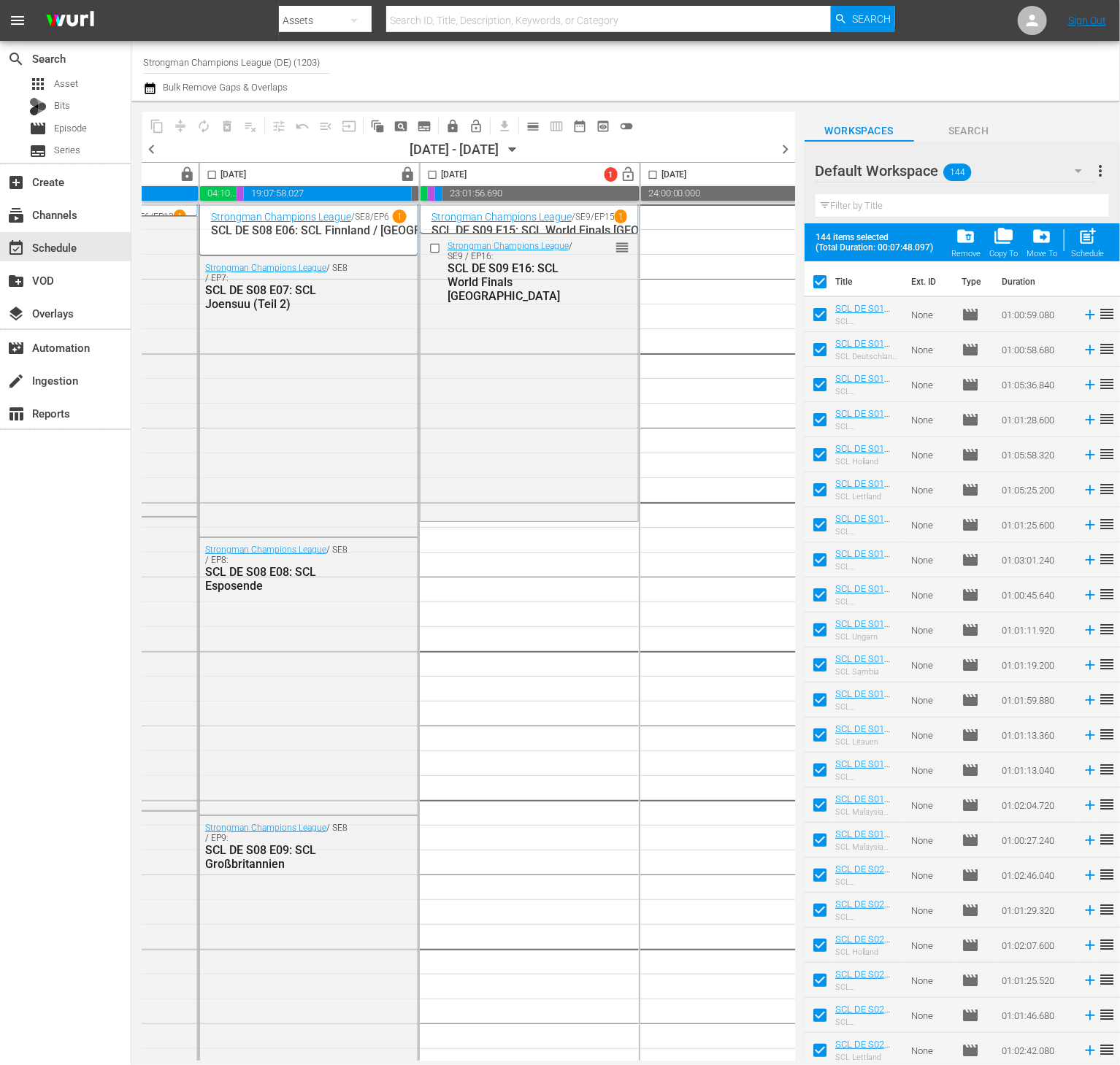
checkbox input "true"
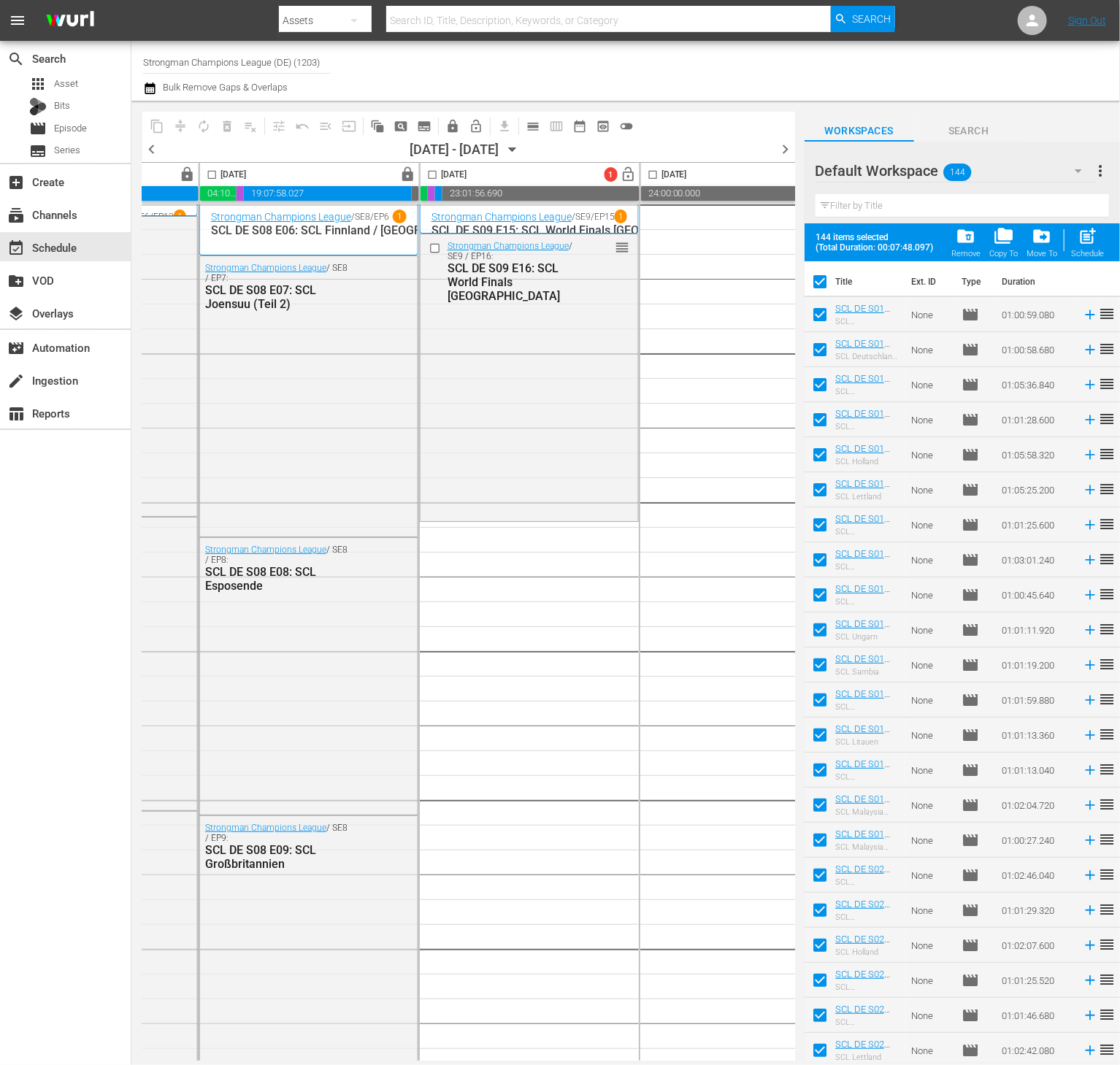
checkbox input "true"
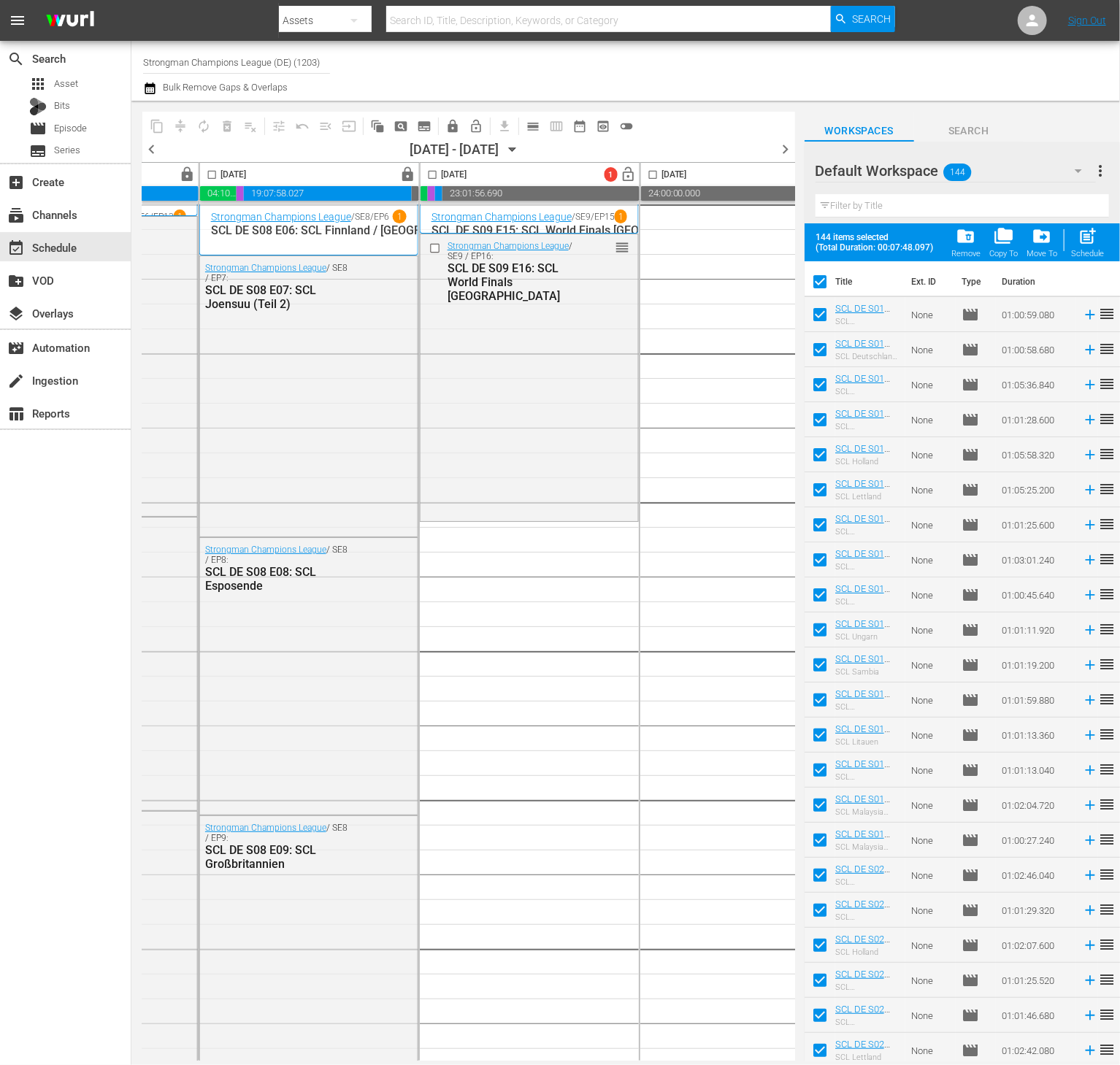
checkbox input "true"
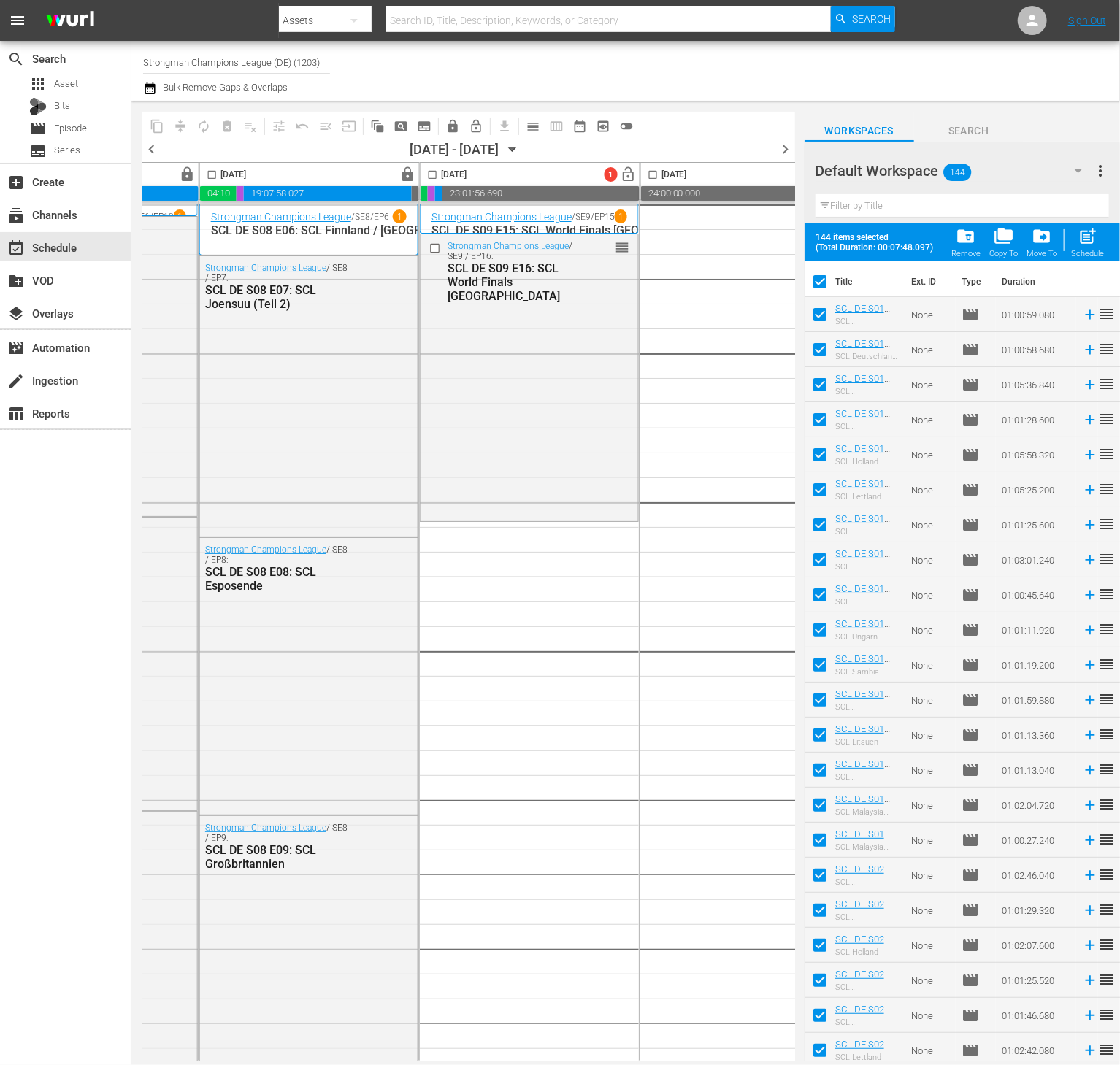
checkbox input "true"
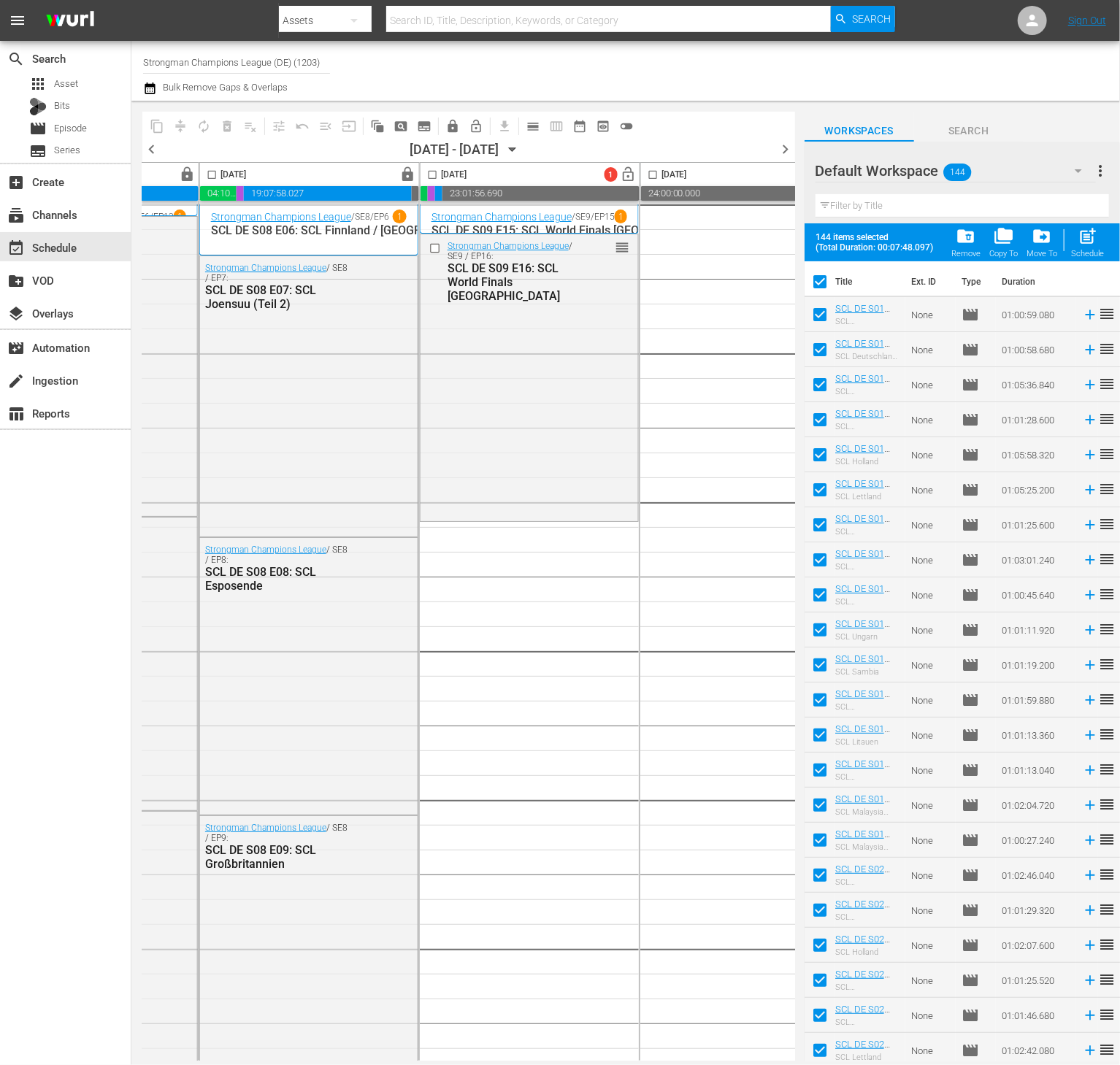
checkbox input "true"
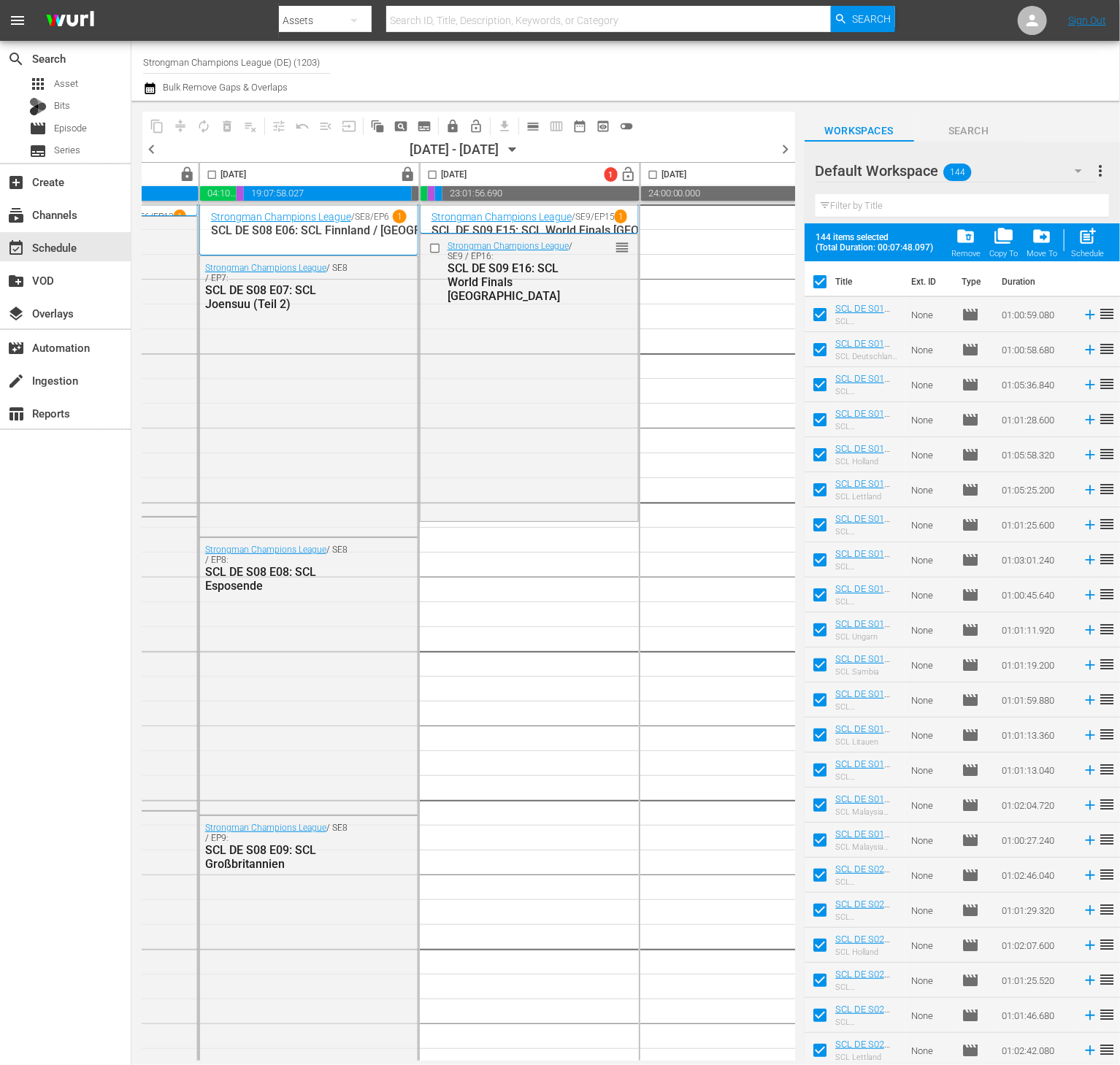
checkbox input "true"
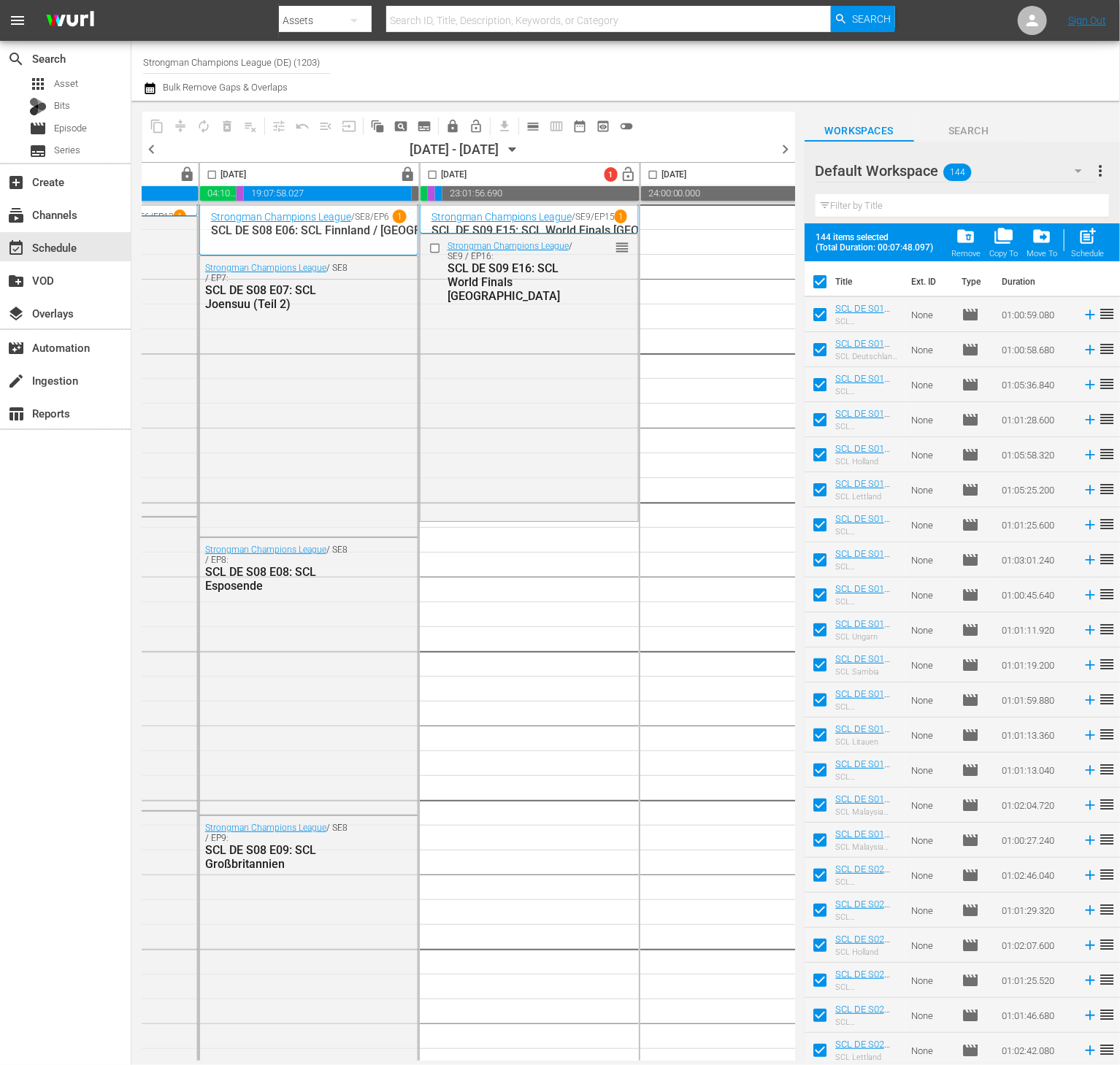
checkbox input "true"
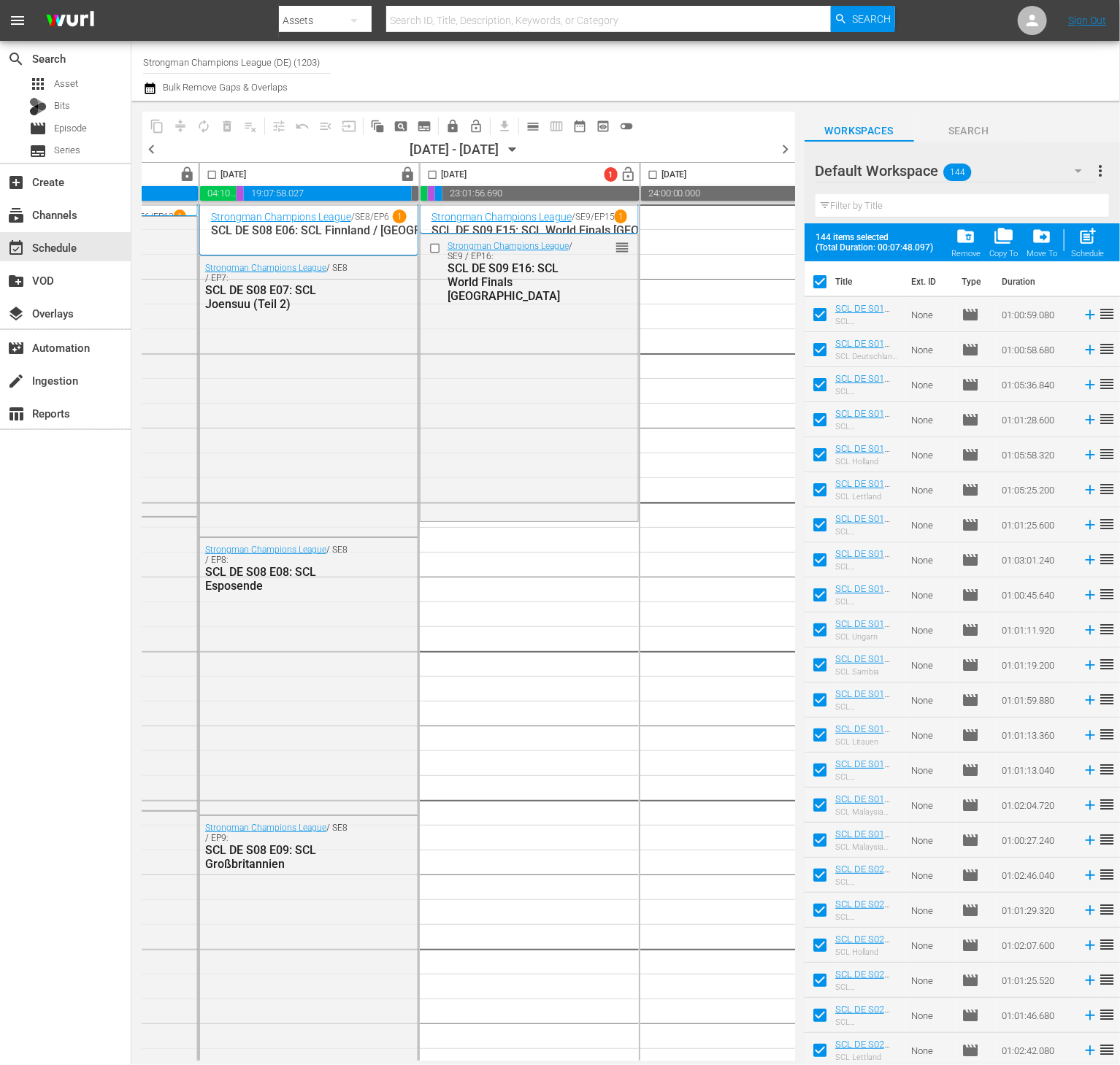
checkbox input "true"
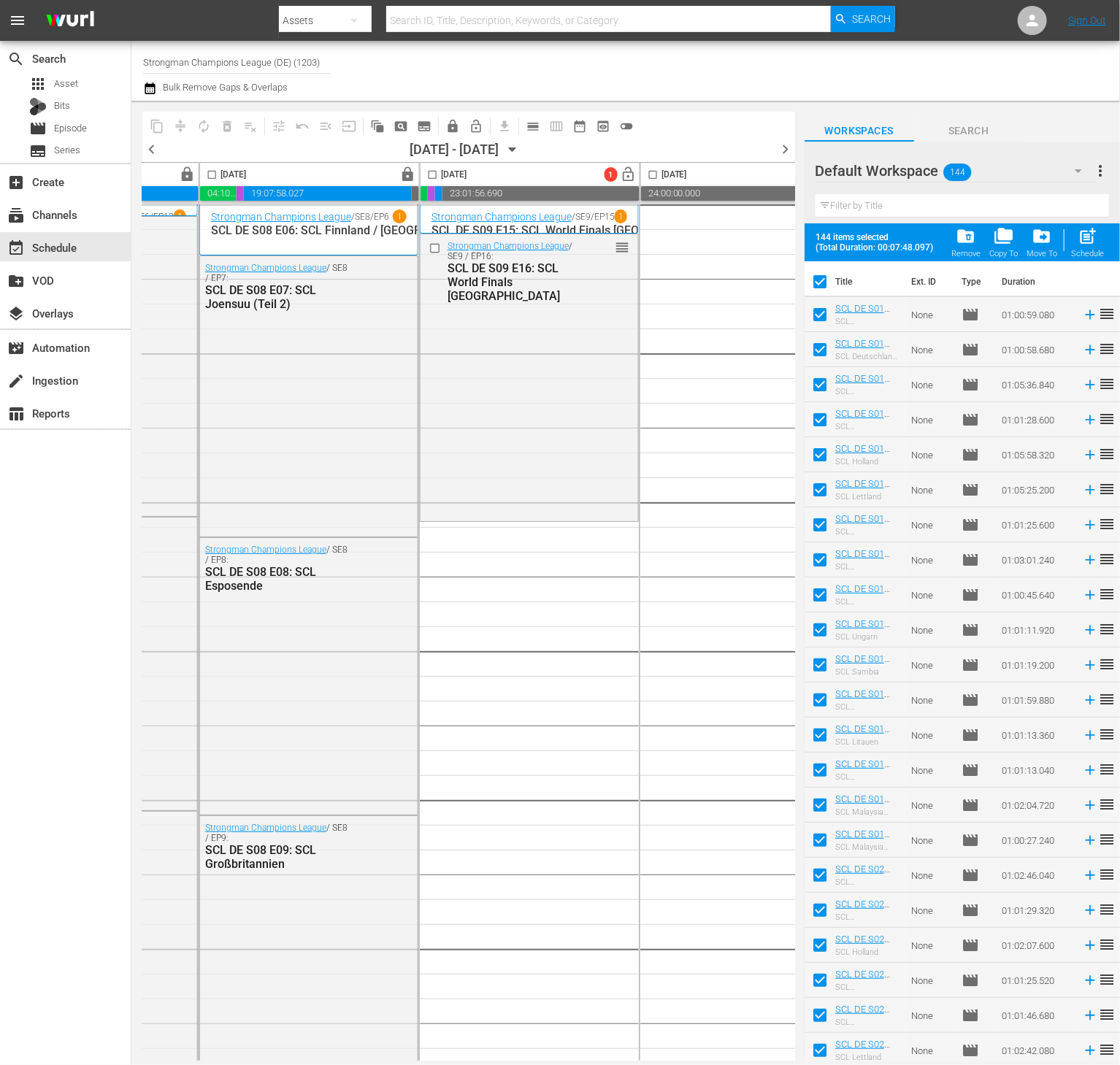
checkbox input "true"
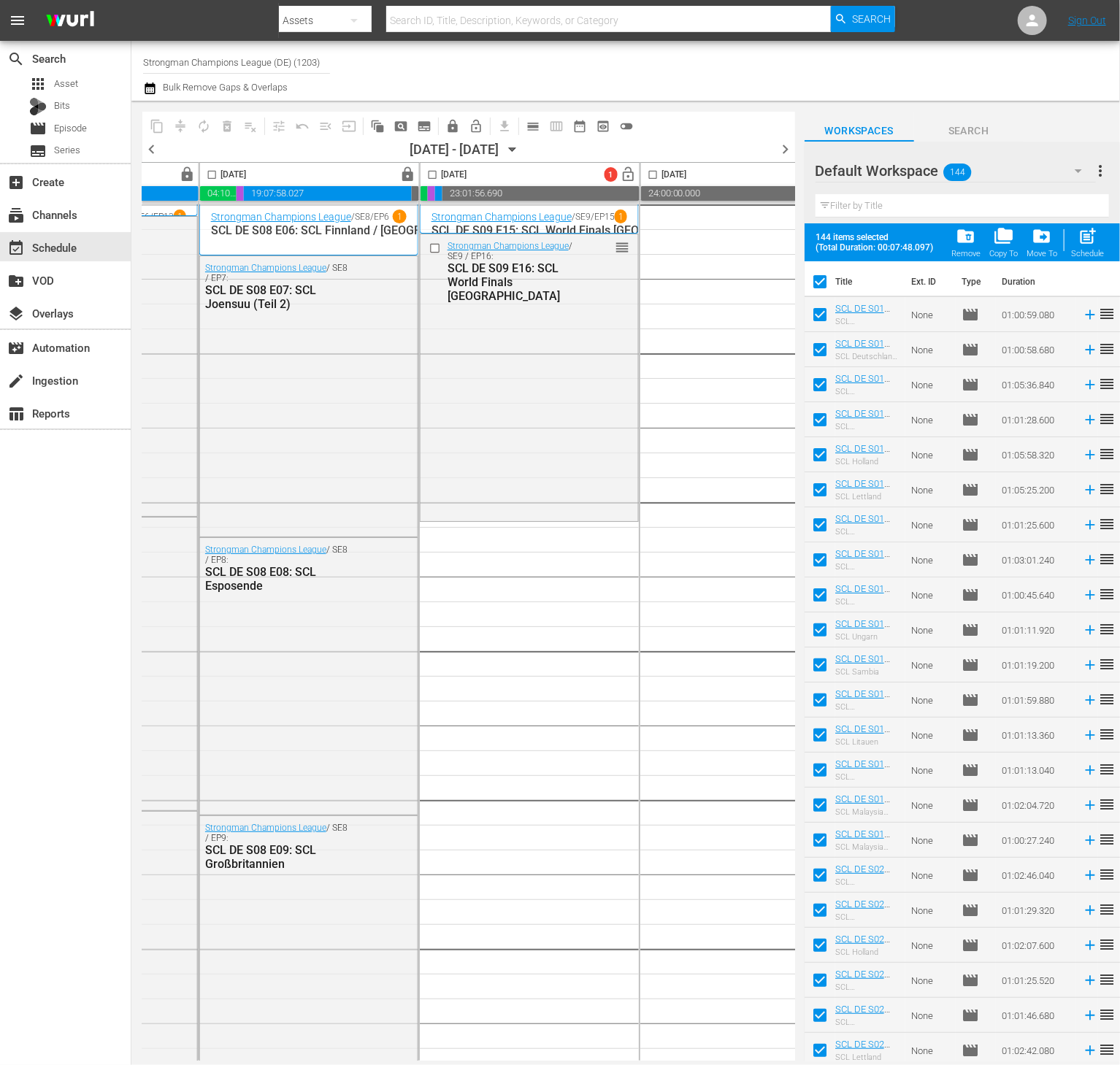
checkbox input "true"
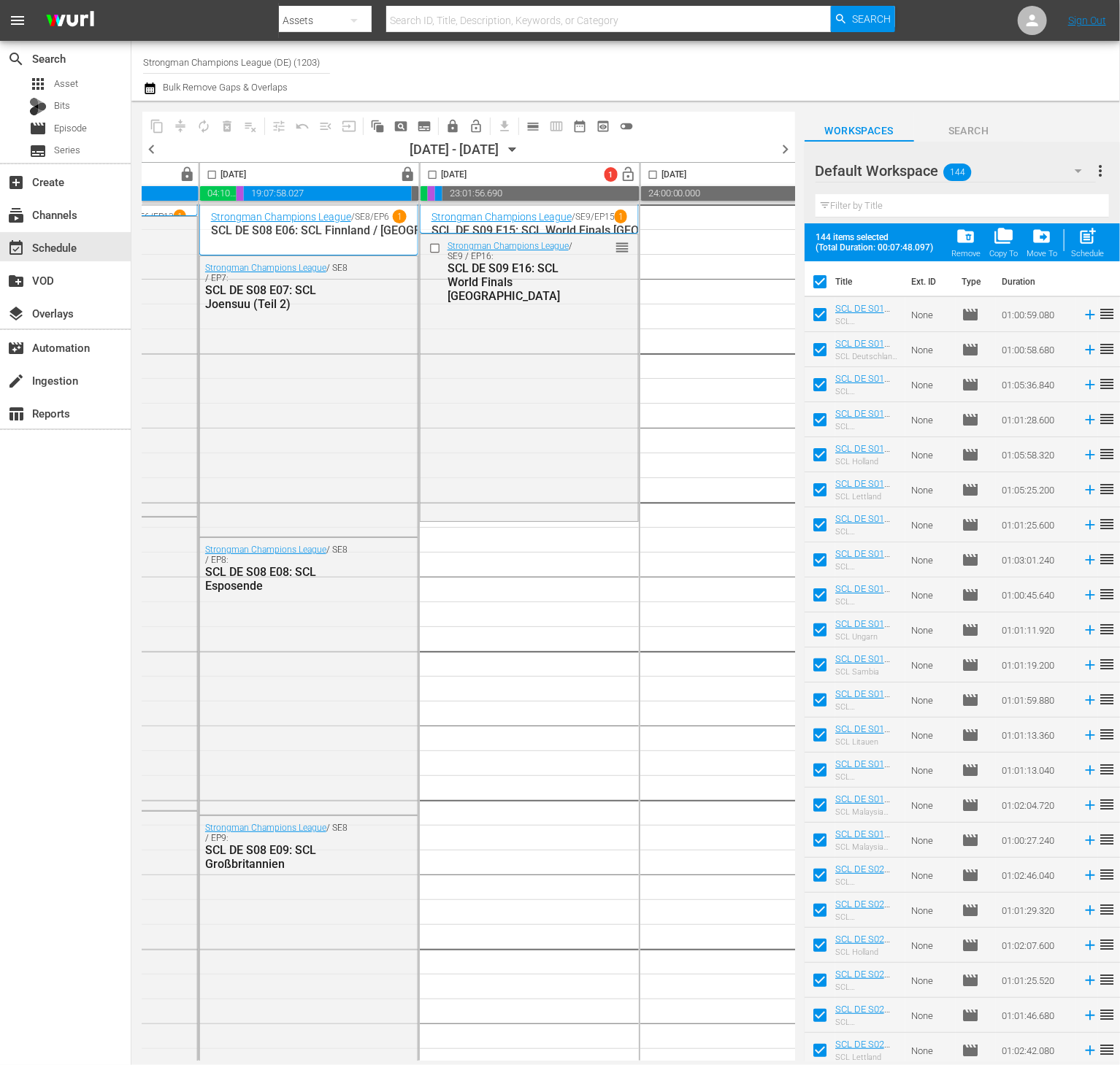
checkbox input "true"
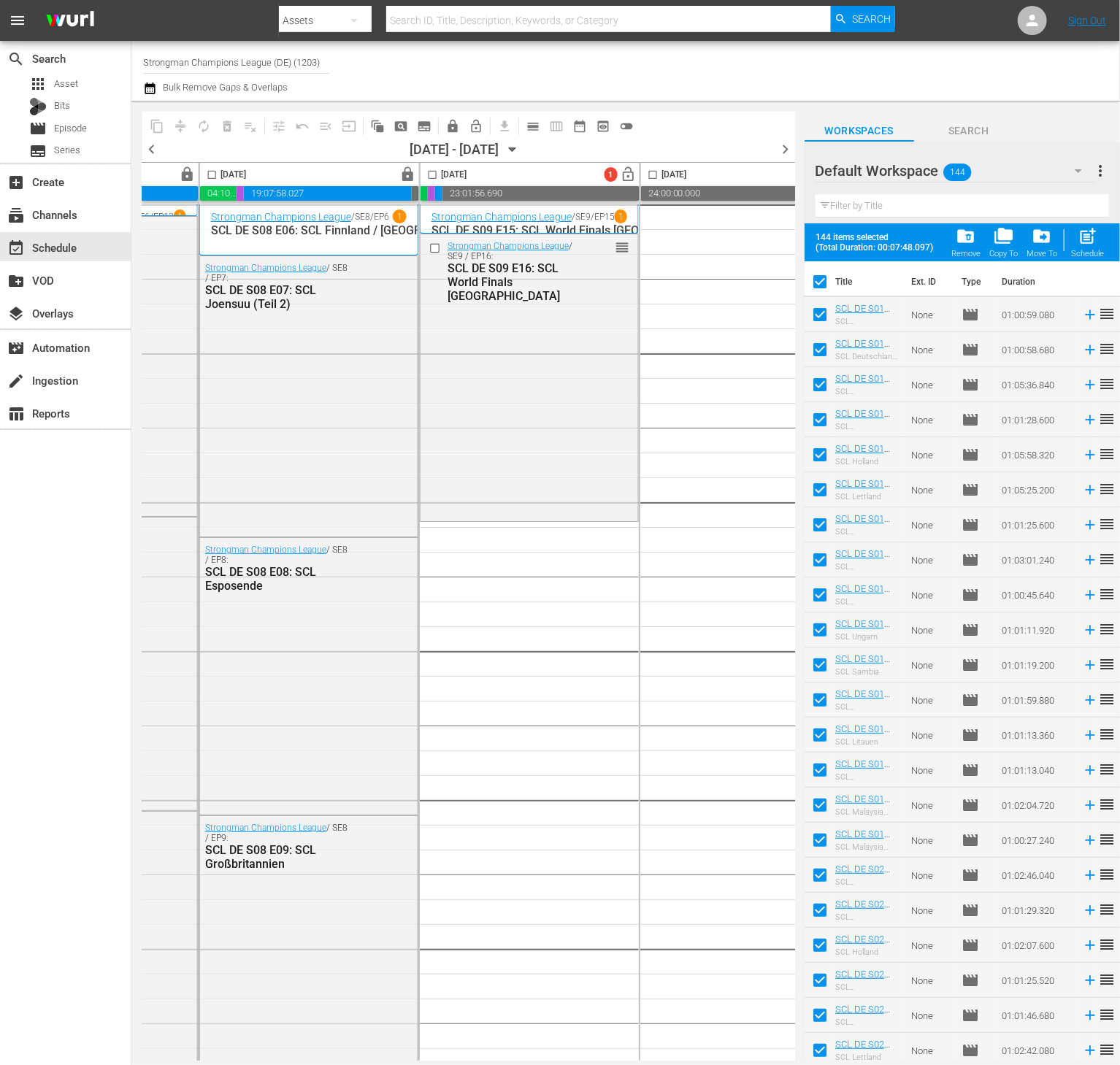
checkbox input "true"
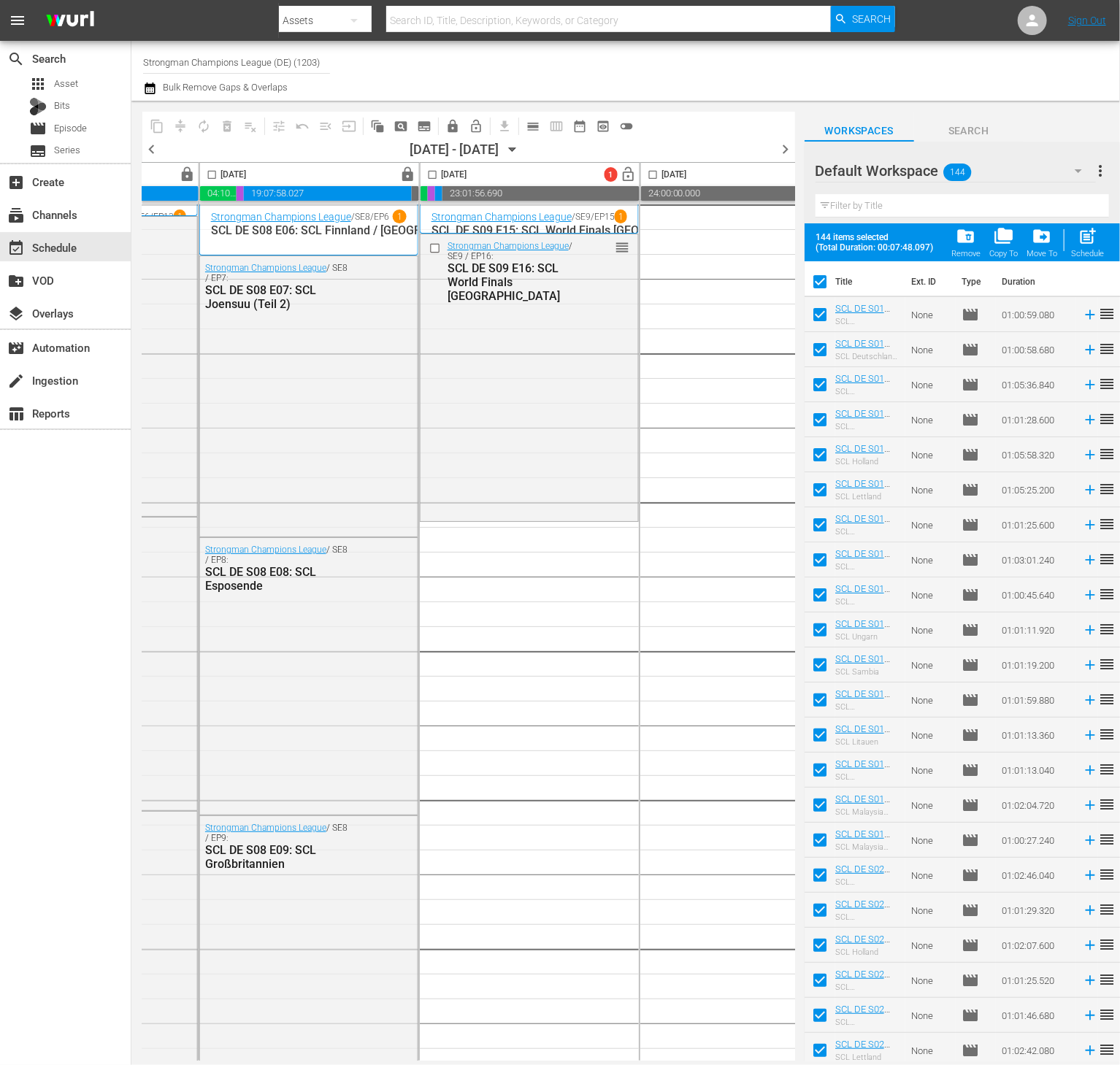
checkbox input "true"
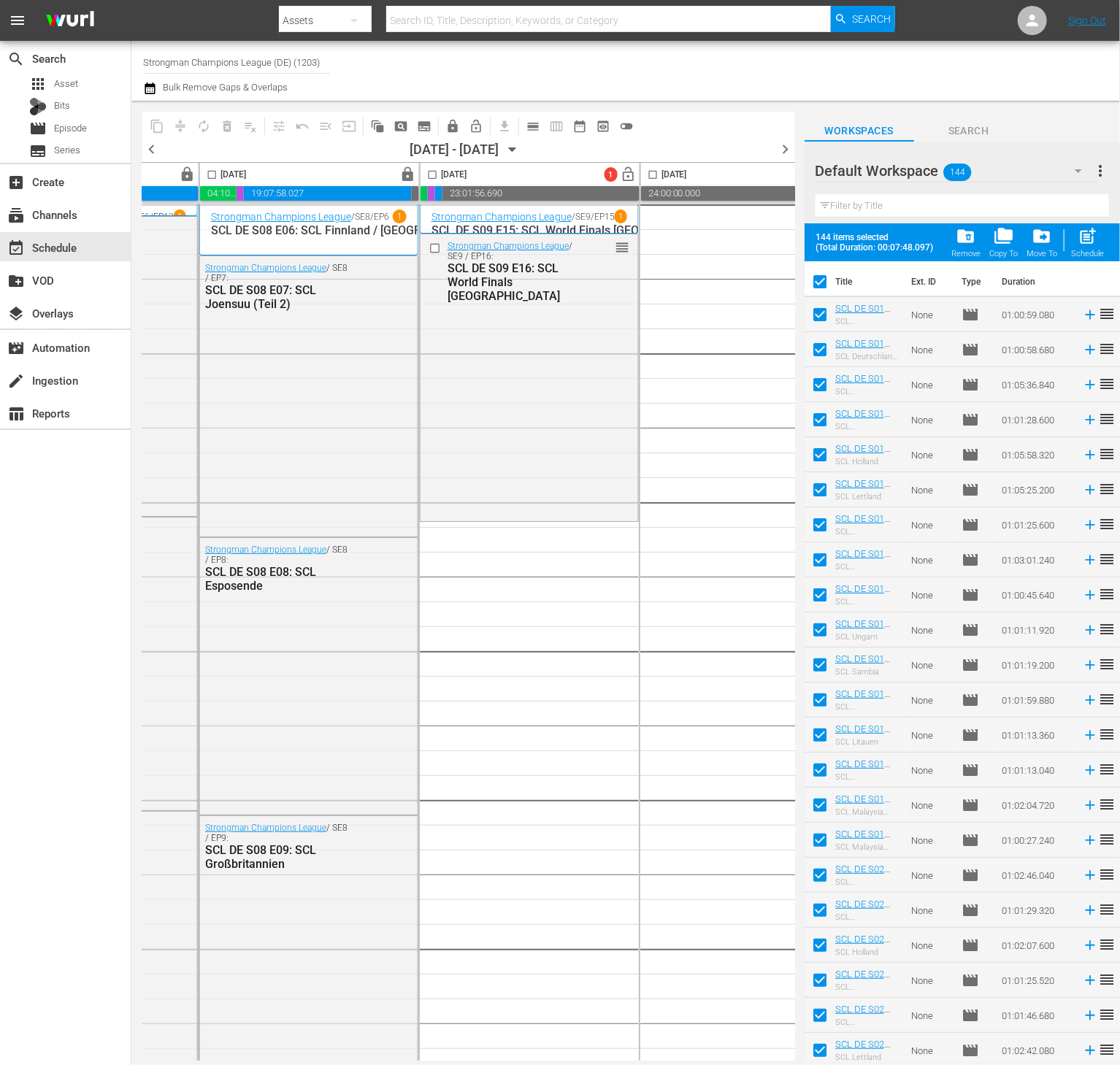
checkbox input "true"
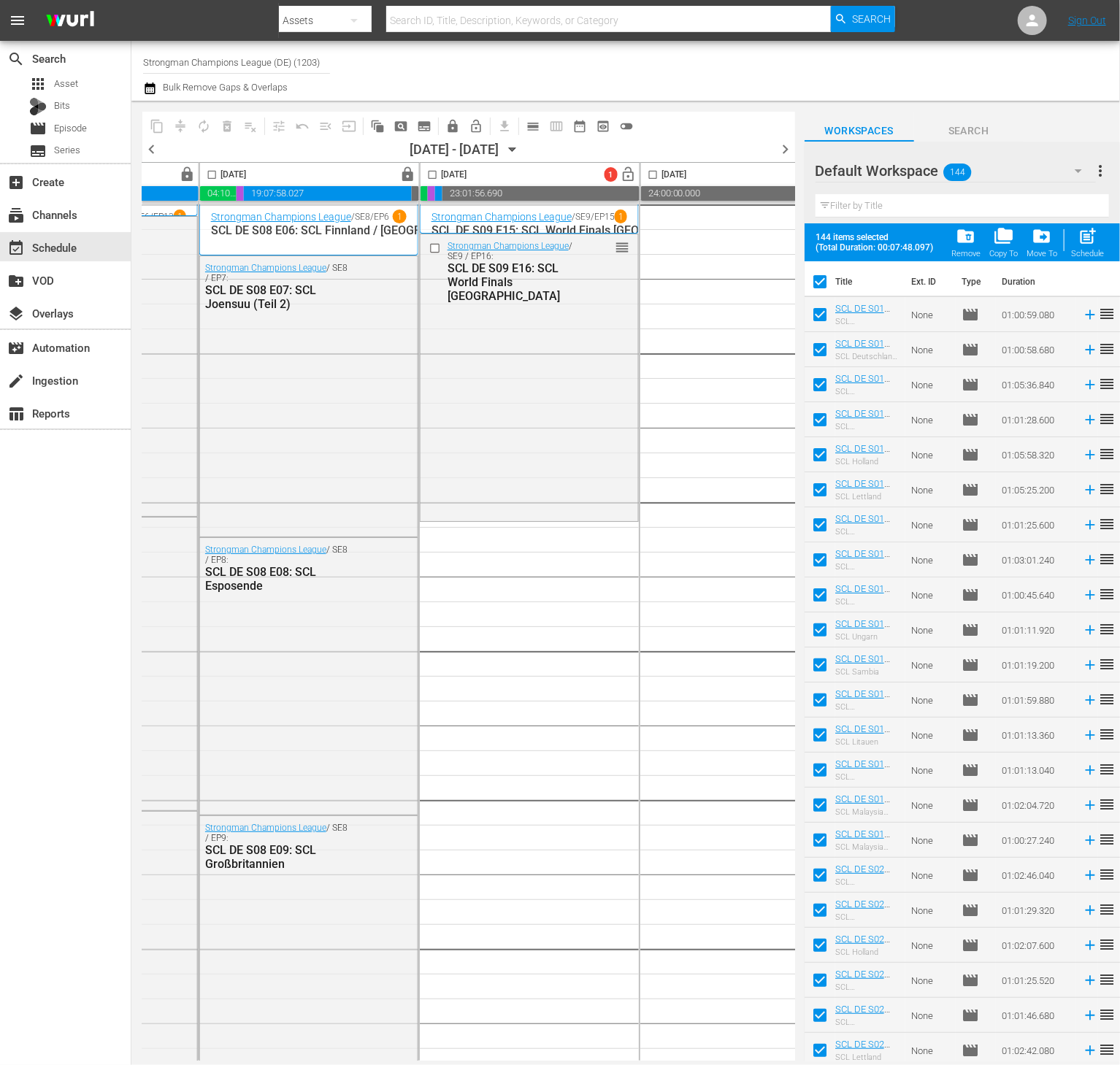
checkbox input "true"
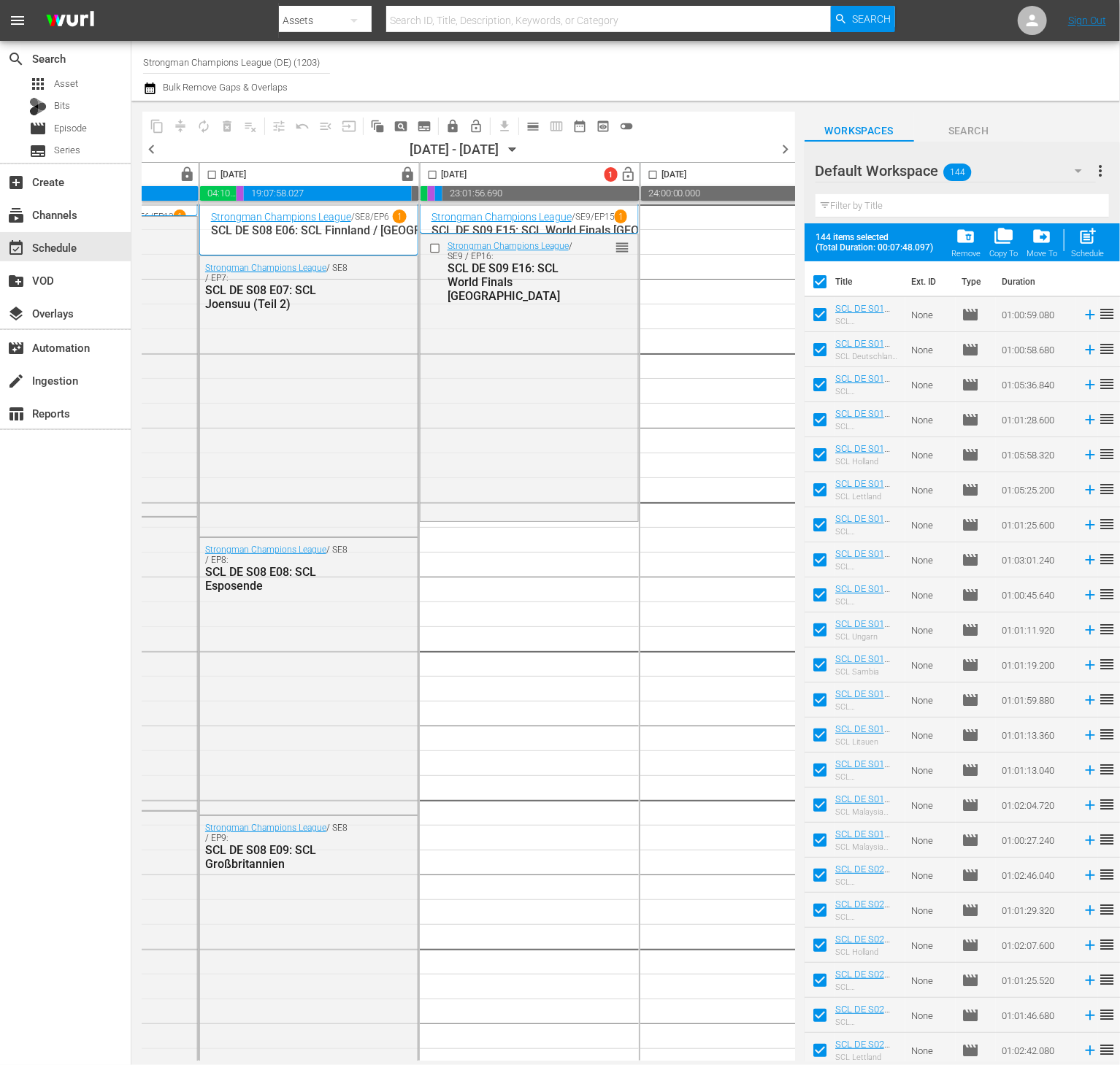
checkbox input "true"
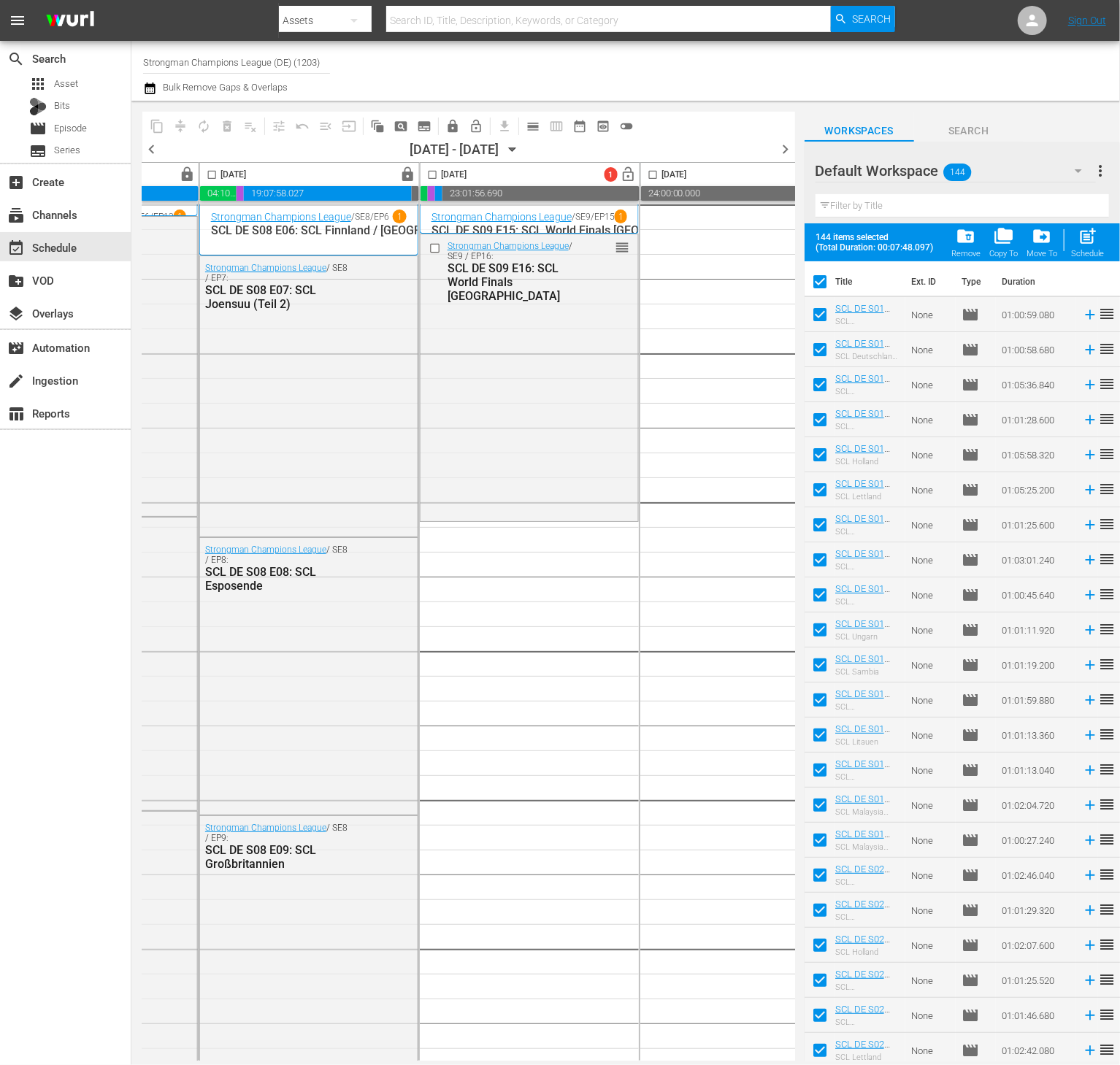
checkbox input "true"
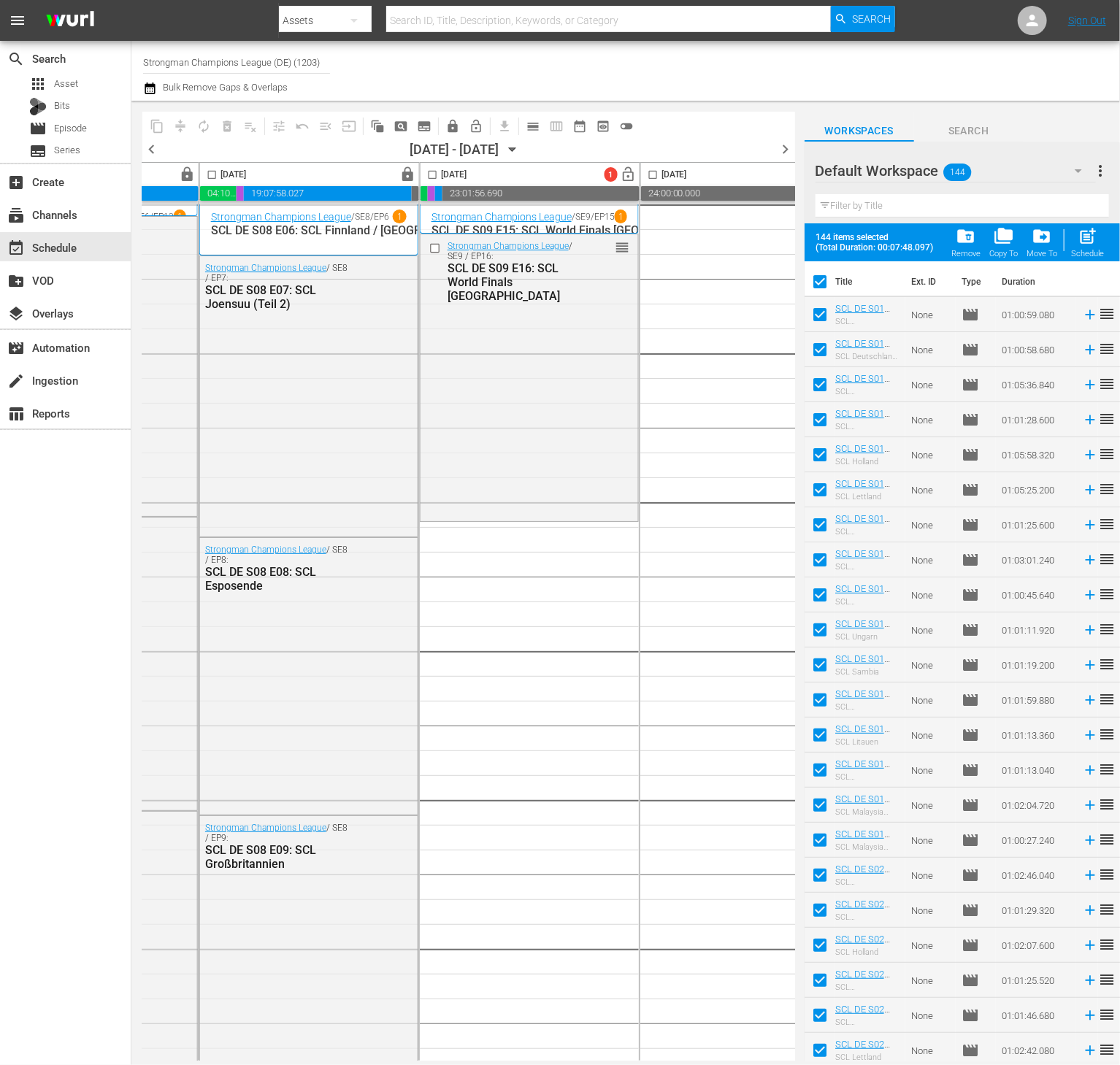
checkbox input "true"
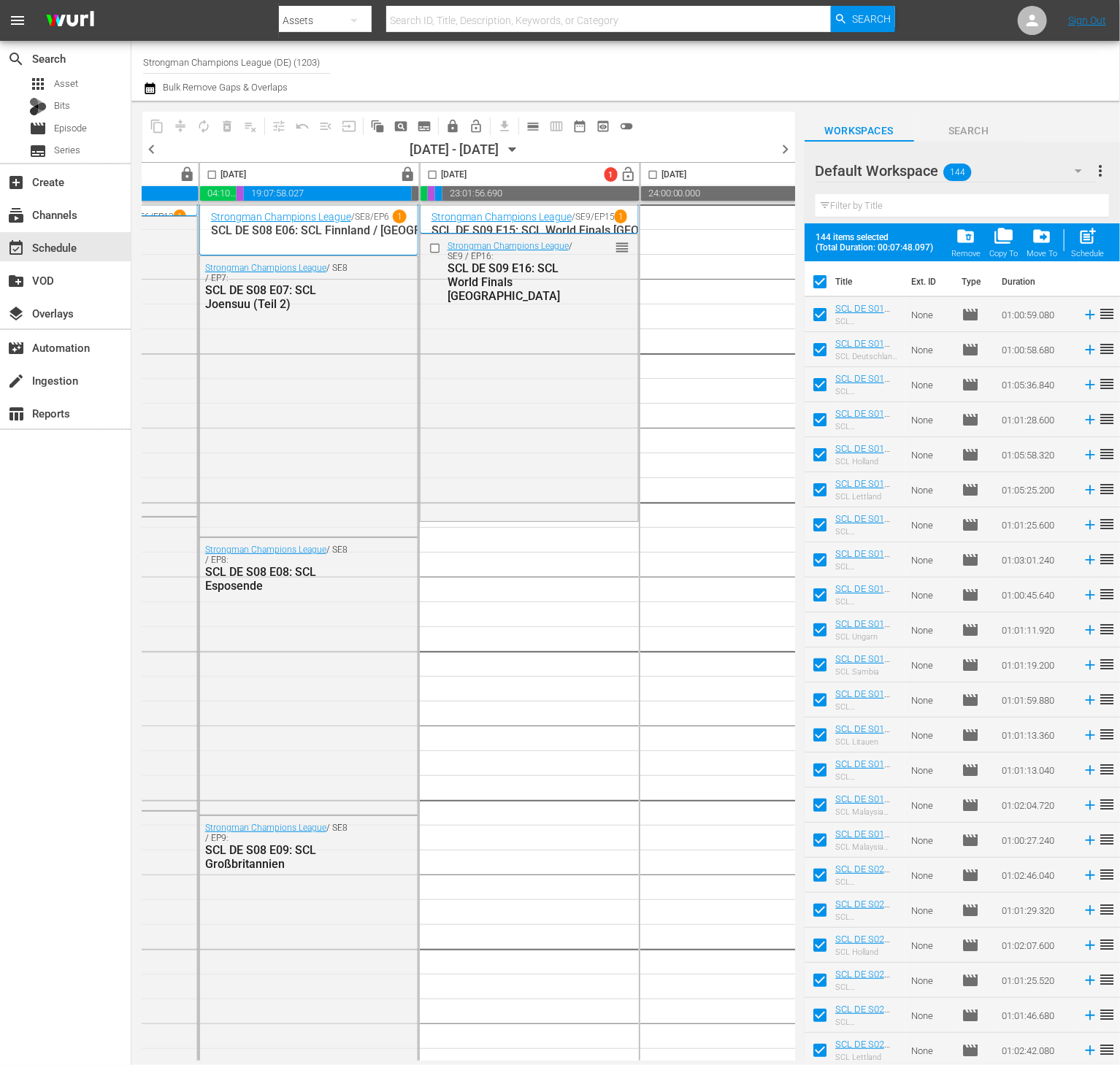
checkbox input "true"
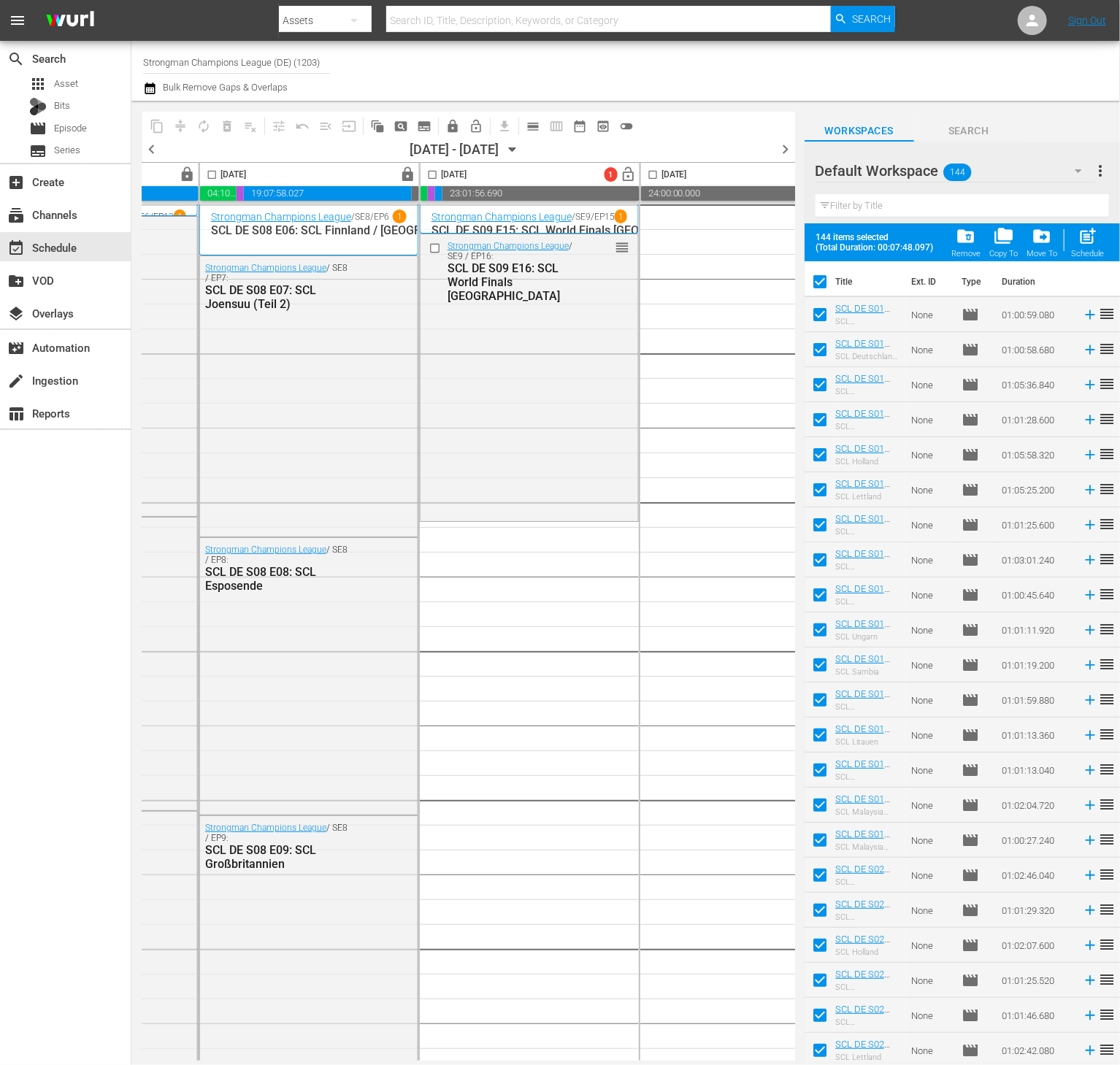
checkbox input "true"
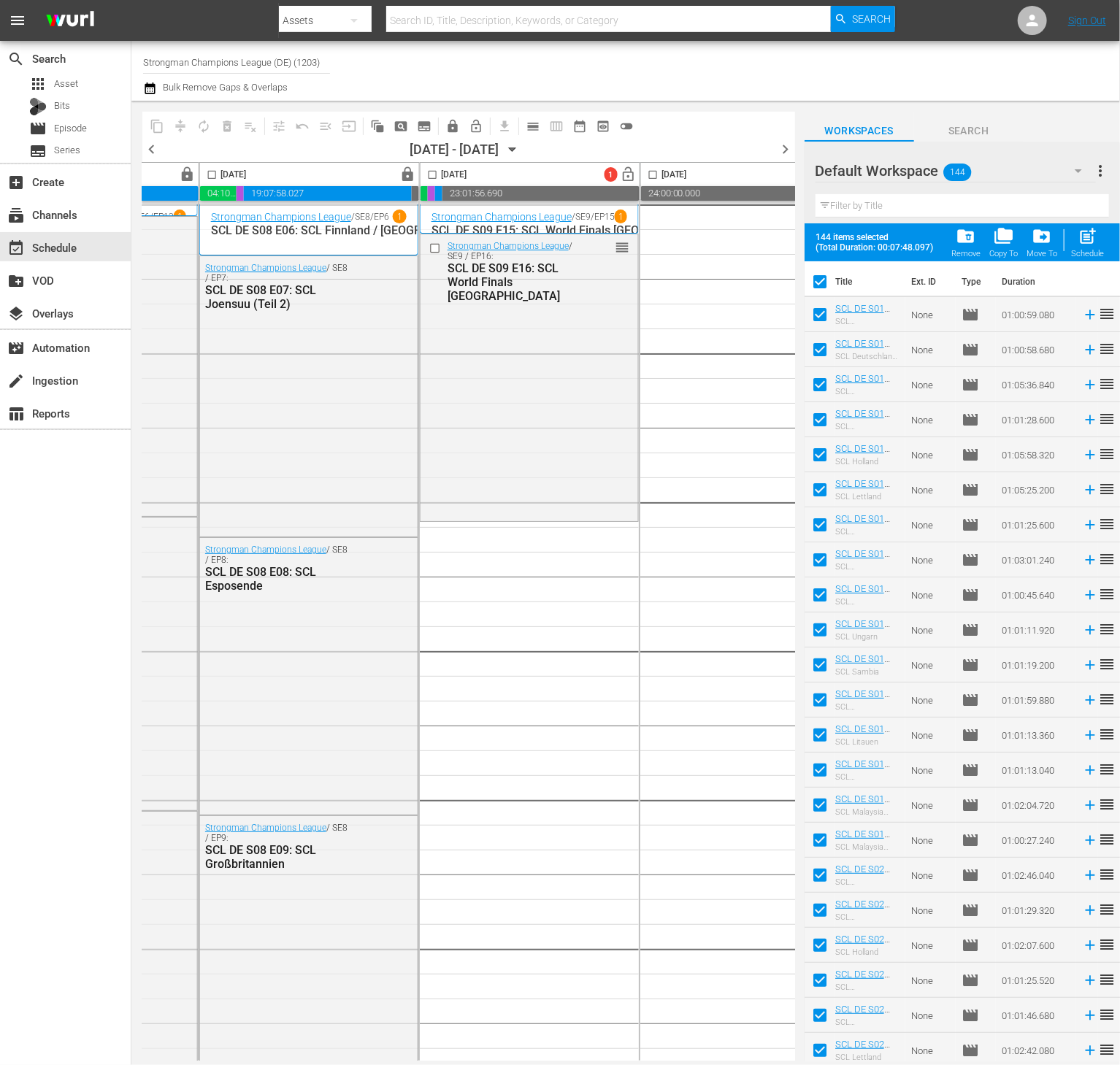
checkbox input "true"
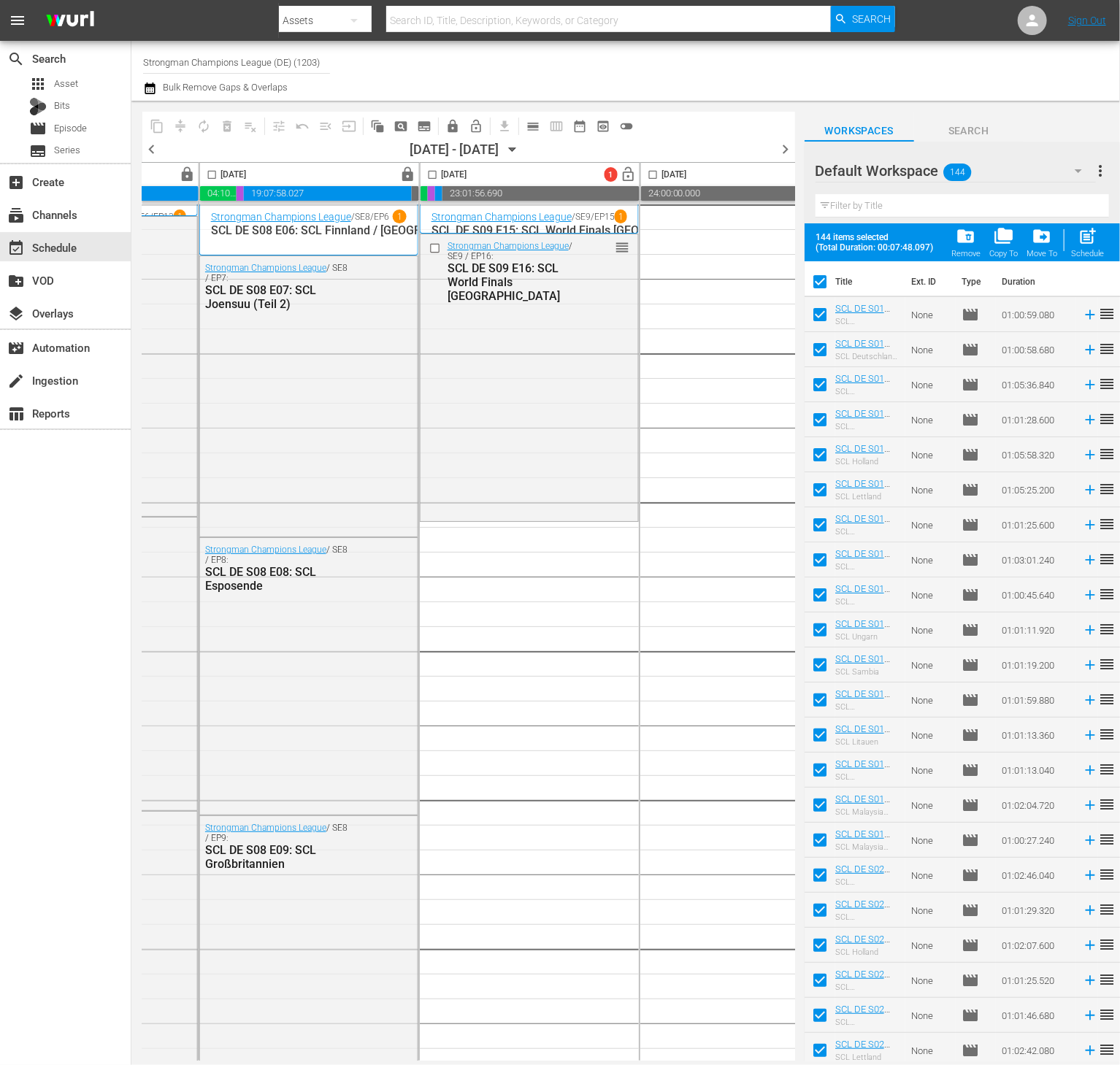
checkbox input "true"
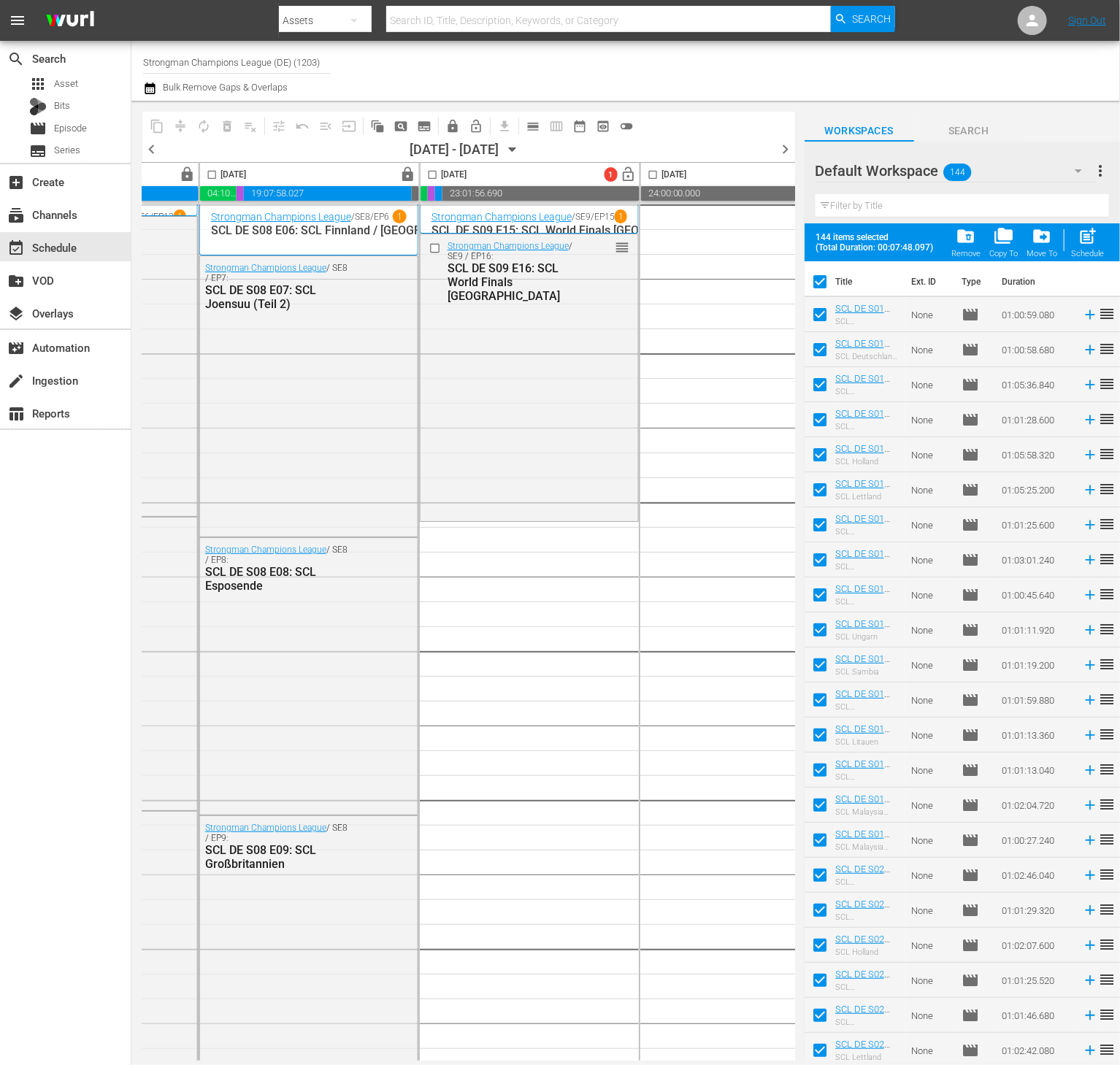
checkbox input "true"
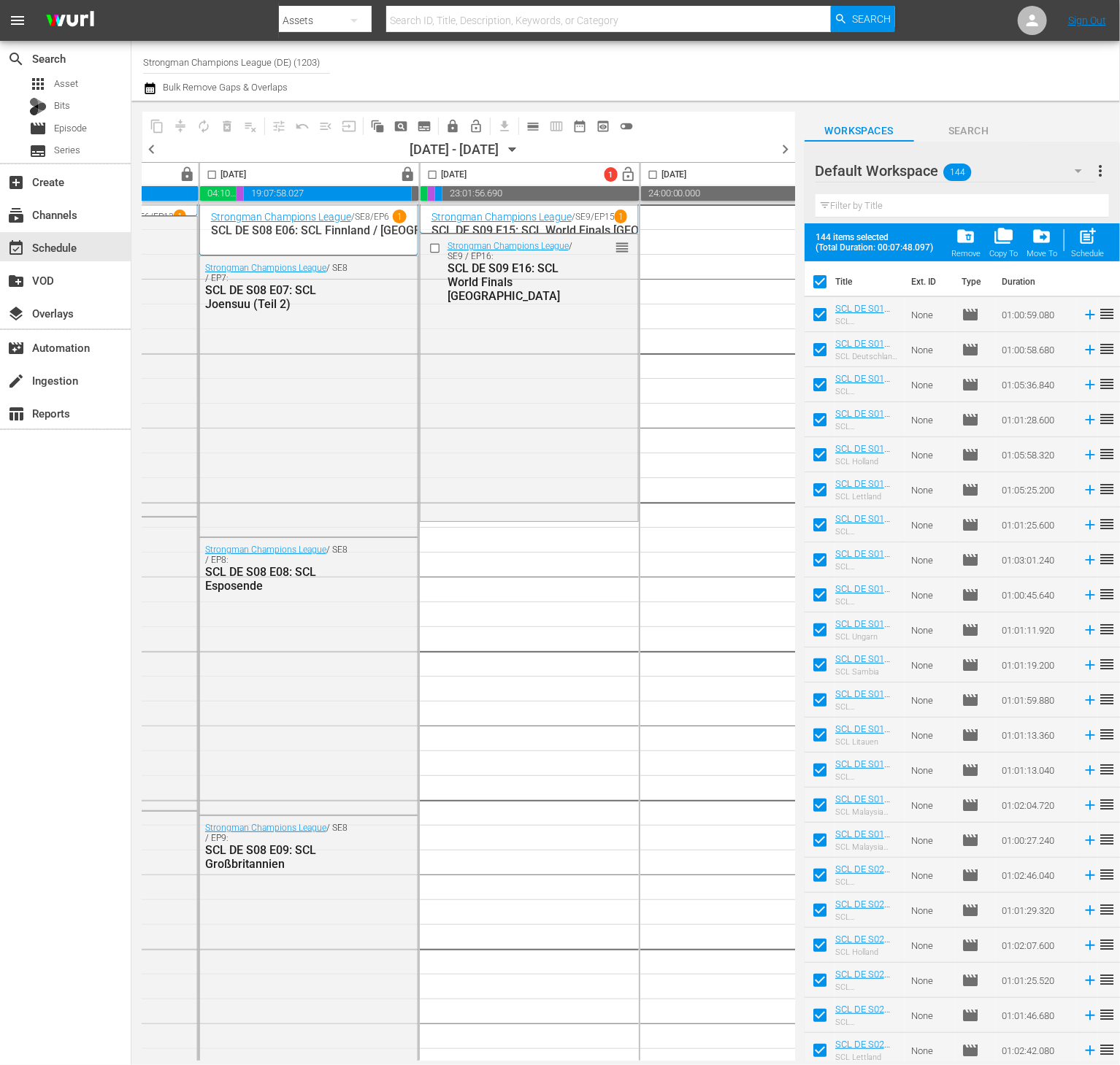
checkbox input "true"
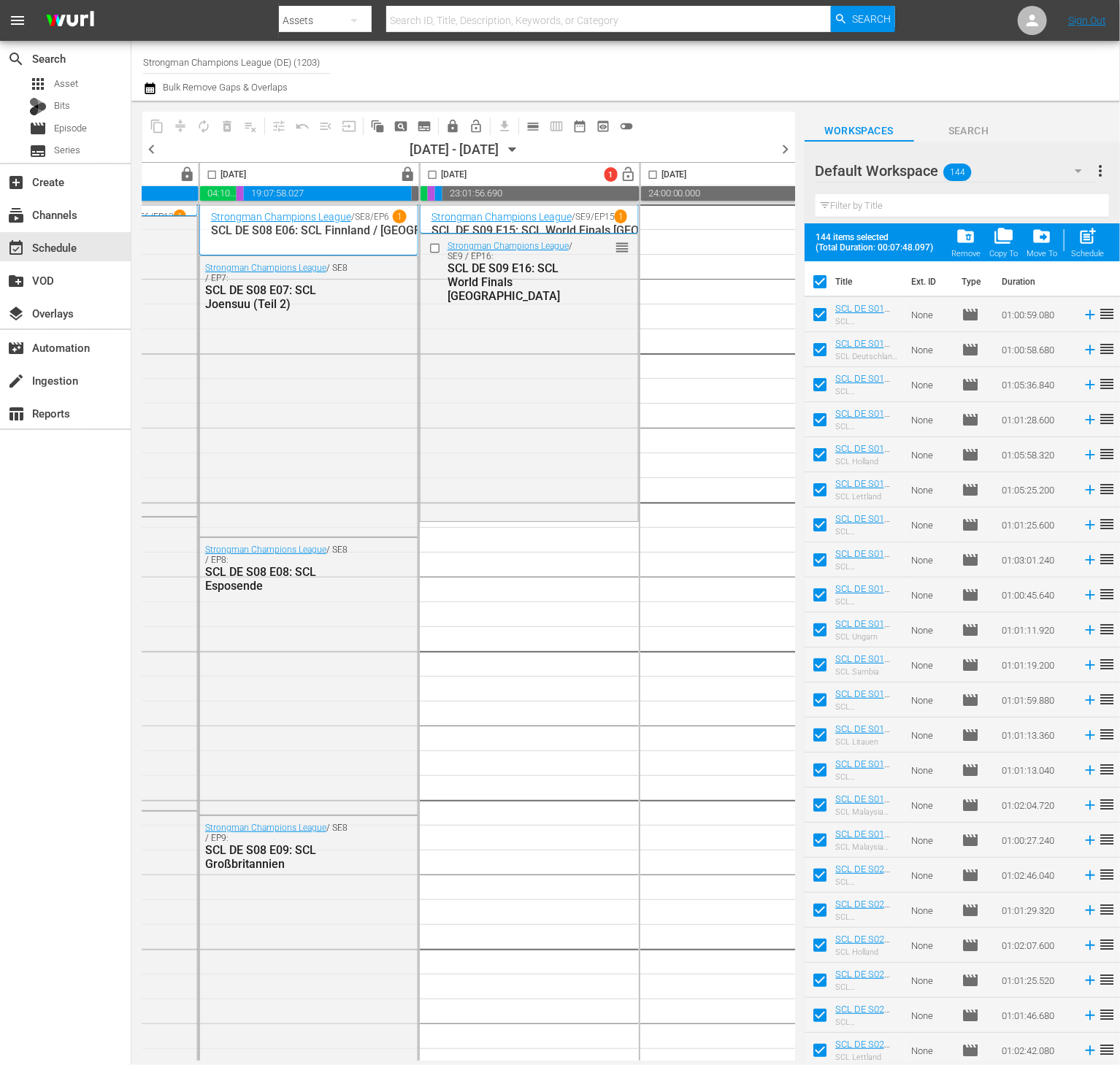
checkbox input "true"
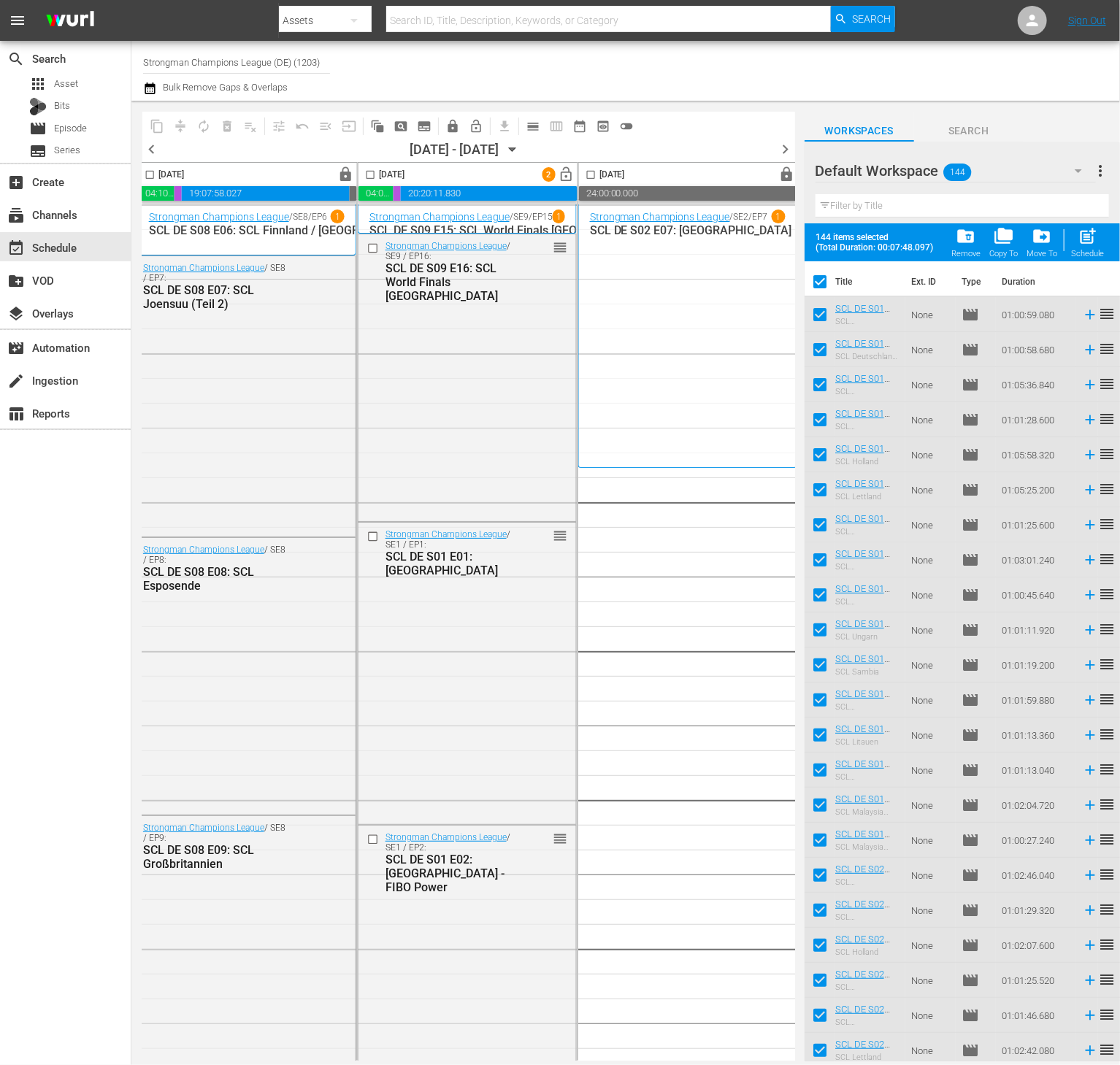
scroll to position [0, 943]
click at [786, 178] on button "lock" at bounding box center [783, 174] width 22 height 22
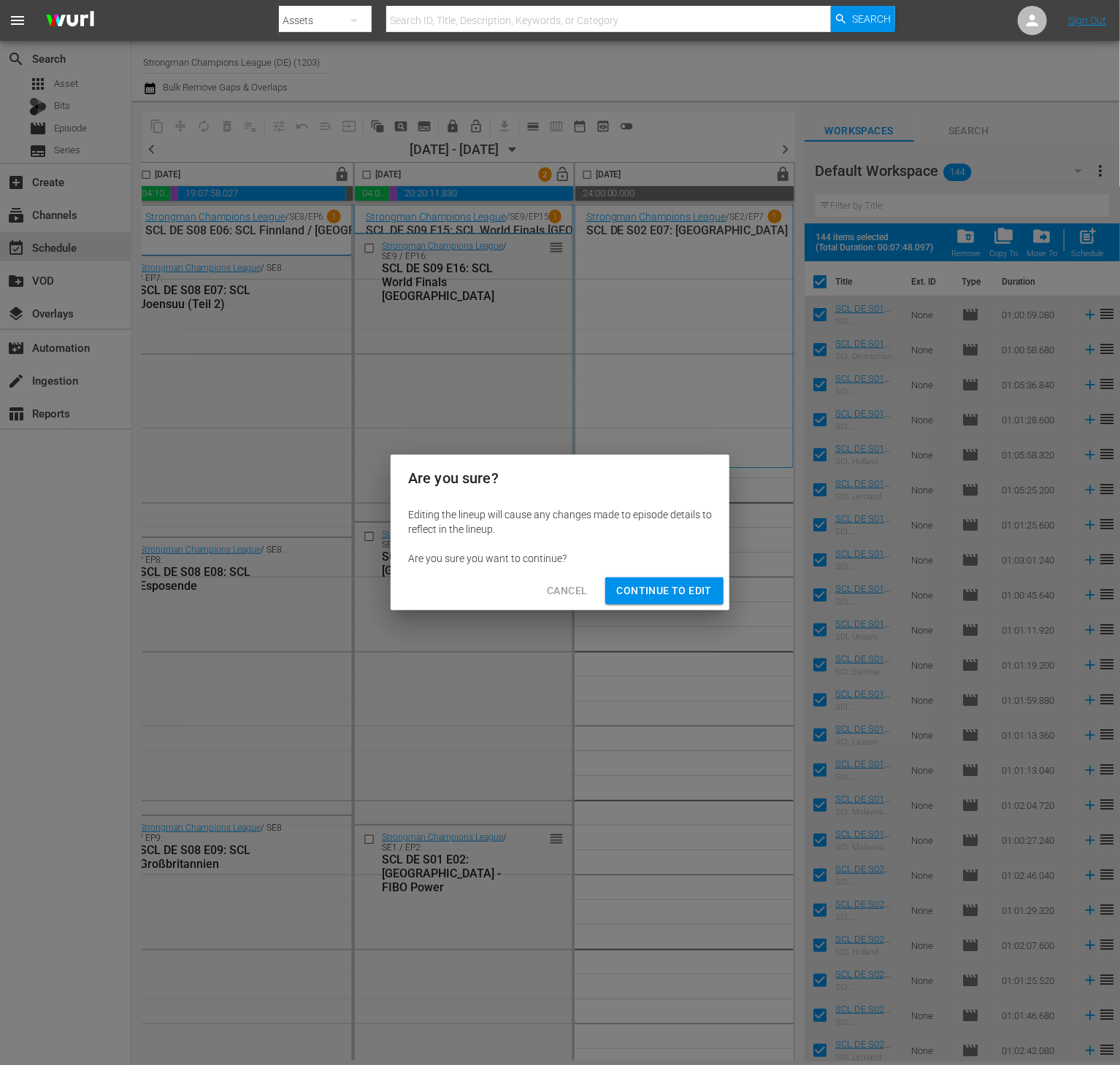
click at [660, 589] on span "Continue to Edit" at bounding box center [664, 590] width 95 height 18
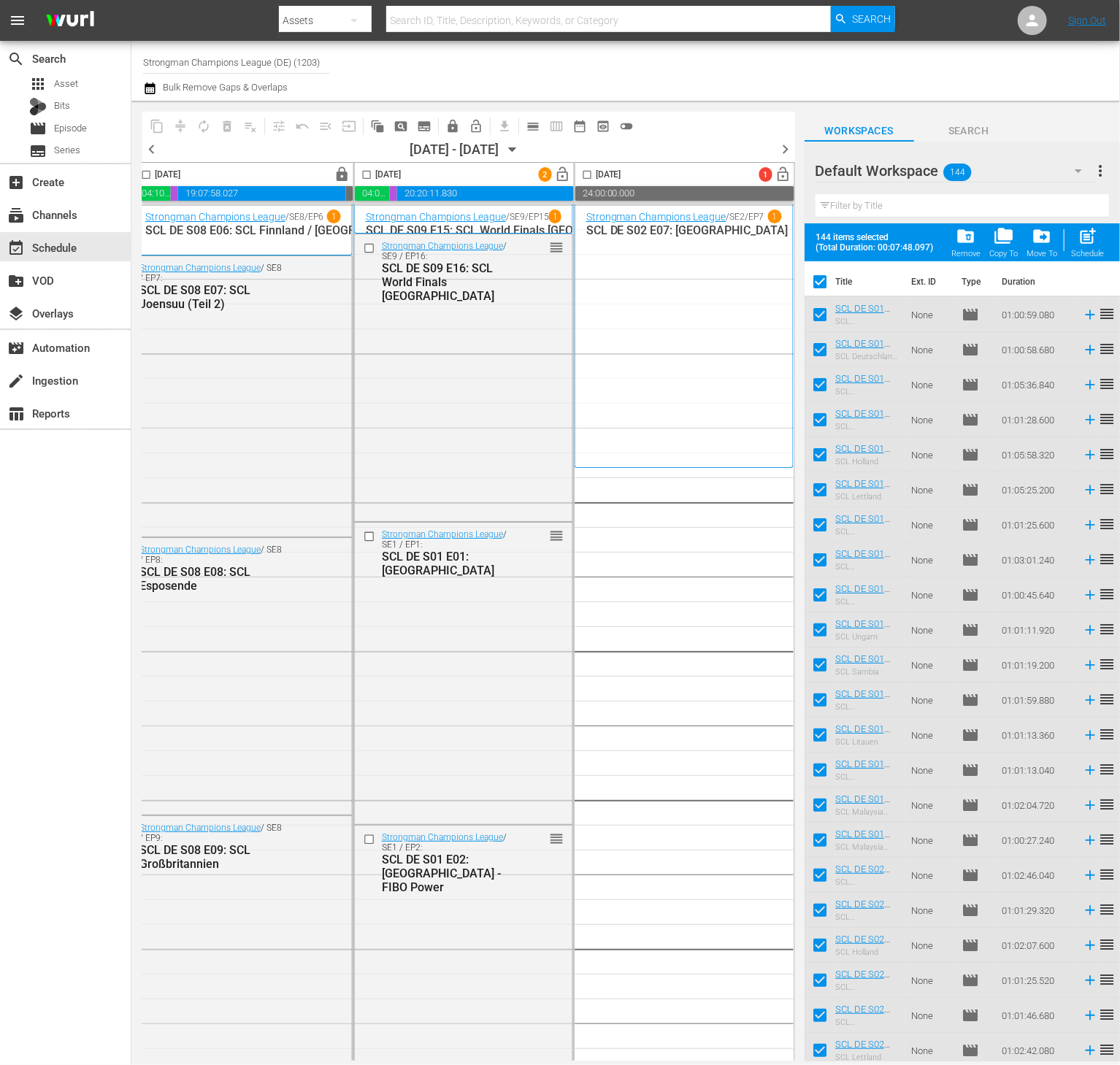
click at [786, 144] on span "chevron_right" at bounding box center [786, 149] width 18 height 18
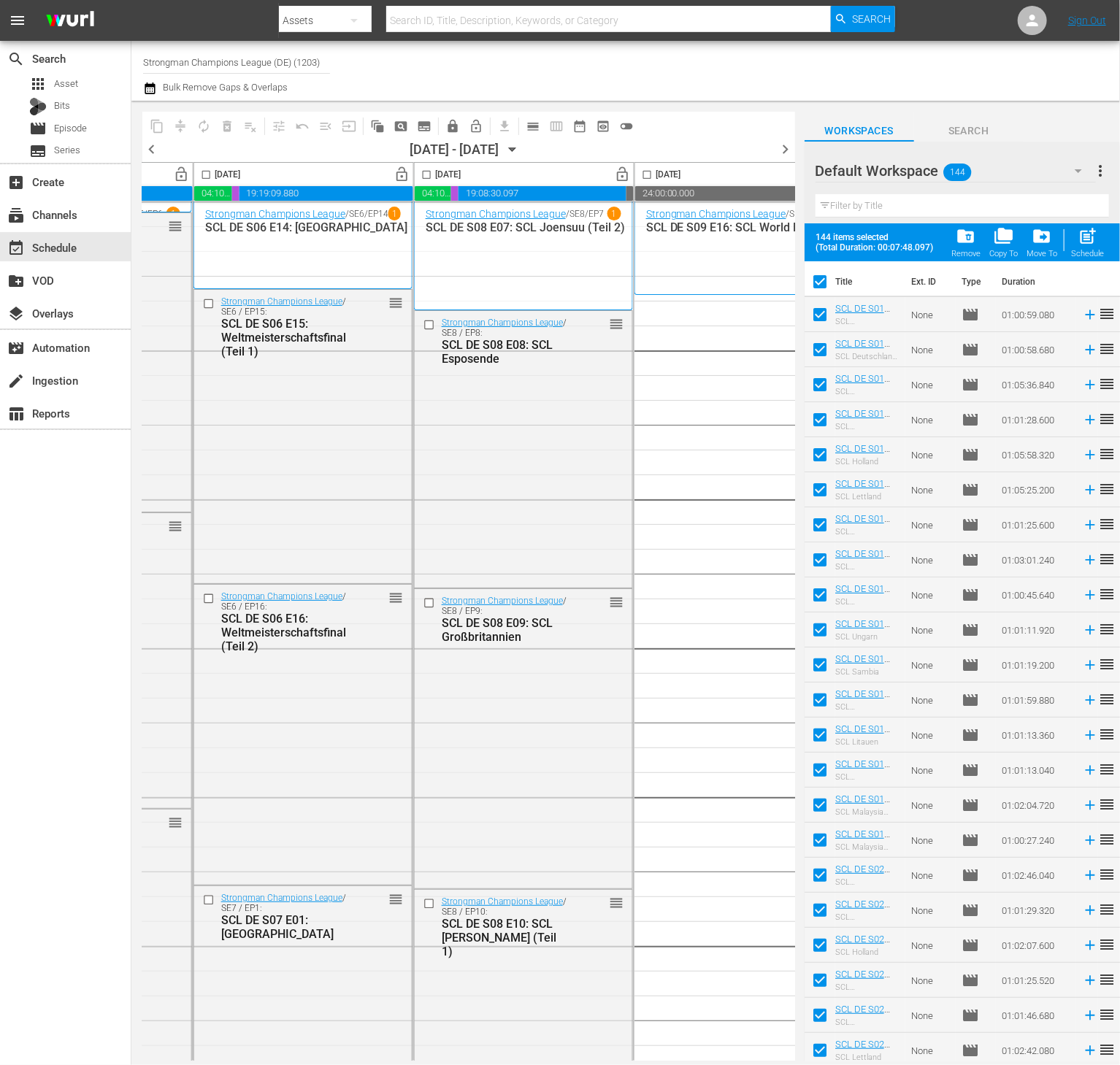
scroll to position [3, 943]
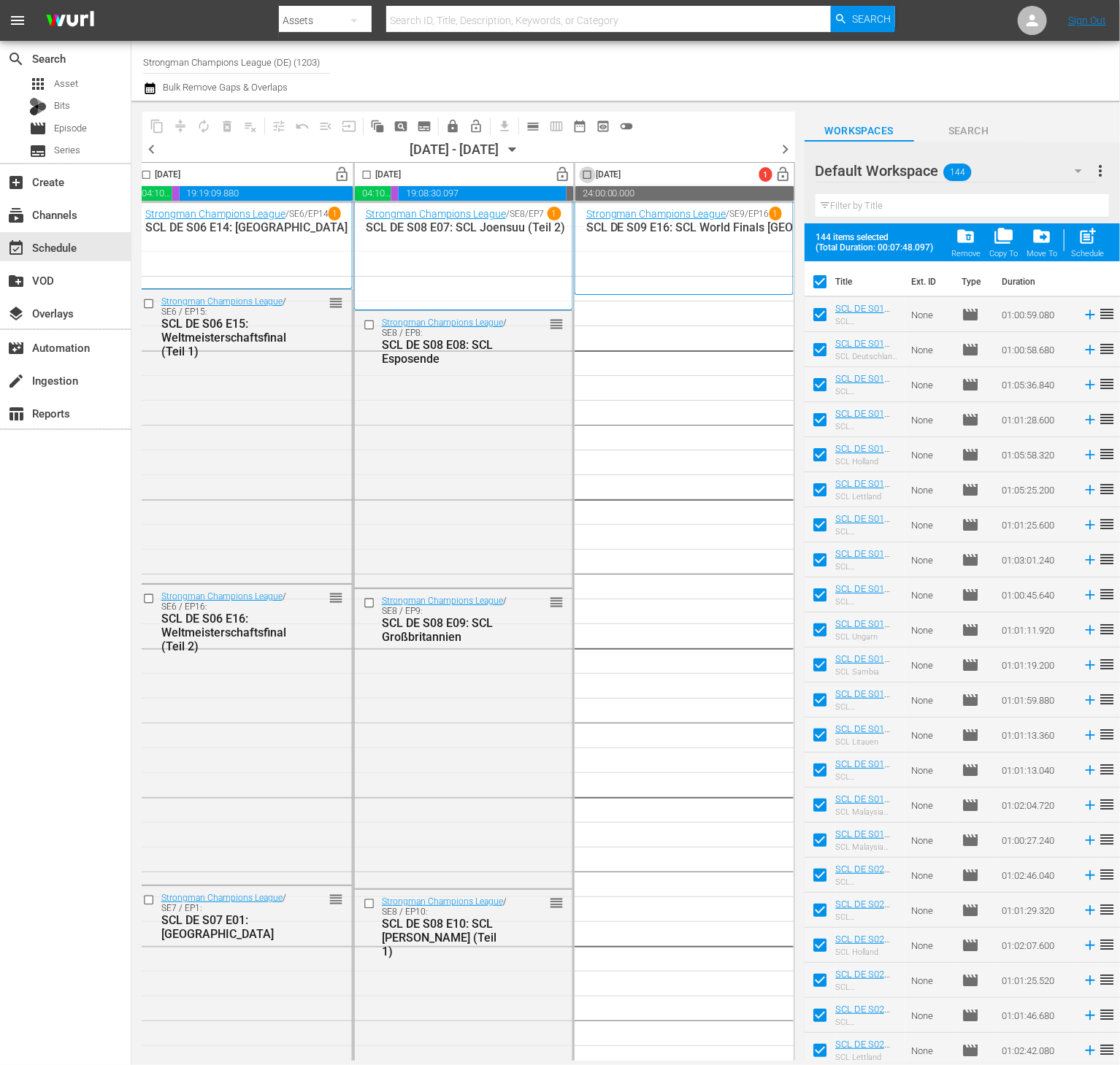
click at [579, 179] on input "checkbox" at bounding box center [587, 178] width 17 height 17
checkbox input "true"
click at [358, 169] on input "checkbox" at bounding box center [366, 178] width 17 height 17
checkbox input "true"
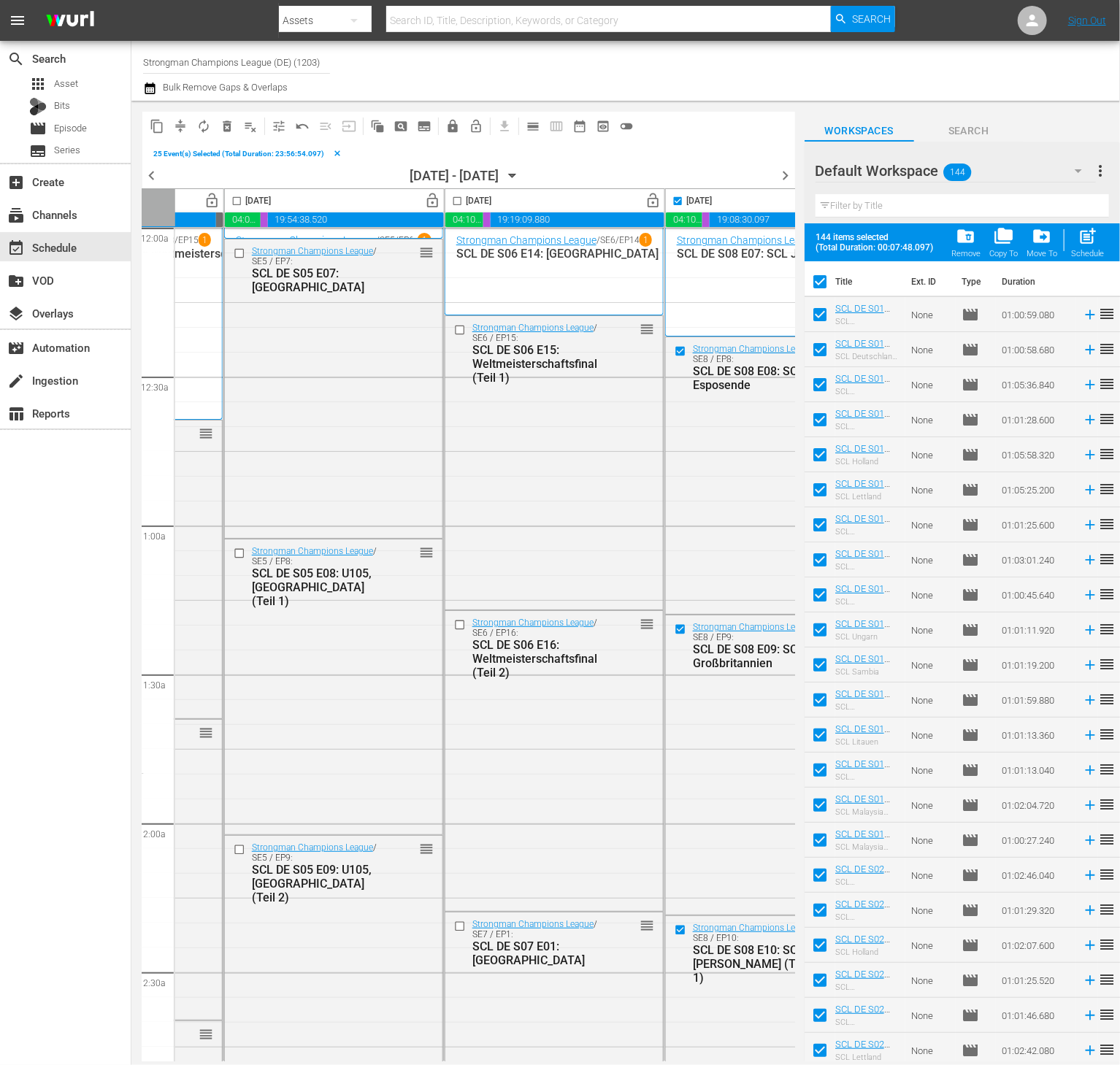
scroll to position [3, 597]
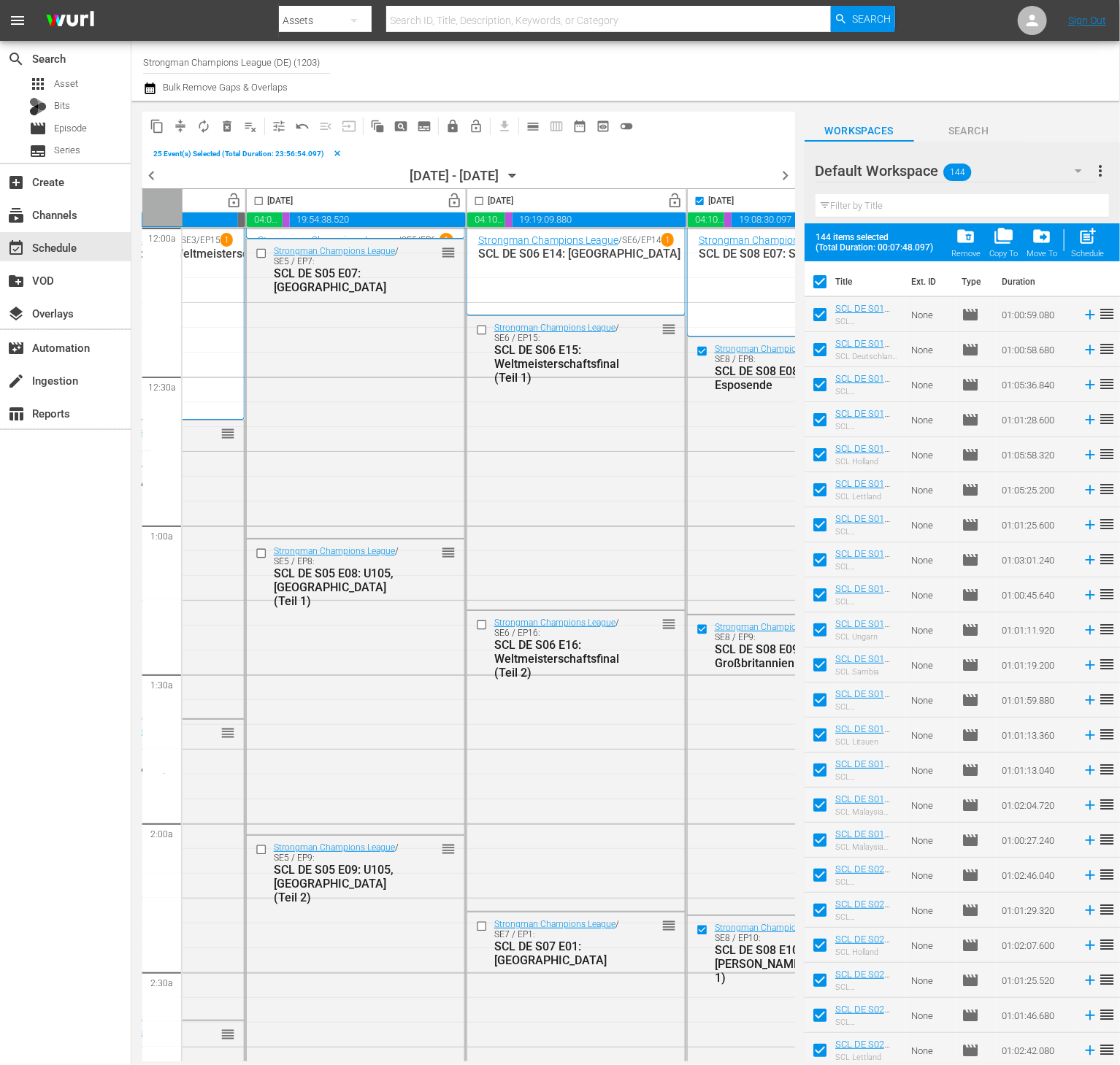
click at [482, 200] on input "checkbox" at bounding box center [479, 203] width 17 height 17
checkbox input "true"
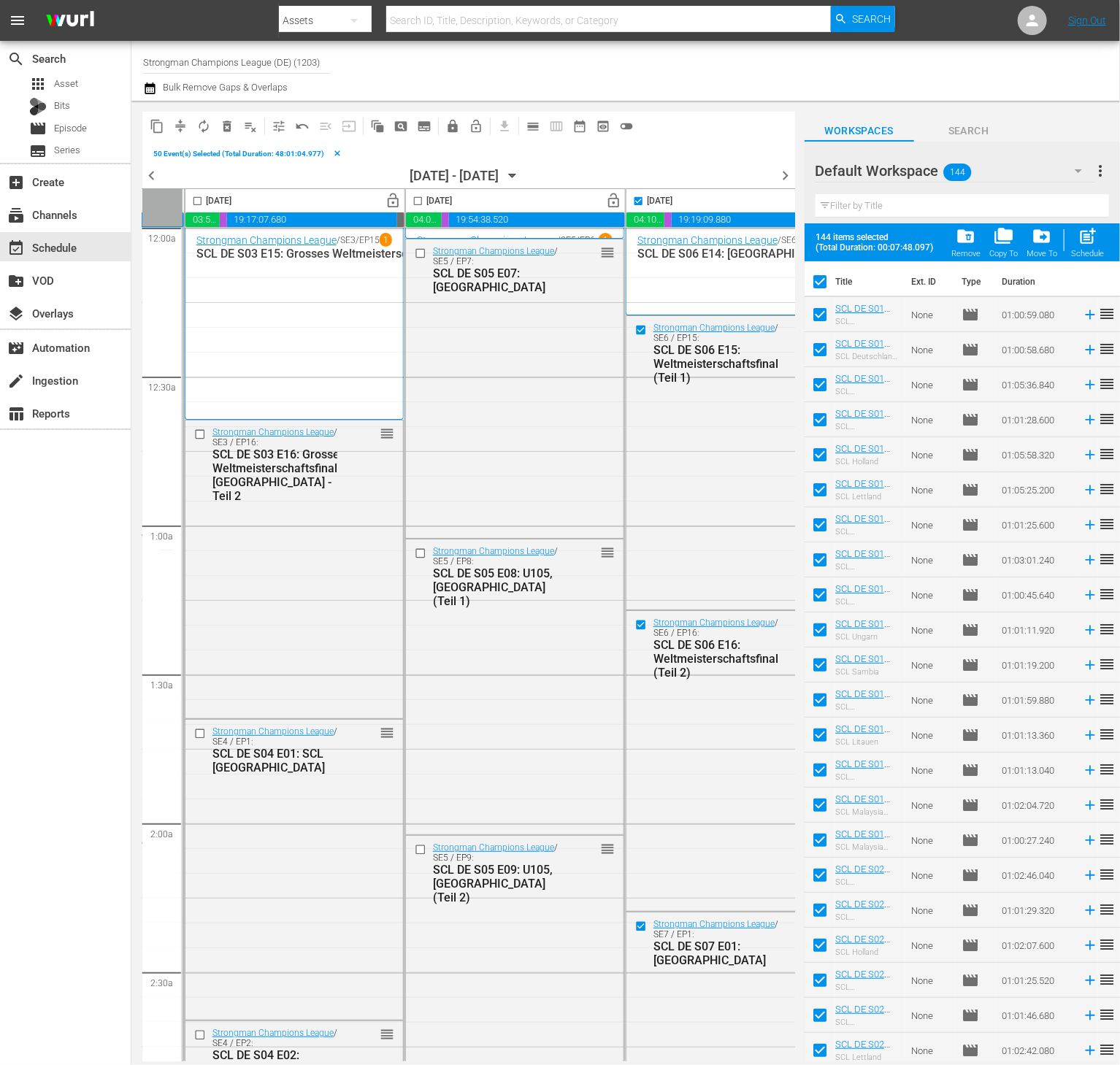
scroll to position [3, 321]
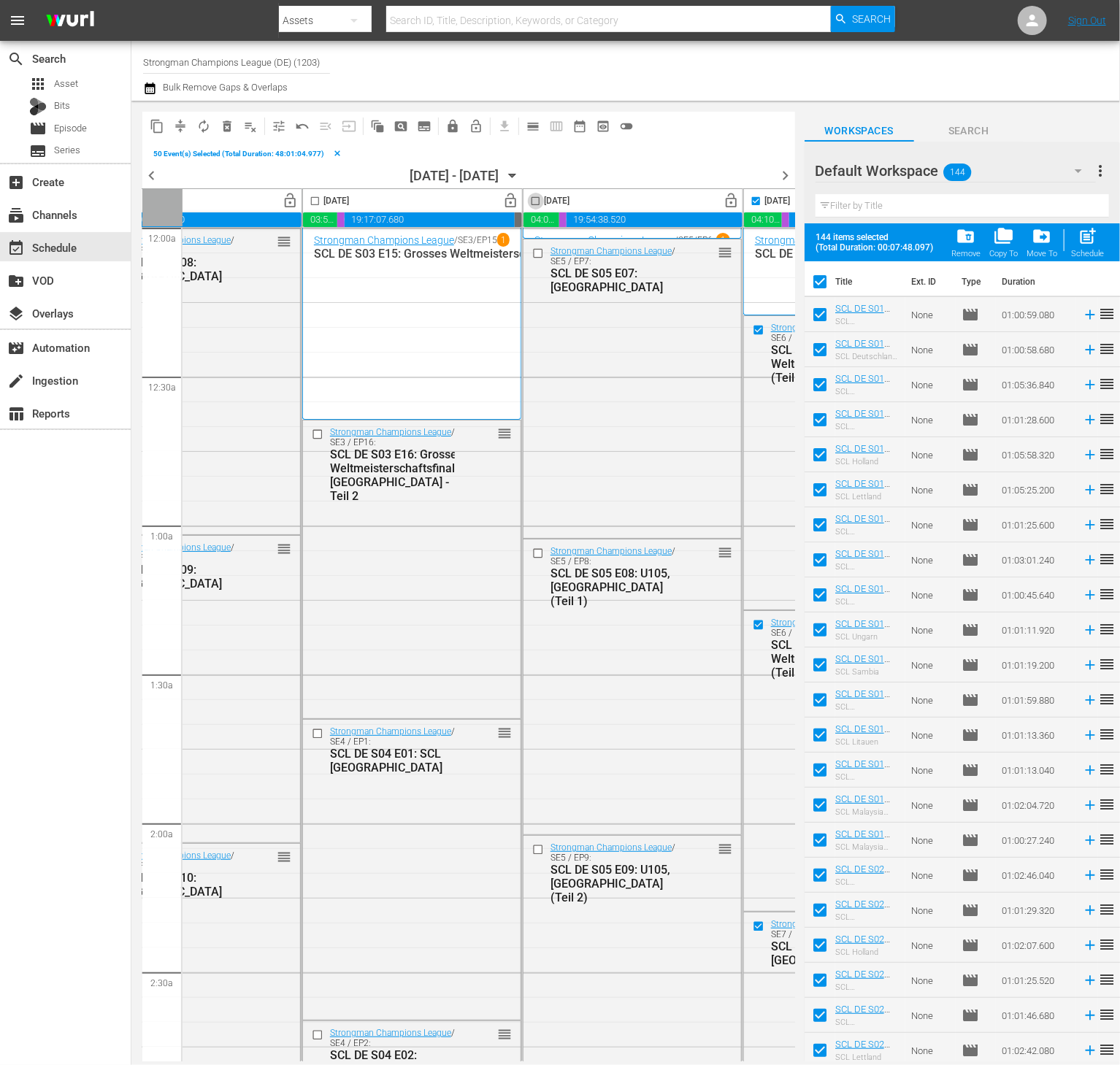
click at [538, 204] on input "checkbox" at bounding box center [535, 203] width 17 height 17
checkbox input "true"
click at [314, 203] on input "checkbox" at bounding box center [315, 203] width 17 height 17
checkbox input "true"
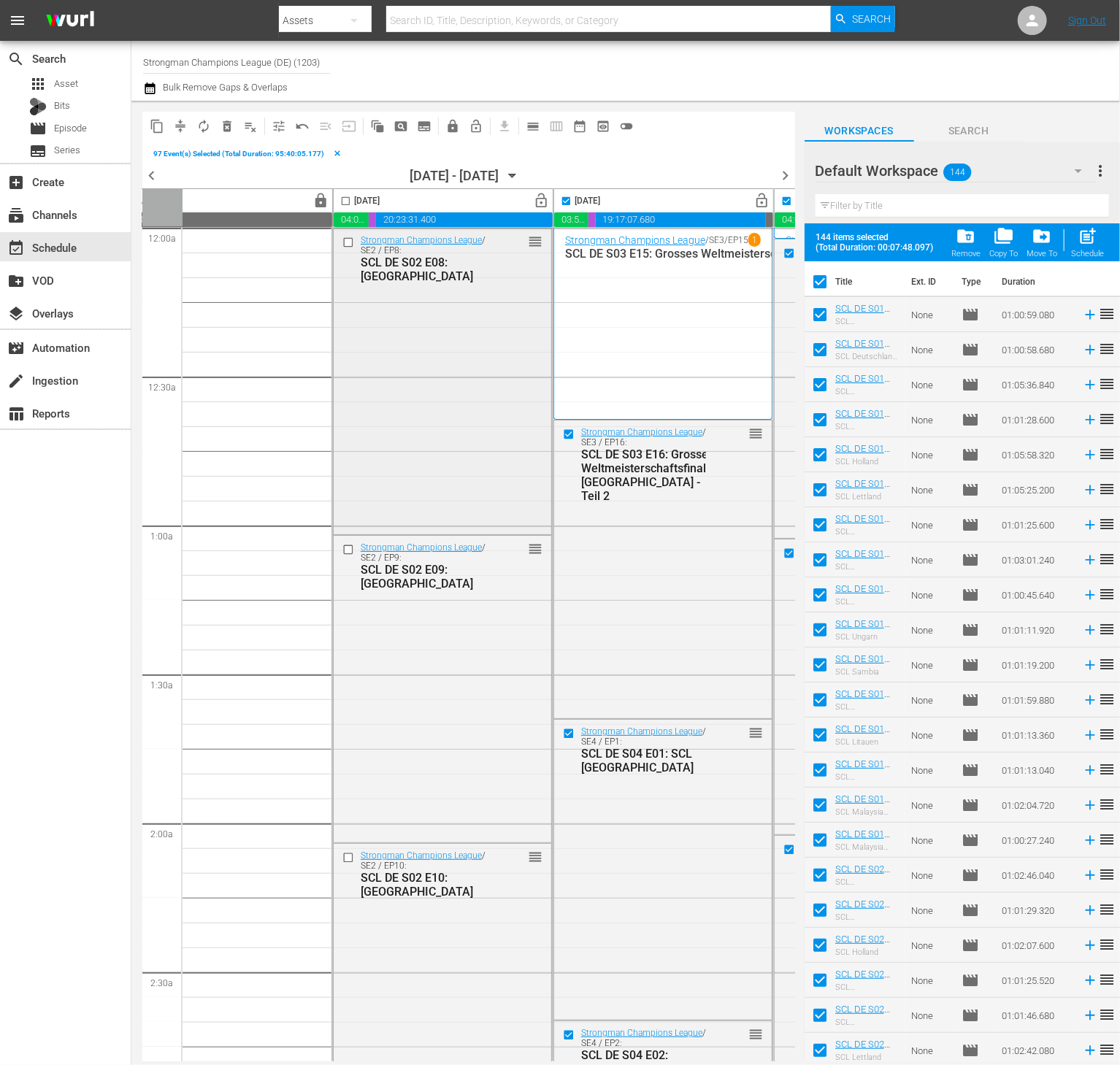
scroll to position [3, 64]
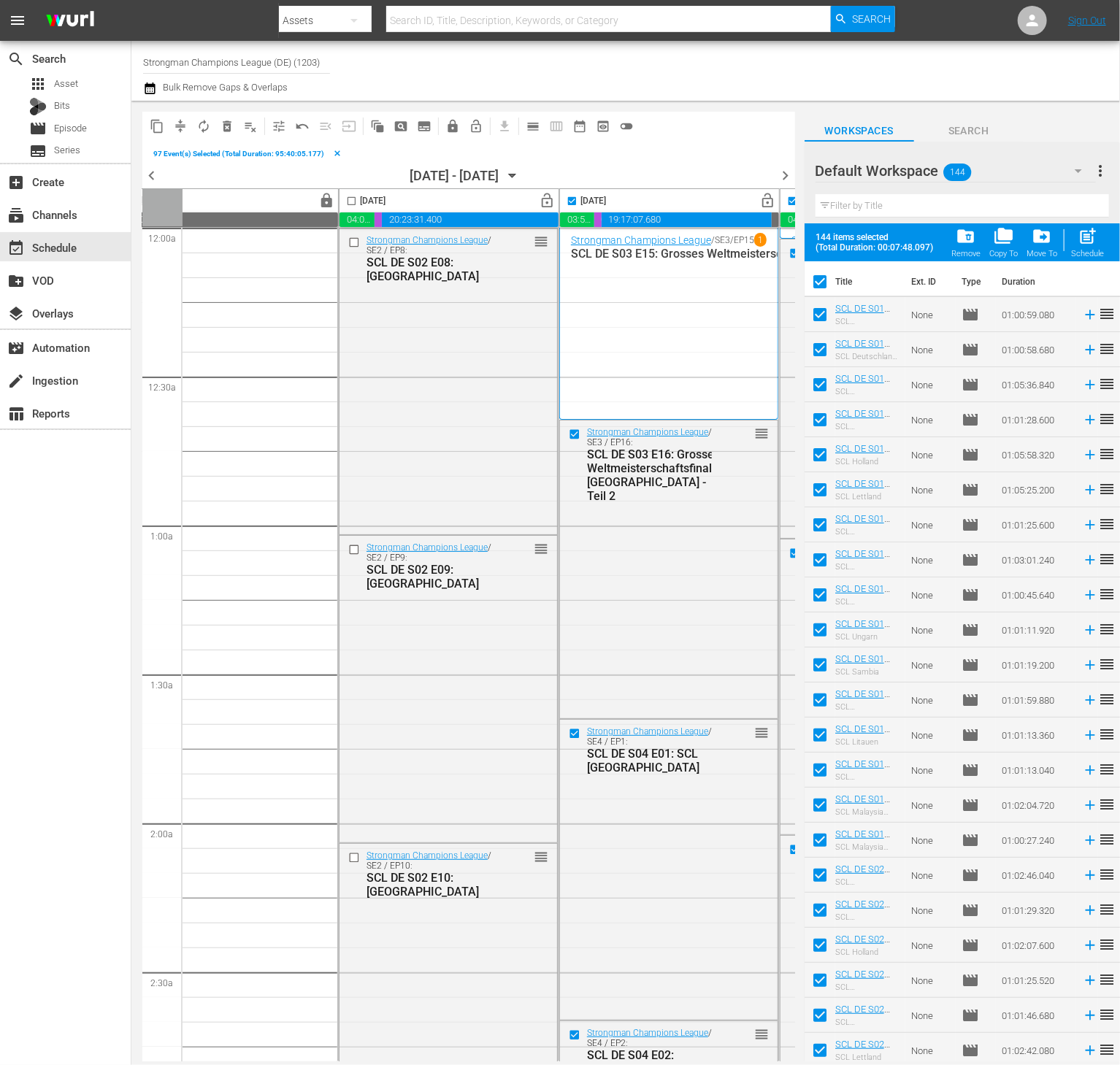
click at [348, 196] on input "checkbox" at bounding box center [351, 203] width 17 height 17
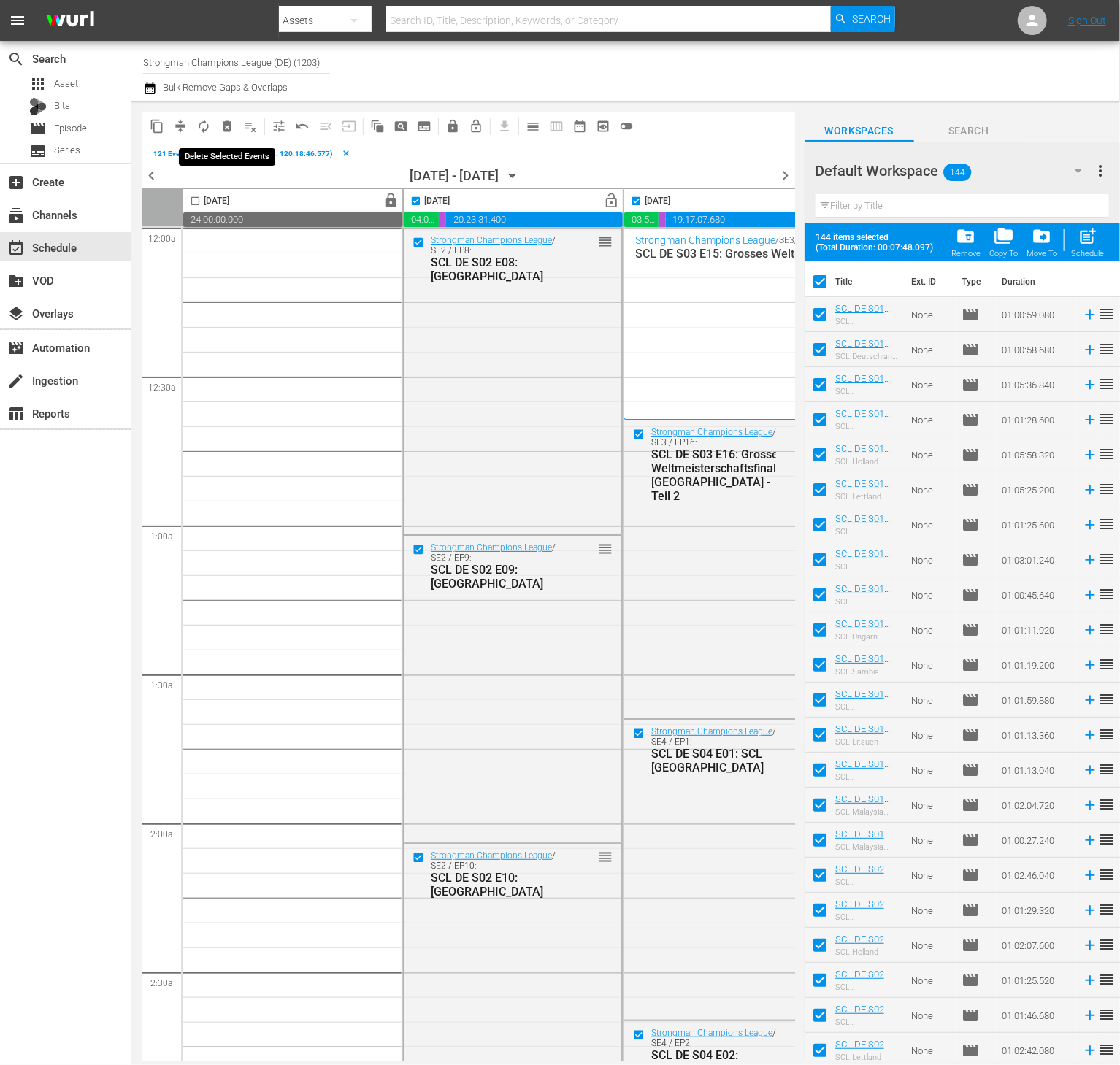
click at [223, 130] on span "delete_forever_outlined" at bounding box center [226, 126] width 14 height 14
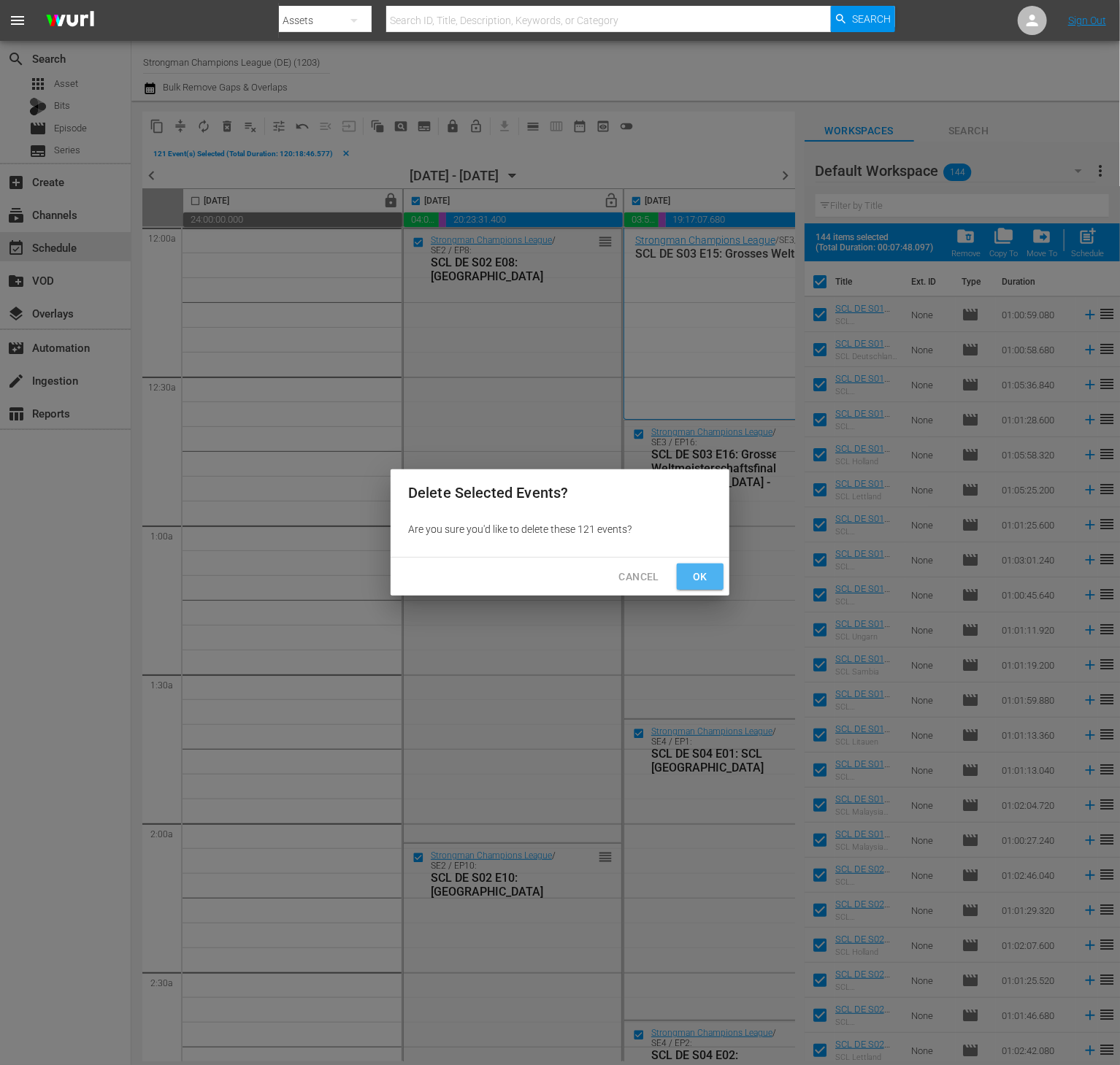
click at [692, 581] on span "Ok" at bounding box center [700, 577] width 23 height 18
checkbox input "false"
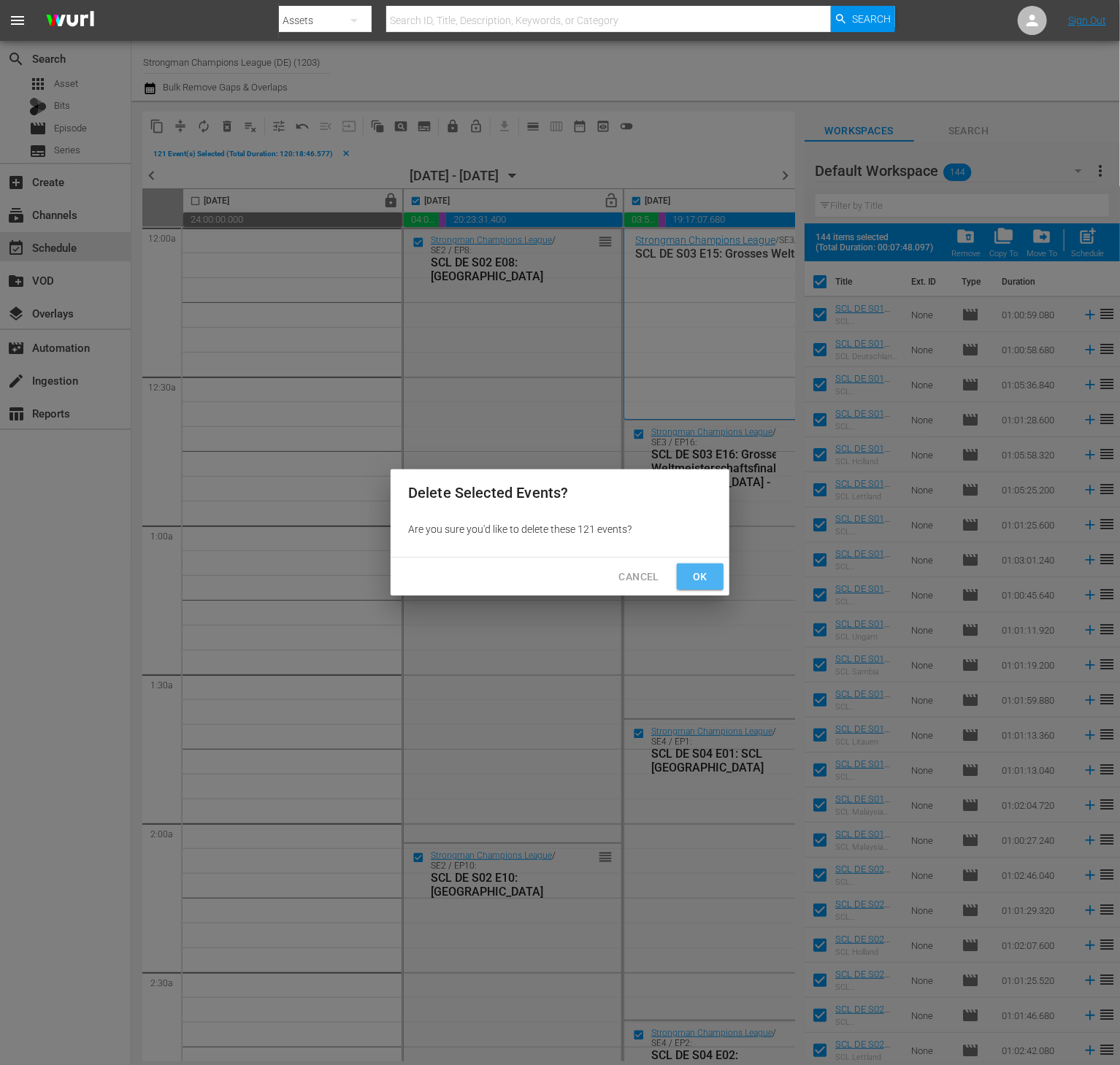
checkbox input "false"
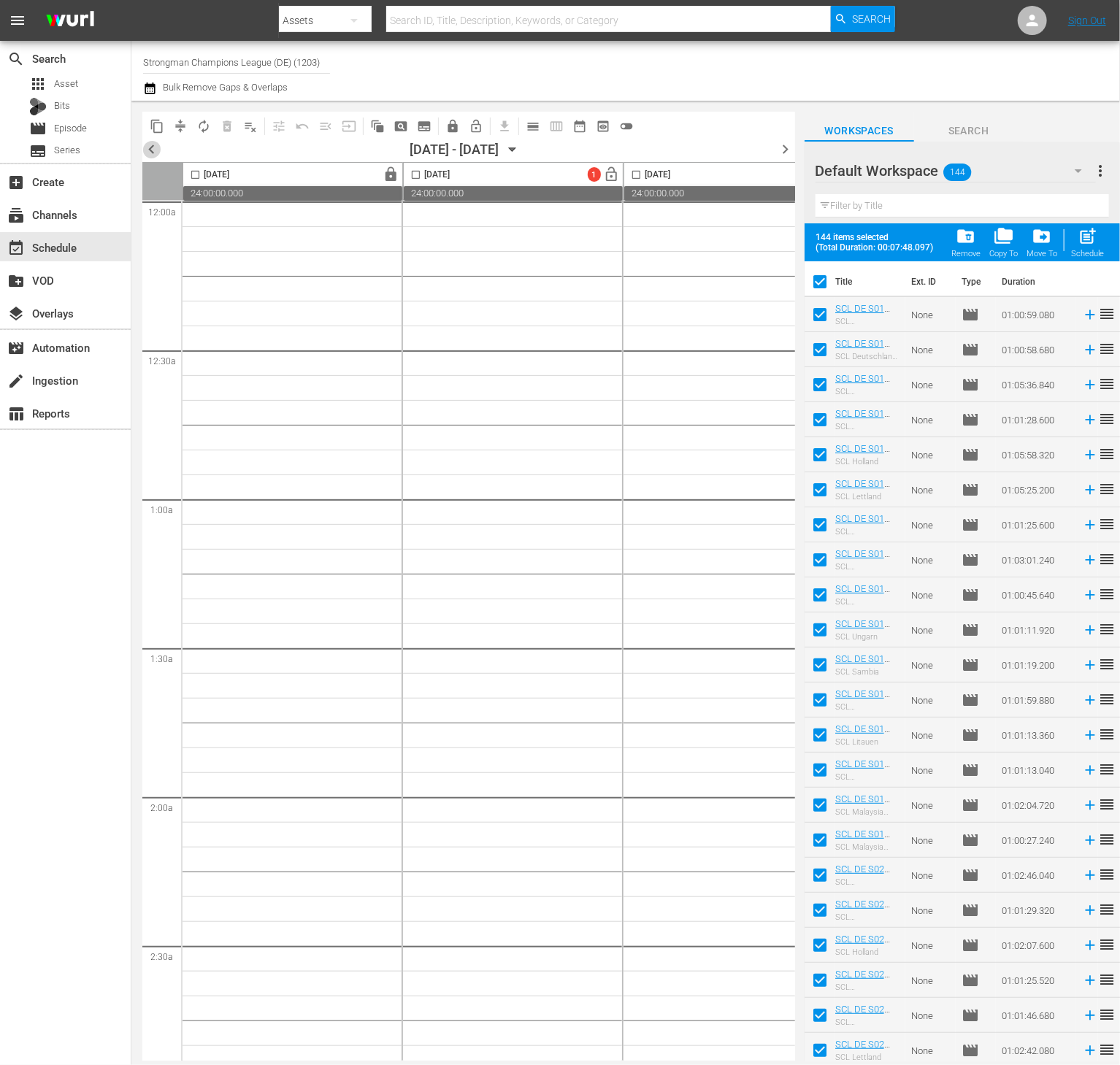
click at [152, 140] on span "chevron_left" at bounding box center [152, 149] width 18 height 18
checkbox input "false"
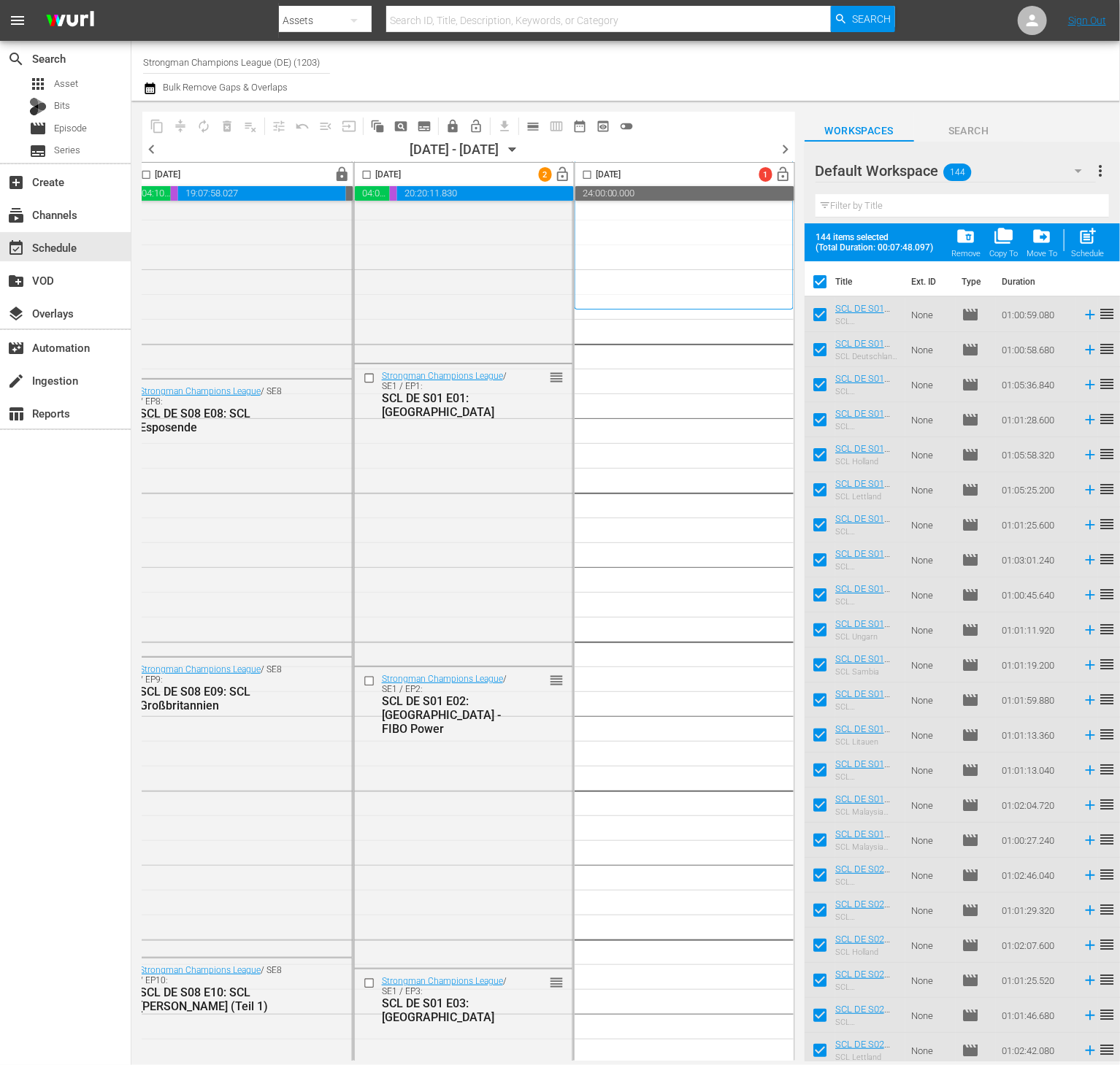
scroll to position [0, 943]
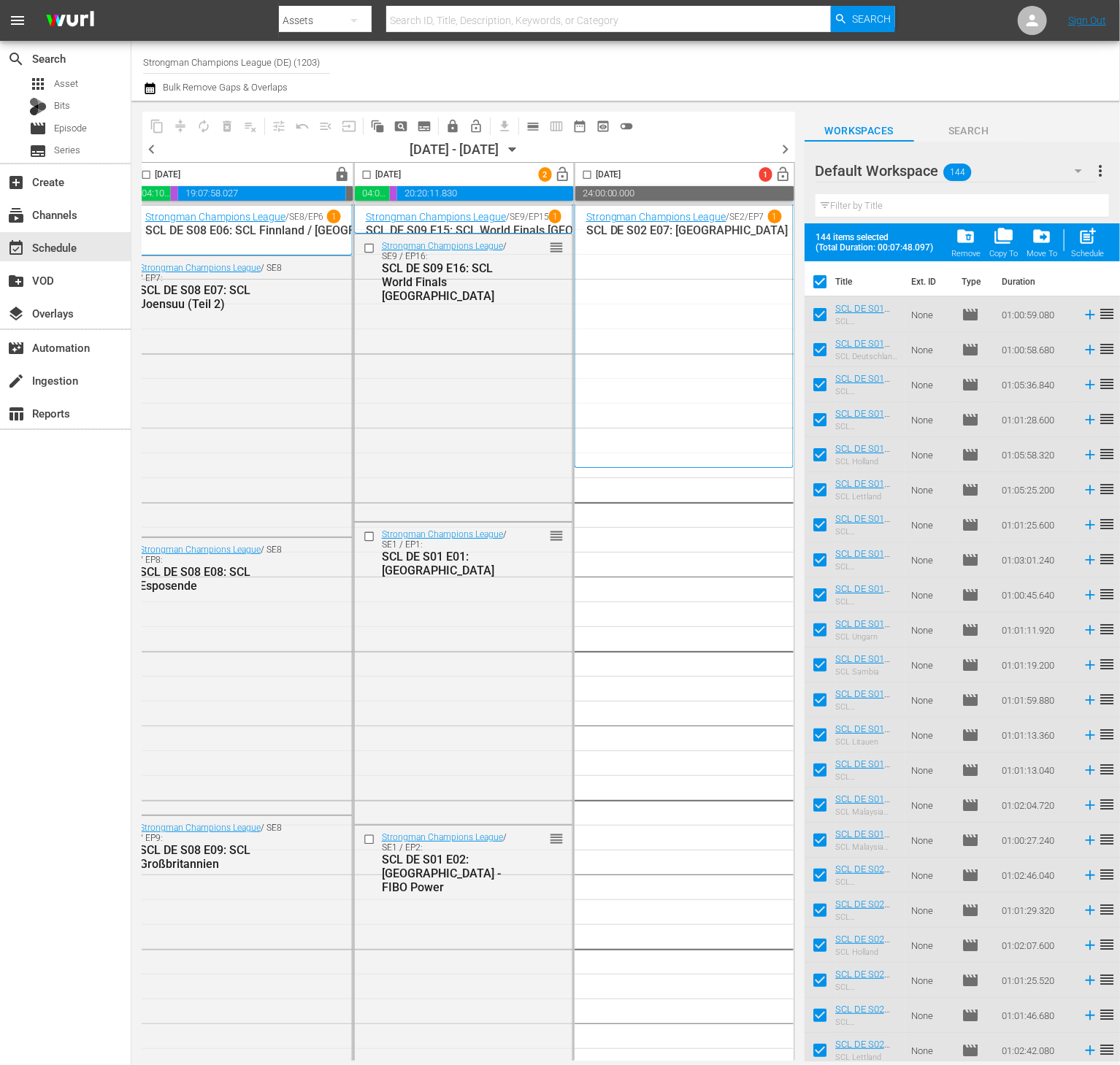
click at [779, 142] on span "chevron_right" at bounding box center [786, 149] width 18 height 18
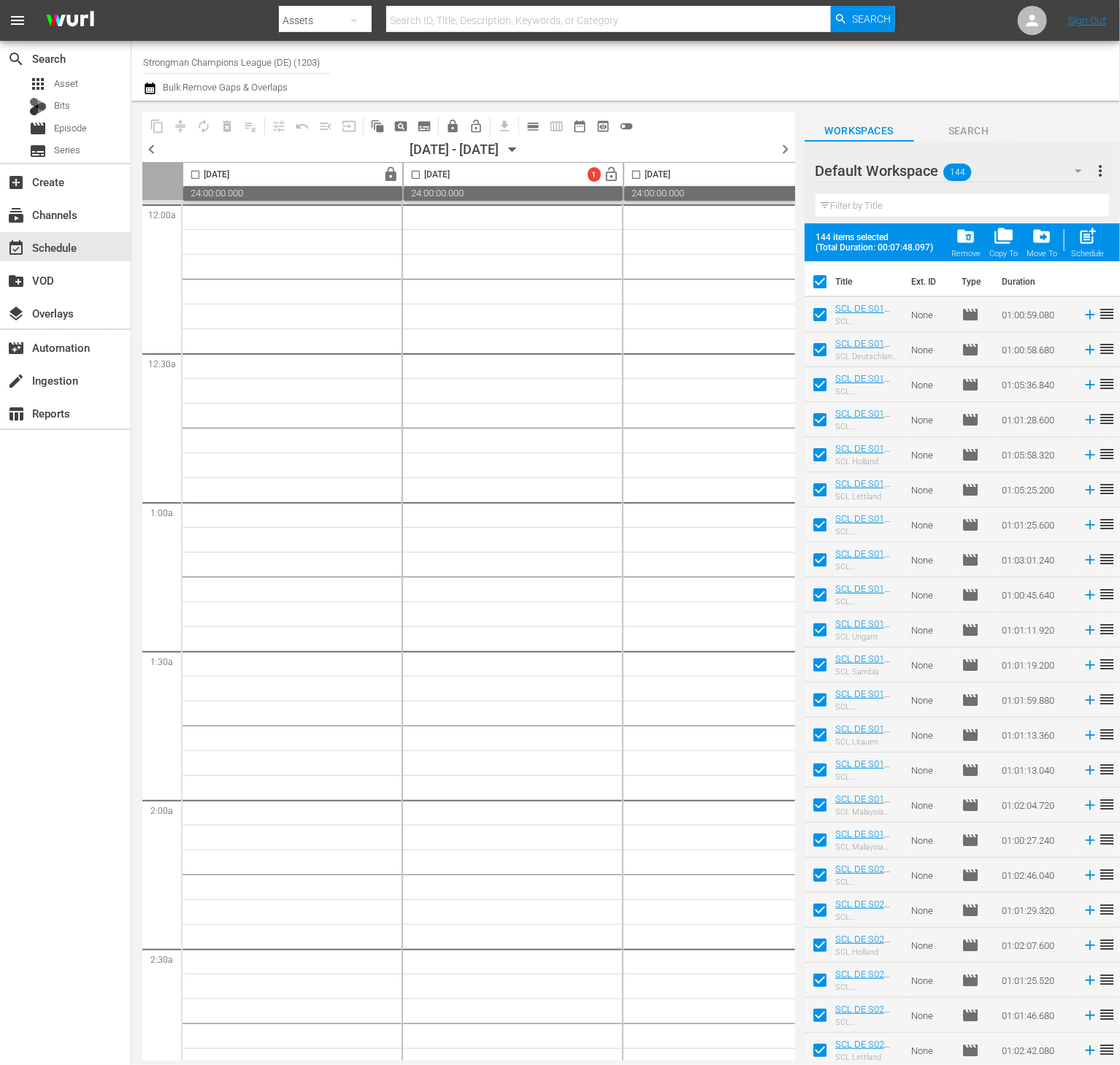
click at [144, 147] on span "chevron_left" at bounding box center [152, 149] width 18 height 18
click at [791, 142] on span "chevron_right" at bounding box center [786, 149] width 18 height 18
click at [388, 171] on span "lock" at bounding box center [391, 175] width 17 height 17
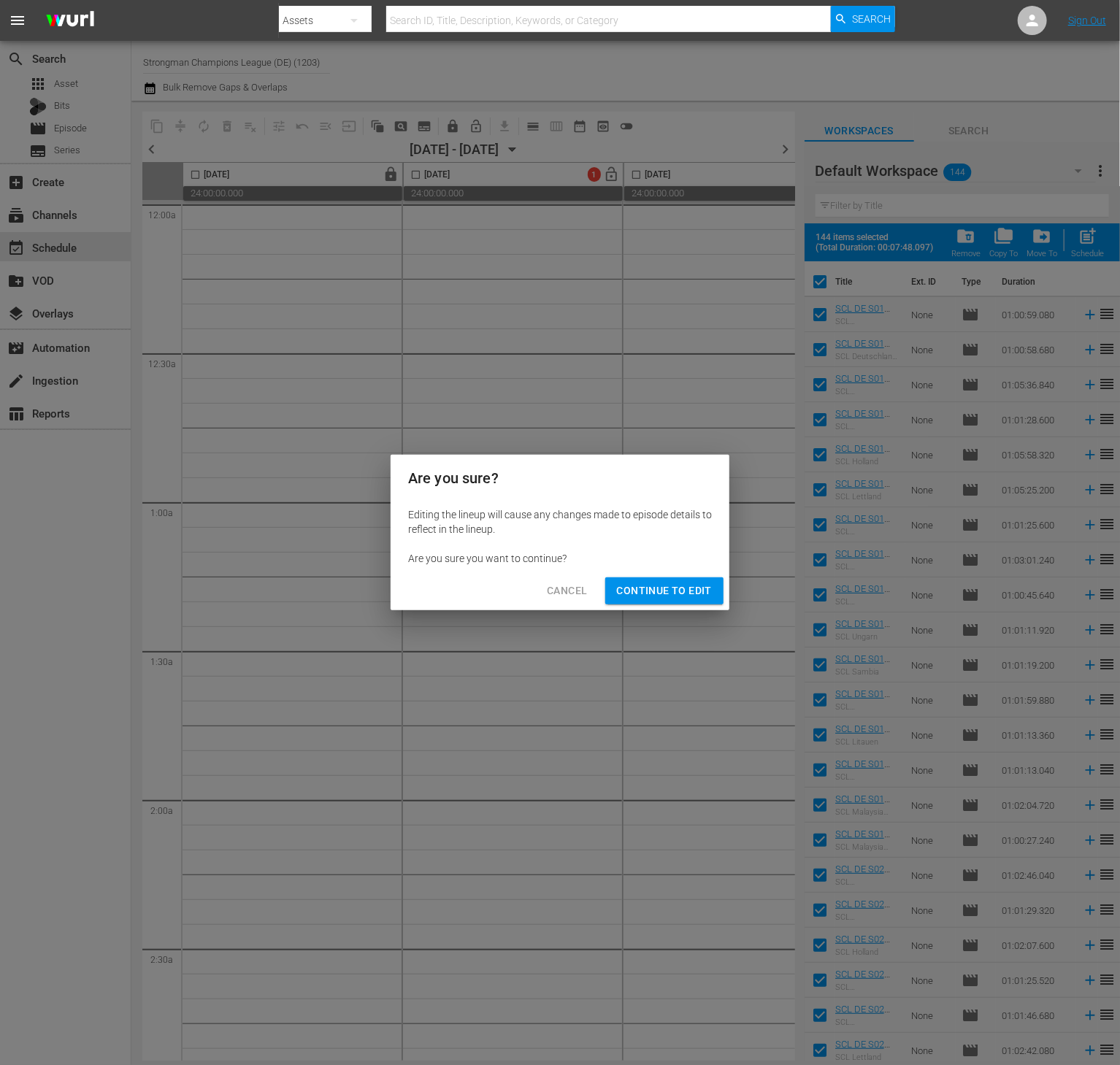
click at [650, 588] on span "Continue to Edit" at bounding box center [664, 590] width 95 height 18
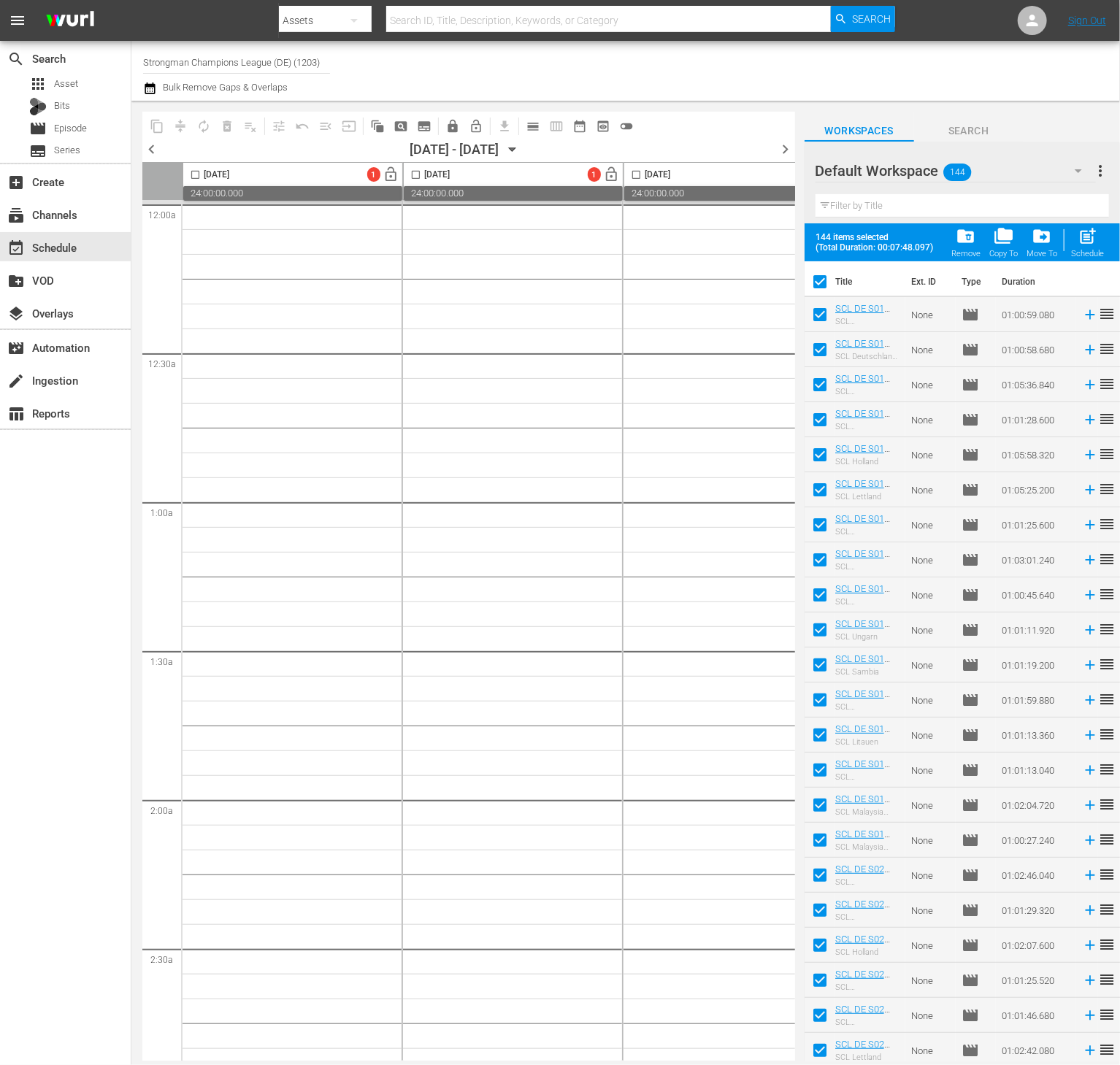
click at [148, 147] on span "chevron_left" at bounding box center [152, 149] width 18 height 18
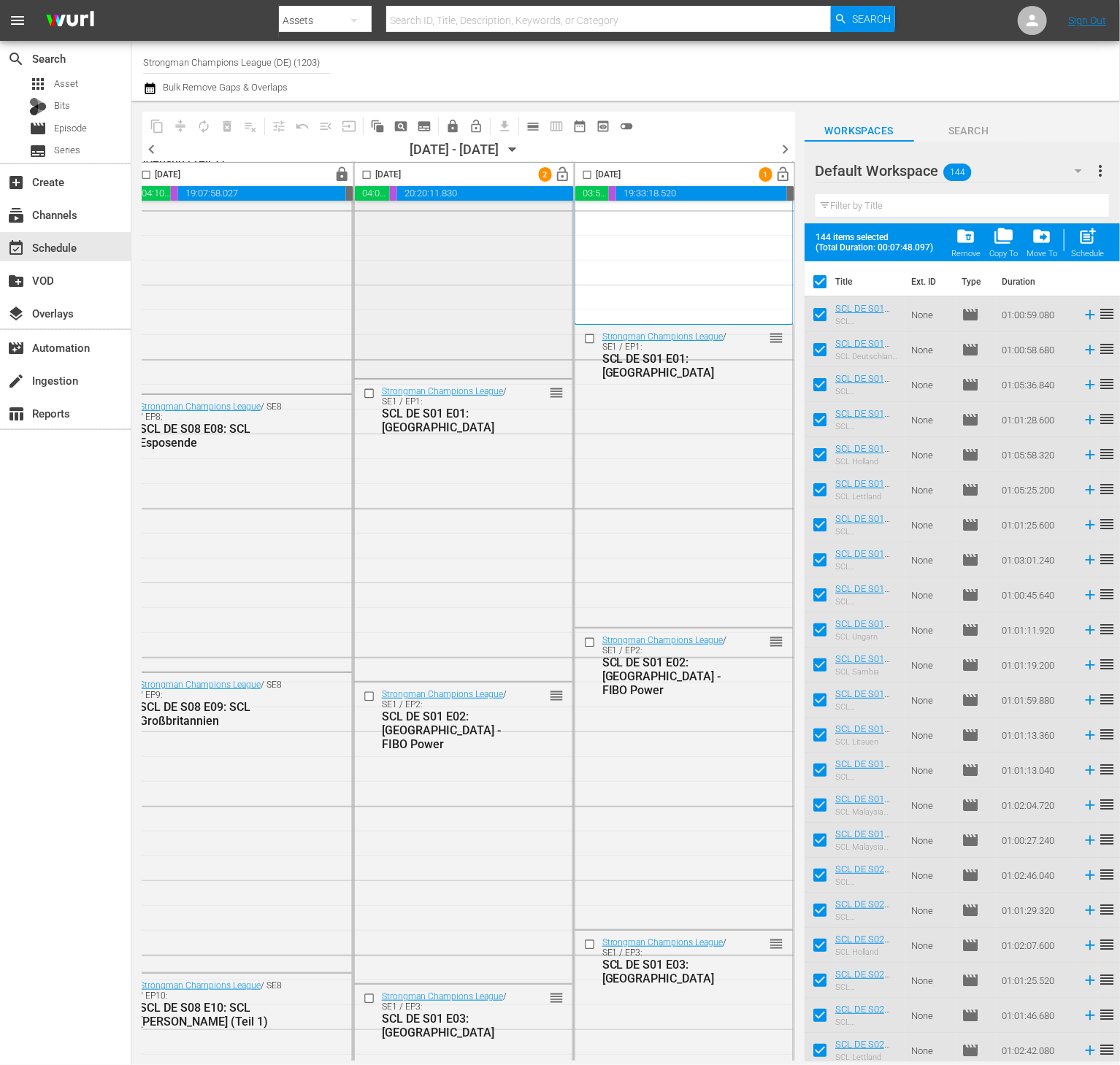
scroll to position [0, 943]
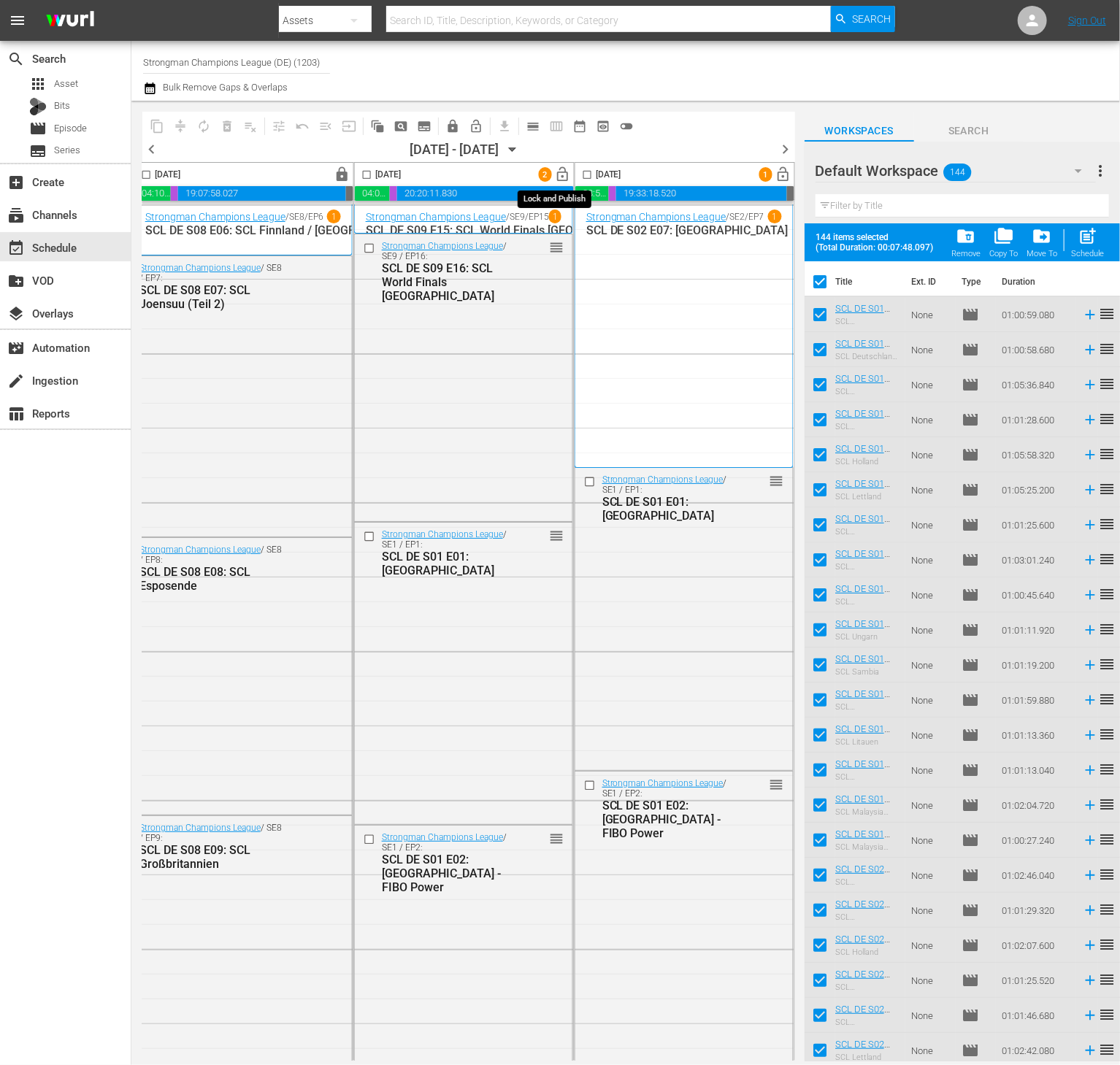
click at [556, 179] on span "lock_open" at bounding box center [563, 175] width 17 height 17
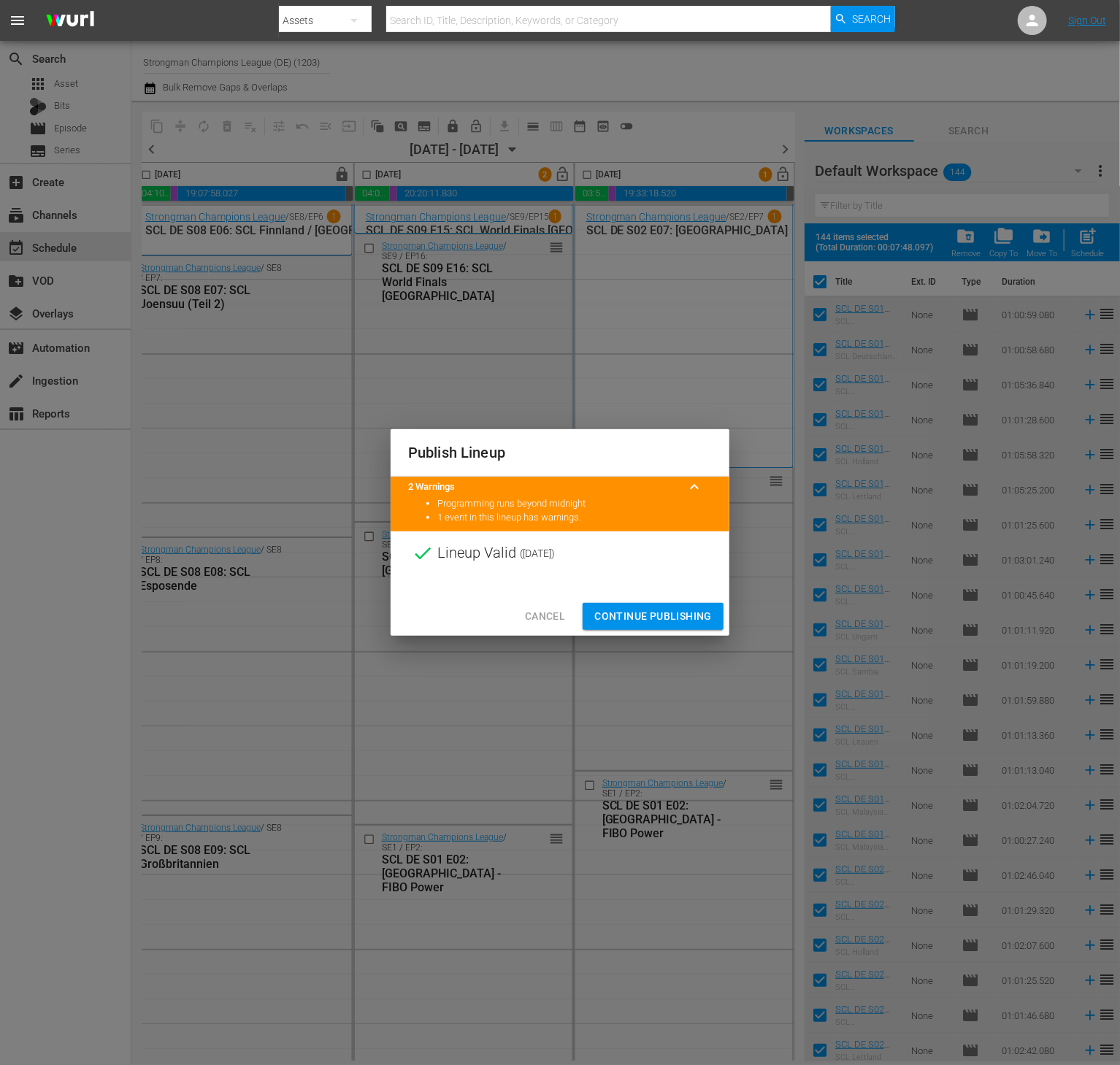
click at [643, 619] on span "Continue Publishing" at bounding box center [653, 616] width 118 height 18
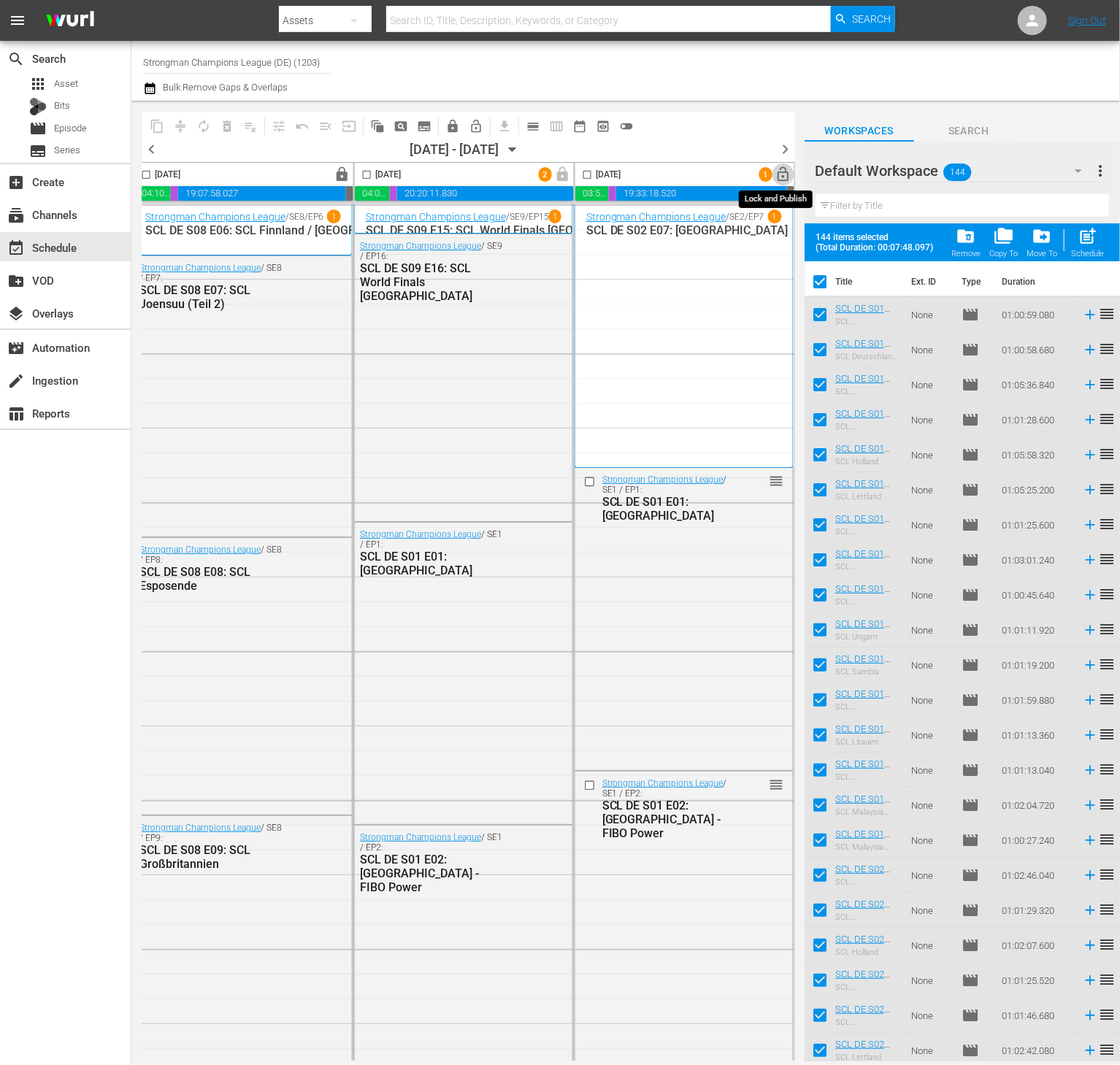
click at [786, 178] on button "lock_open" at bounding box center [783, 174] width 22 height 22
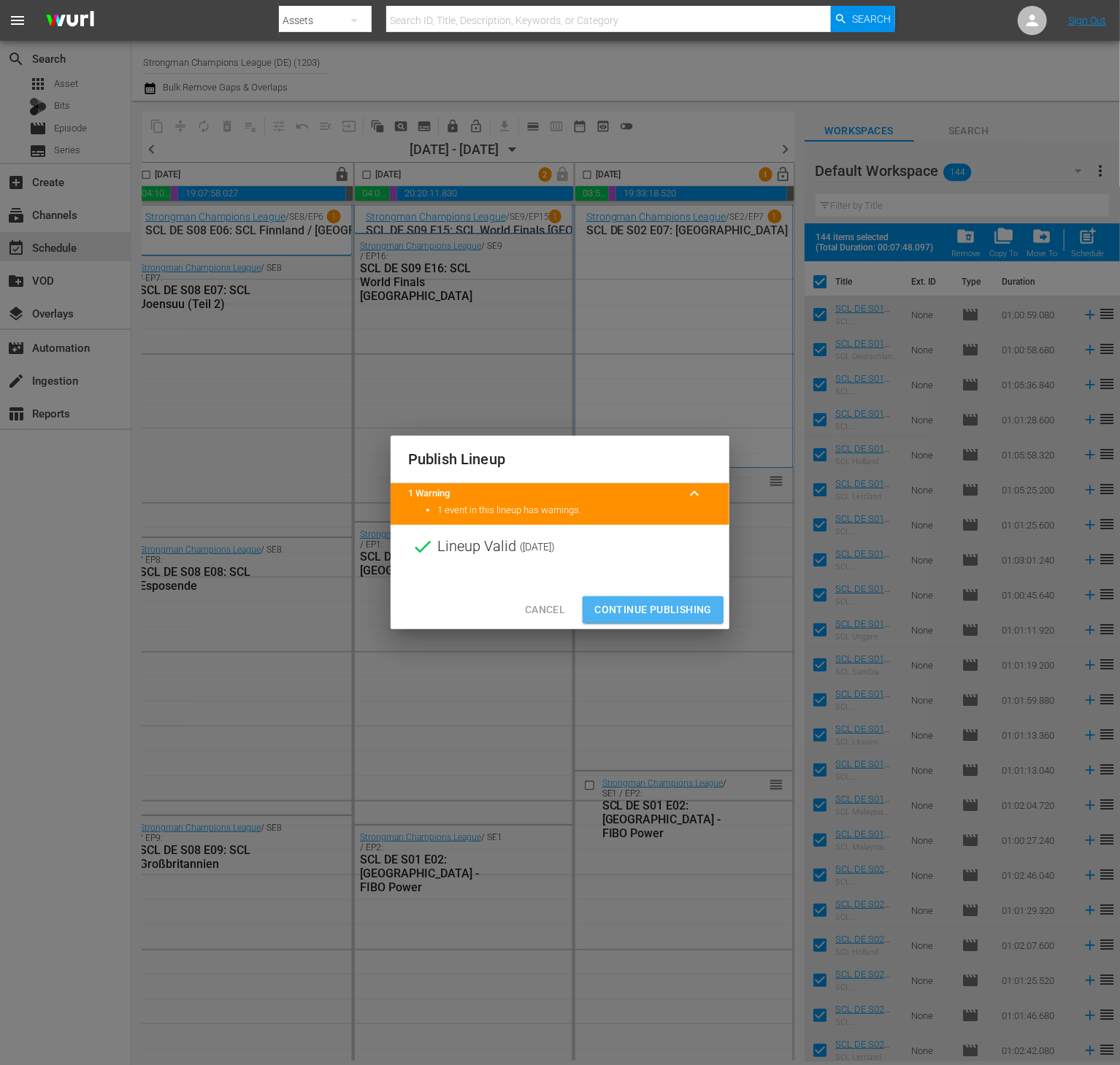
click at [642, 618] on span "Continue Publishing" at bounding box center [653, 610] width 118 height 18
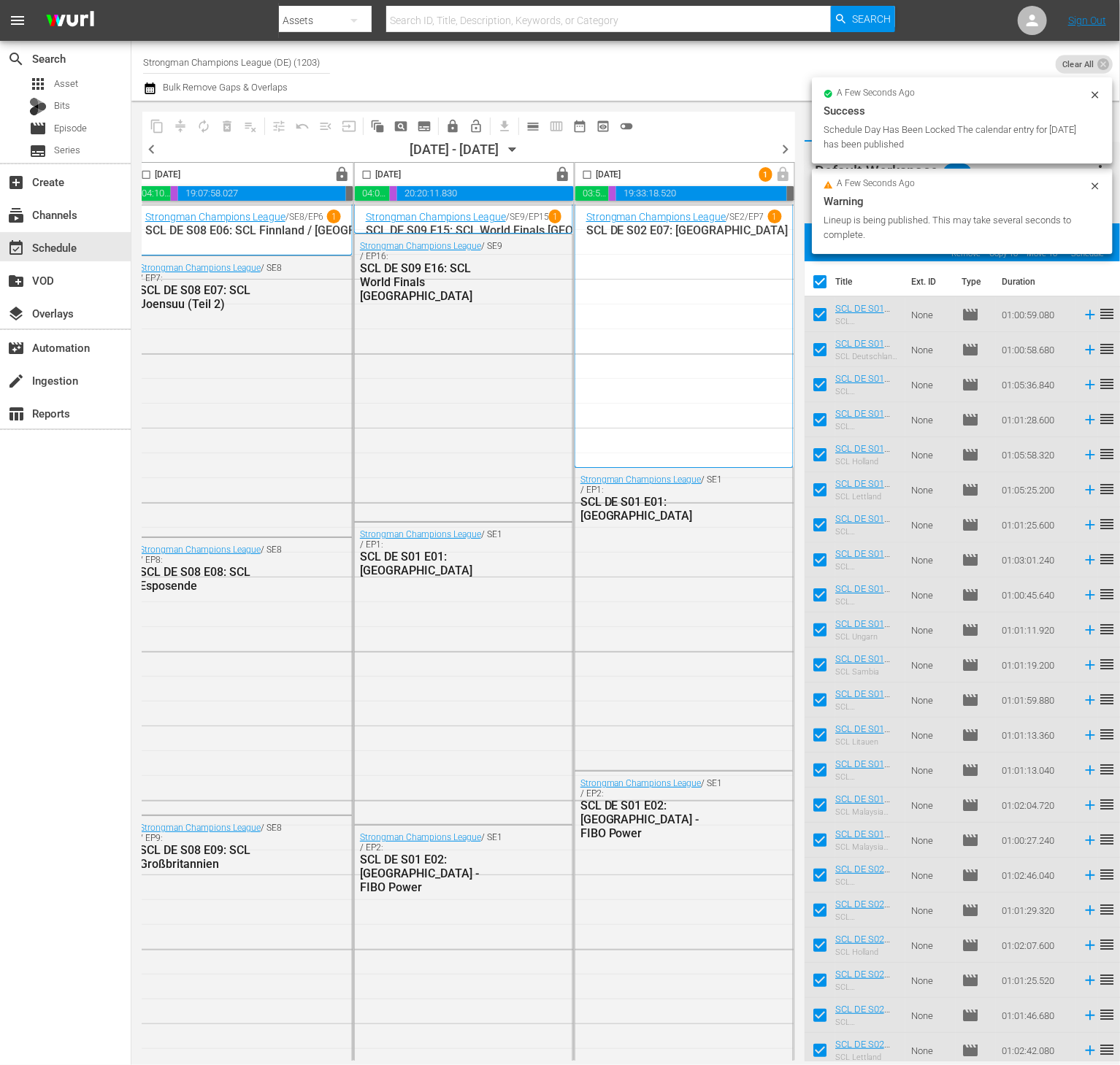
click at [786, 147] on span "chevron_right" at bounding box center [786, 149] width 18 height 18
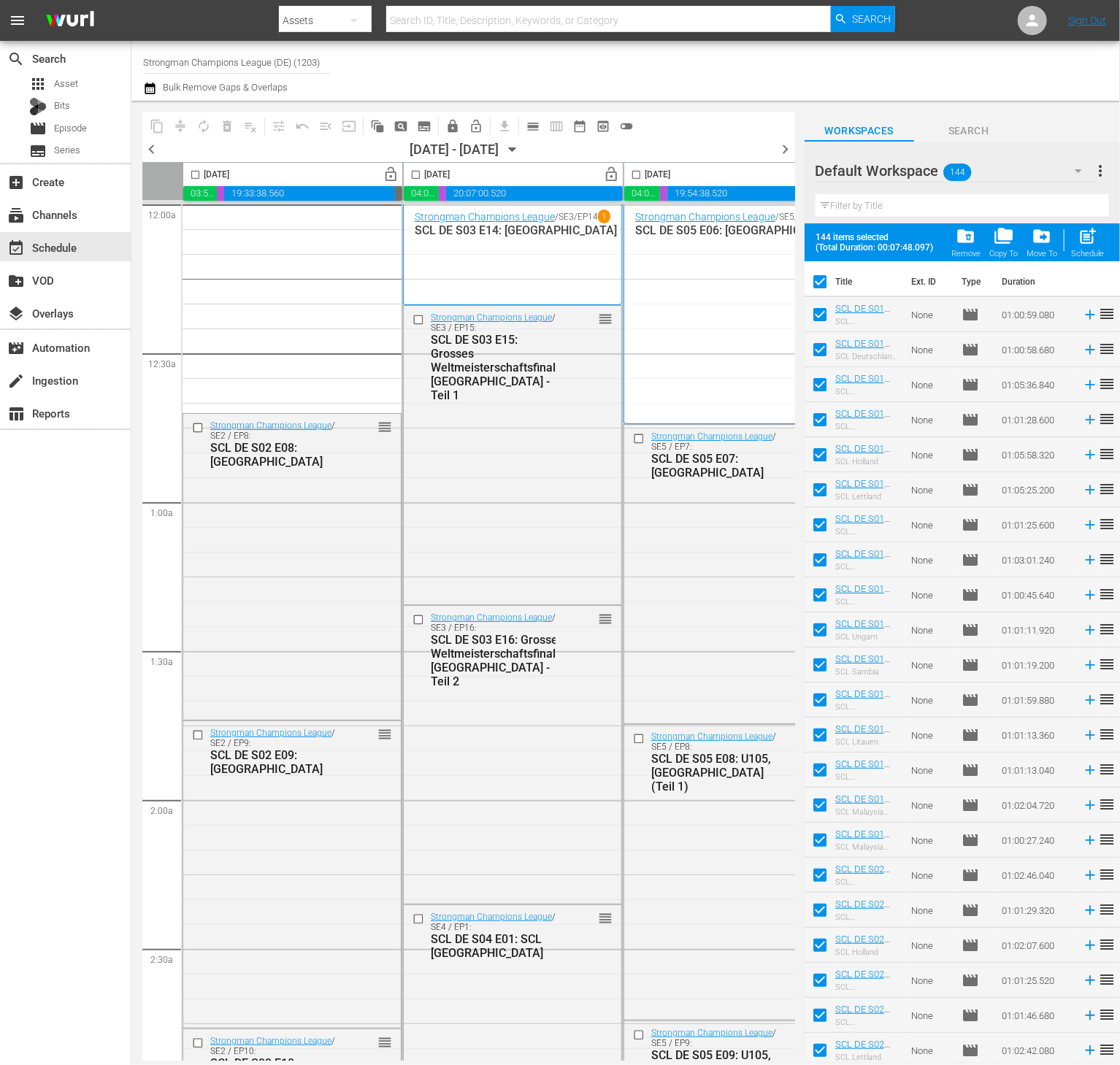
drag, startPoint x: 148, startPoint y: 150, endPoint x: 778, endPoint y: 152, distance: 630.0
click at [148, 150] on span "chevron_left" at bounding box center [152, 149] width 18 height 18
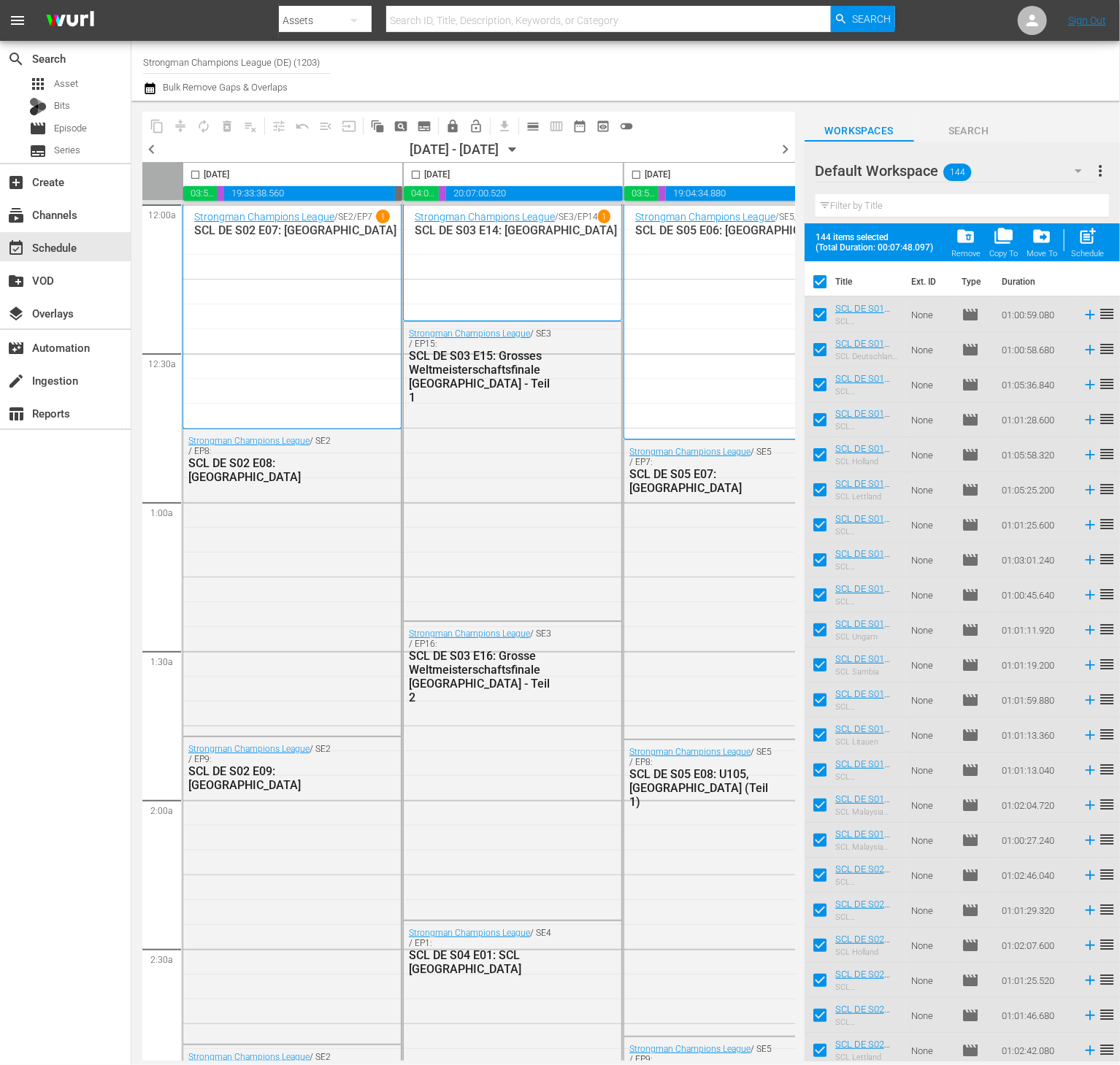
scroll to position [0, 943]
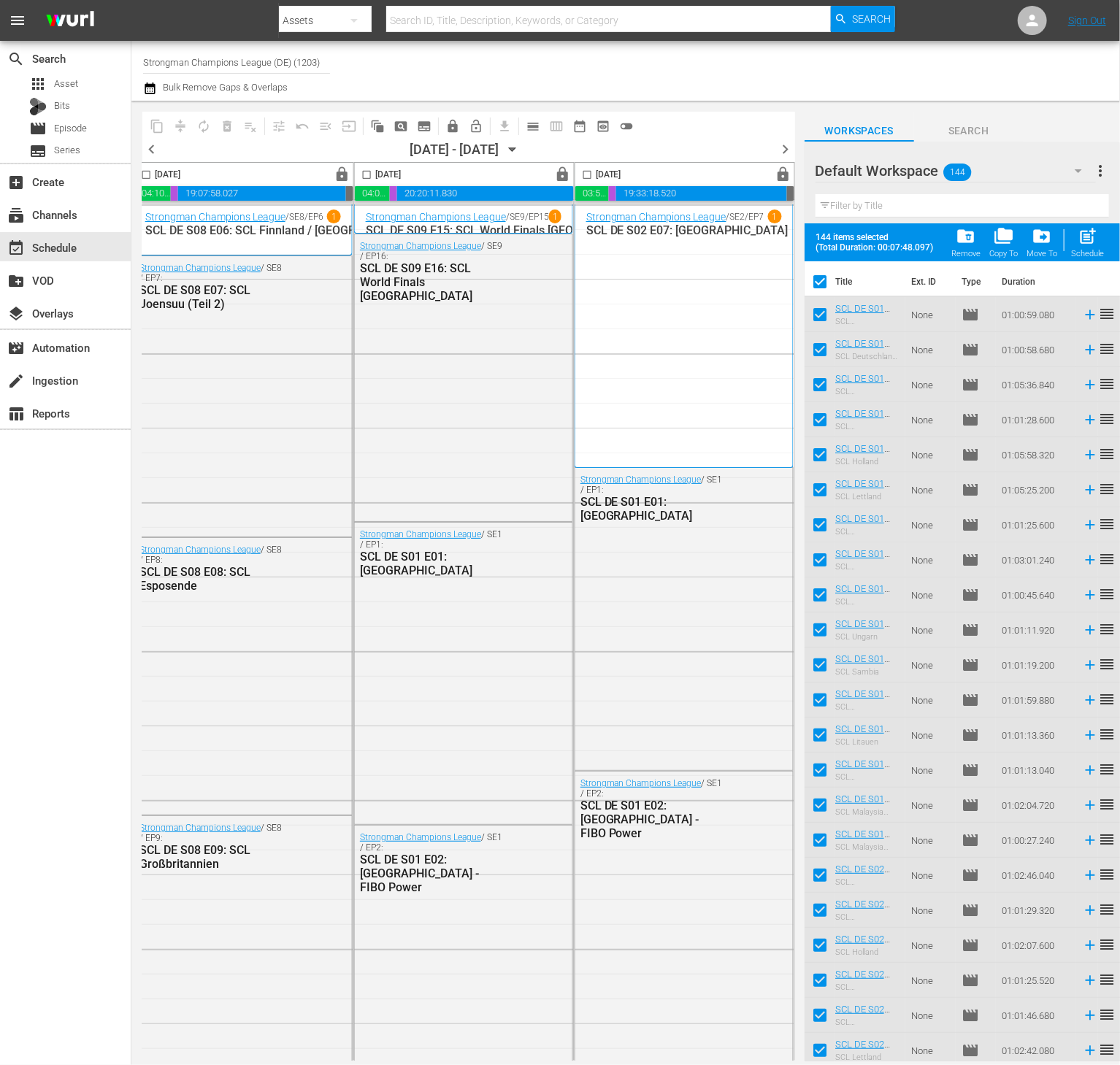
click at [786, 154] on span "chevron_right" at bounding box center [786, 149] width 18 height 18
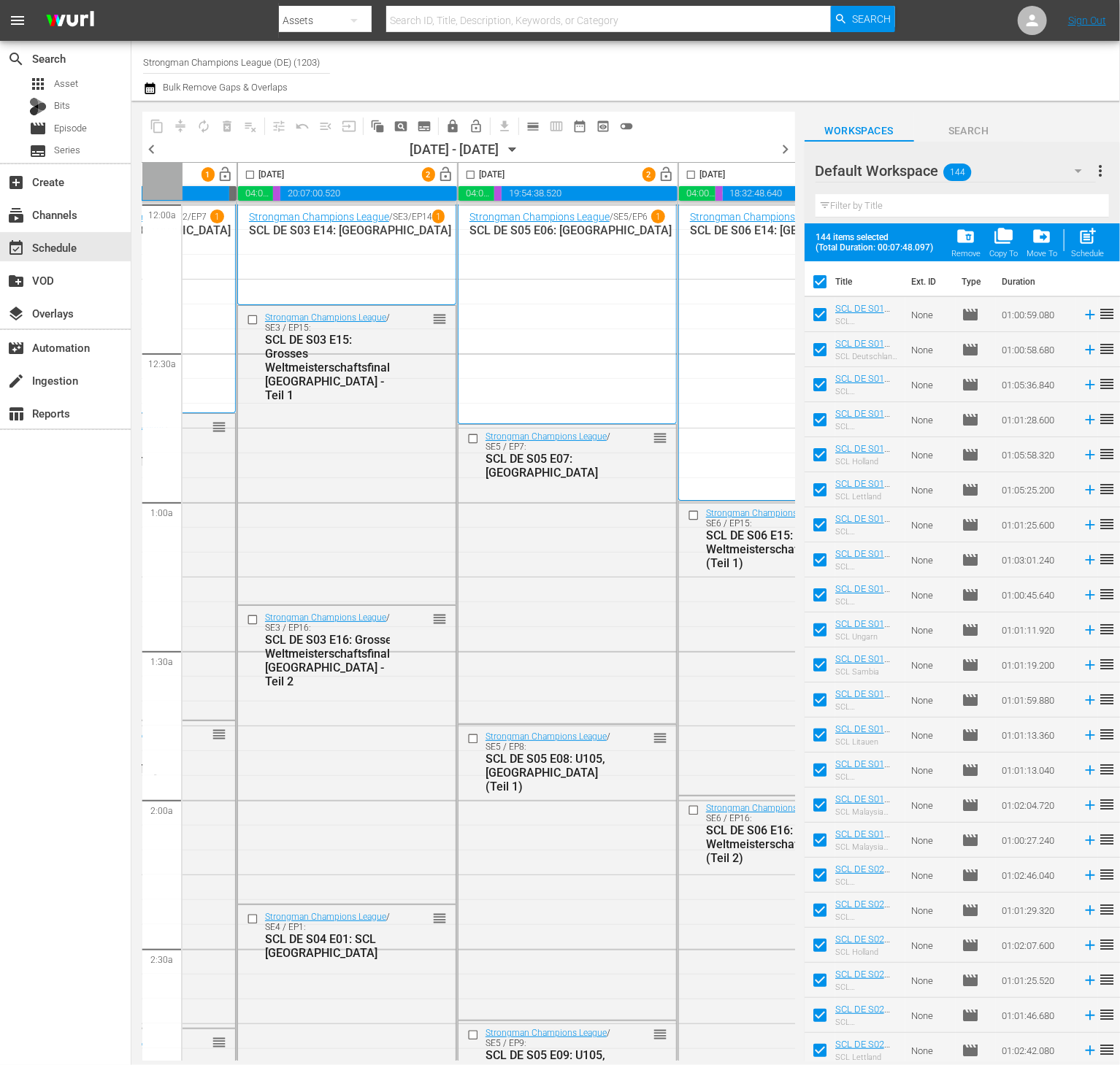
scroll to position [0, 37]
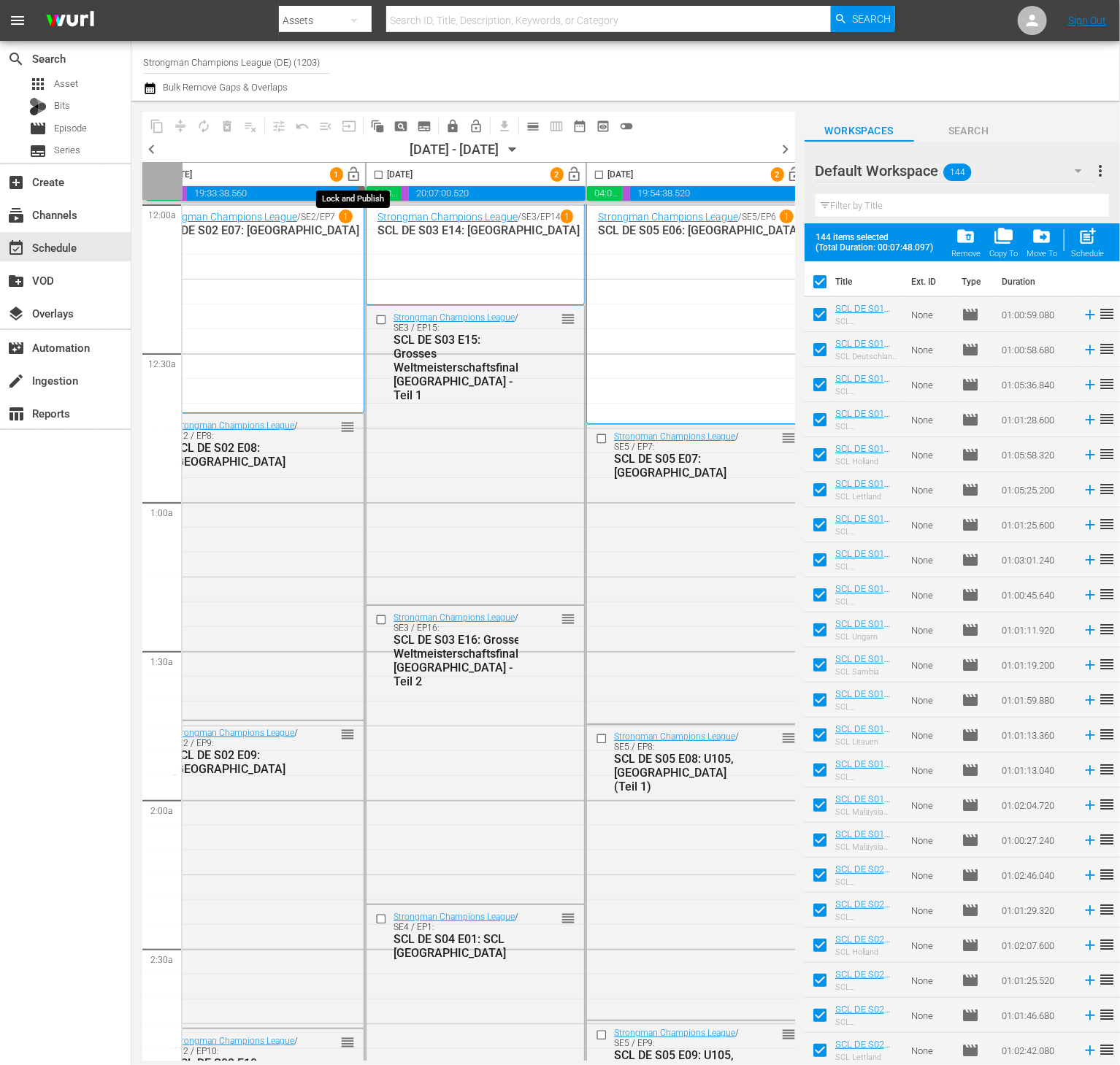
click at [352, 179] on span "lock_open" at bounding box center [354, 175] width 17 height 17
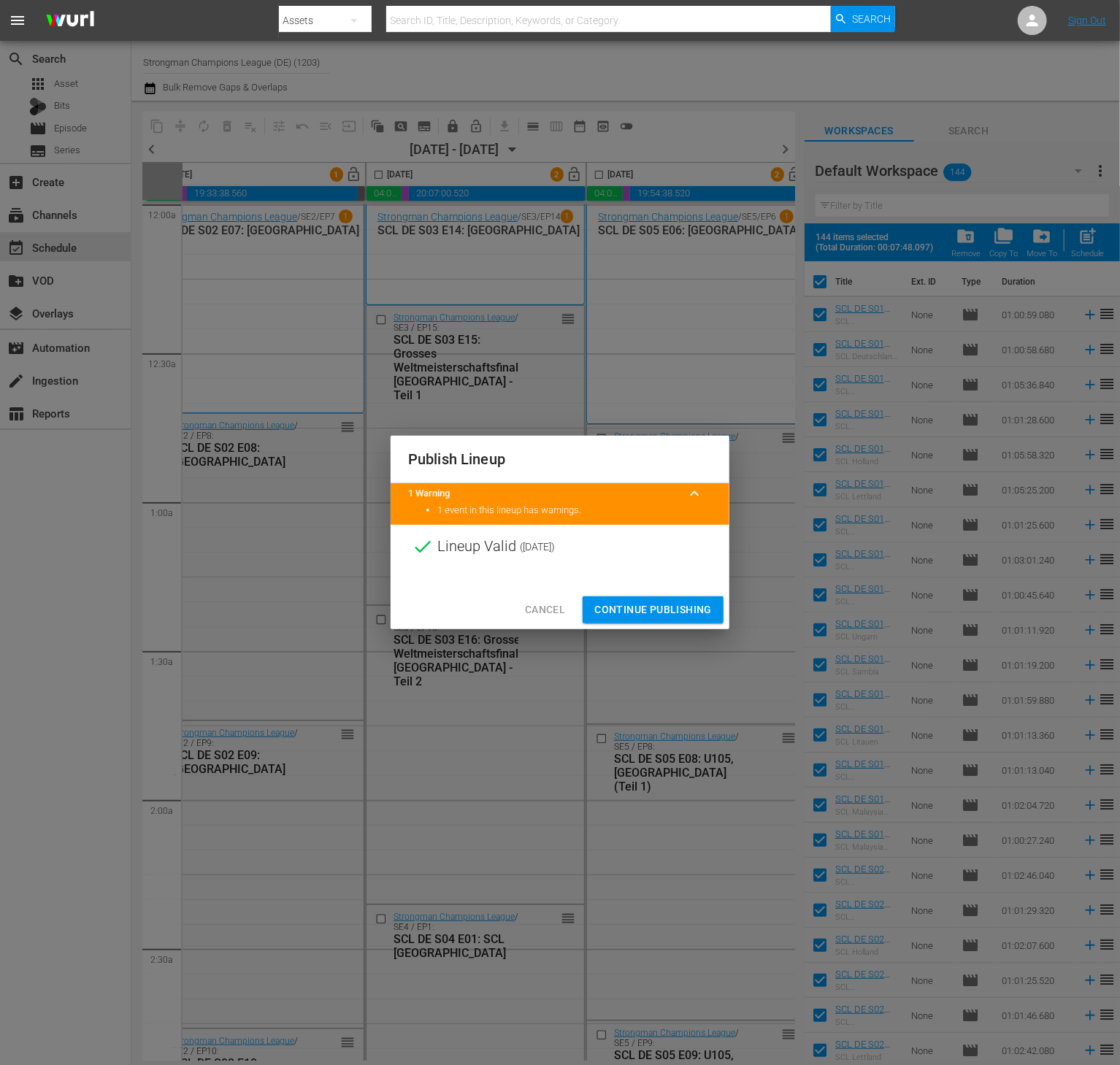
click at [630, 610] on span "Continue Publishing" at bounding box center [653, 610] width 118 height 18
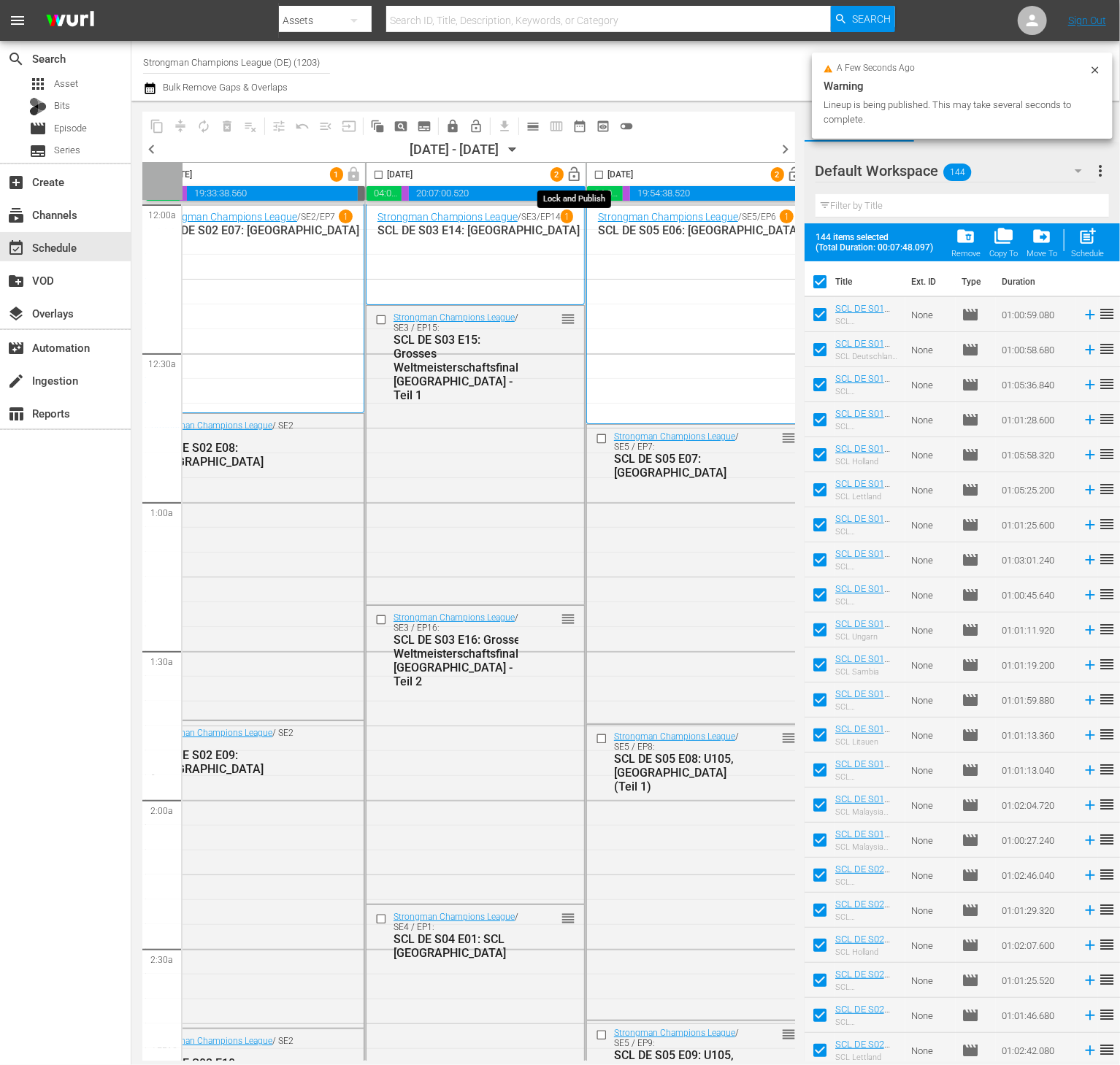
click at [575, 179] on span "lock_open" at bounding box center [574, 175] width 17 height 17
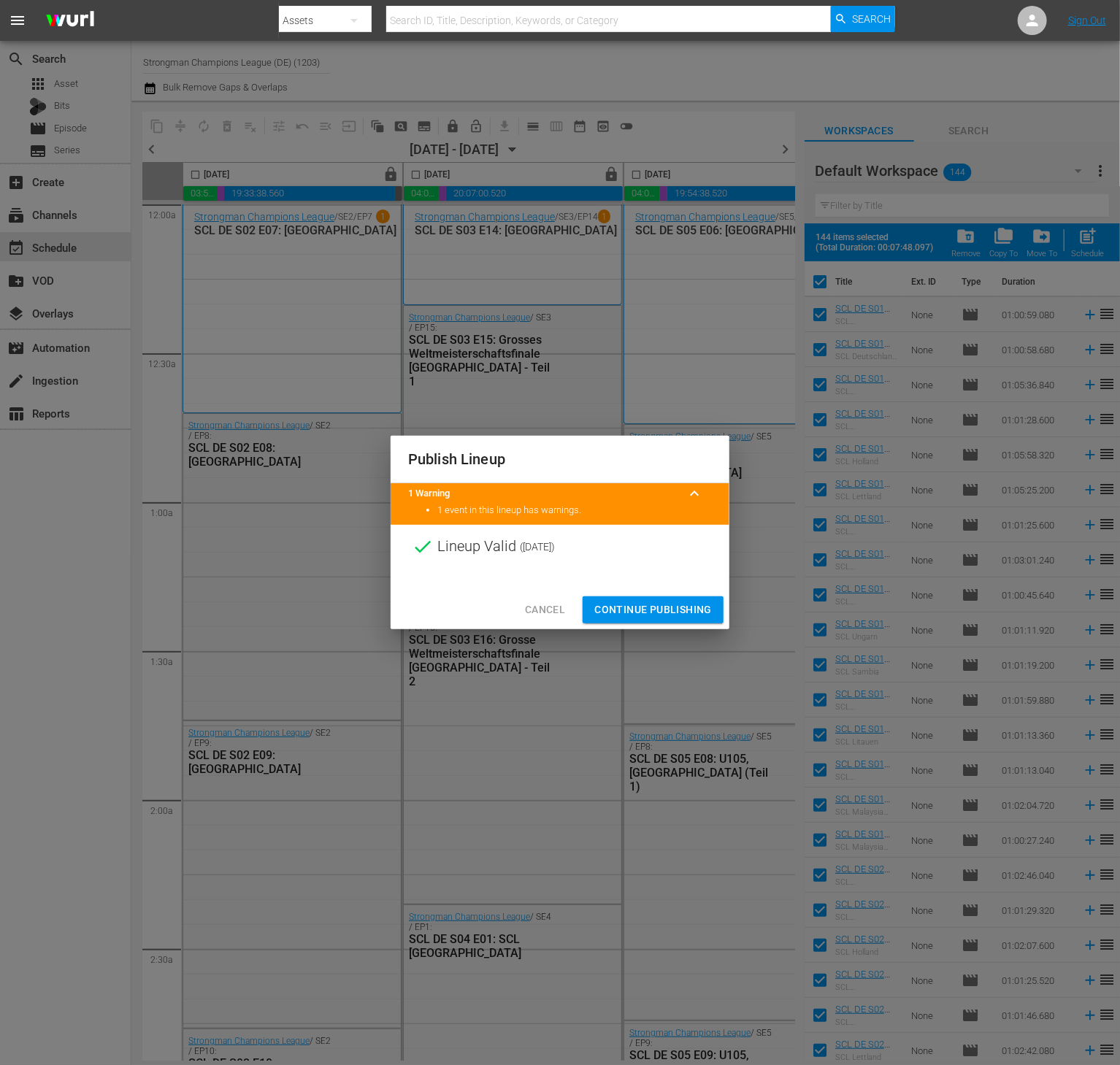
scroll to position [0, 514]
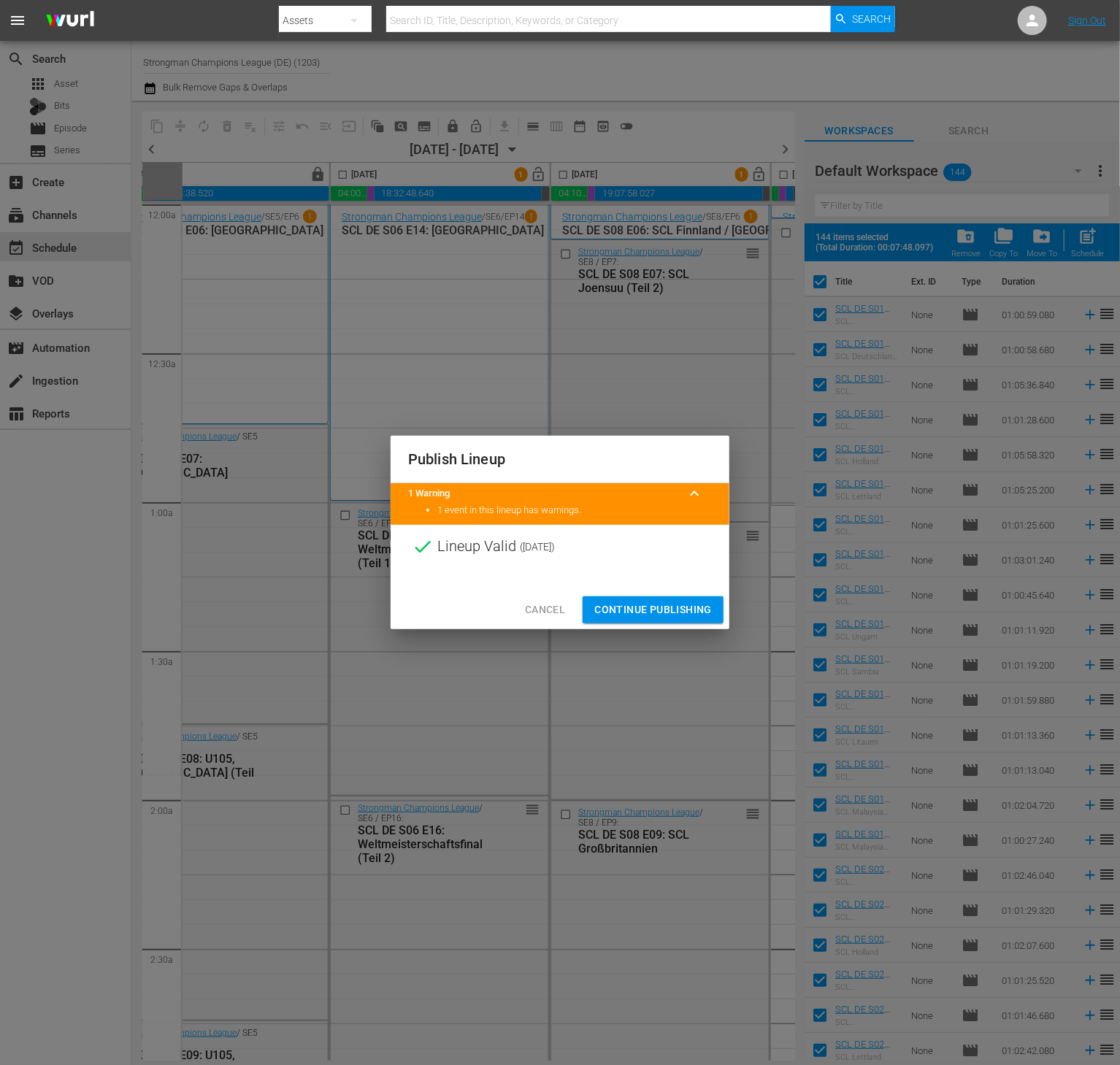
click at [626, 601] on span "Continue Publishing" at bounding box center [653, 610] width 118 height 18
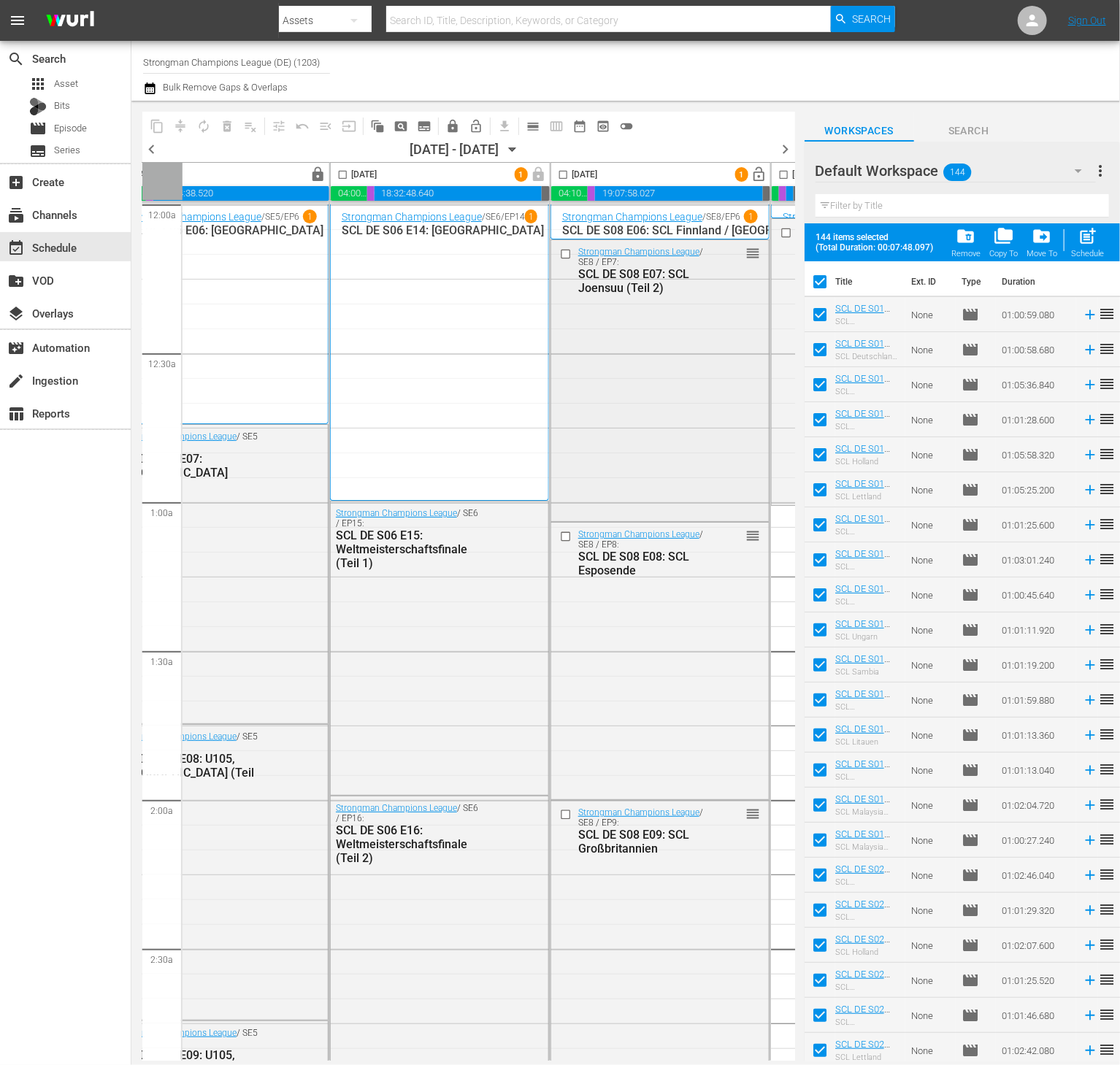
scroll to position [0, 680]
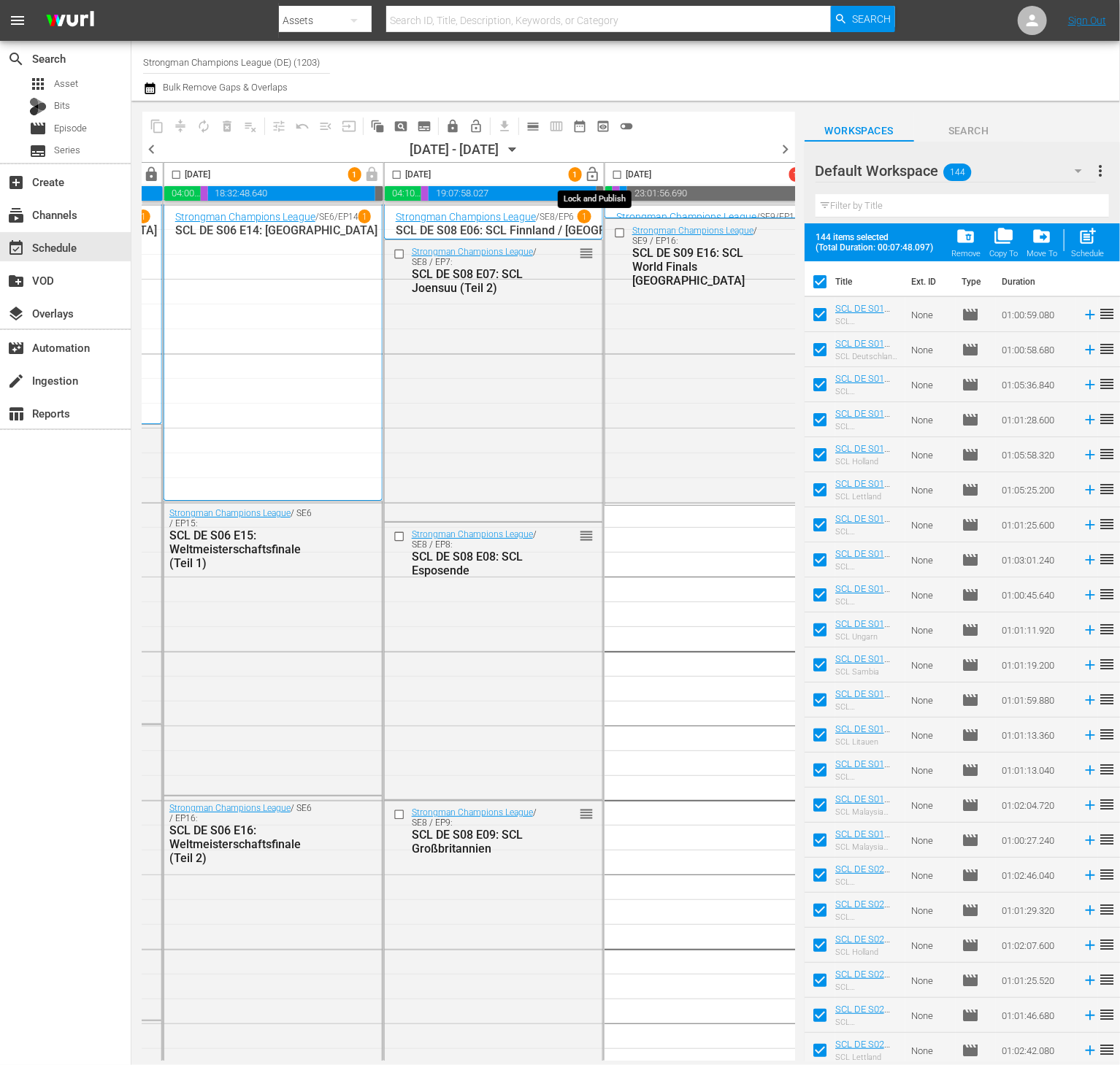
click at [600, 174] on span "lock_open" at bounding box center [593, 175] width 17 height 17
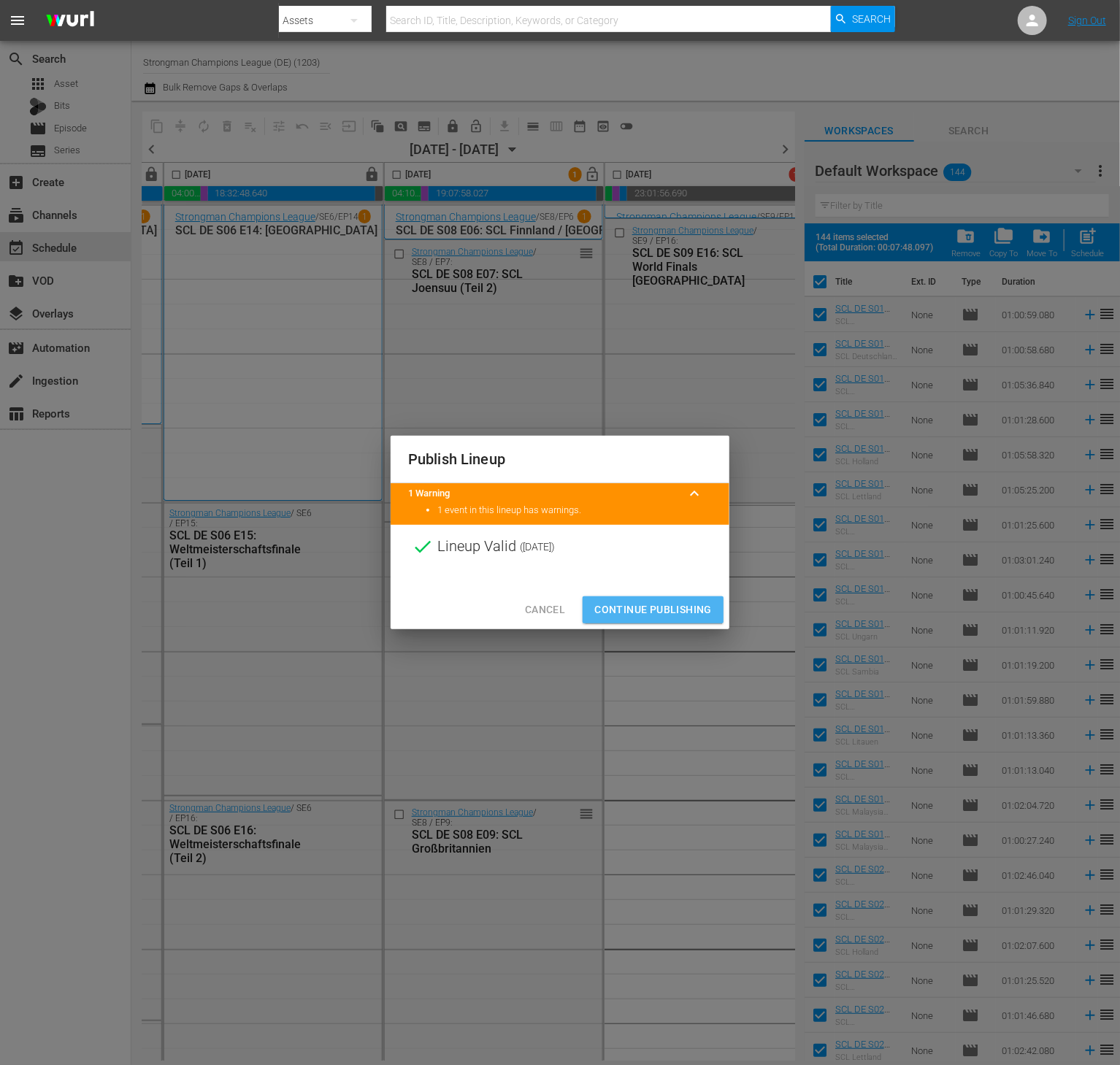
click at [666, 612] on span "Continue Publishing" at bounding box center [653, 610] width 118 height 18
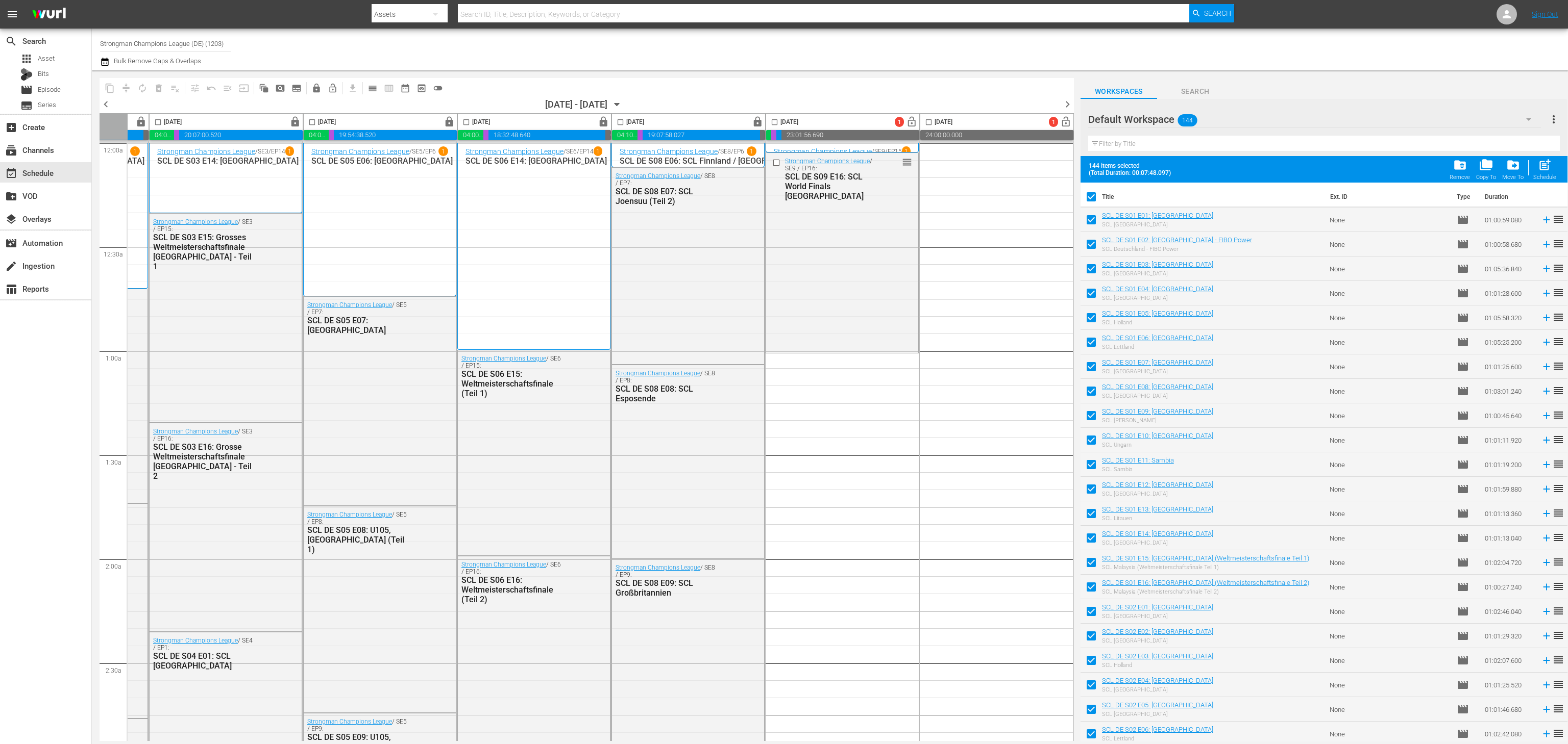
scroll to position [0, 141]
